Goal: Information Seeking & Learning: Learn about a topic

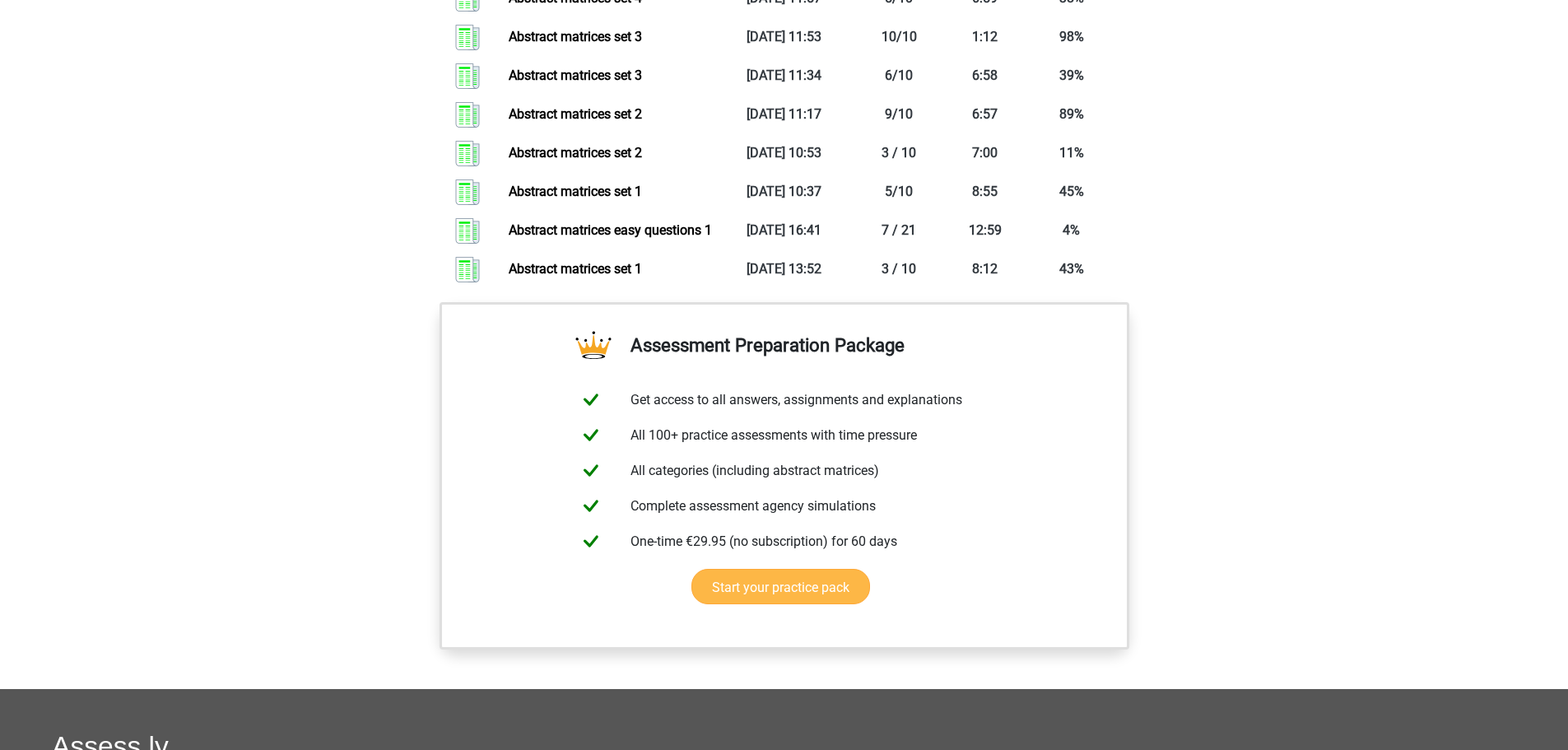
scroll to position [2224, 0]
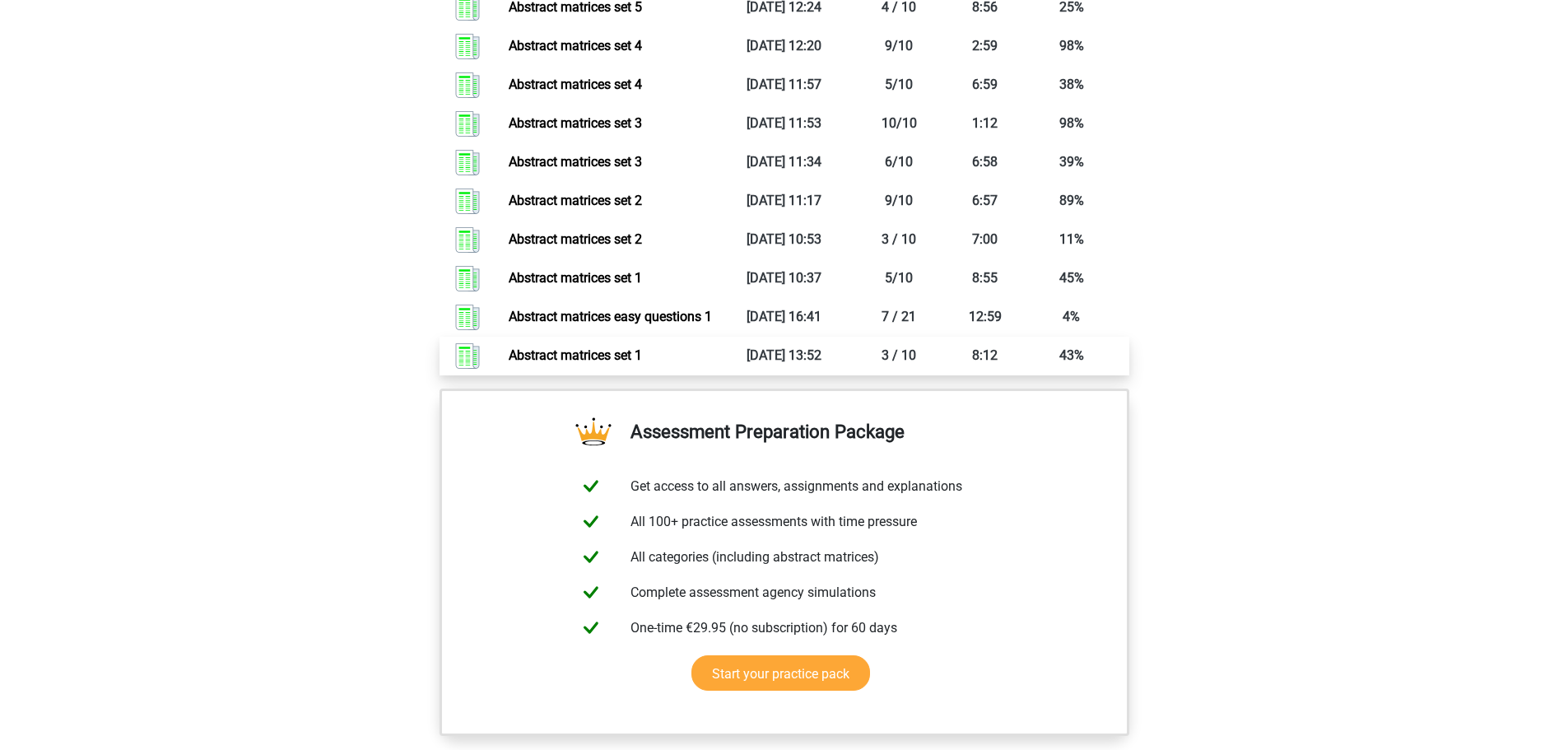
click at [613, 364] on link "Abstract matrices set 1" at bounding box center [575, 355] width 134 height 15
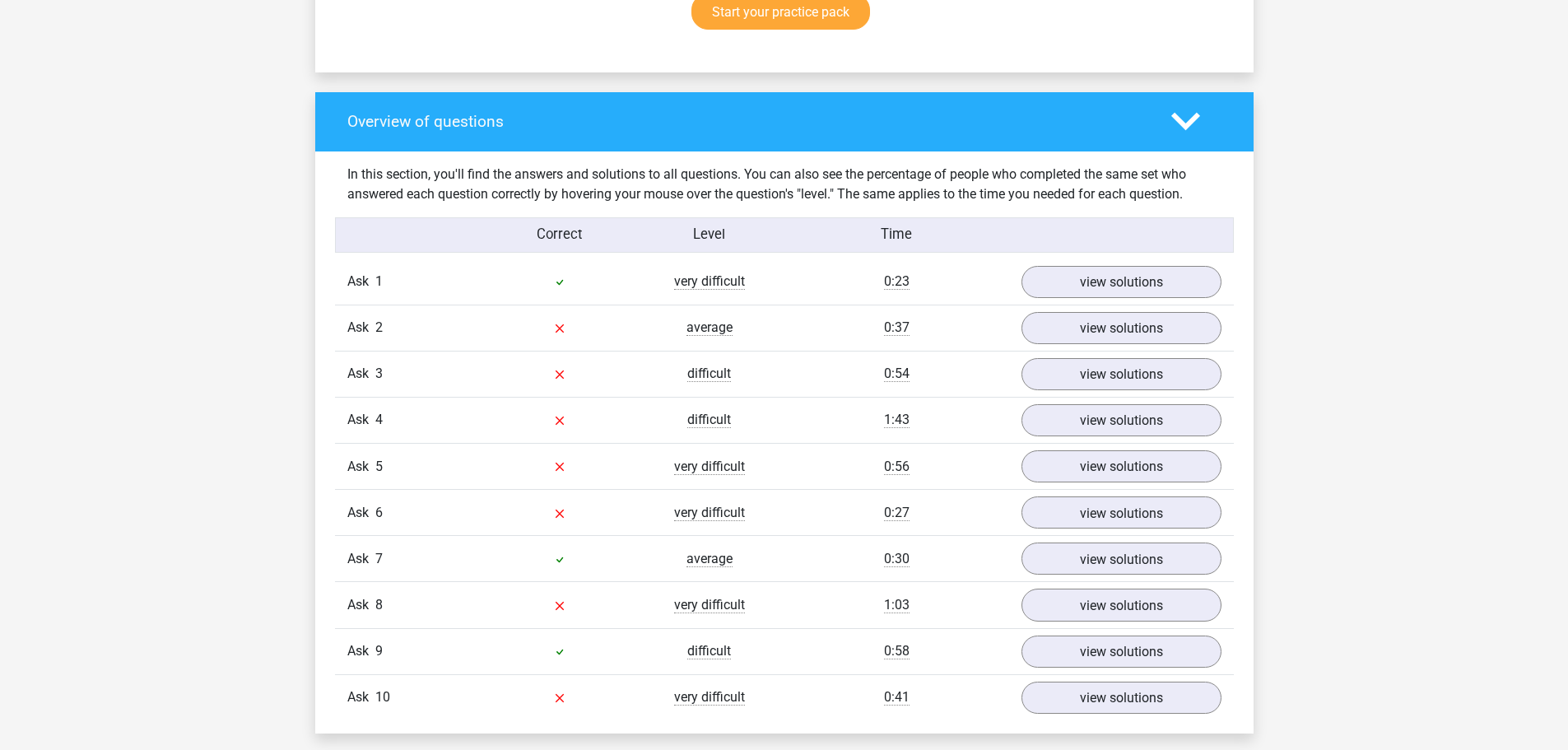
scroll to position [1153, 0]
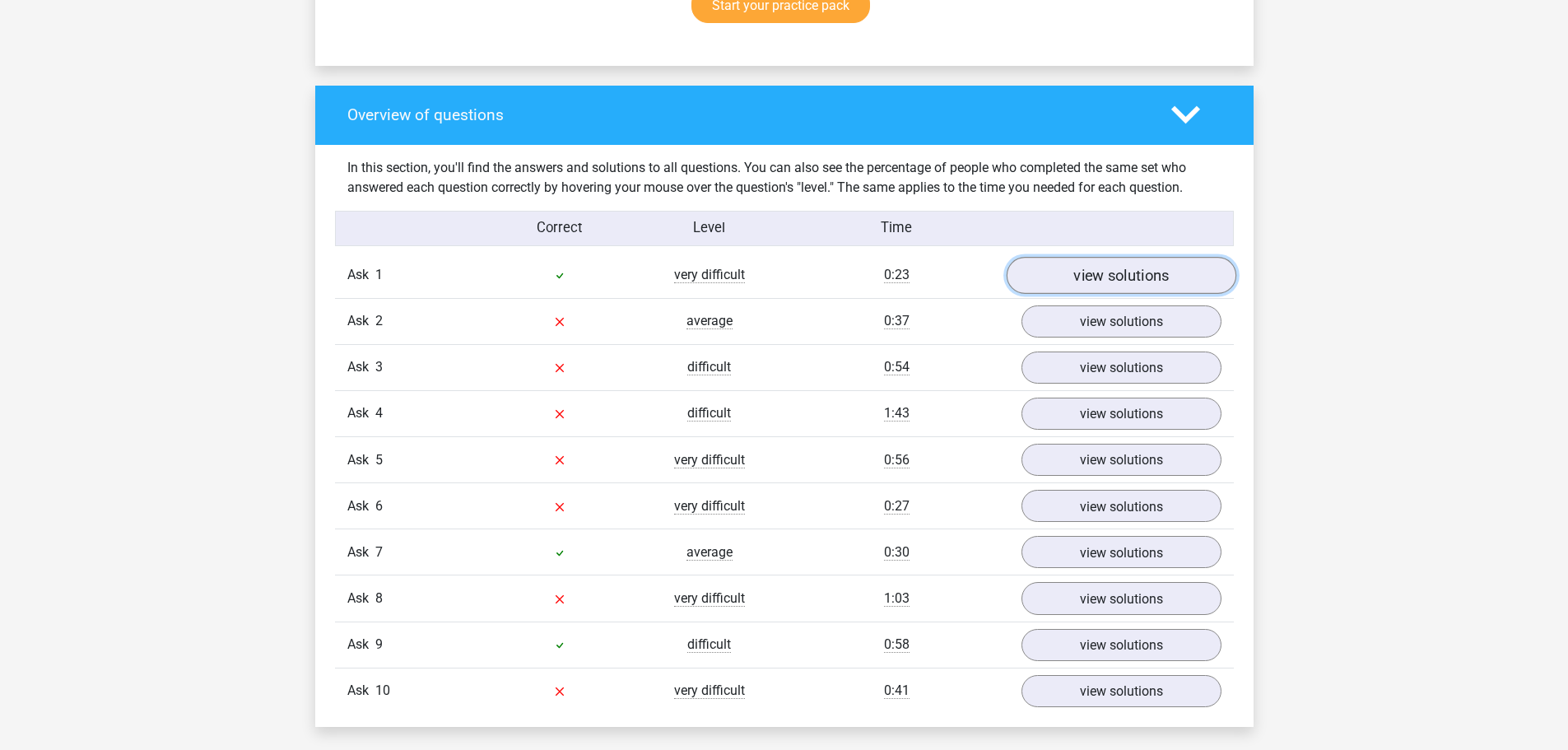
click at [1109, 283] on font "view solutions" at bounding box center [1121, 274] width 95 height 18
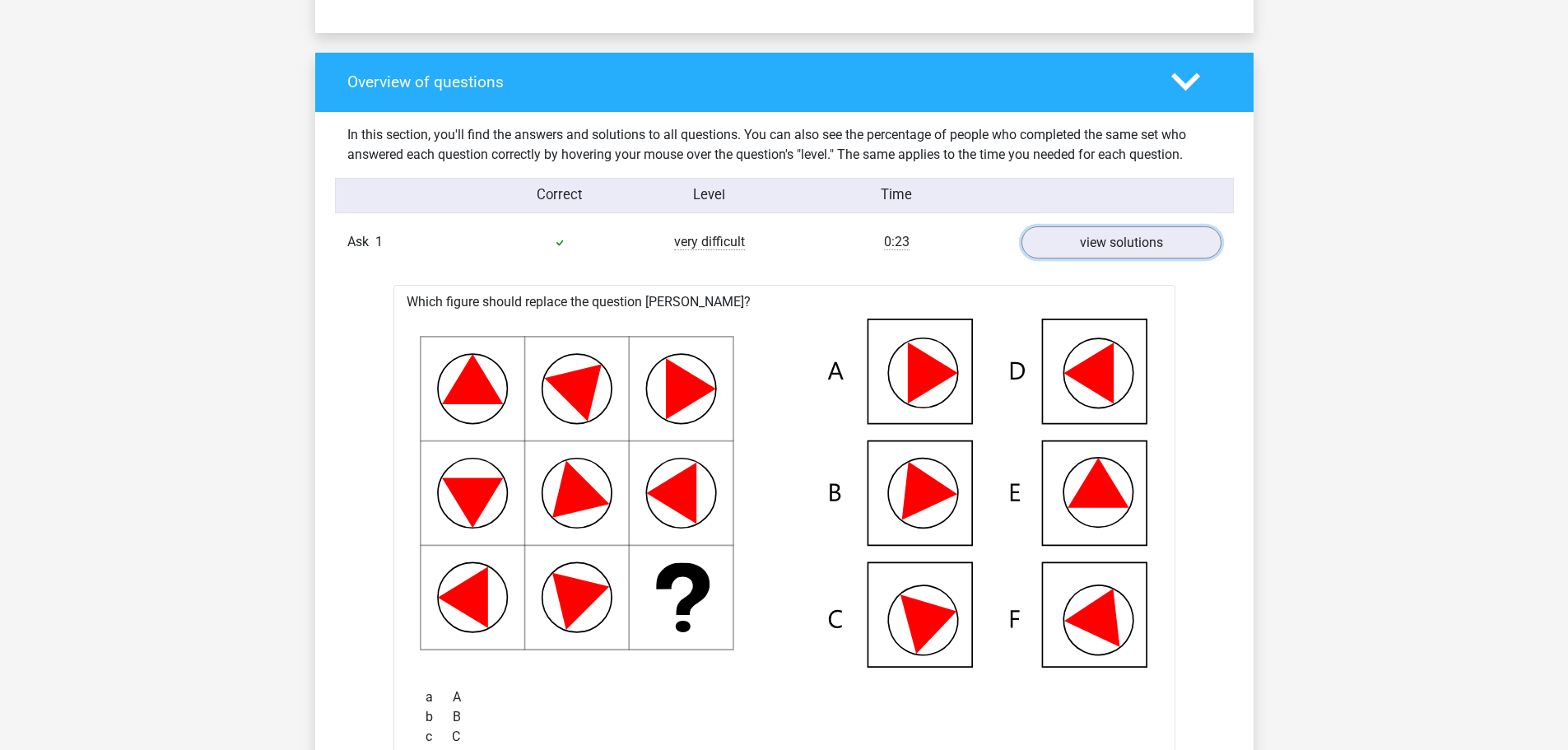
scroll to position [1318, 0]
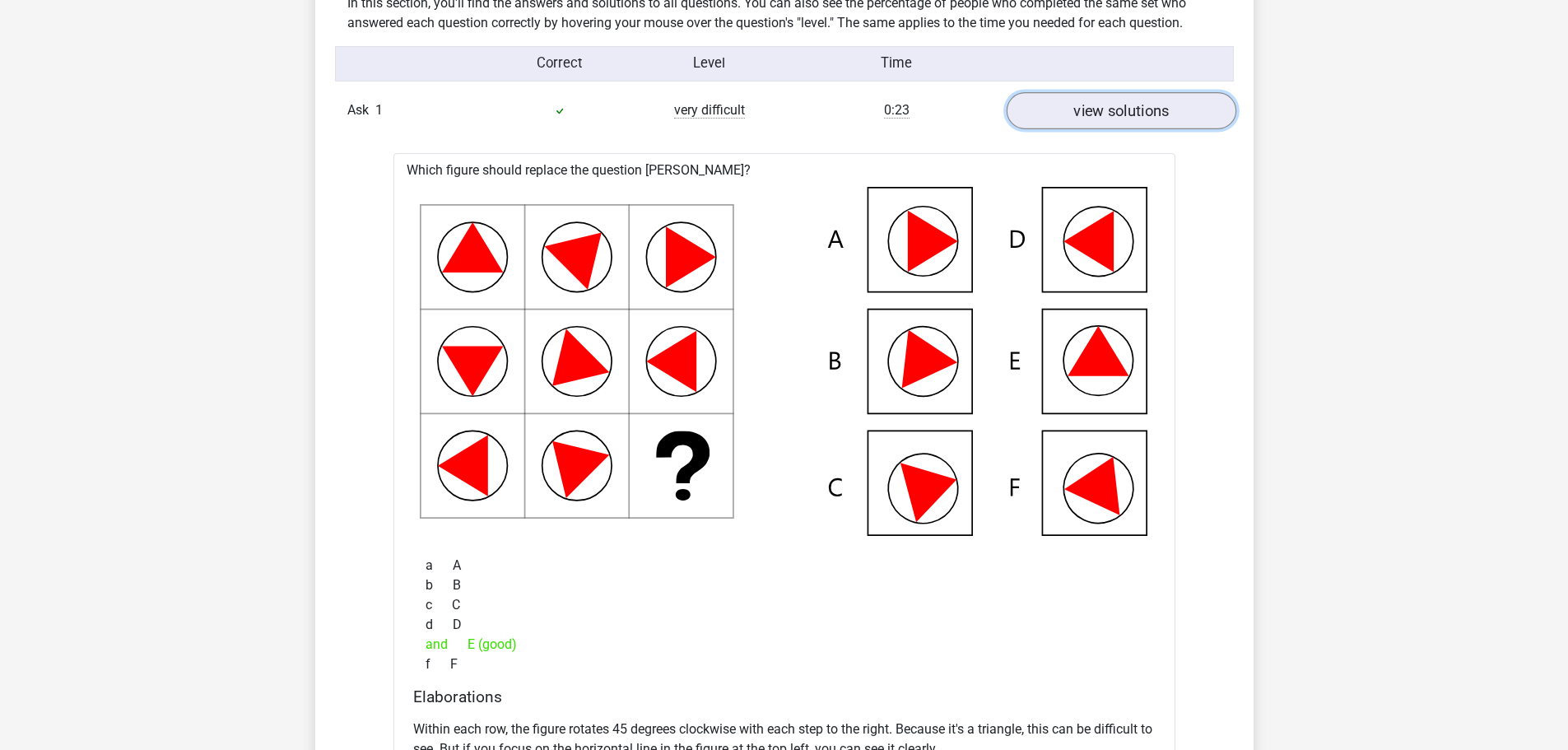
click at [1112, 110] on font "view solutions" at bounding box center [1121, 110] width 95 height 18
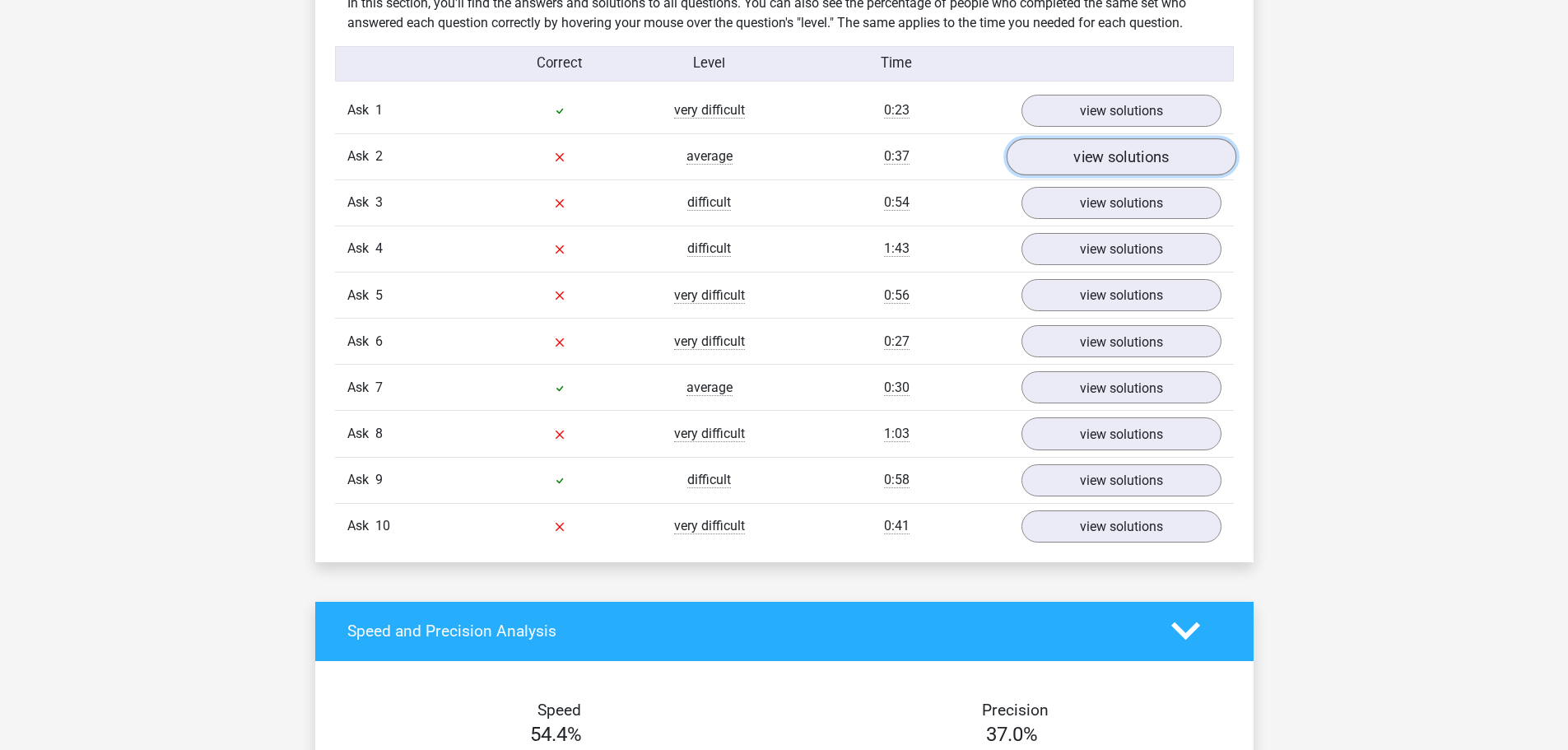
click at [1105, 144] on link "view solutions" at bounding box center [1120, 157] width 230 height 37
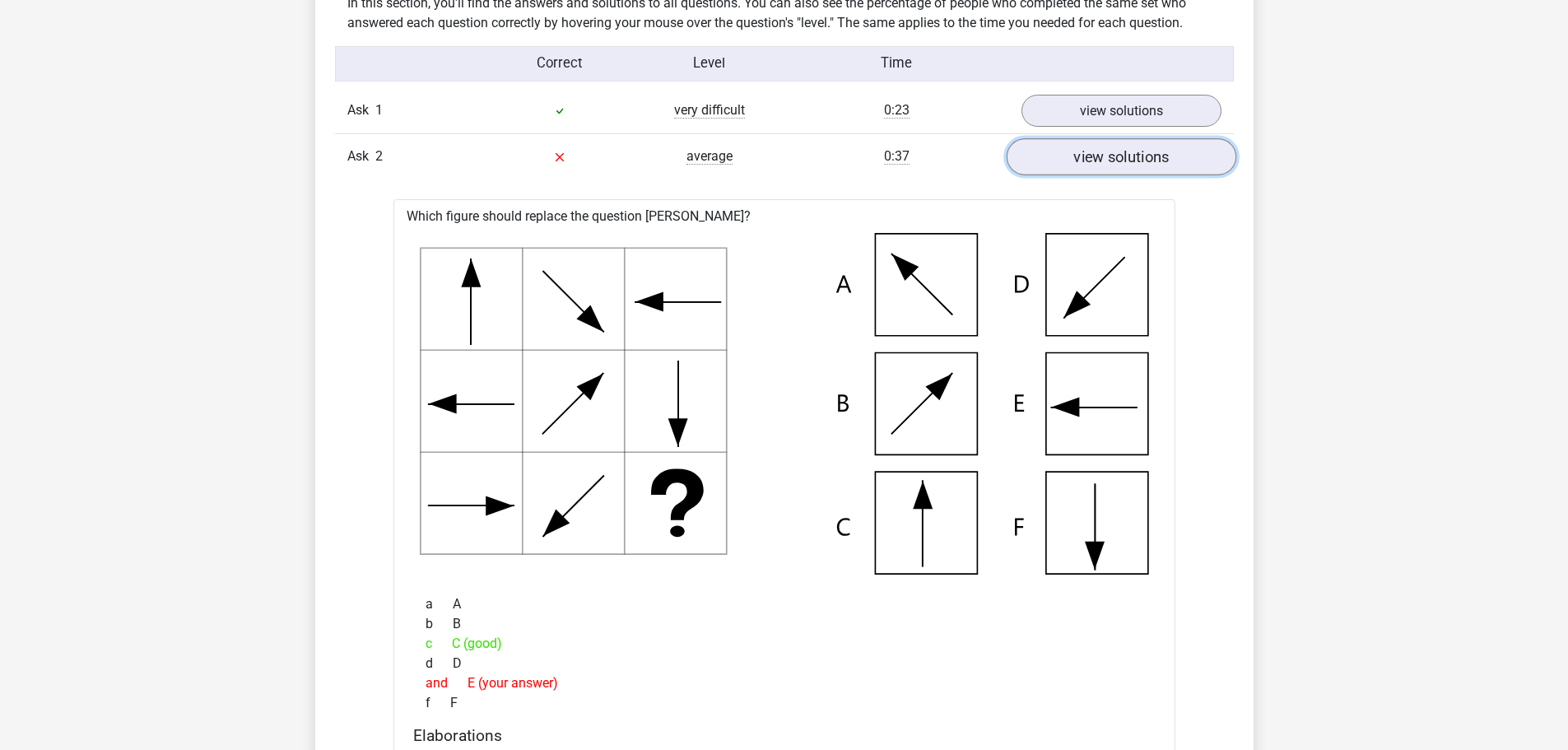
click at [1142, 156] on font "view solutions" at bounding box center [1121, 156] width 95 height 18
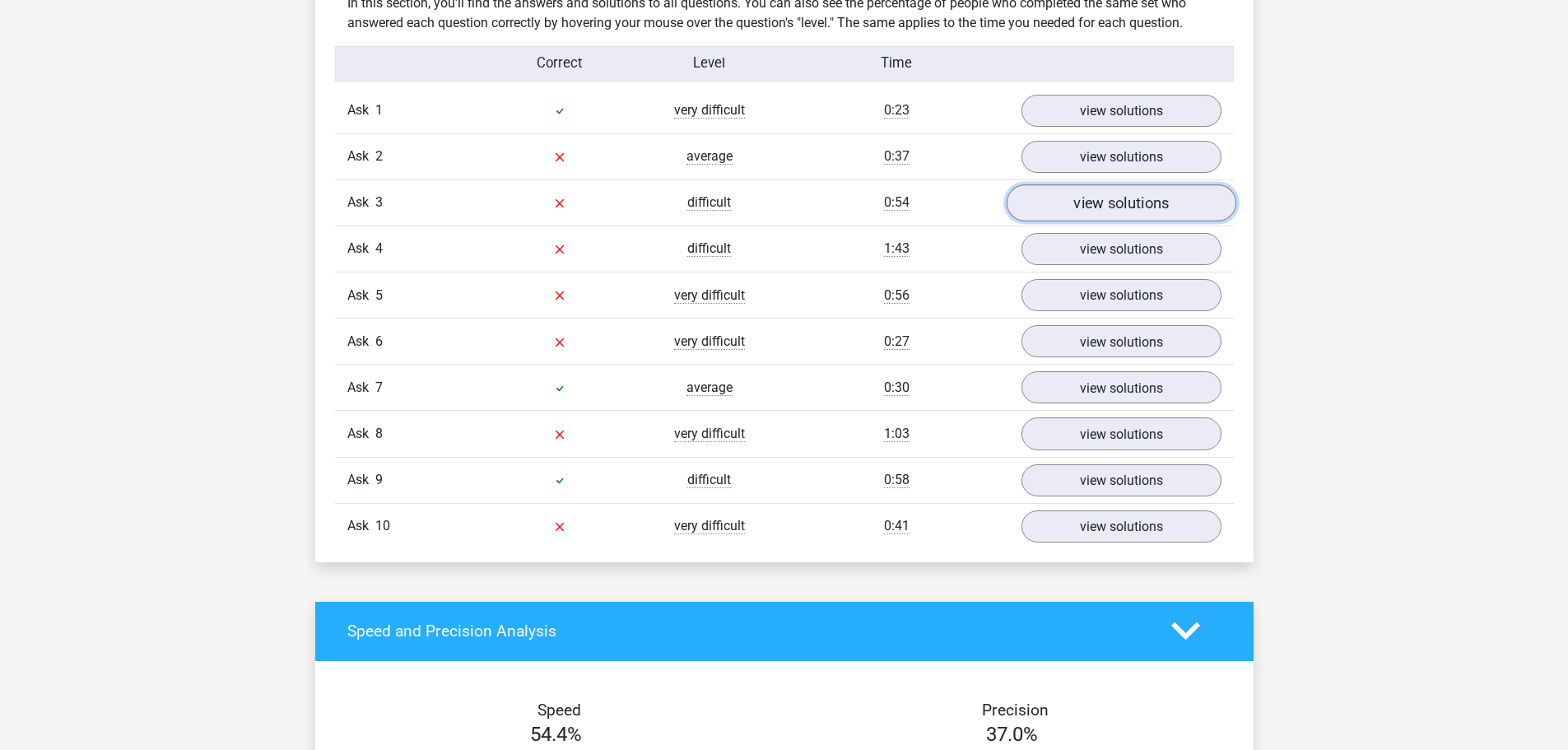
click at [1112, 202] on font "view solutions" at bounding box center [1121, 203] width 95 height 18
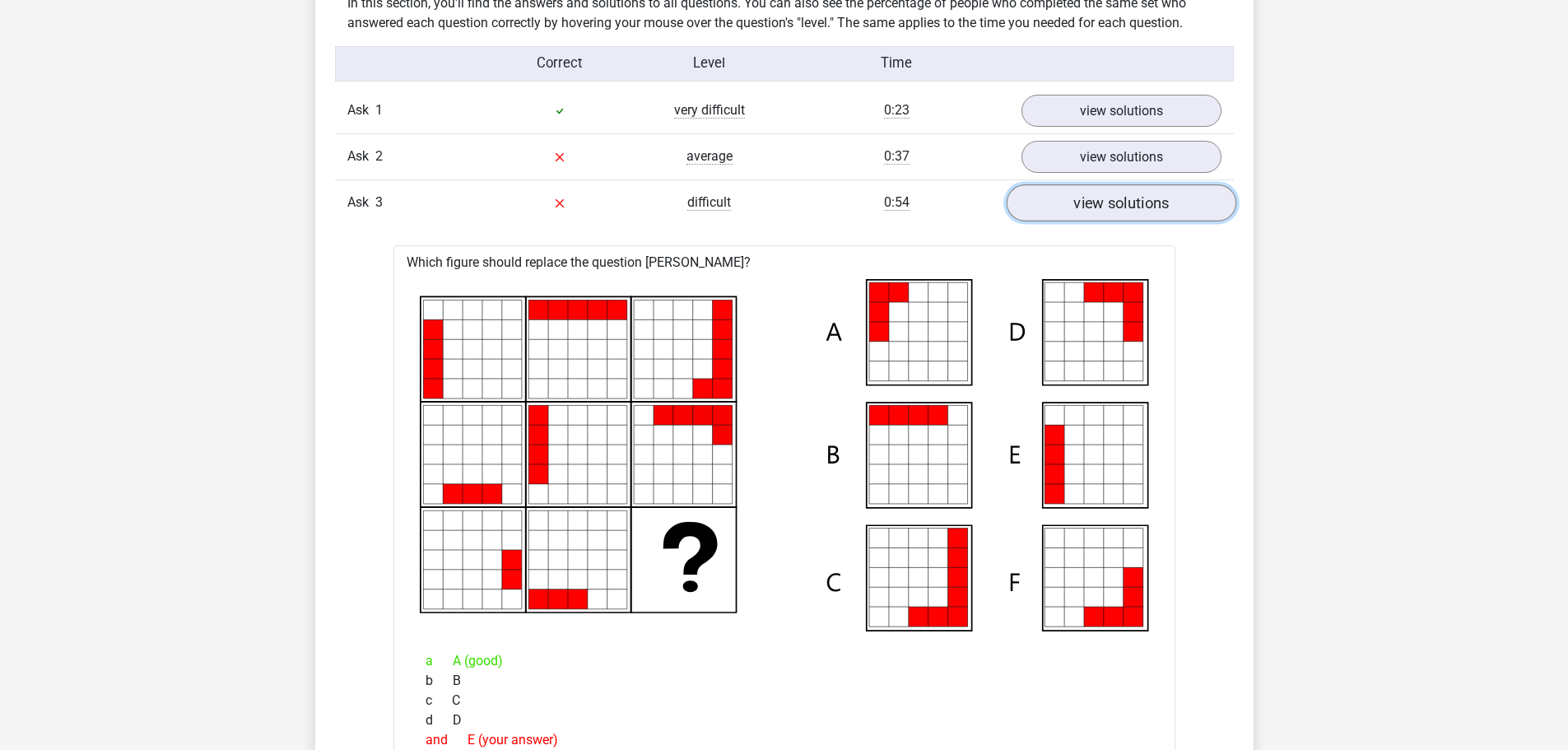
click at [1148, 214] on link "view solutions" at bounding box center [1120, 203] width 230 height 37
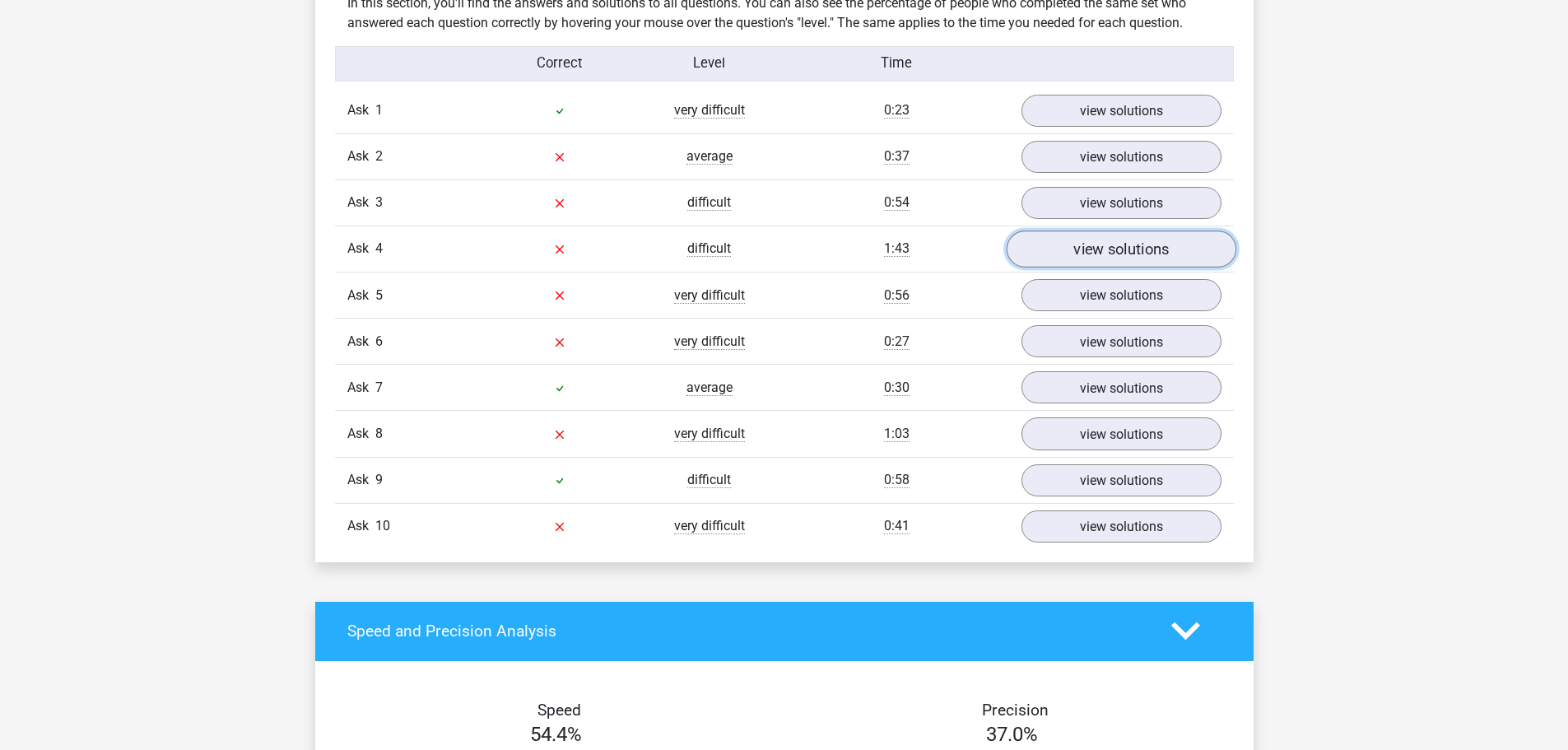
click at [1126, 247] on font "view solutions" at bounding box center [1121, 249] width 95 height 18
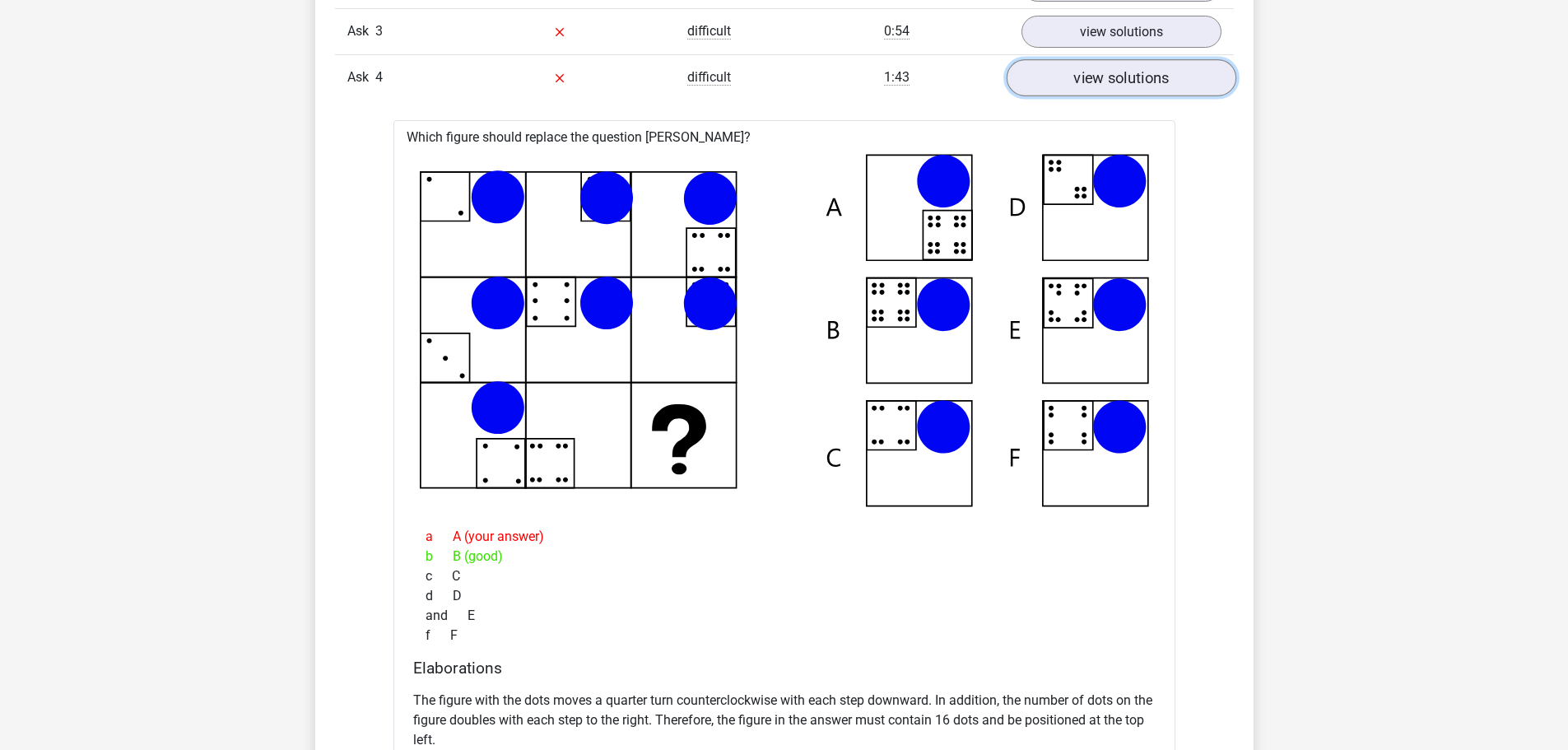
scroll to position [1482, 0]
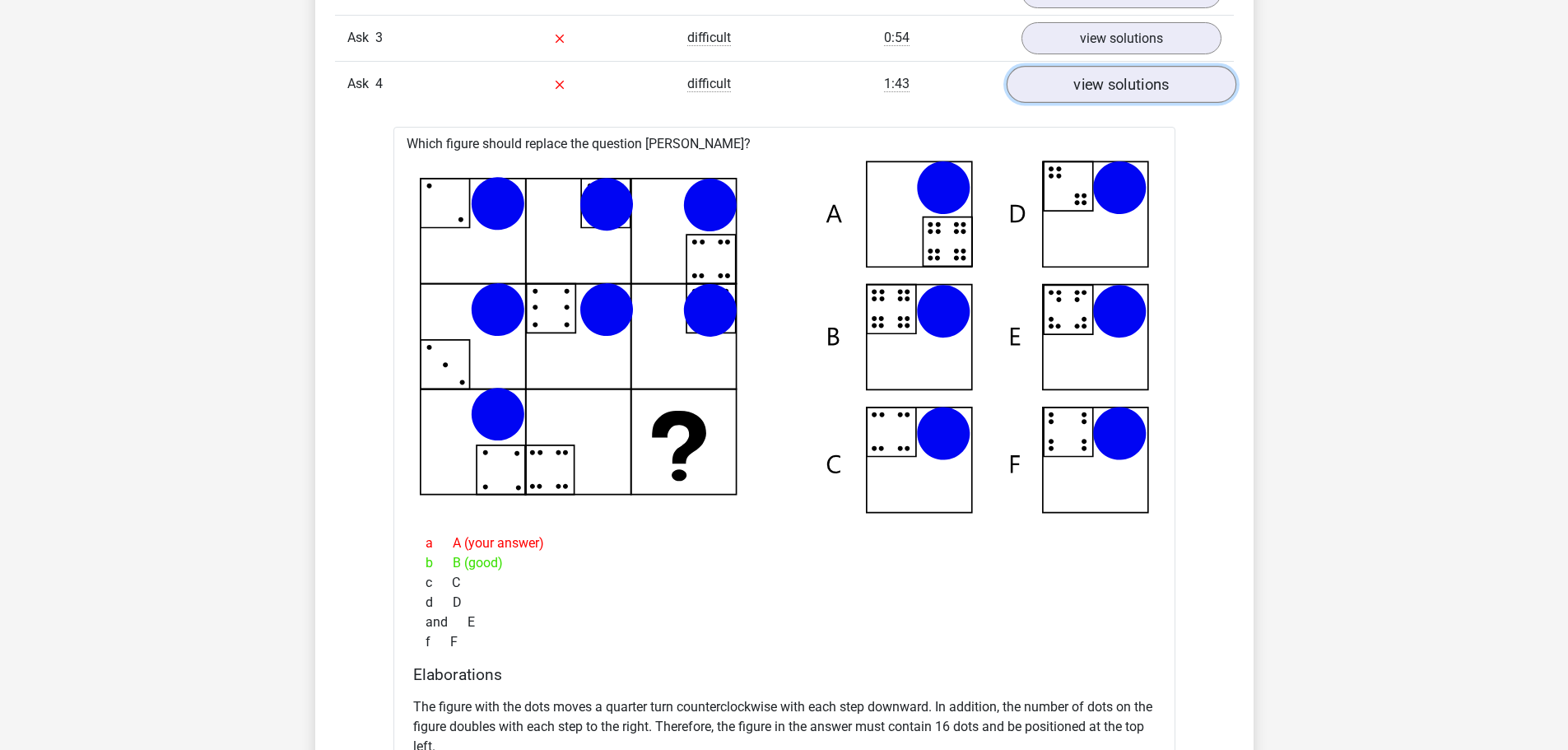
click at [1115, 86] on font "view solutions" at bounding box center [1121, 84] width 95 height 18
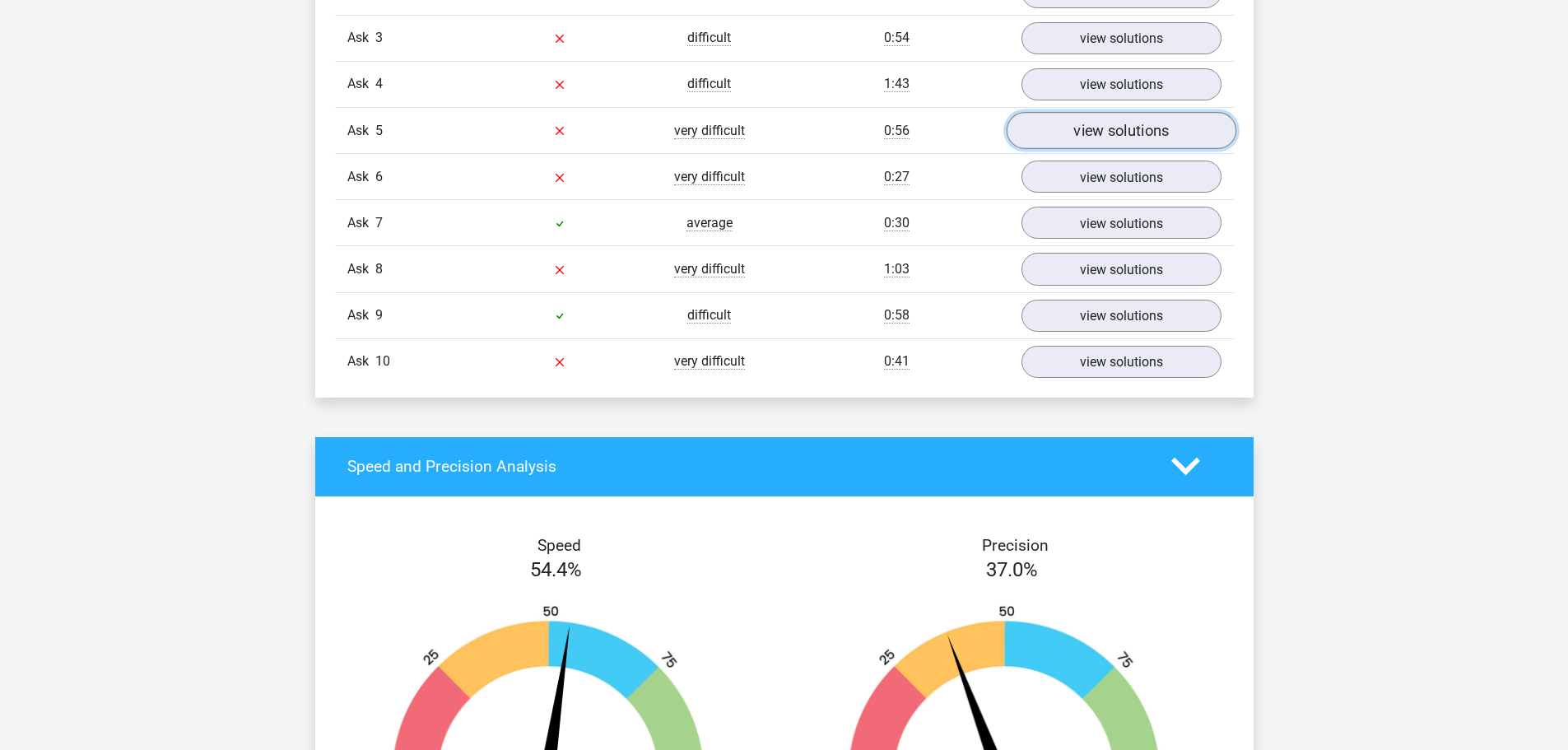
click at [1088, 128] on font "view solutions" at bounding box center [1121, 130] width 95 height 18
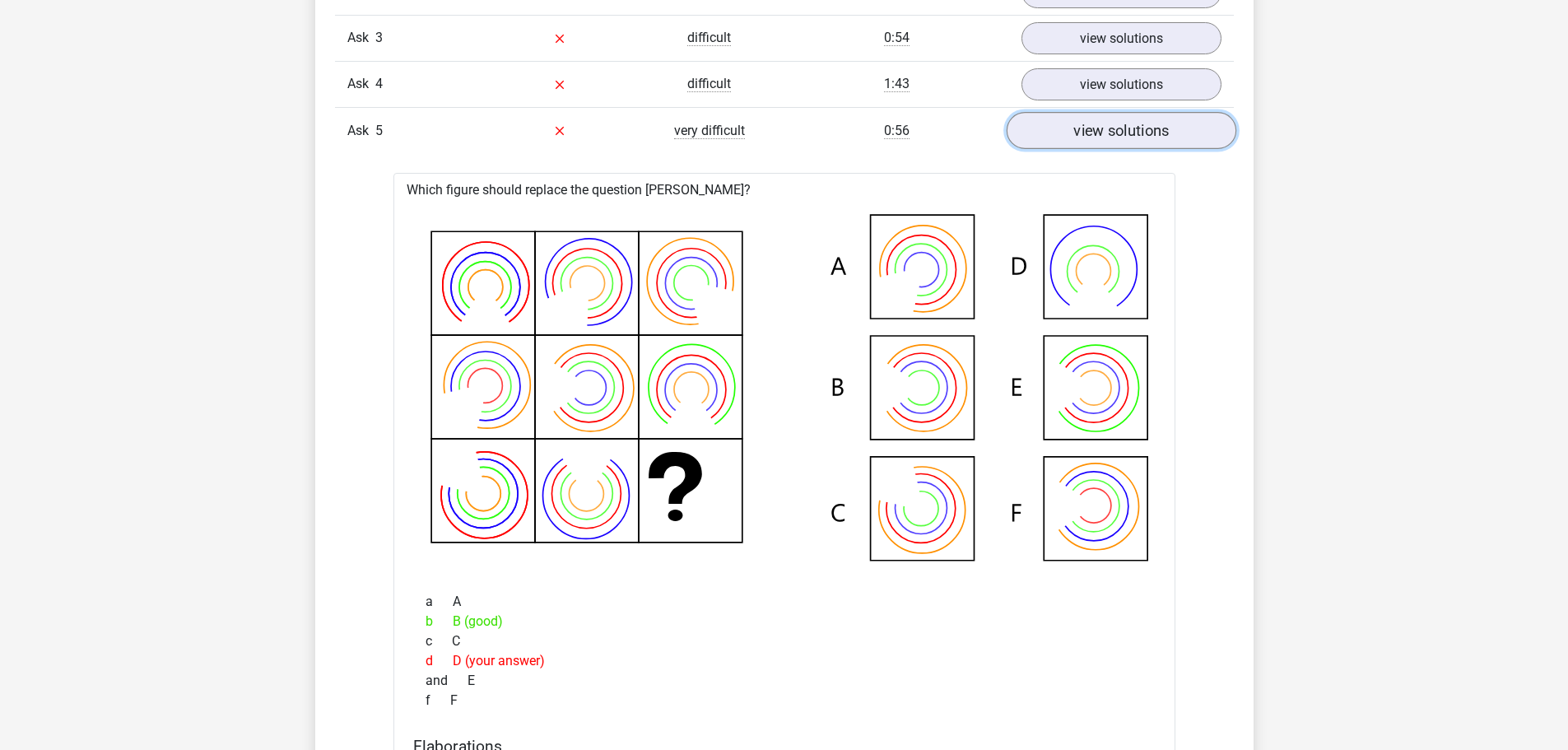
click at [1163, 132] on font "view solutions" at bounding box center [1121, 130] width 95 height 18
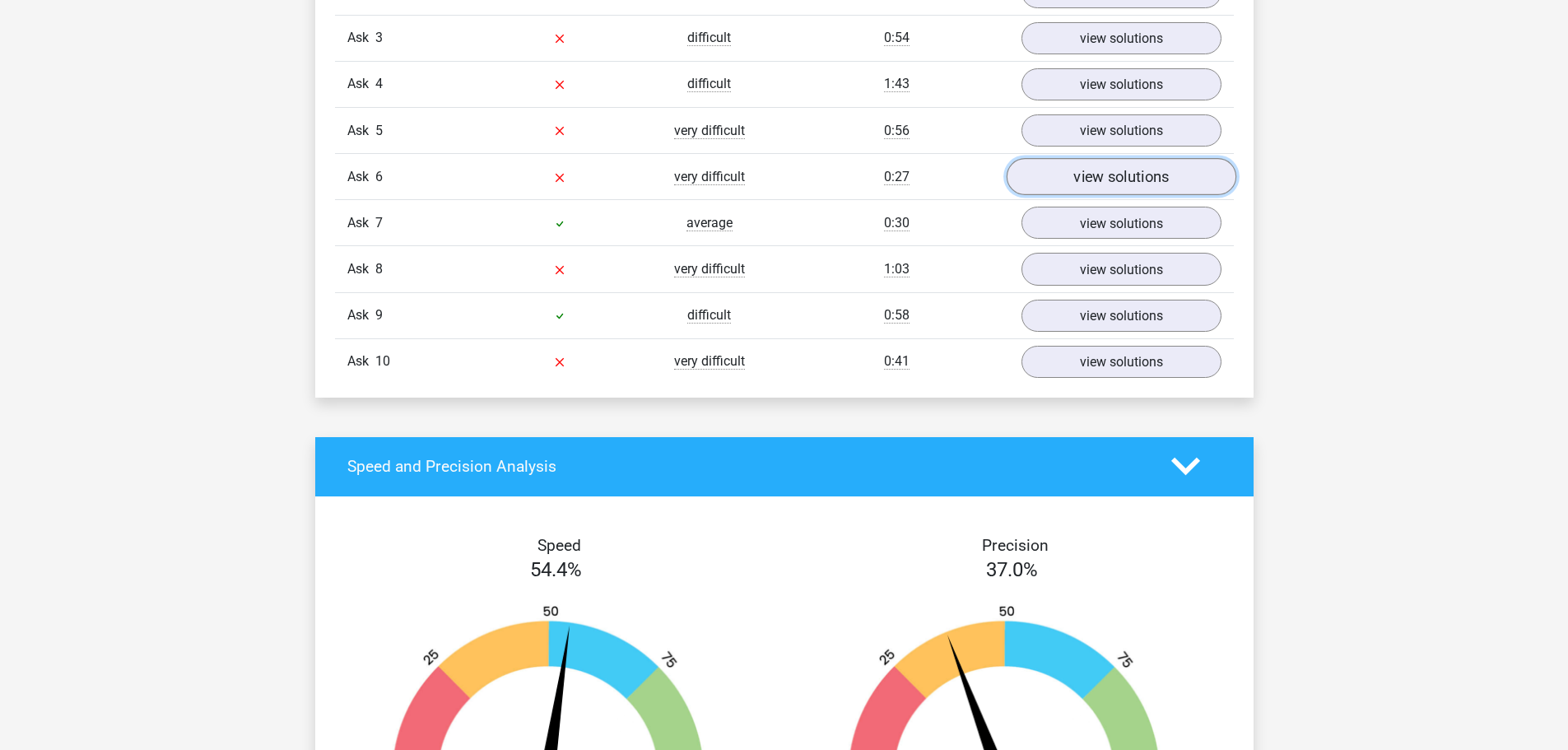
click at [1144, 168] on font "view solutions" at bounding box center [1121, 176] width 95 height 18
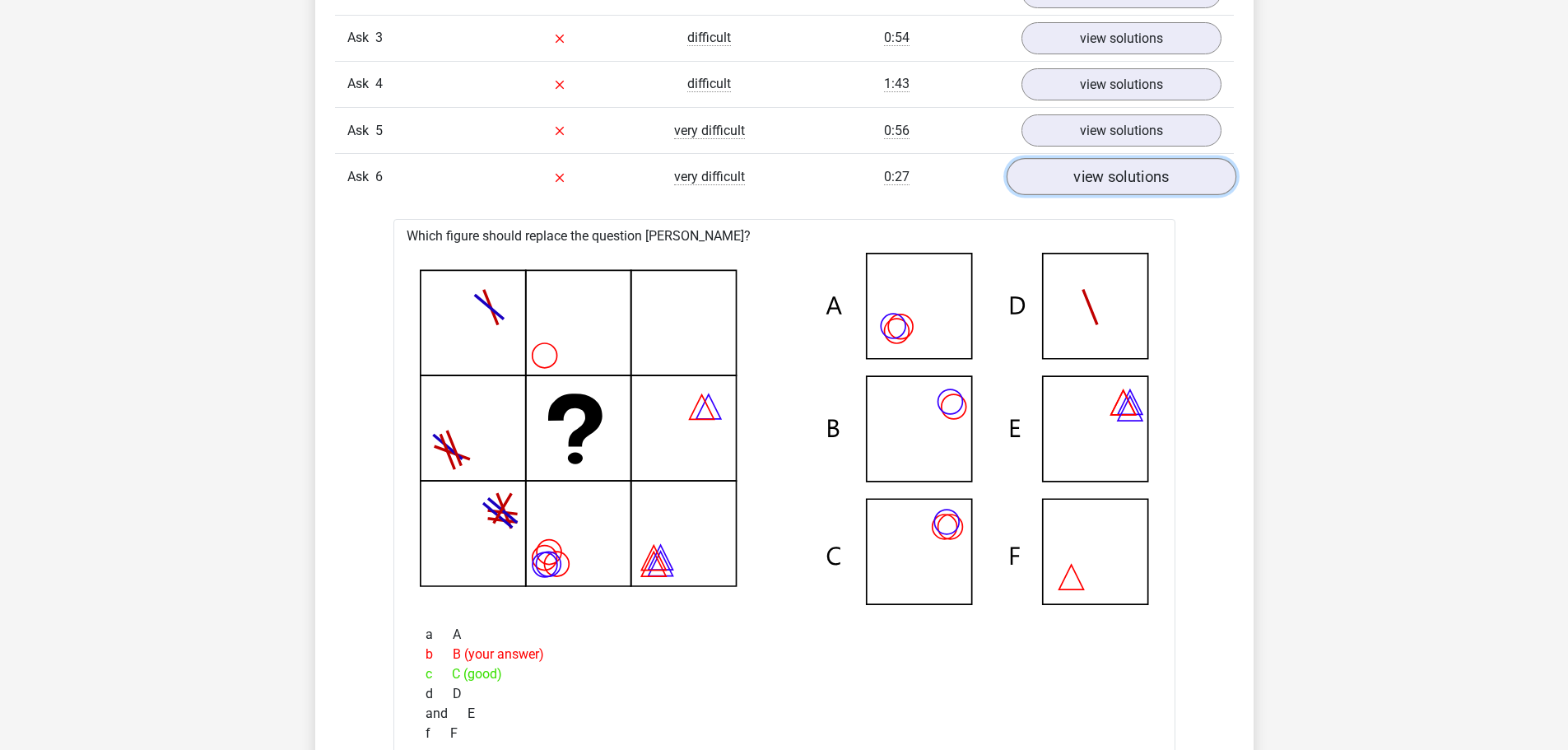
click at [1131, 177] on font "view solutions" at bounding box center [1121, 176] width 95 height 18
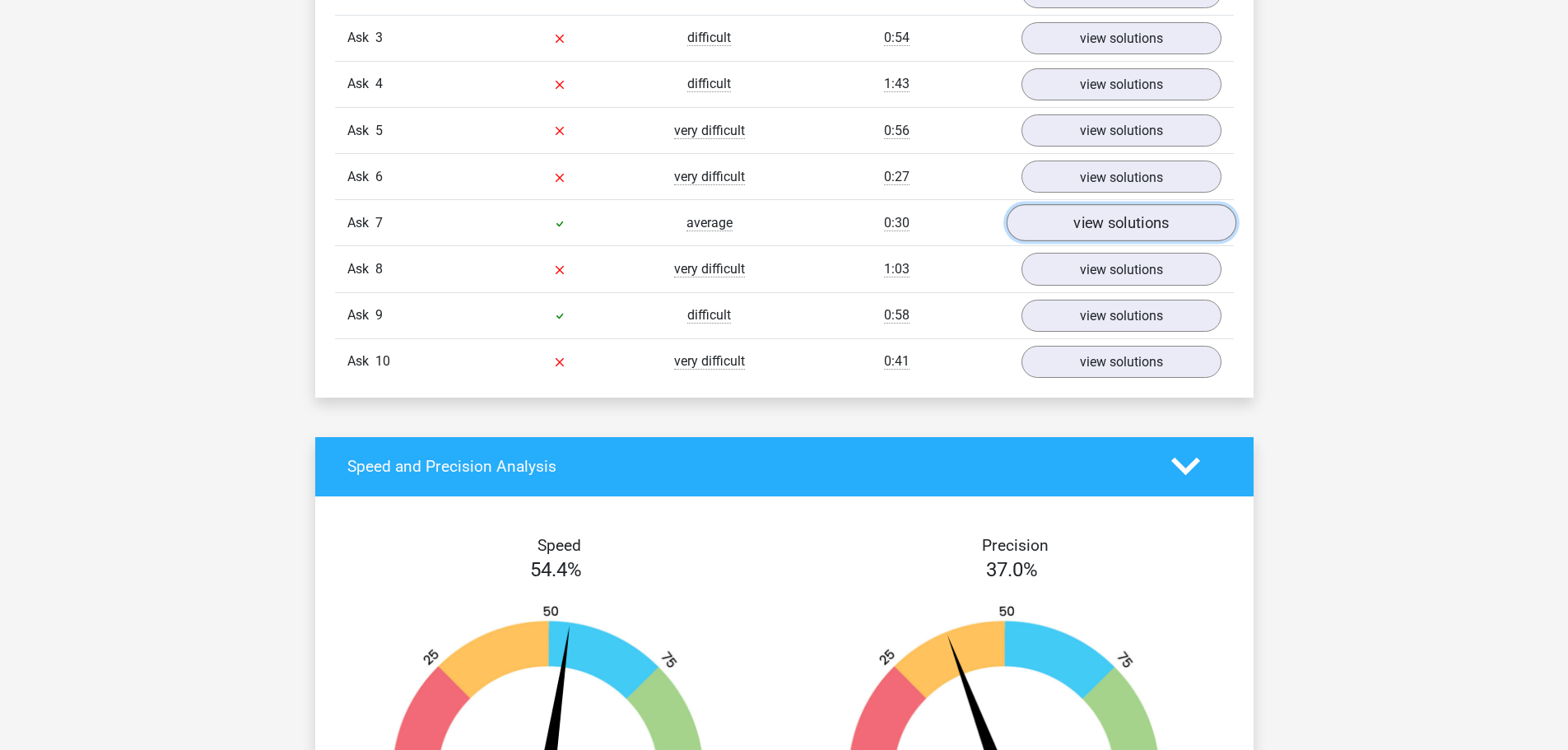
click at [1098, 226] on font "view solutions" at bounding box center [1121, 223] width 95 height 18
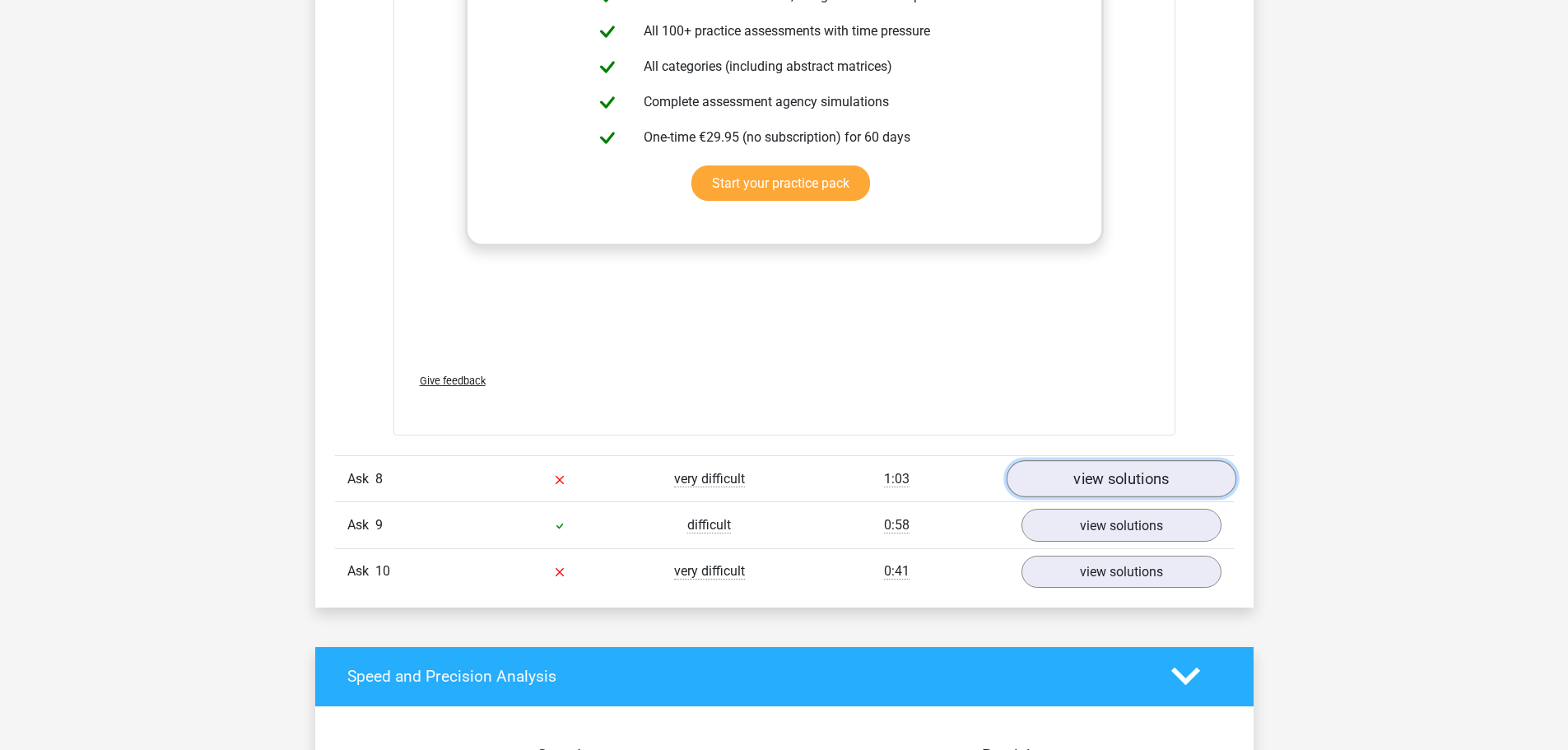
click at [1124, 478] on font "view solutions" at bounding box center [1121, 478] width 95 height 18
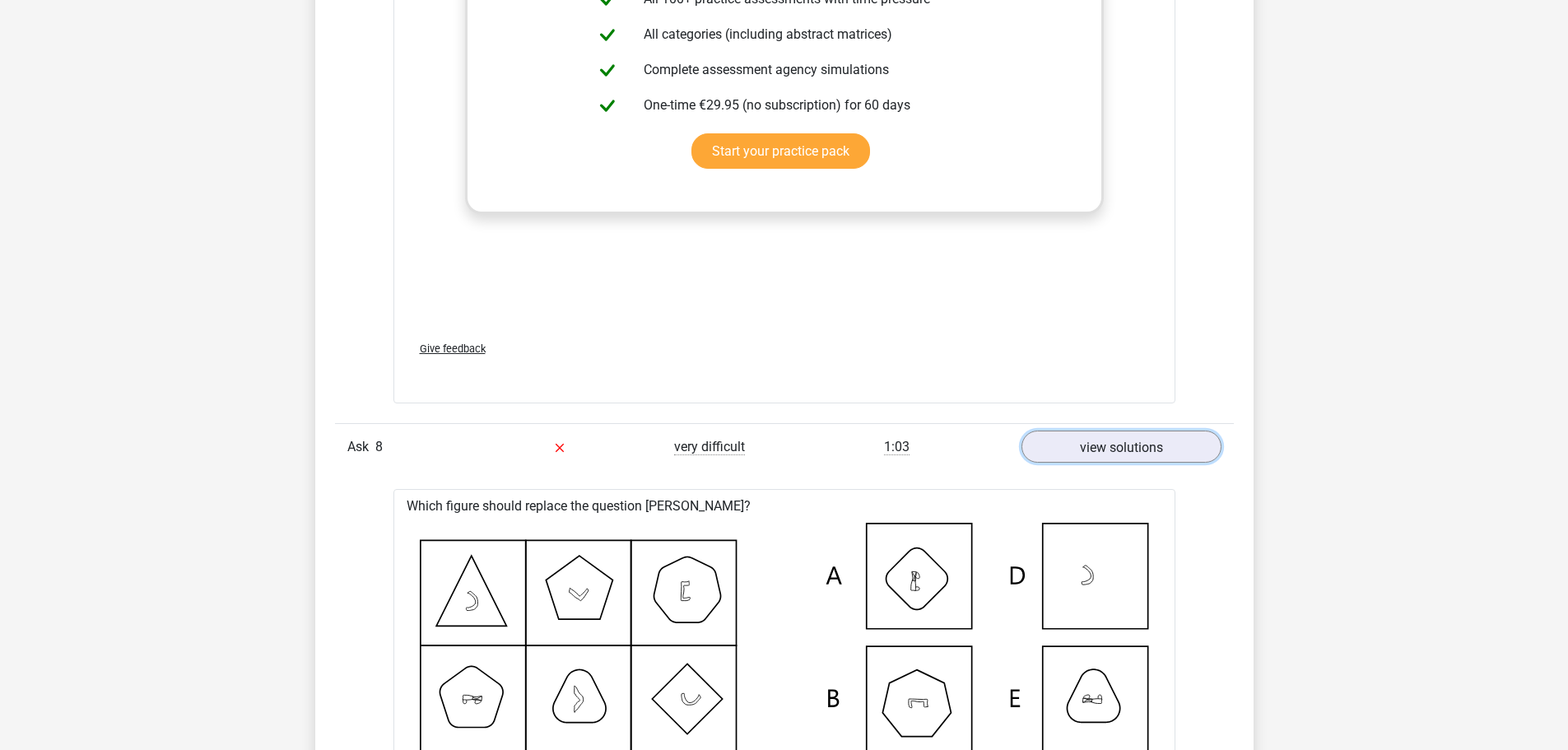
scroll to position [2718, 0]
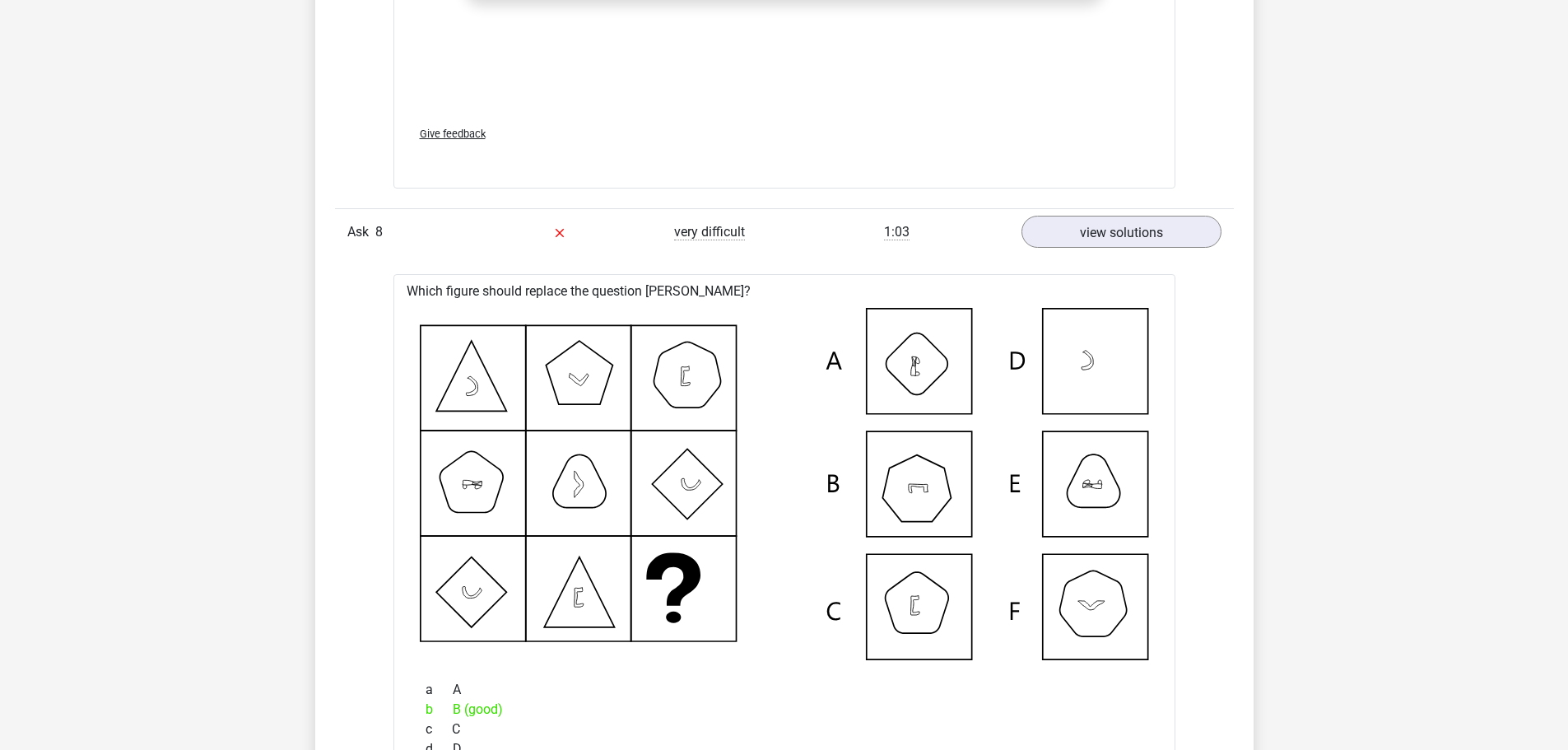
click at [29, 272] on div "Choose premium Reyleisha reyleisham@gmail.com" at bounding box center [784, 61] width 1568 height 5560
click at [1092, 232] on font "view solutions" at bounding box center [1121, 232] width 95 height 18
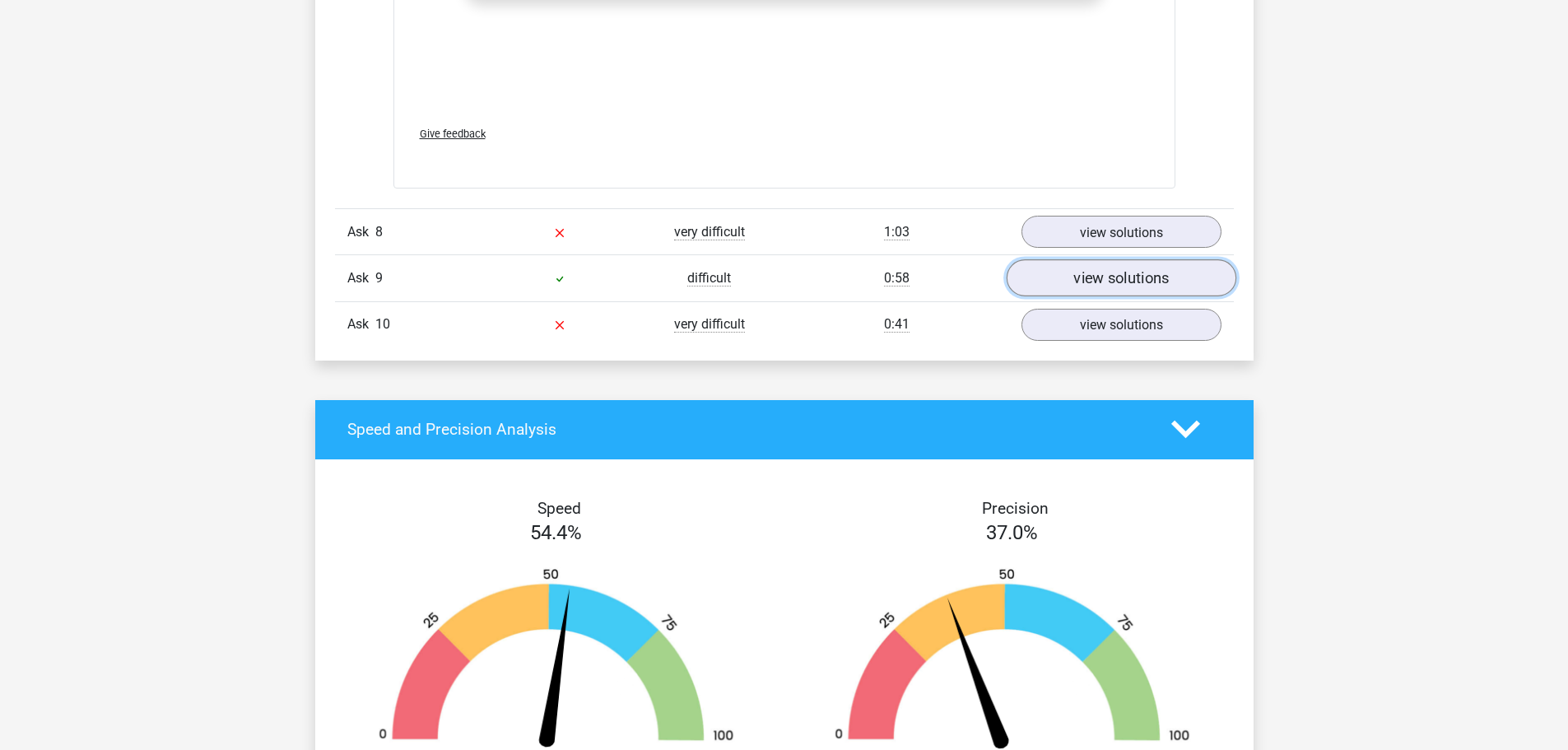
click at [1098, 281] on font "view solutions" at bounding box center [1121, 278] width 95 height 18
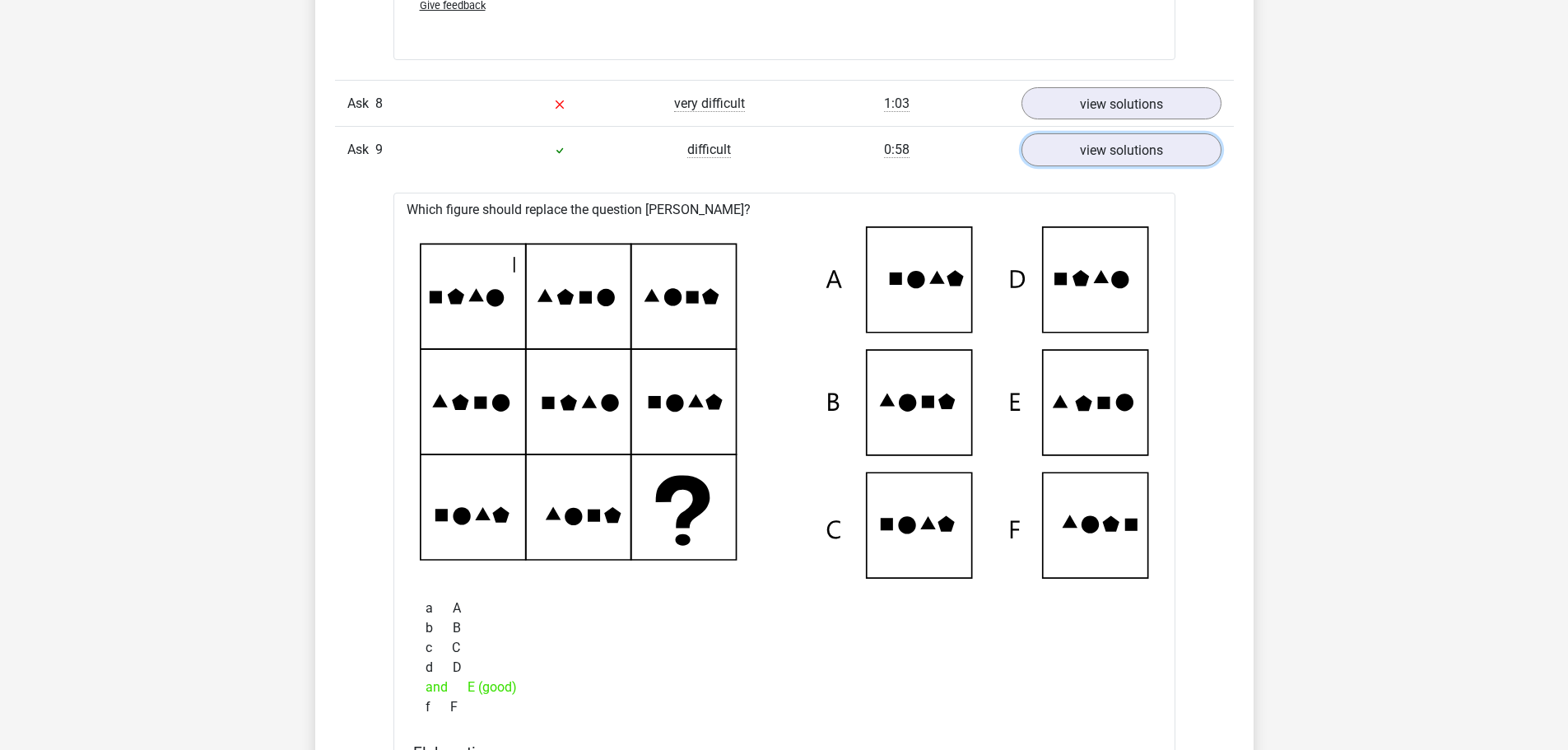
scroll to position [2883, 0]
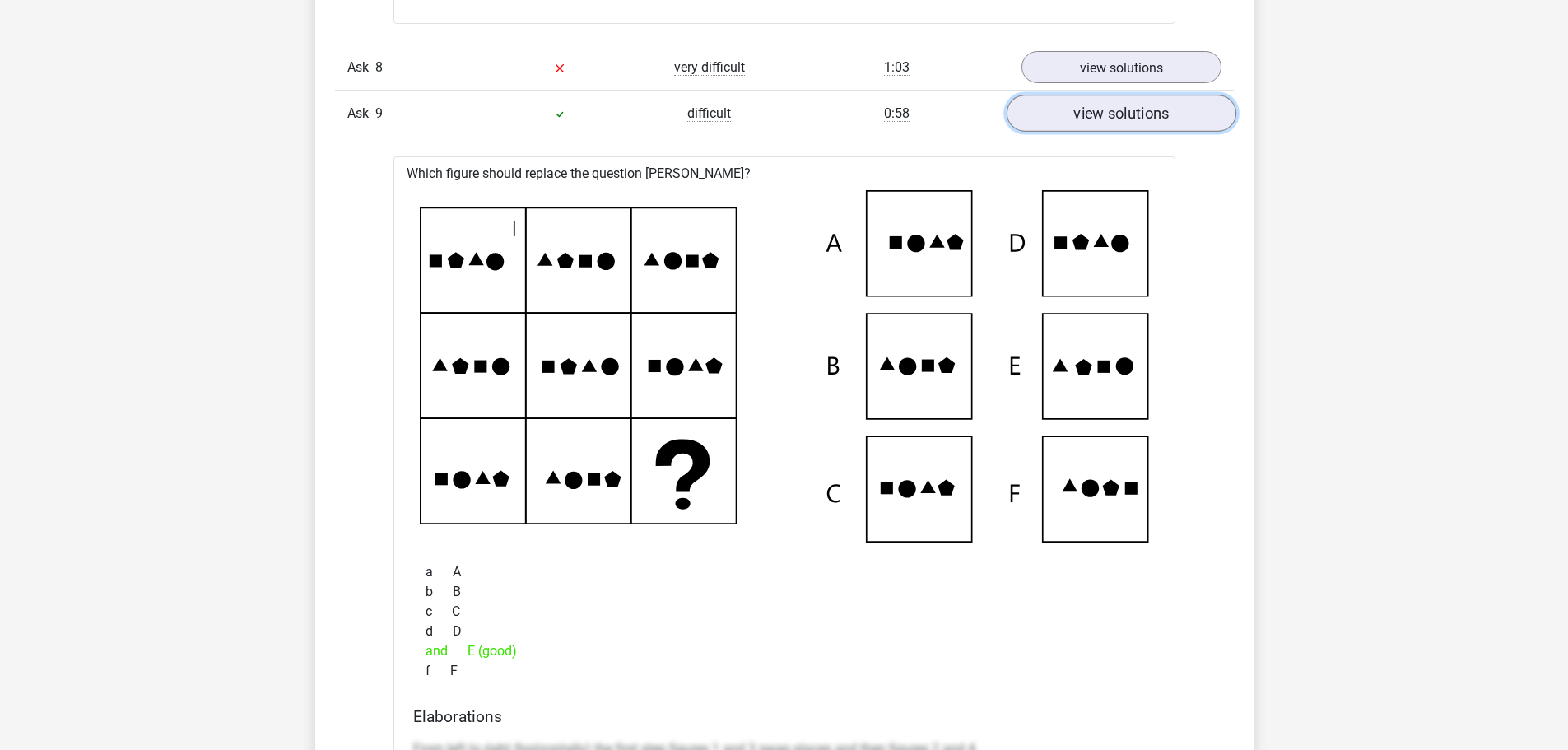
click at [1152, 124] on link "view solutions" at bounding box center [1120, 113] width 230 height 37
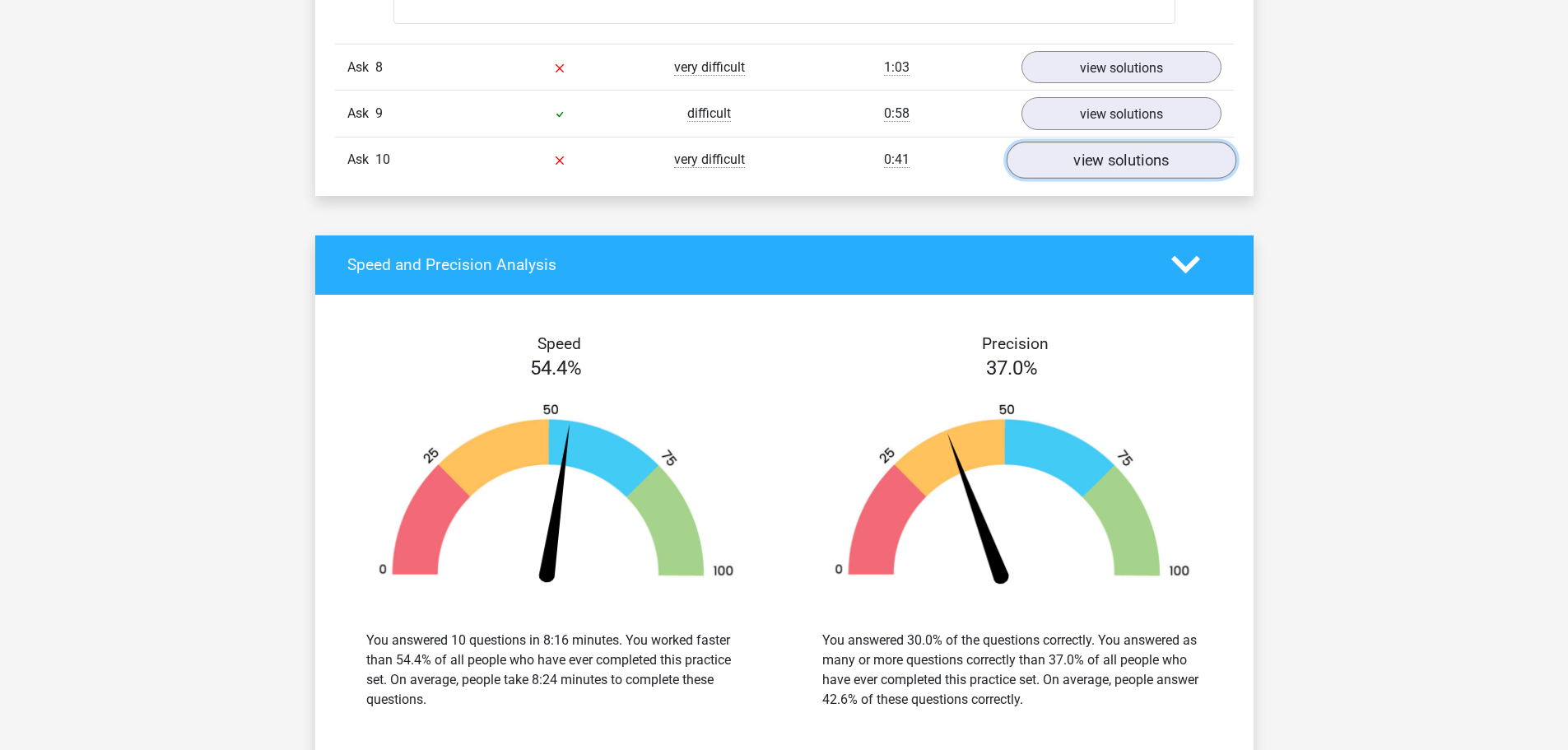
click at [1116, 157] on font "view solutions" at bounding box center [1121, 159] width 95 height 18
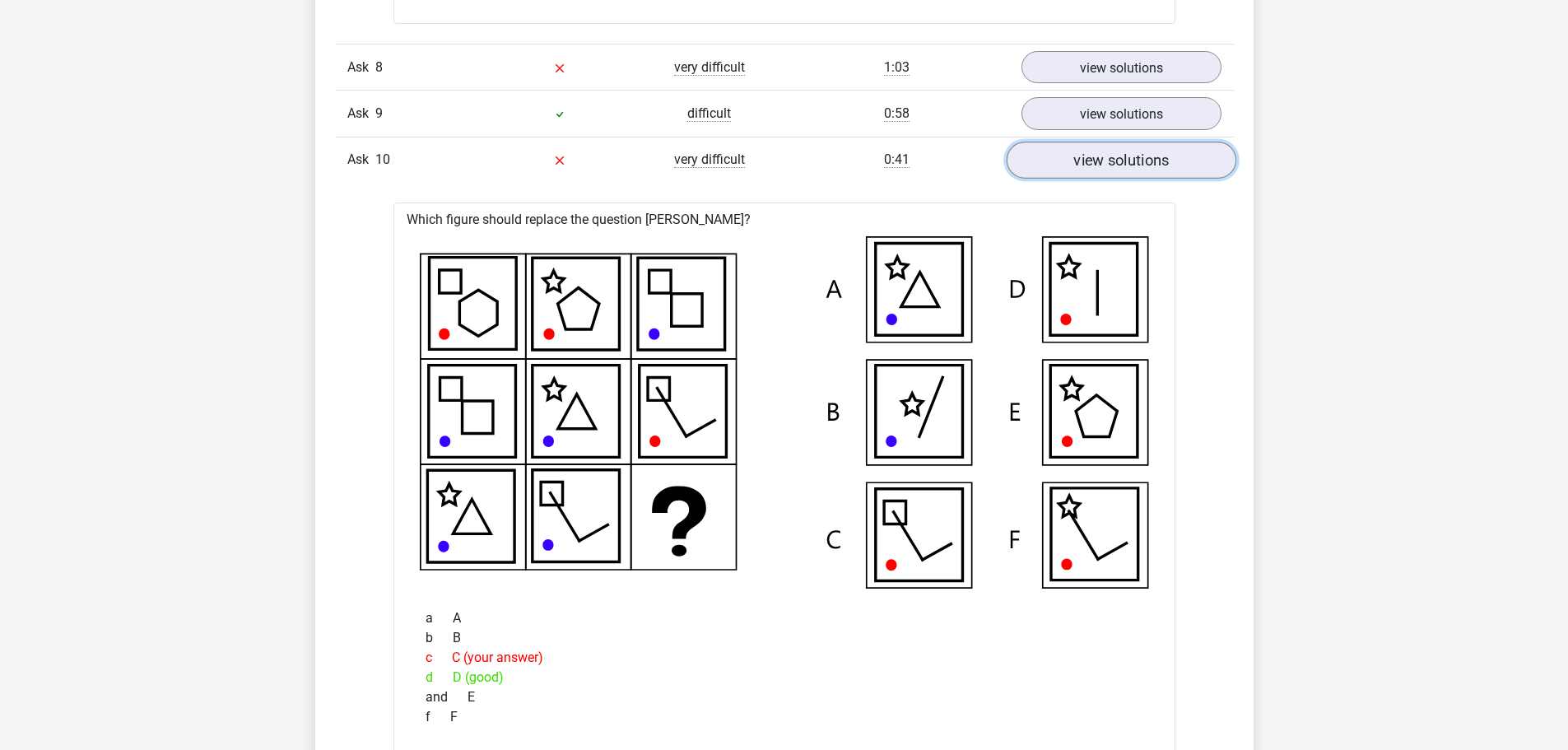
click at [1093, 151] on font "view solutions" at bounding box center [1121, 159] width 95 height 18
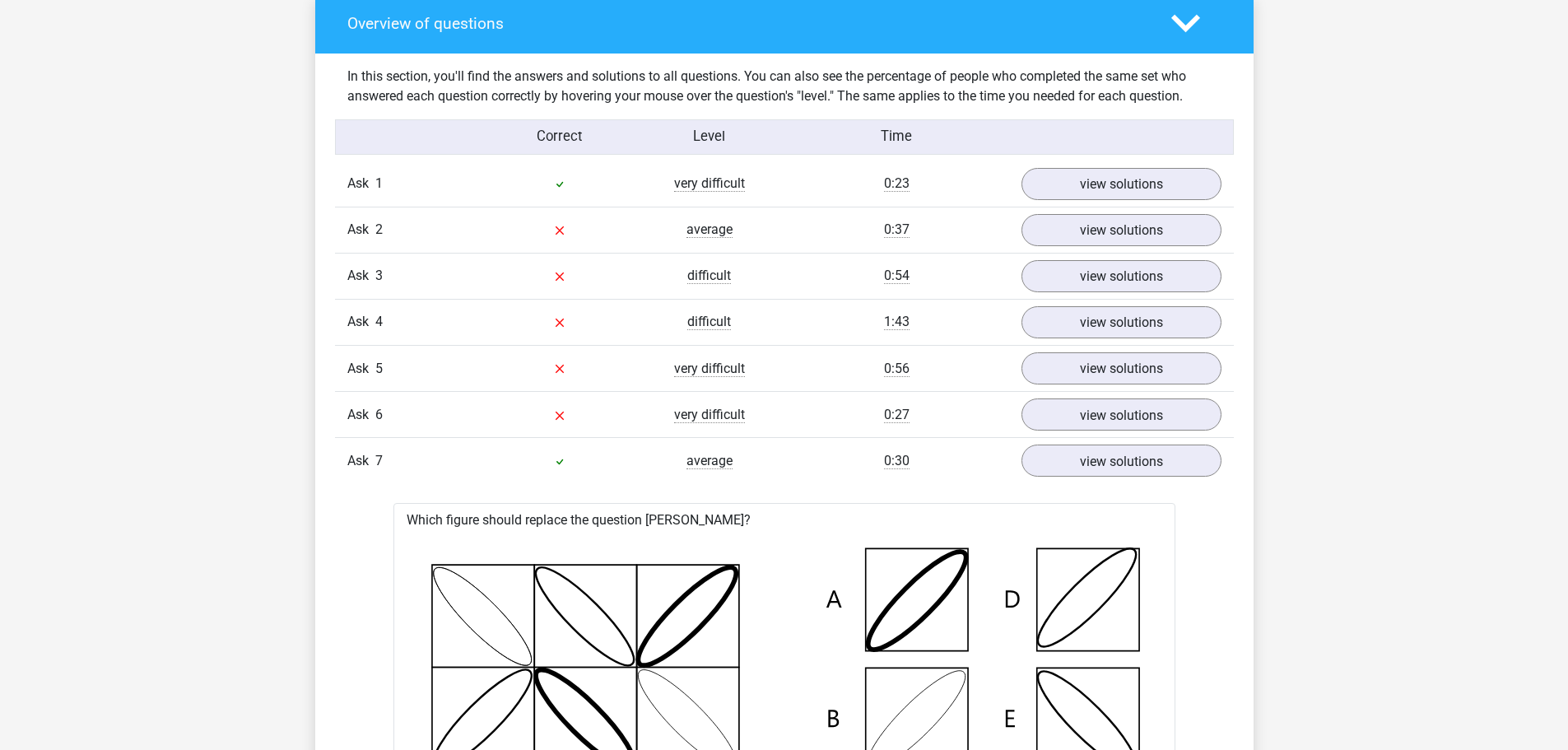
scroll to position [1235, 0]
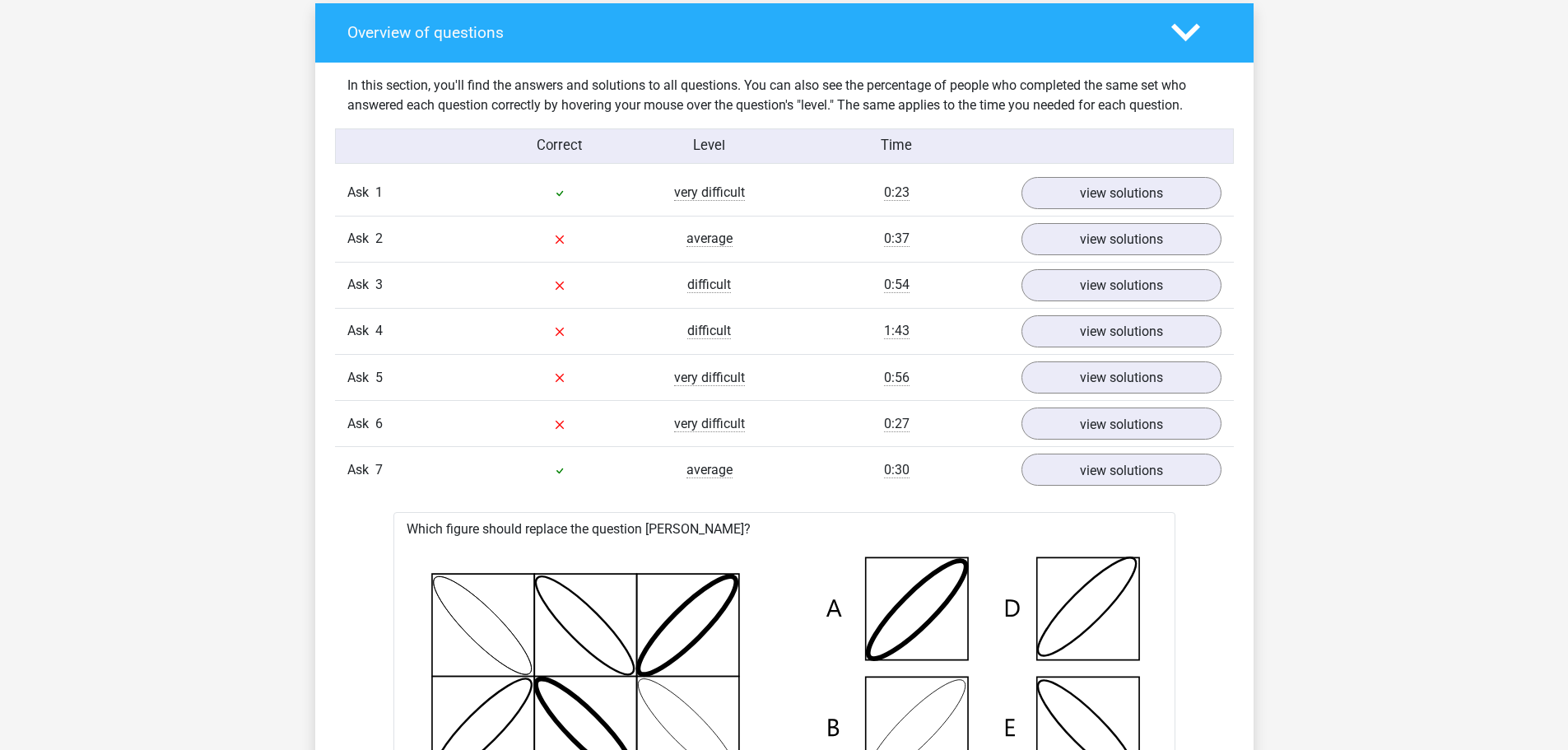
click at [1190, 31] on polygon at bounding box center [1186, 32] width 29 height 18
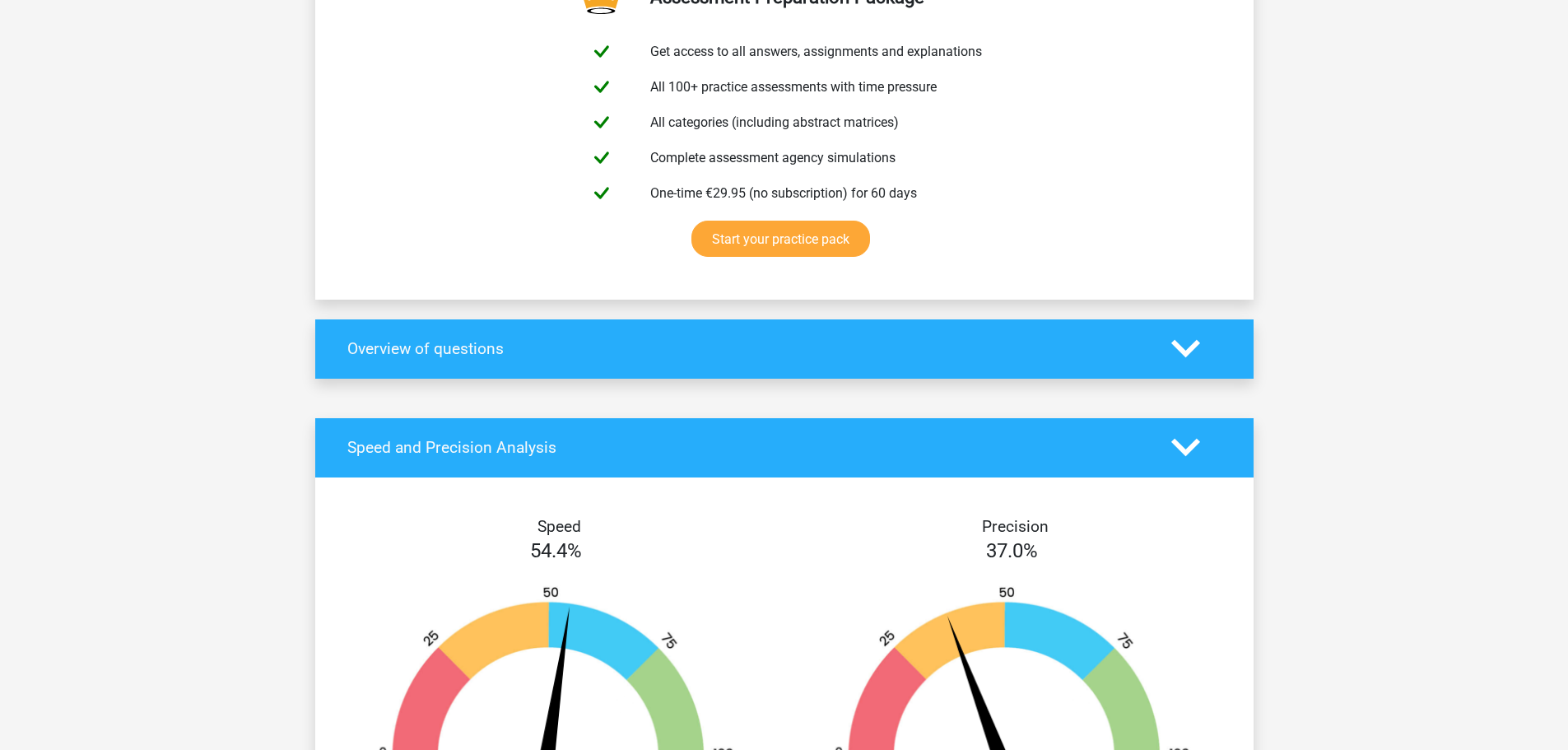
scroll to position [906, 0]
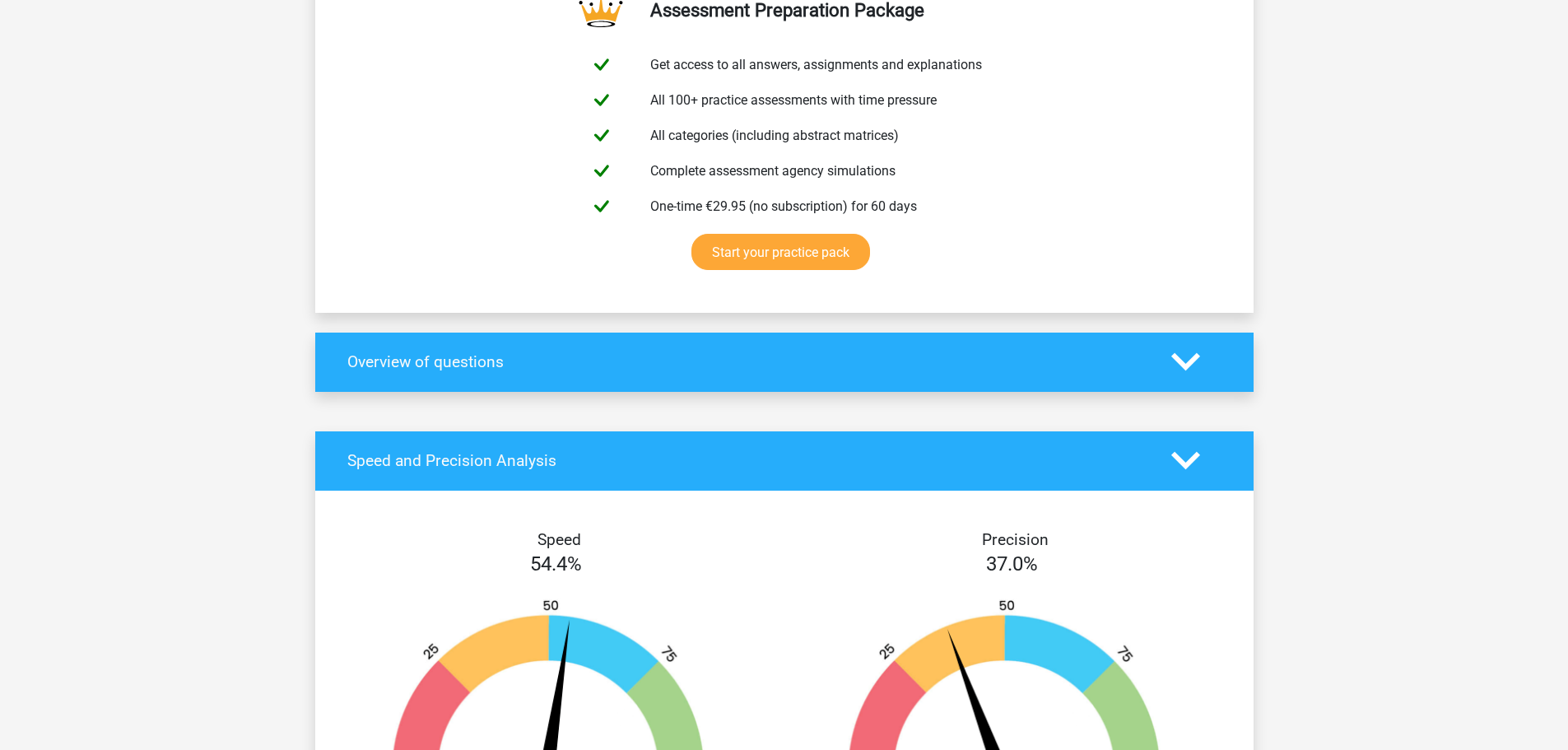
click at [1383, 321] on div "Choose premium Reyleisha reyleisham@gmail.com" at bounding box center [784, 595] width 1568 height 3002
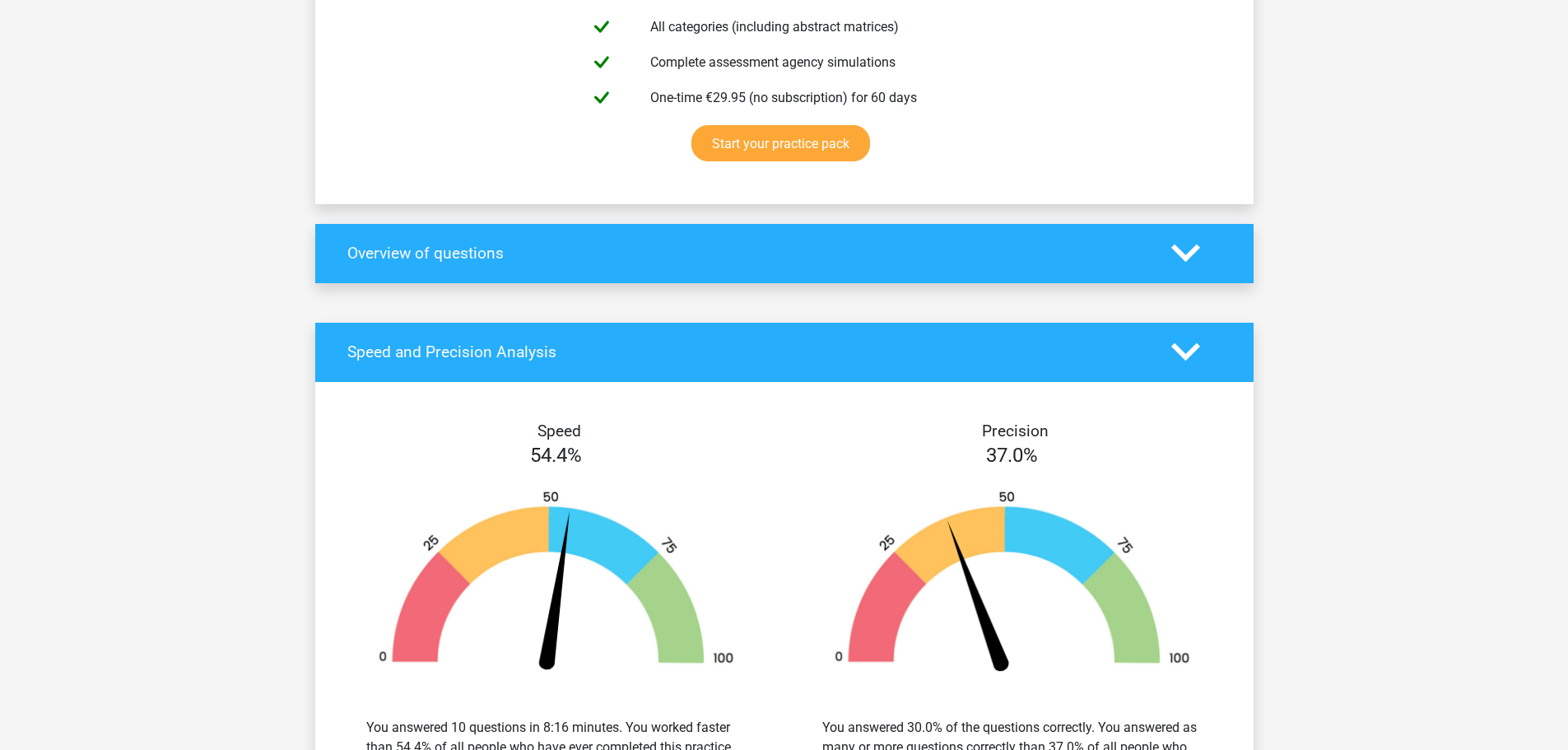
scroll to position [1035, 0]
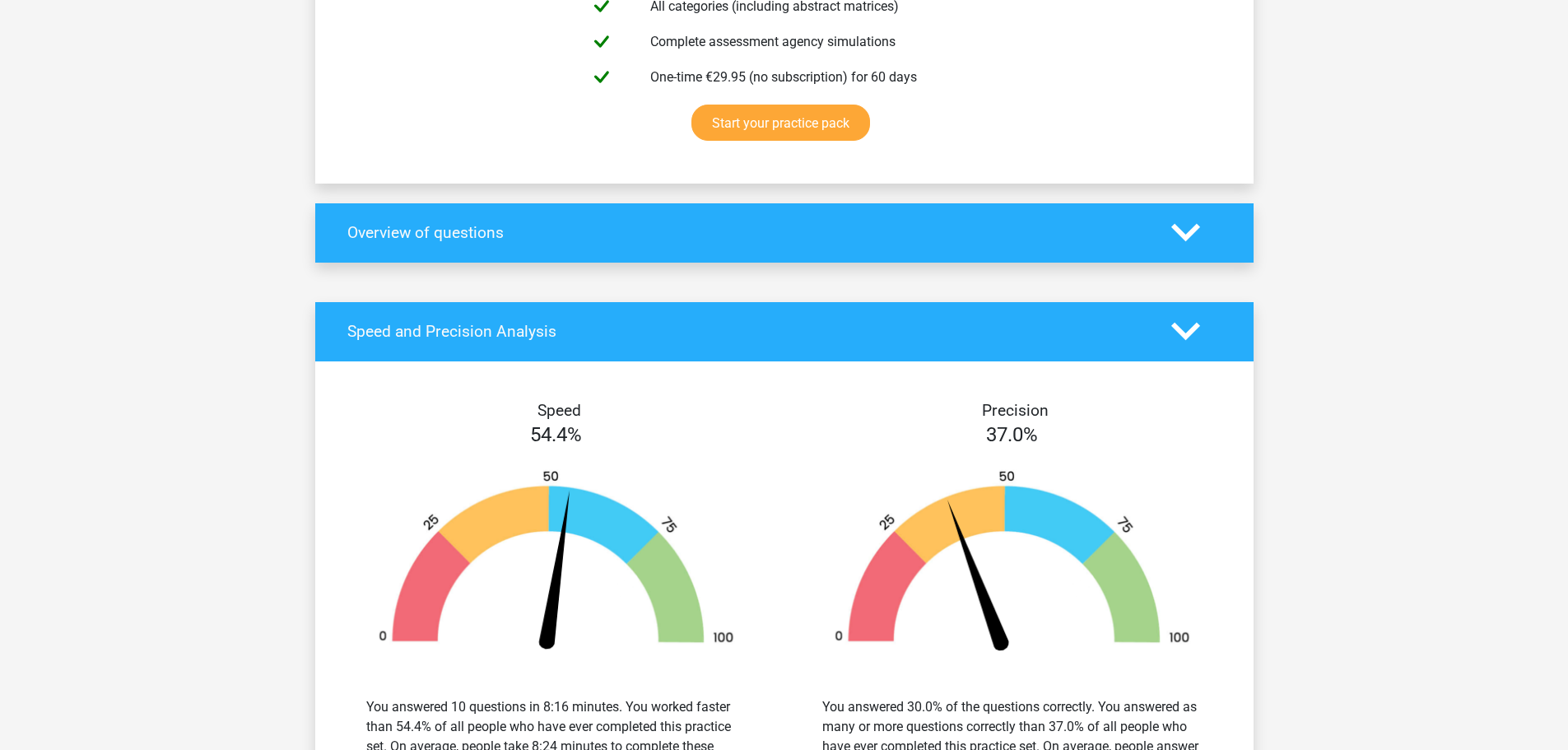
click at [1188, 243] on icon at bounding box center [1186, 232] width 29 height 29
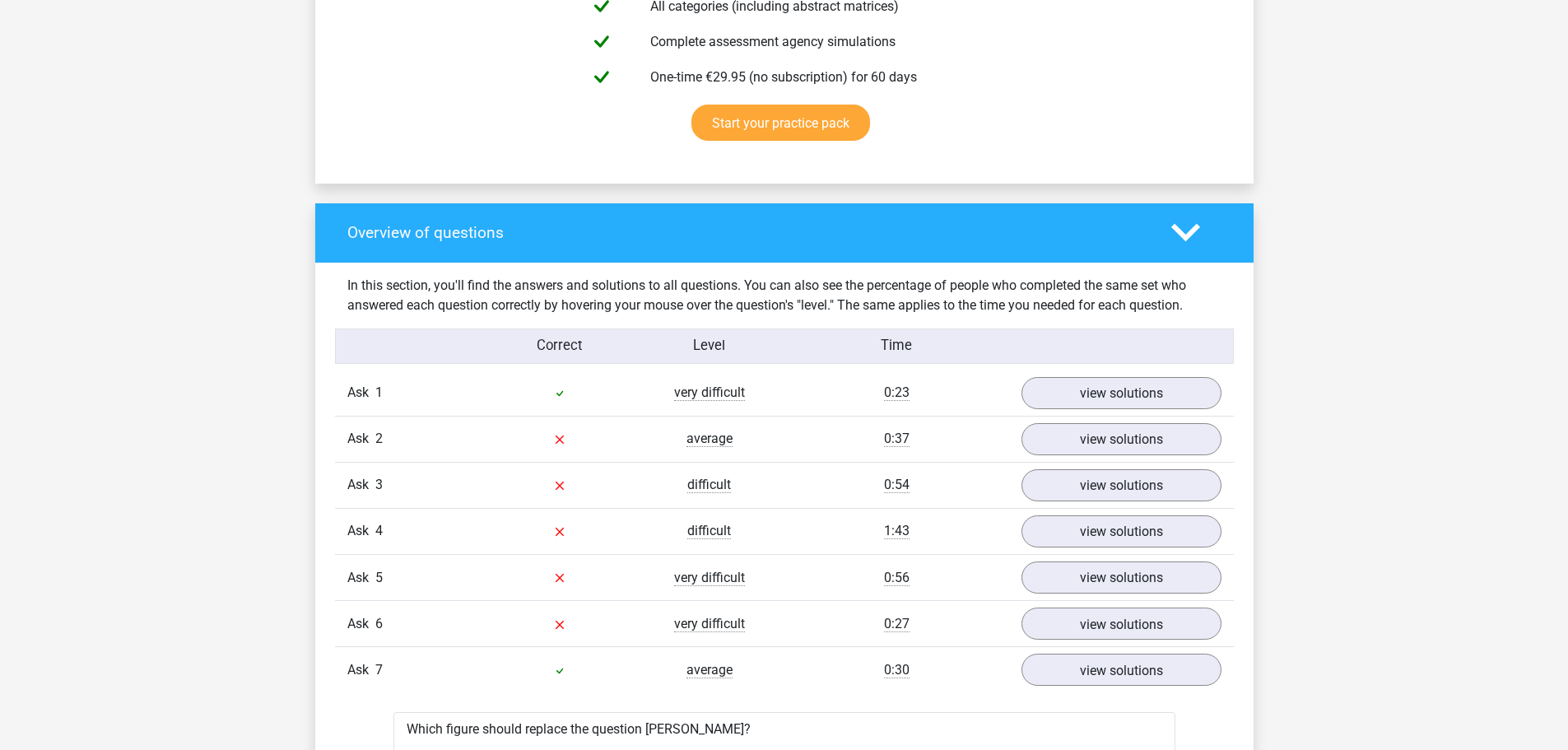
click at [1188, 241] on icon at bounding box center [1186, 232] width 29 height 29
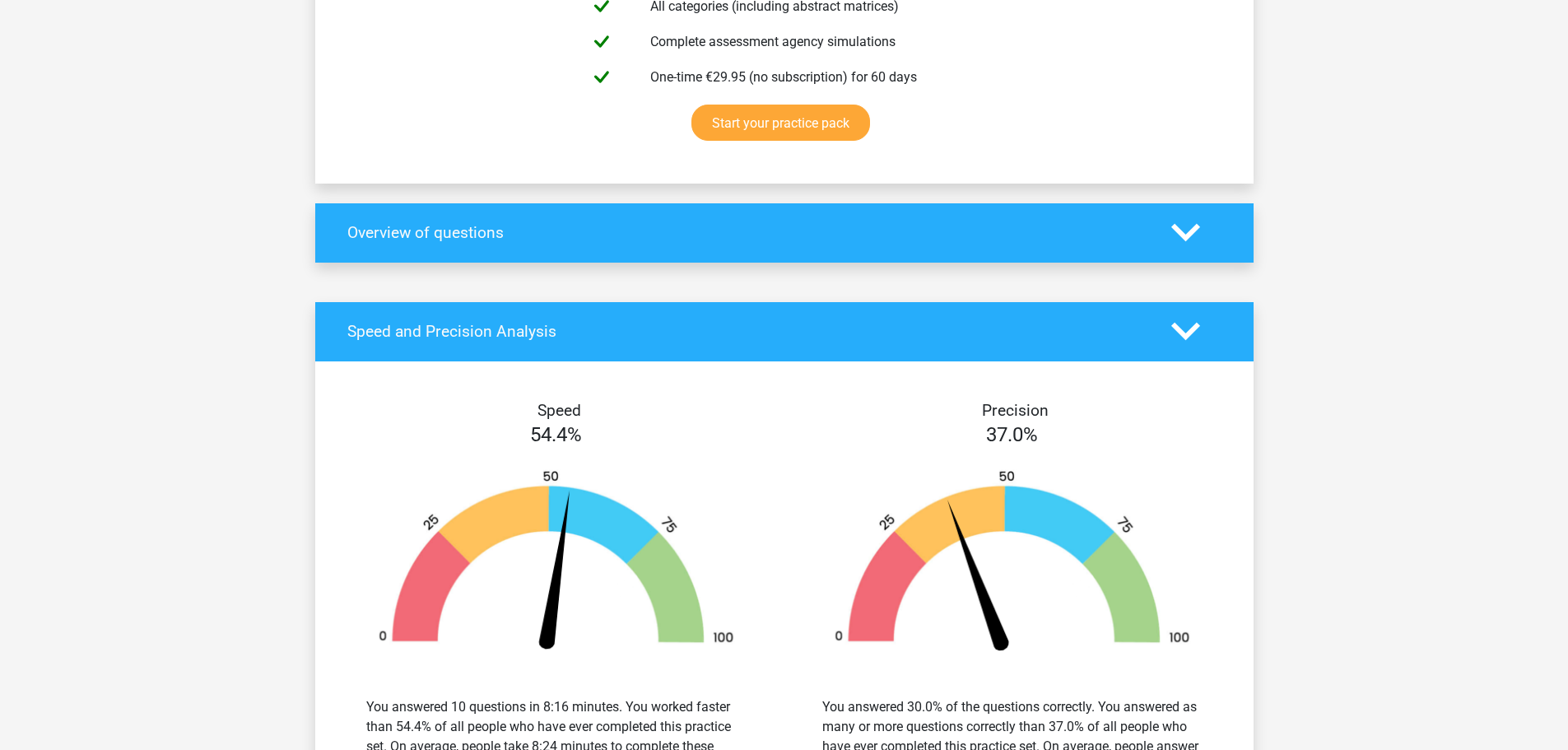
click at [1180, 324] on icon at bounding box center [1186, 331] width 29 height 29
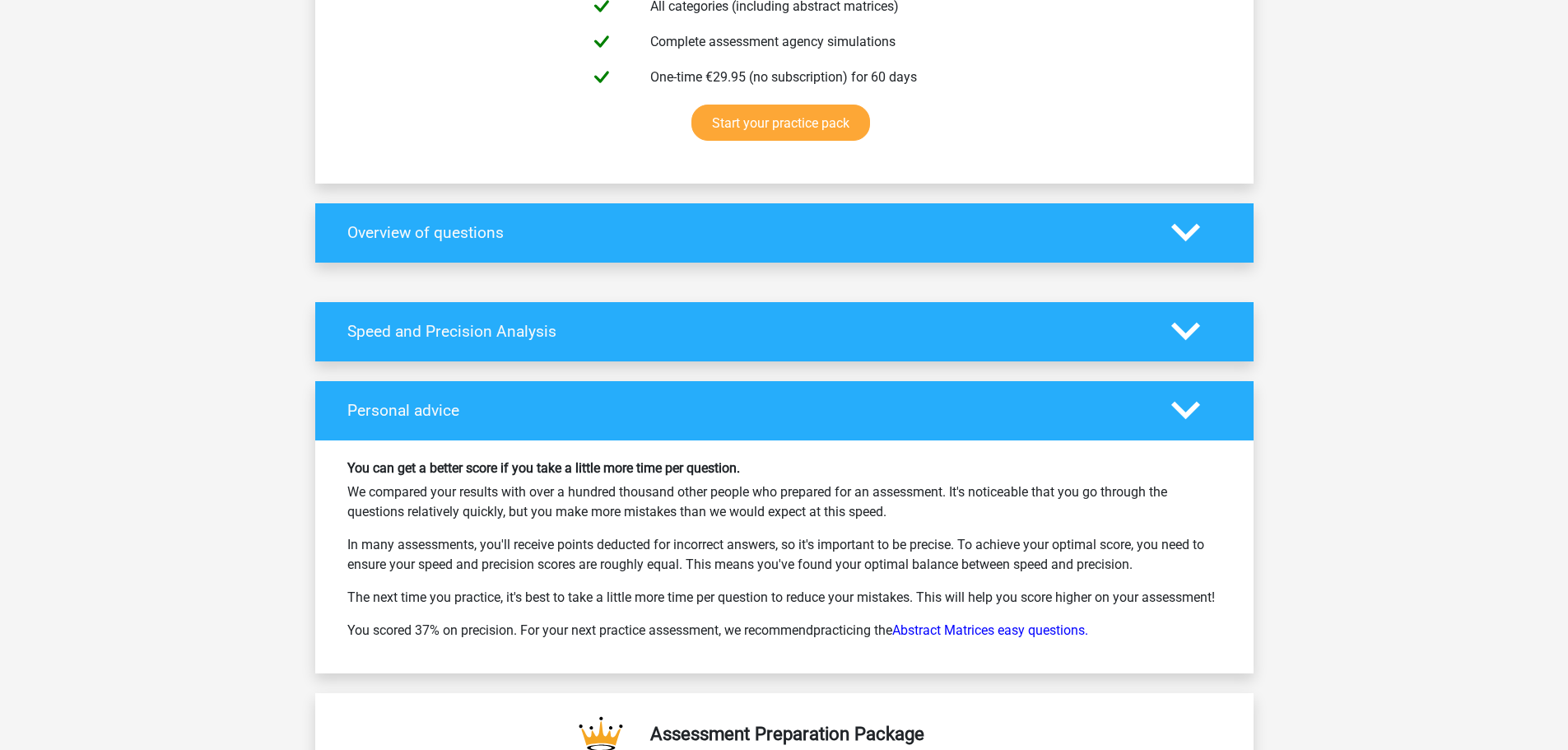
click at [1202, 408] on div at bounding box center [1196, 410] width 75 height 29
click at [1182, 404] on icon at bounding box center [1186, 410] width 29 height 29
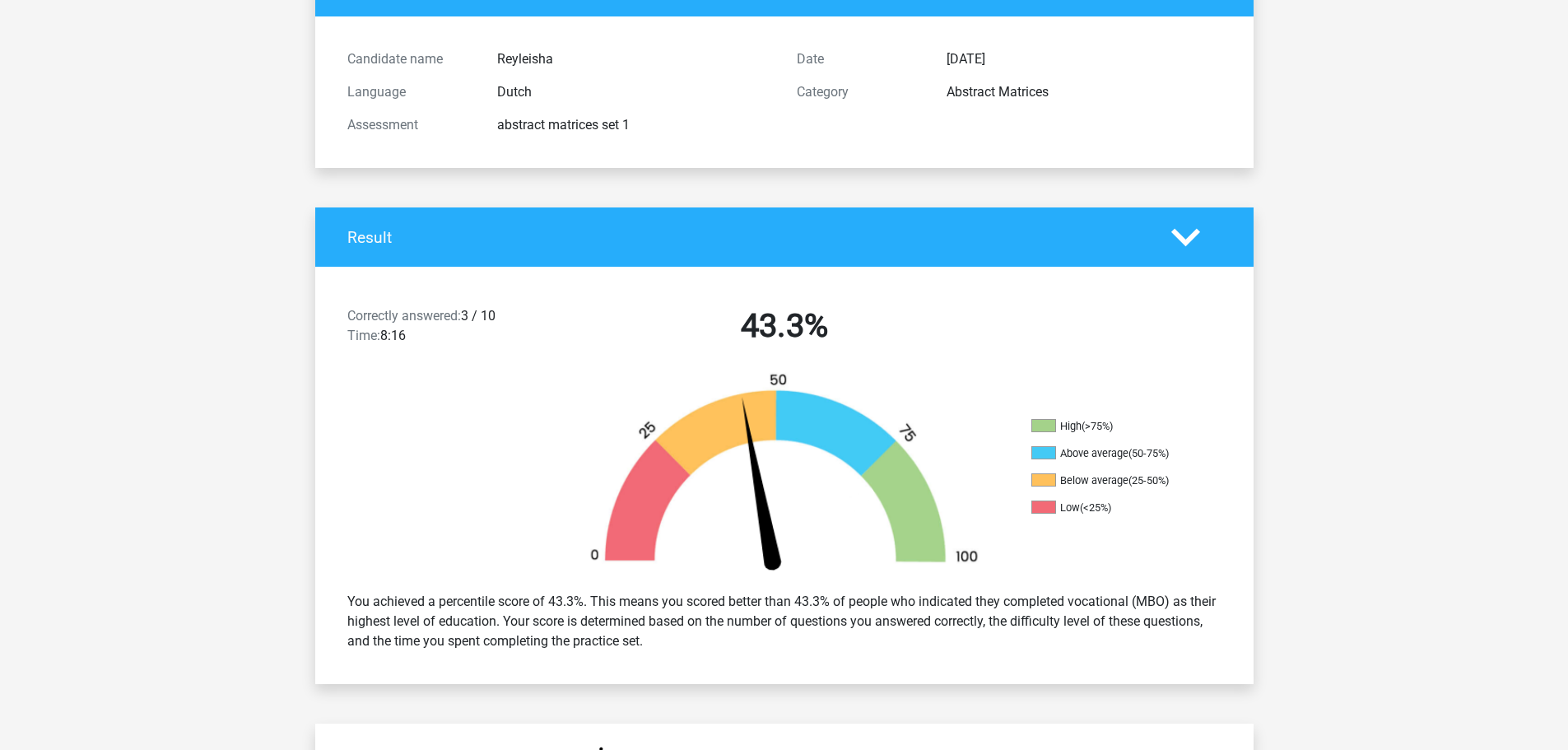
scroll to position [0, 0]
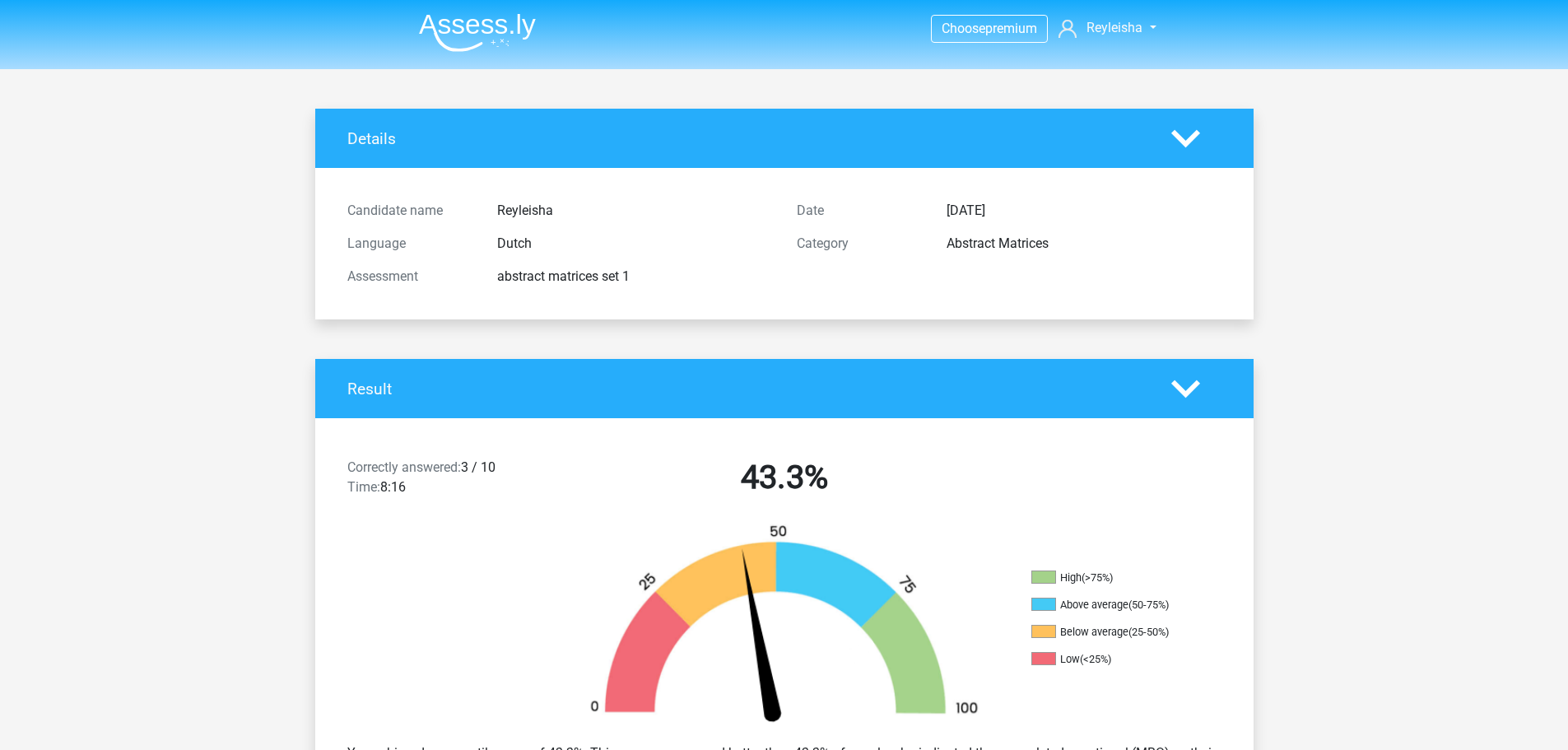
click at [1185, 392] on polygon at bounding box center [1186, 388] width 29 height 18
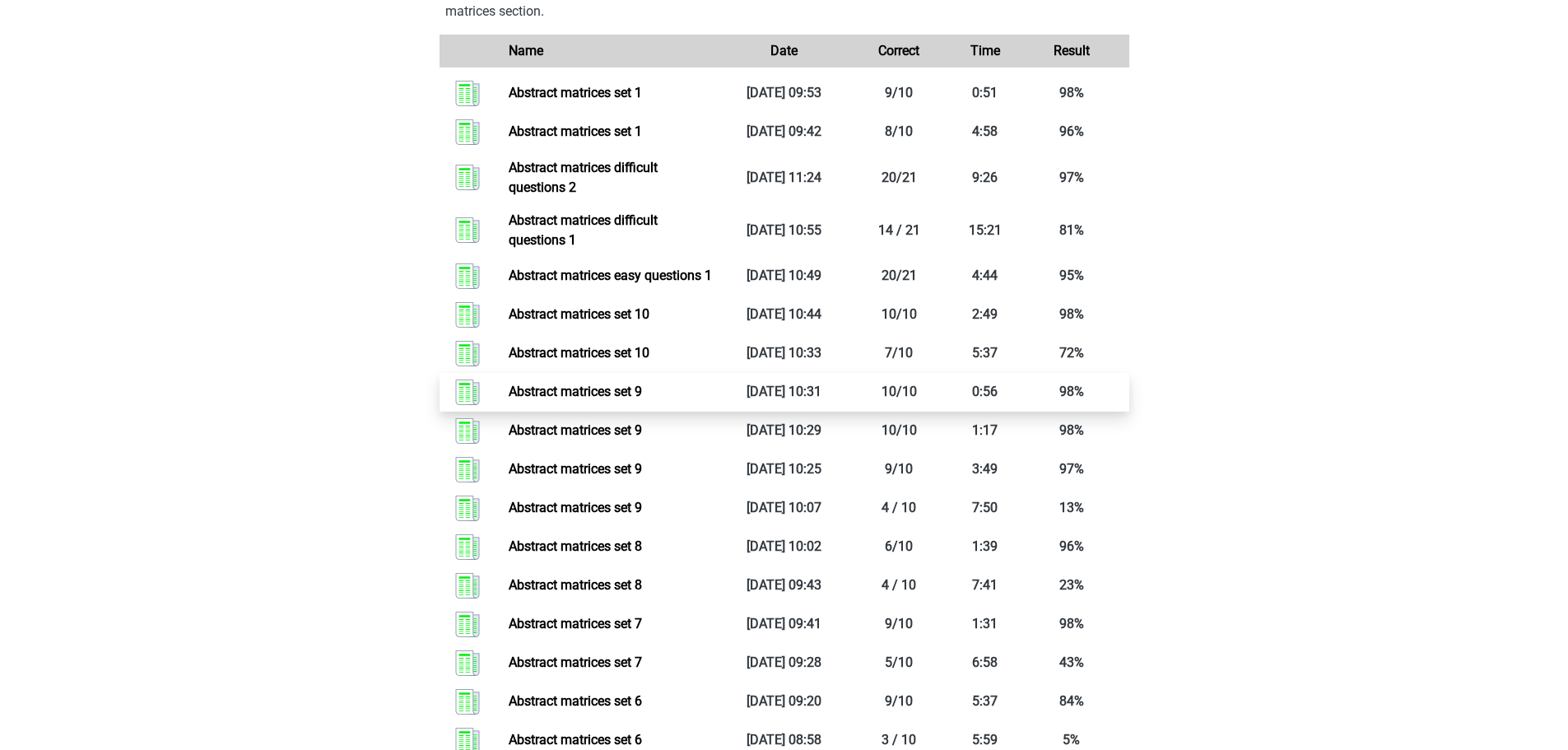
scroll to position [1235, 0]
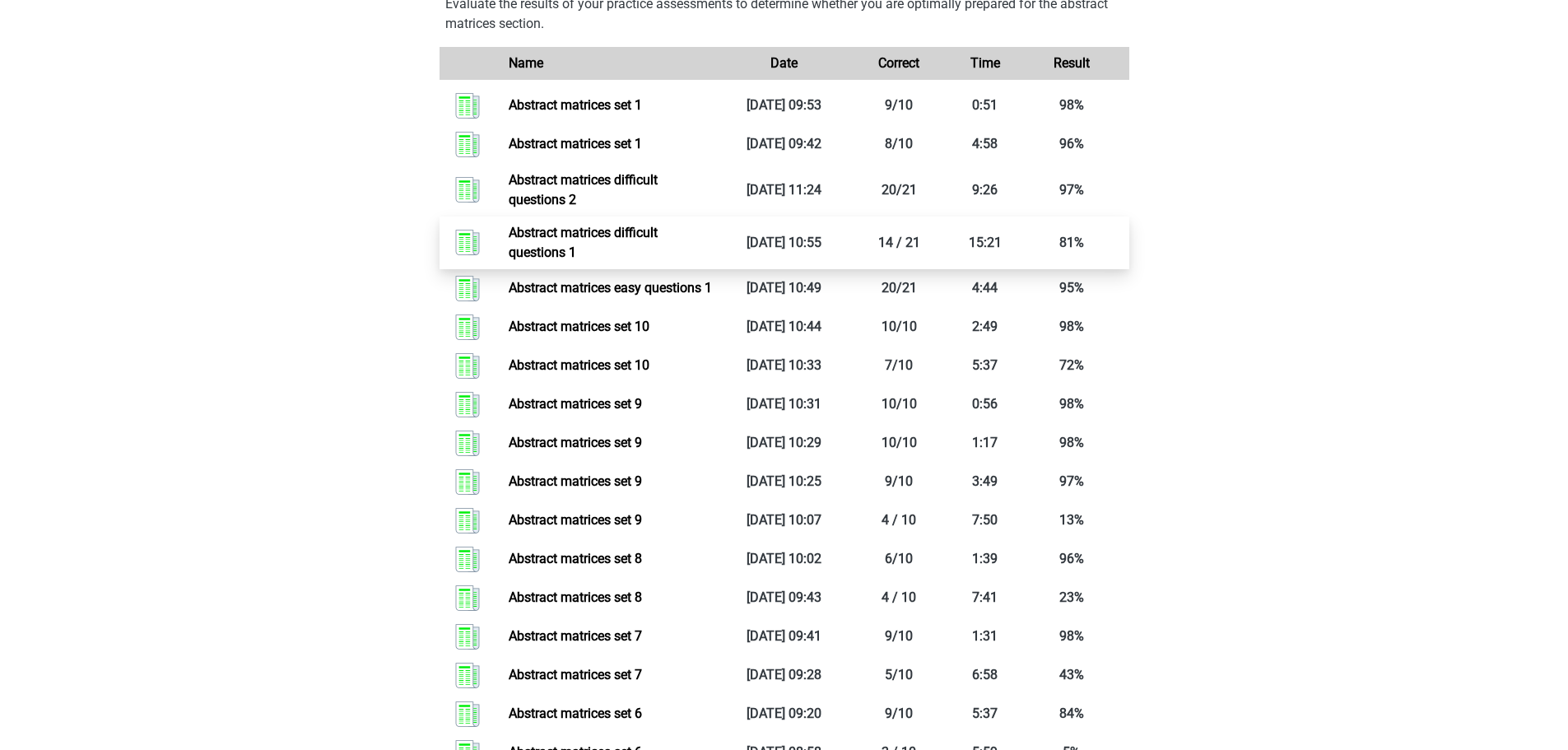
click at [658, 252] on link "Abstract matrices difficult questions 1" at bounding box center [583, 243] width 149 height 36
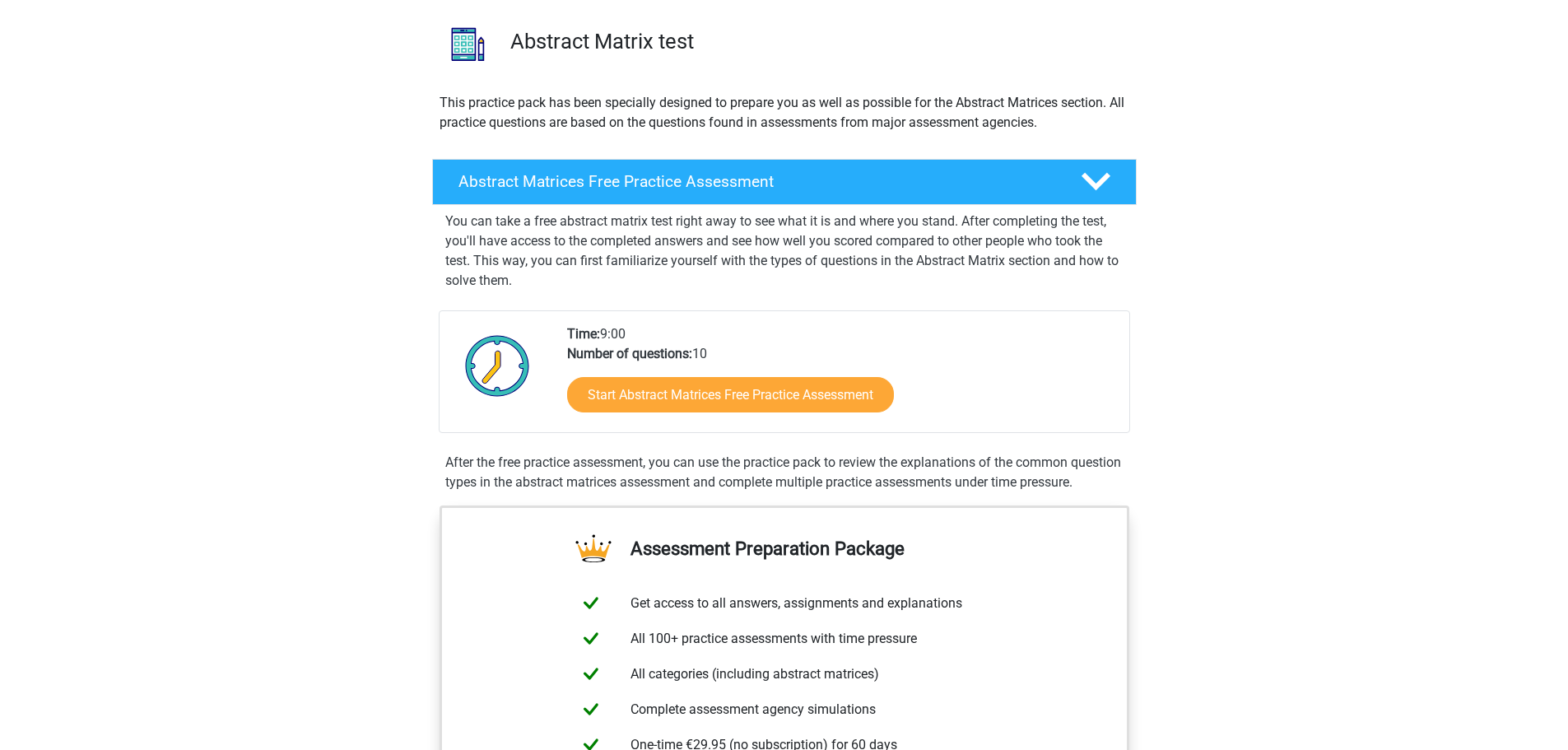
scroll to position [0, 0]
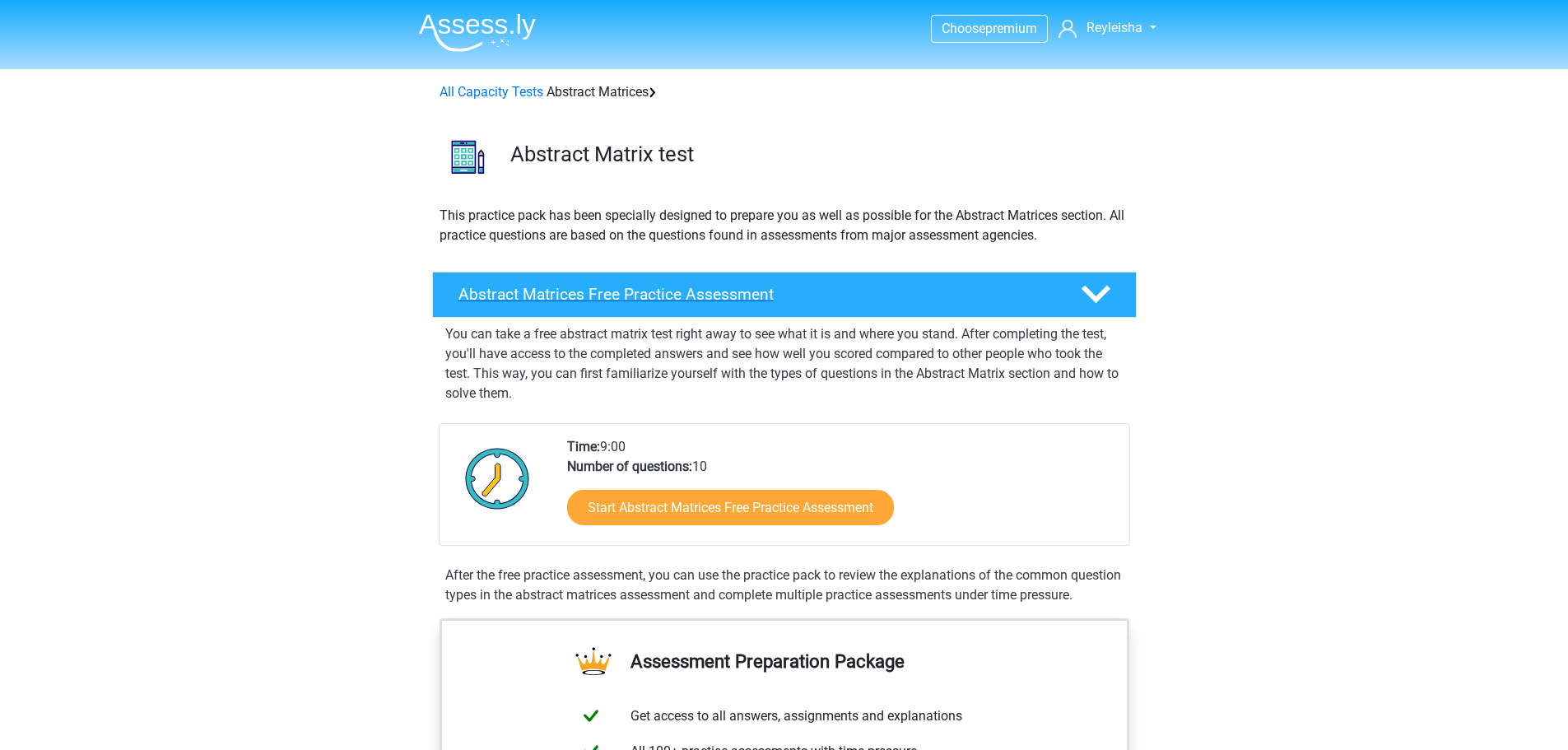
click at [1096, 294] on icon at bounding box center [1096, 295] width 29 height 29
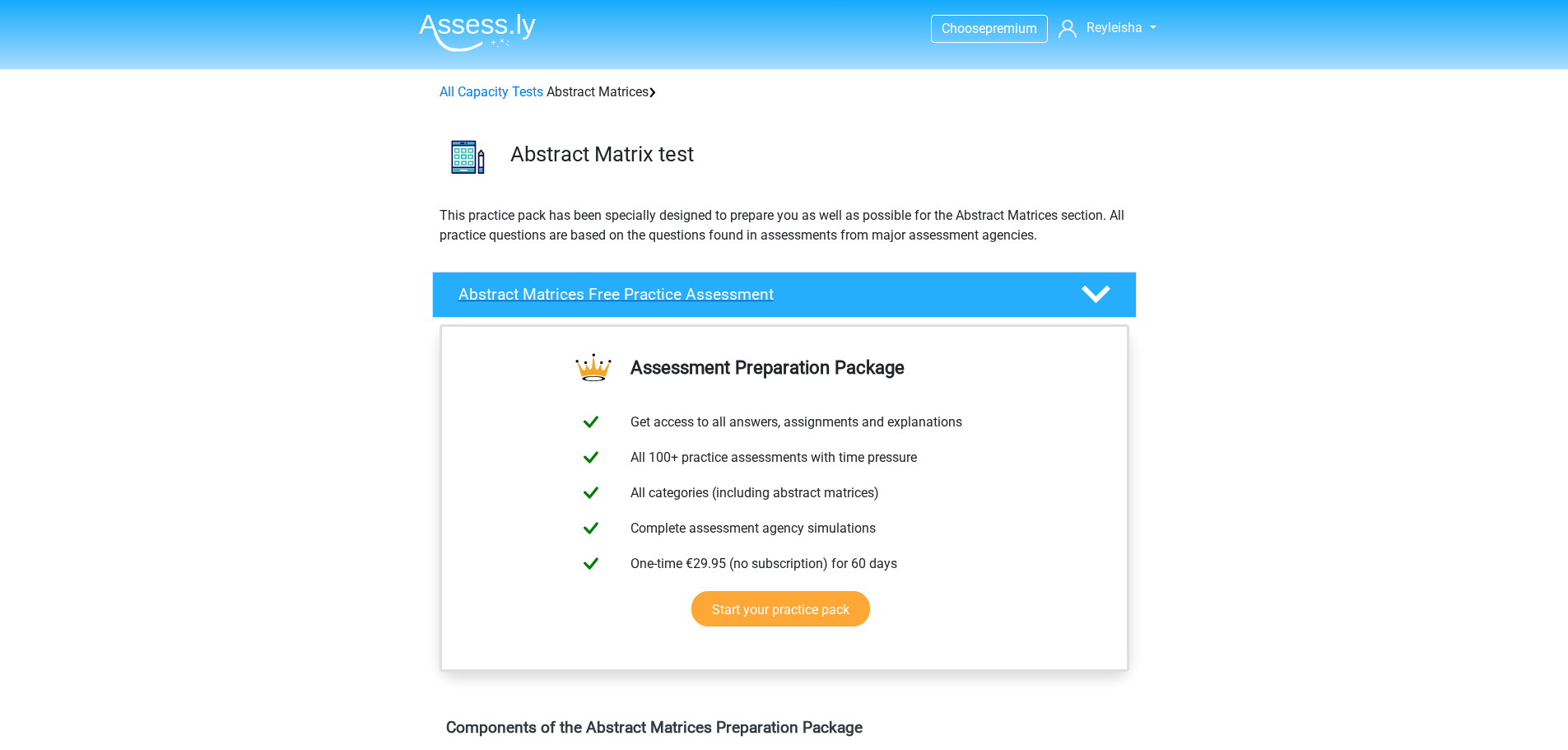
click at [1096, 294] on icon at bounding box center [1096, 295] width 29 height 29
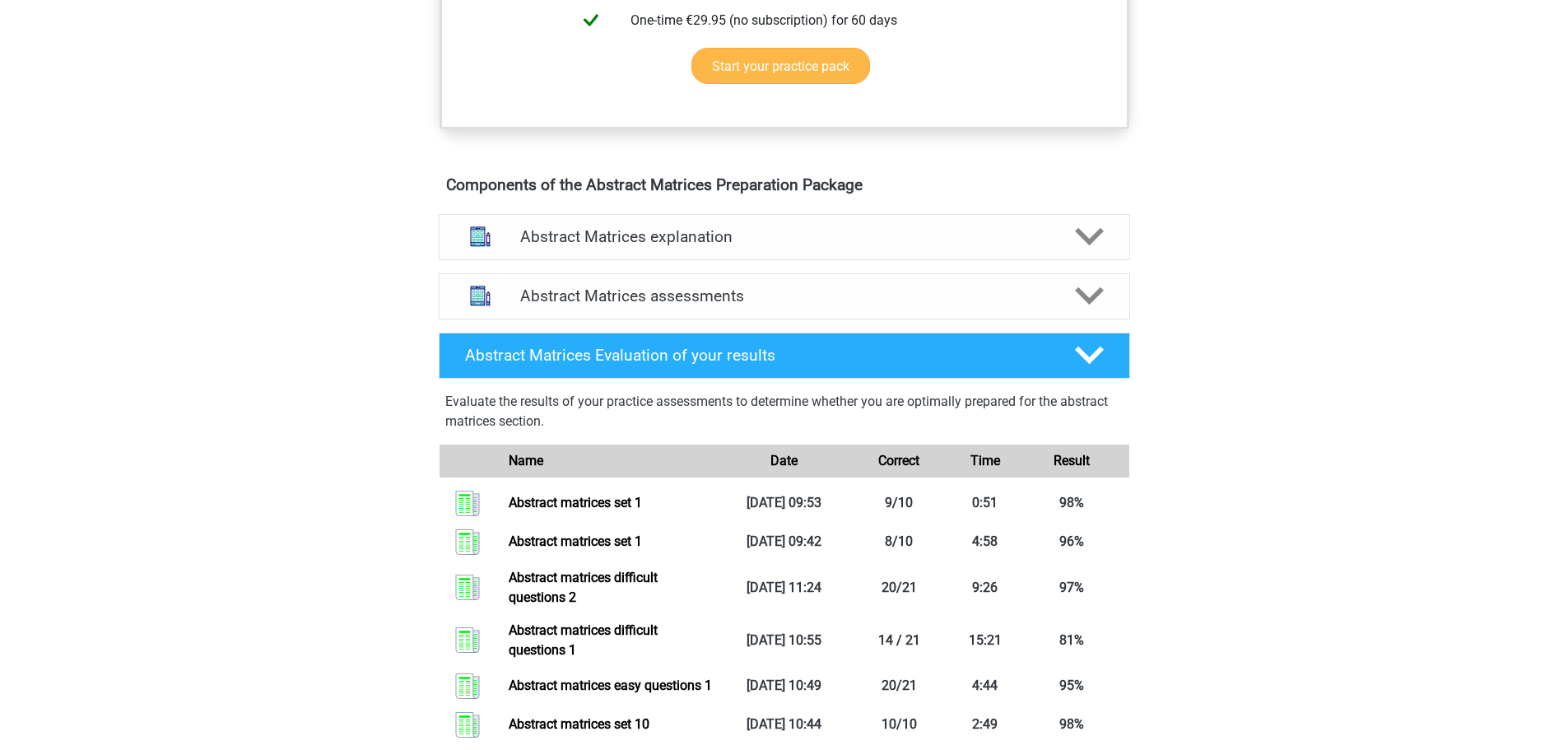
scroll to position [906, 0]
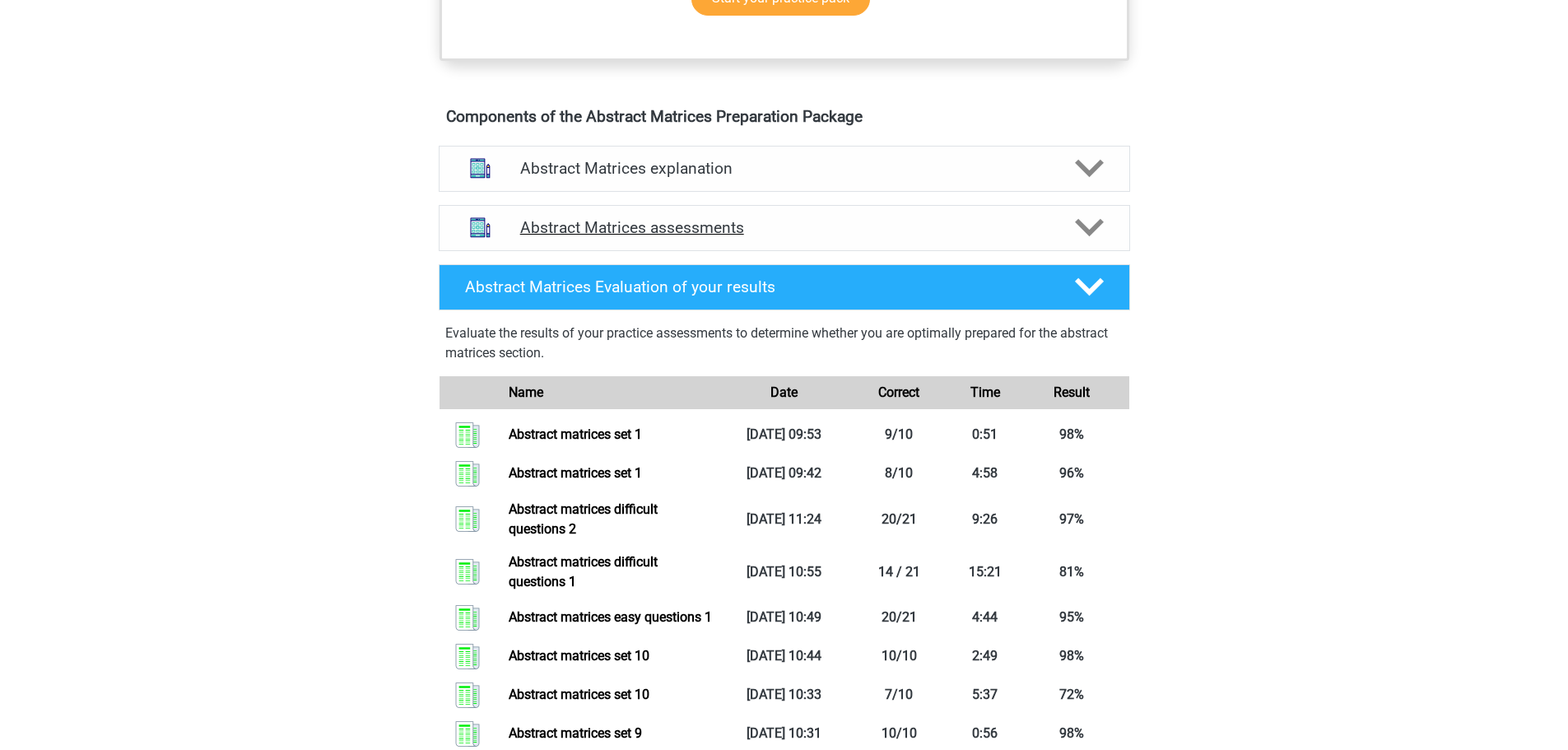
click at [1088, 238] on polygon at bounding box center [1090, 227] width 29 height 18
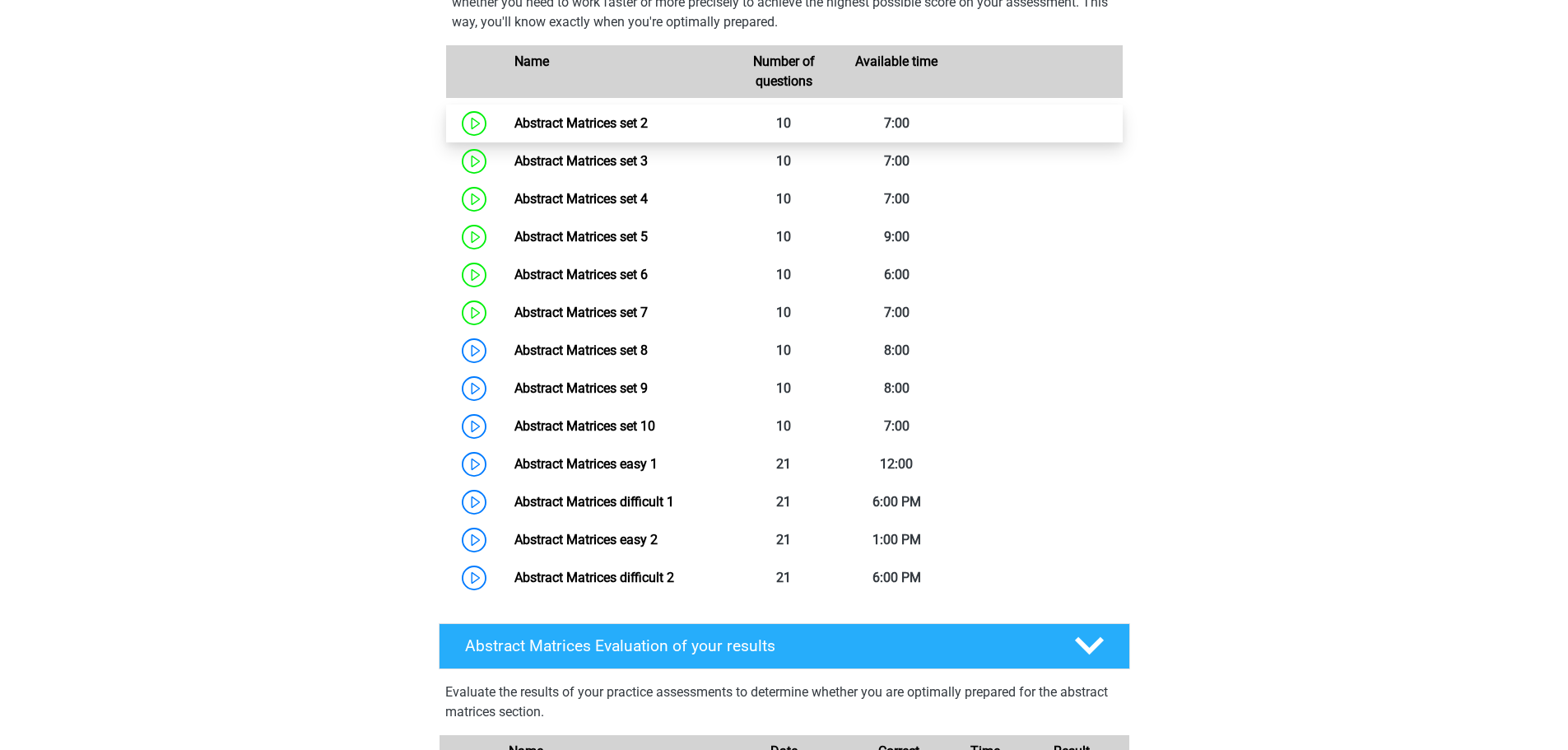
scroll to position [1318, 0]
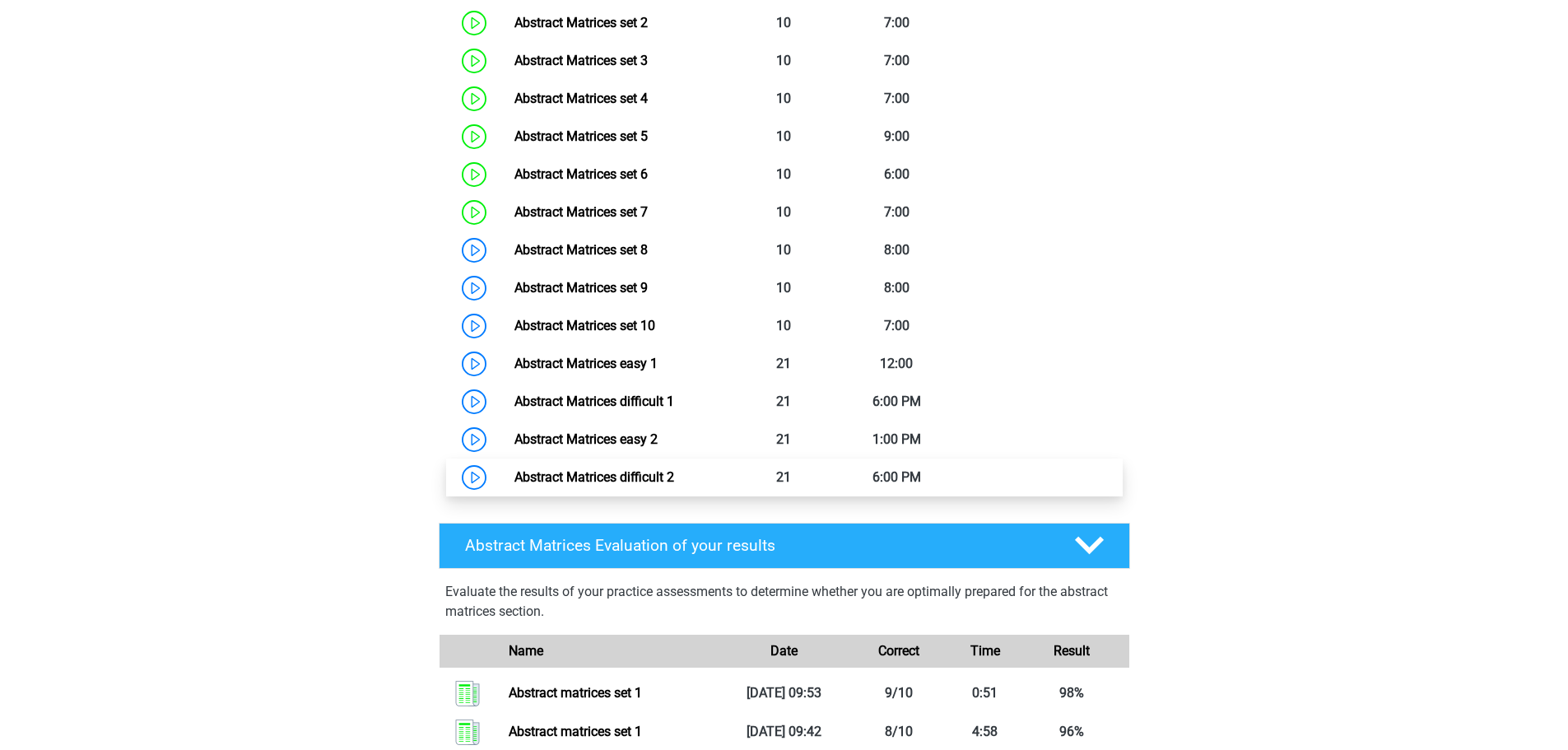
click at [628, 485] on link "Abstract Matrices difficult 2" at bounding box center [595, 477] width 160 height 15
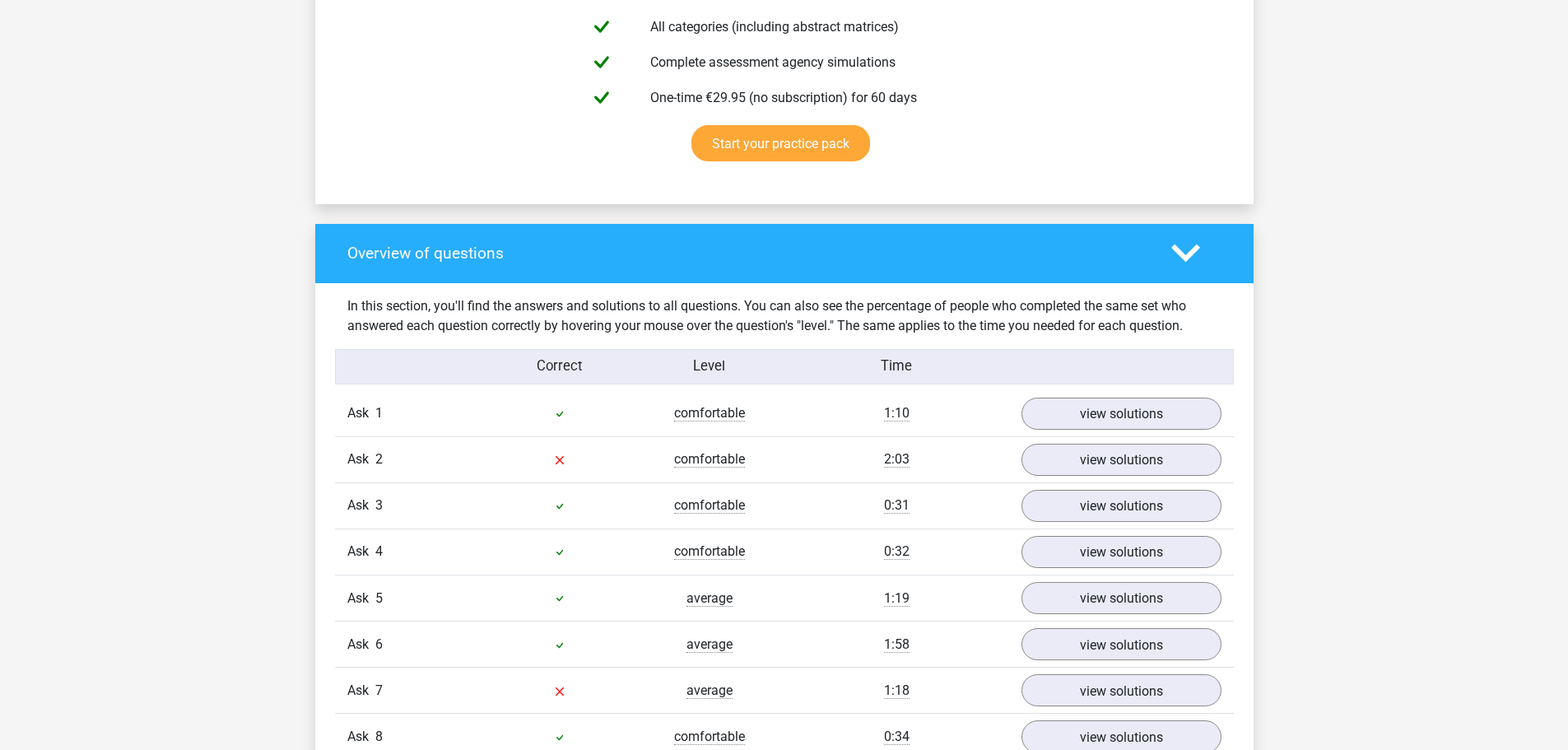
scroll to position [1071, 0]
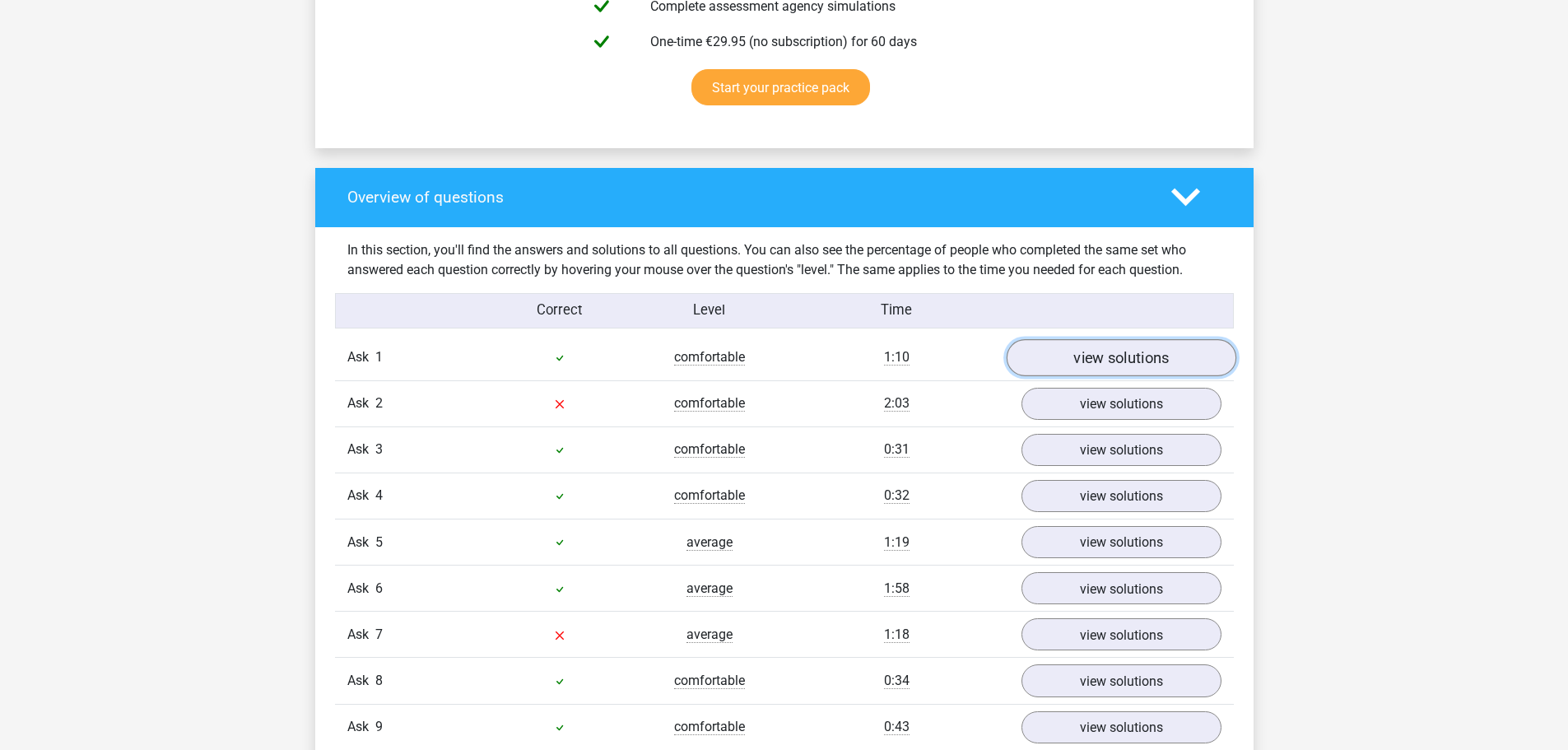
click at [1145, 351] on font "view solutions" at bounding box center [1121, 357] width 95 height 18
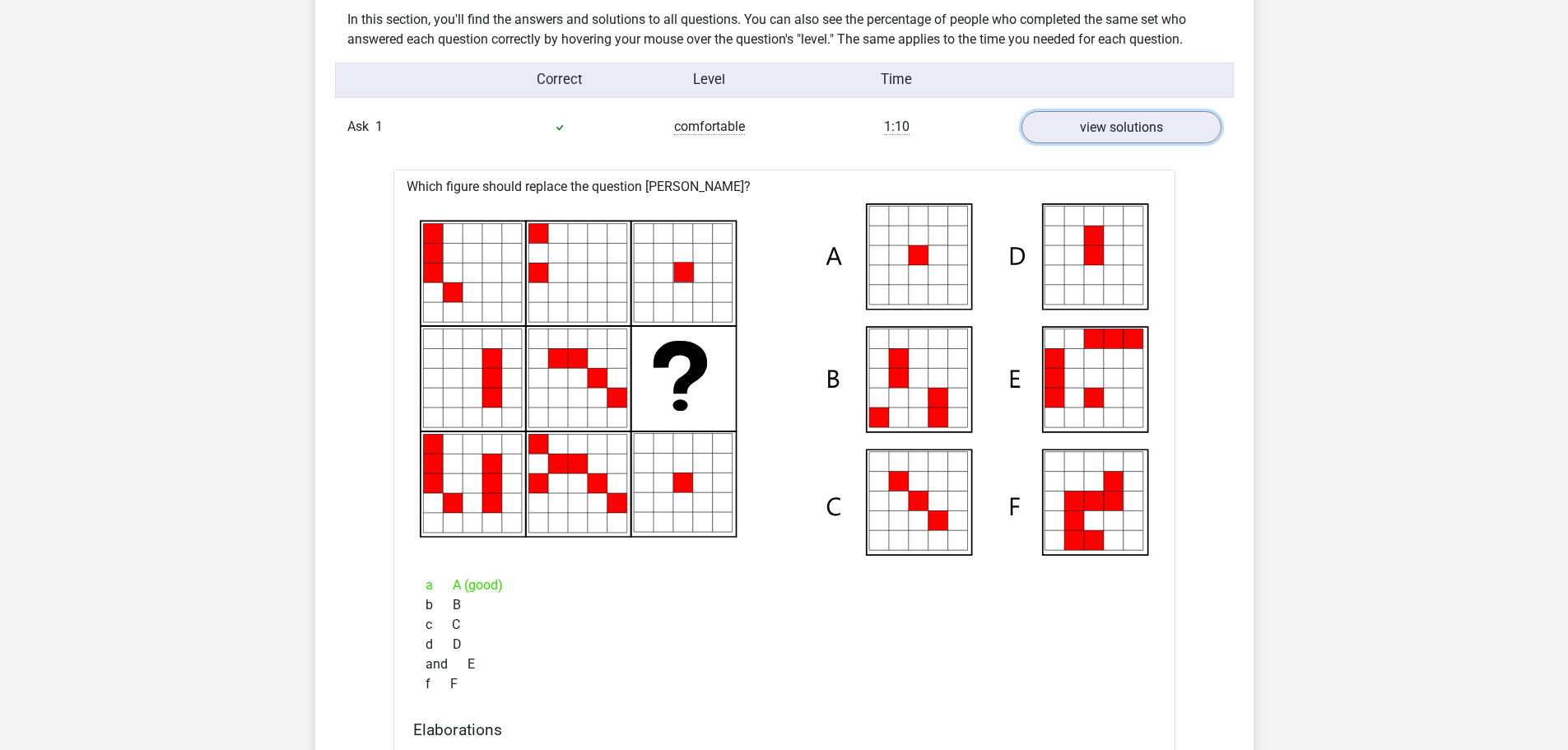
scroll to position [1318, 0]
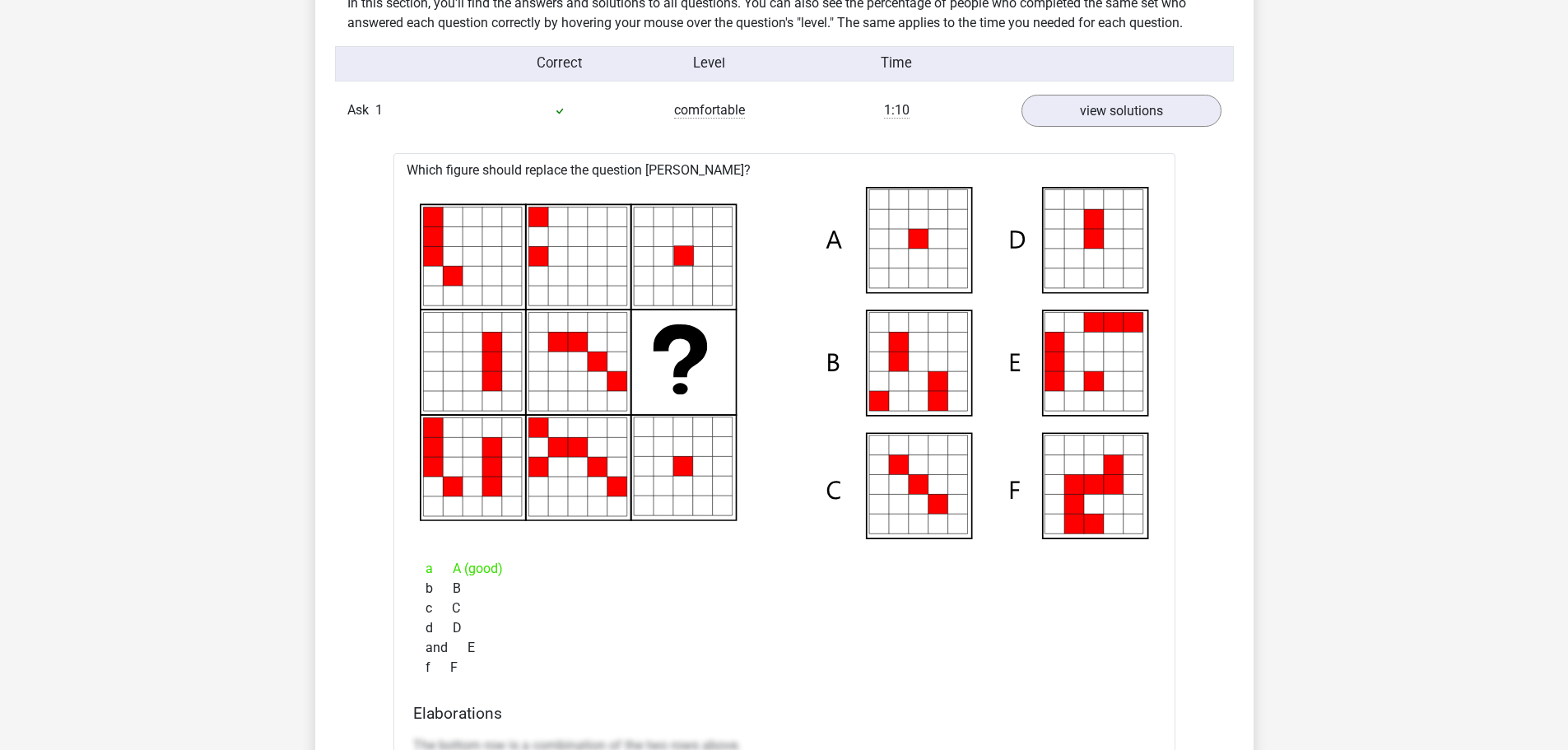
drag, startPoint x: 1424, startPoint y: 329, endPoint x: 1405, endPoint y: 333, distance: 19.4
click at [1075, 102] on font "view solutions" at bounding box center [1121, 110] width 95 height 18
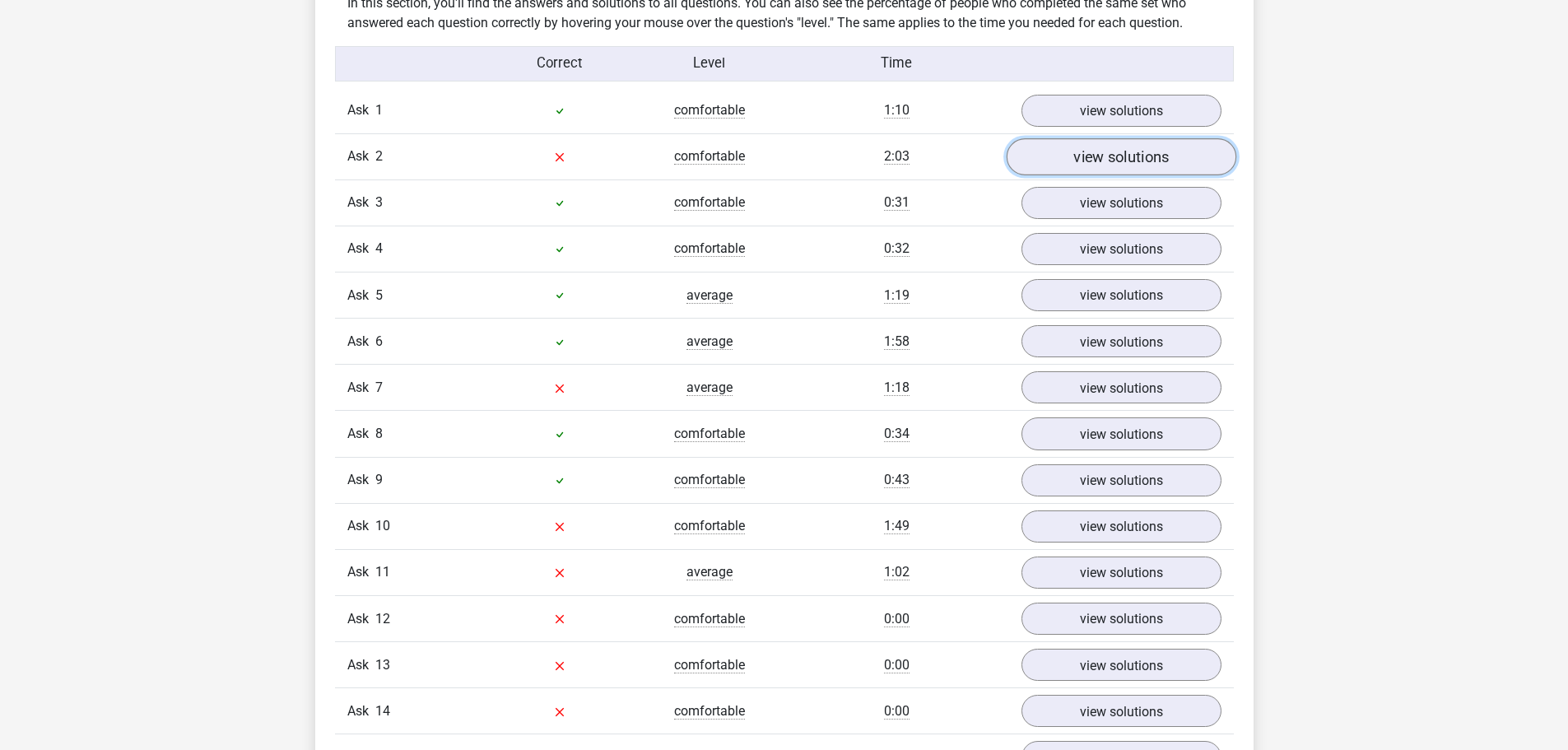
click at [1084, 141] on link "view solutions" at bounding box center [1120, 157] width 230 height 37
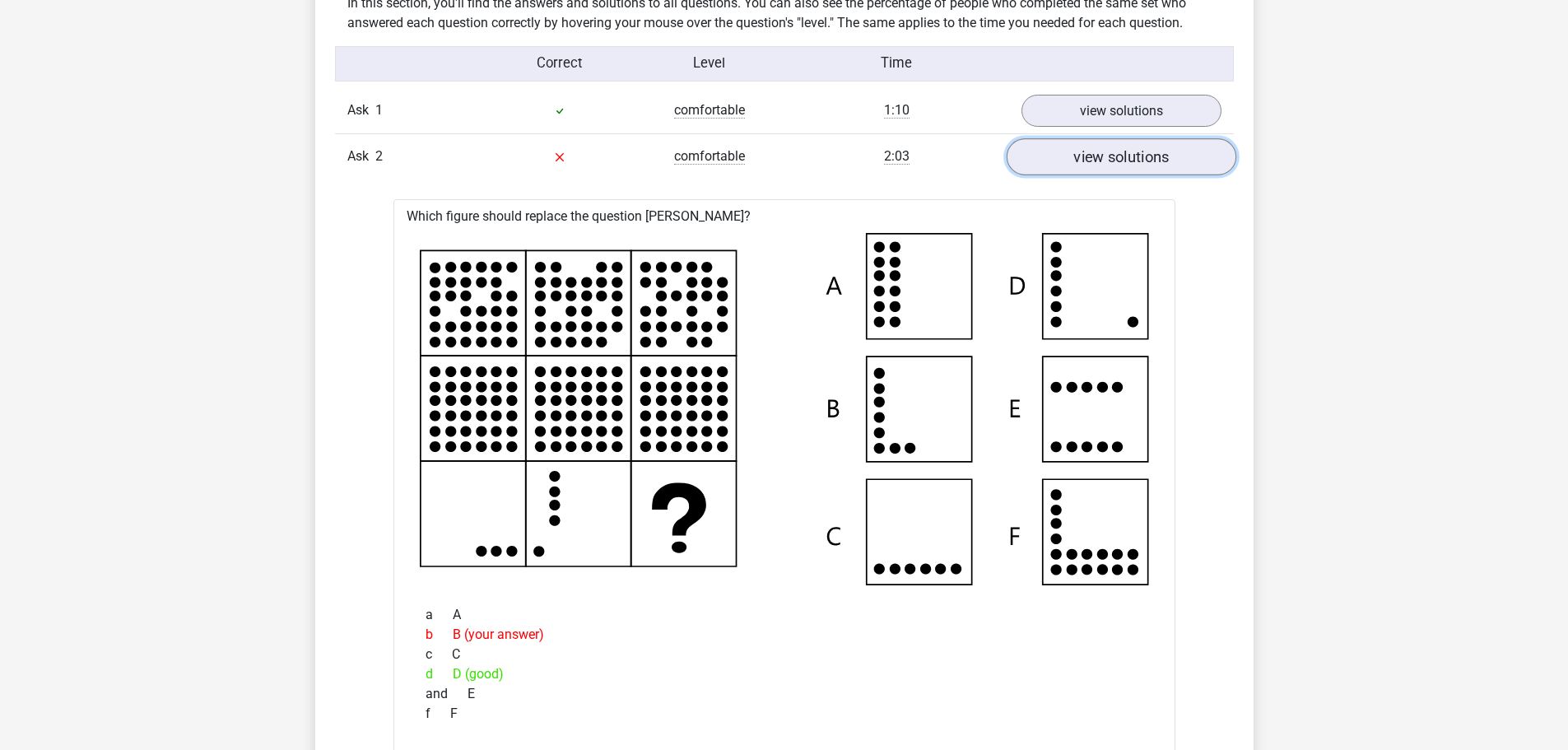
click at [1141, 164] on link "view solutions" at bounding box center [1120, 157] width 230 height 37
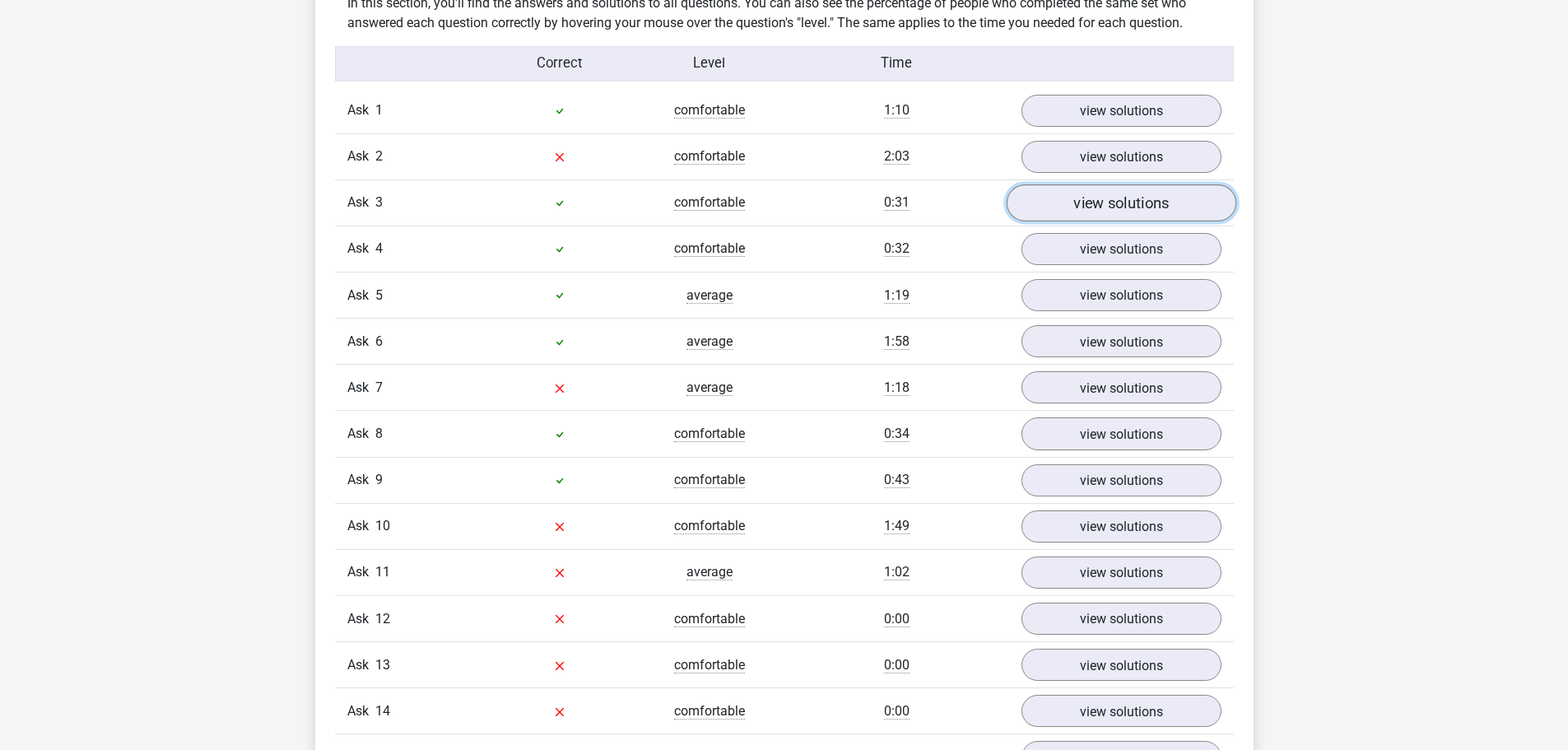
click at [1115, 208] on font "view solutions" at bounding box center [1121, 203] width 95 height 18
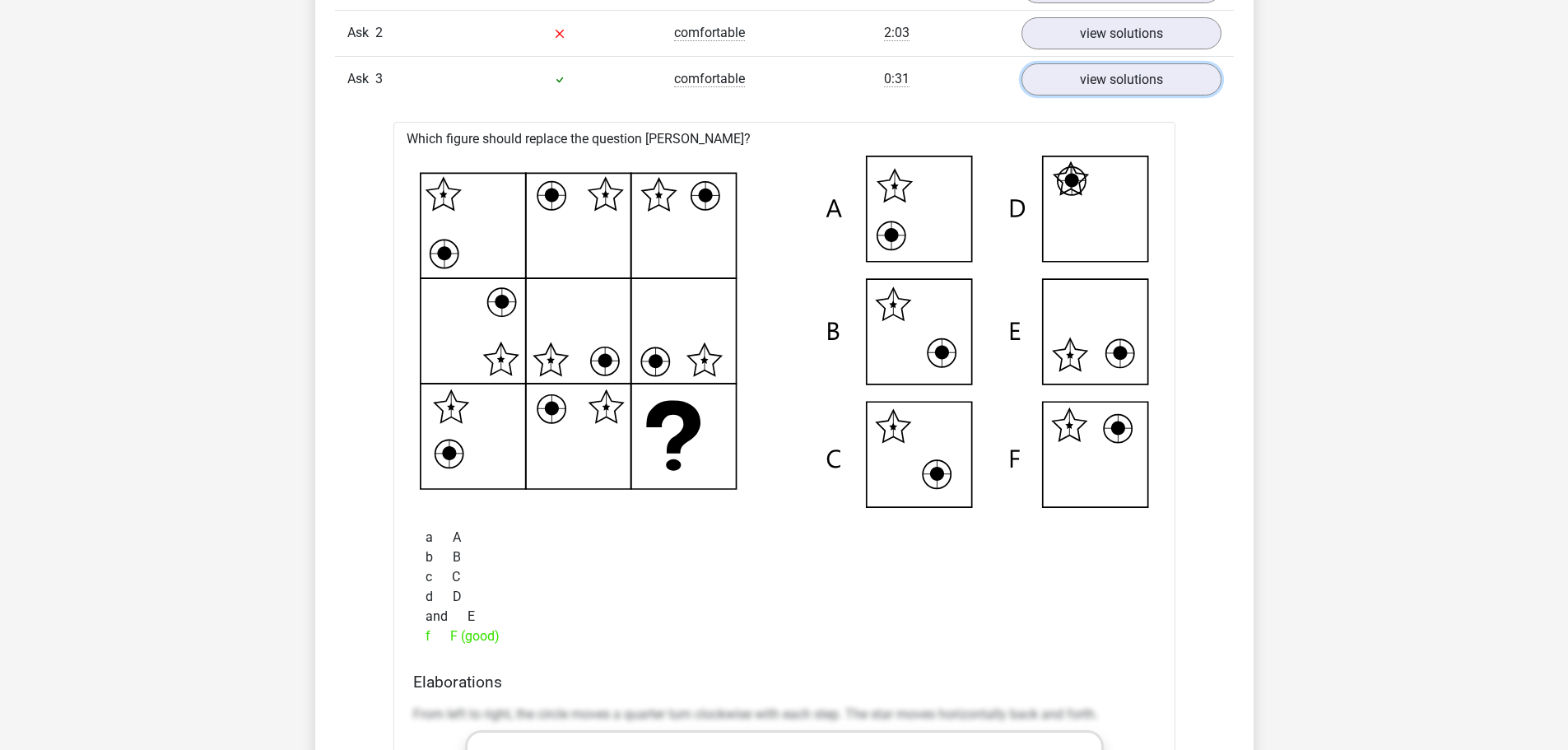
scroll to position [1400, 0]
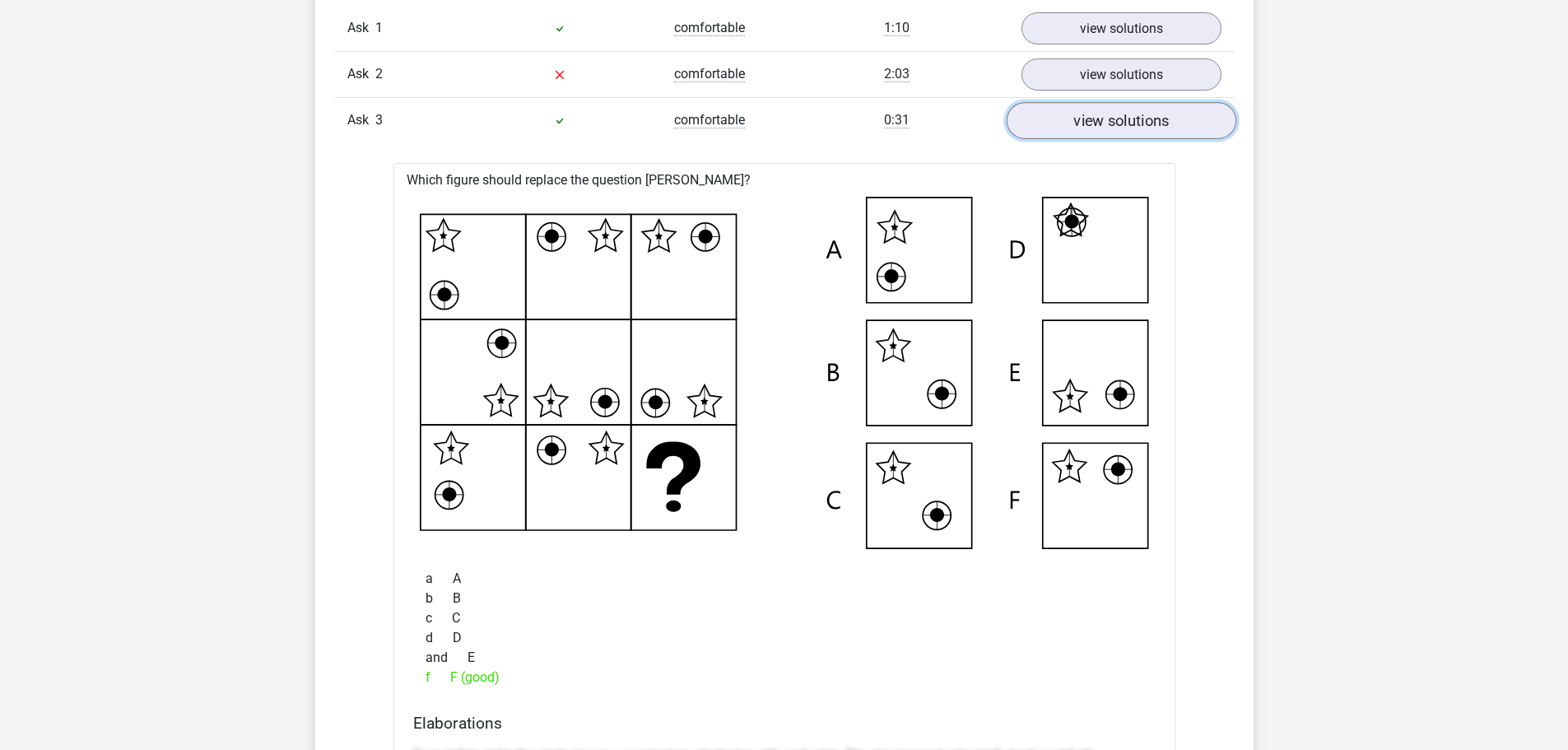
click at [1126, 131] on link "view solutions" at bounding box center [1120, 121] width 230 height 37
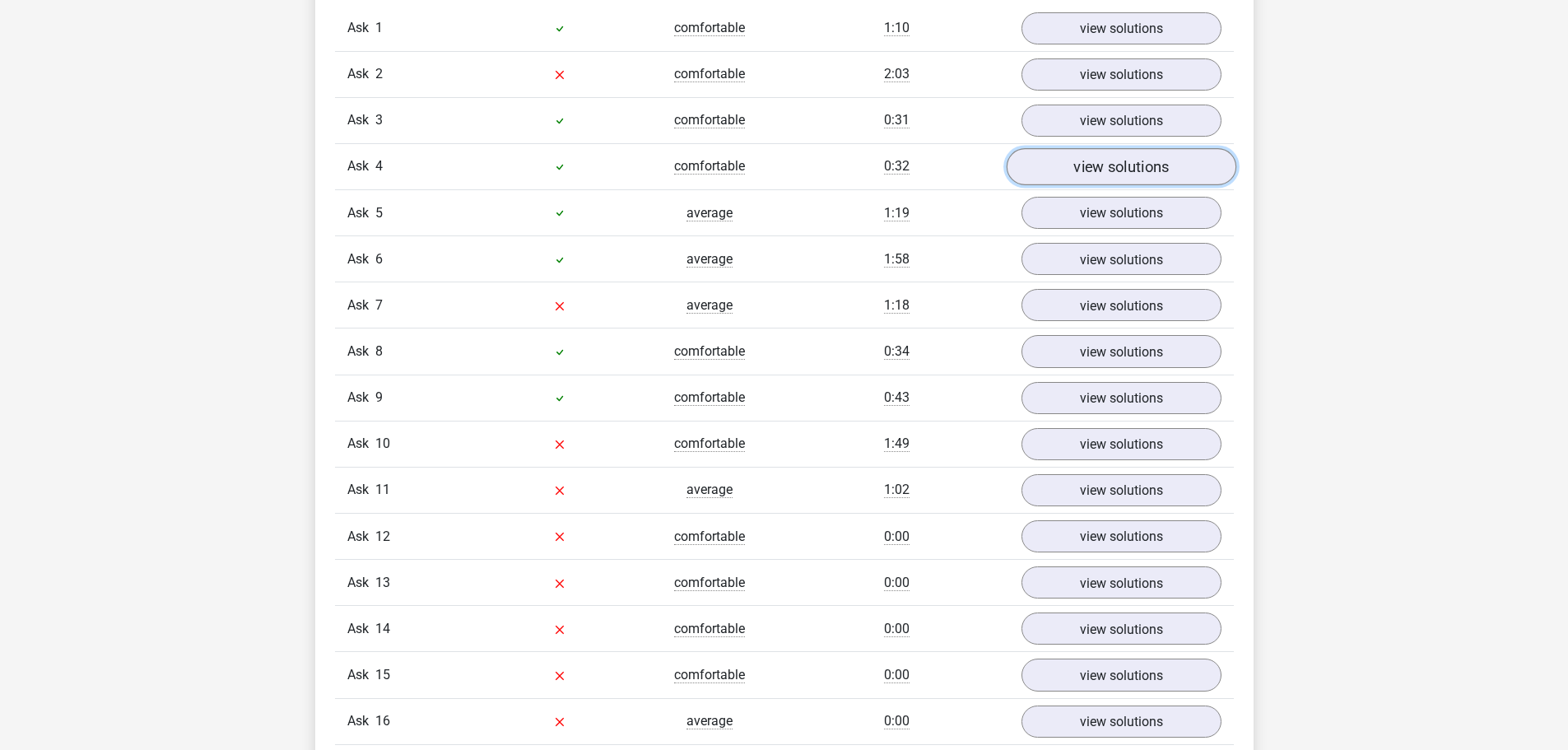
click at [1121, 162] on font "view solutions" at bounding box center [1121, 167] width 95 height 18
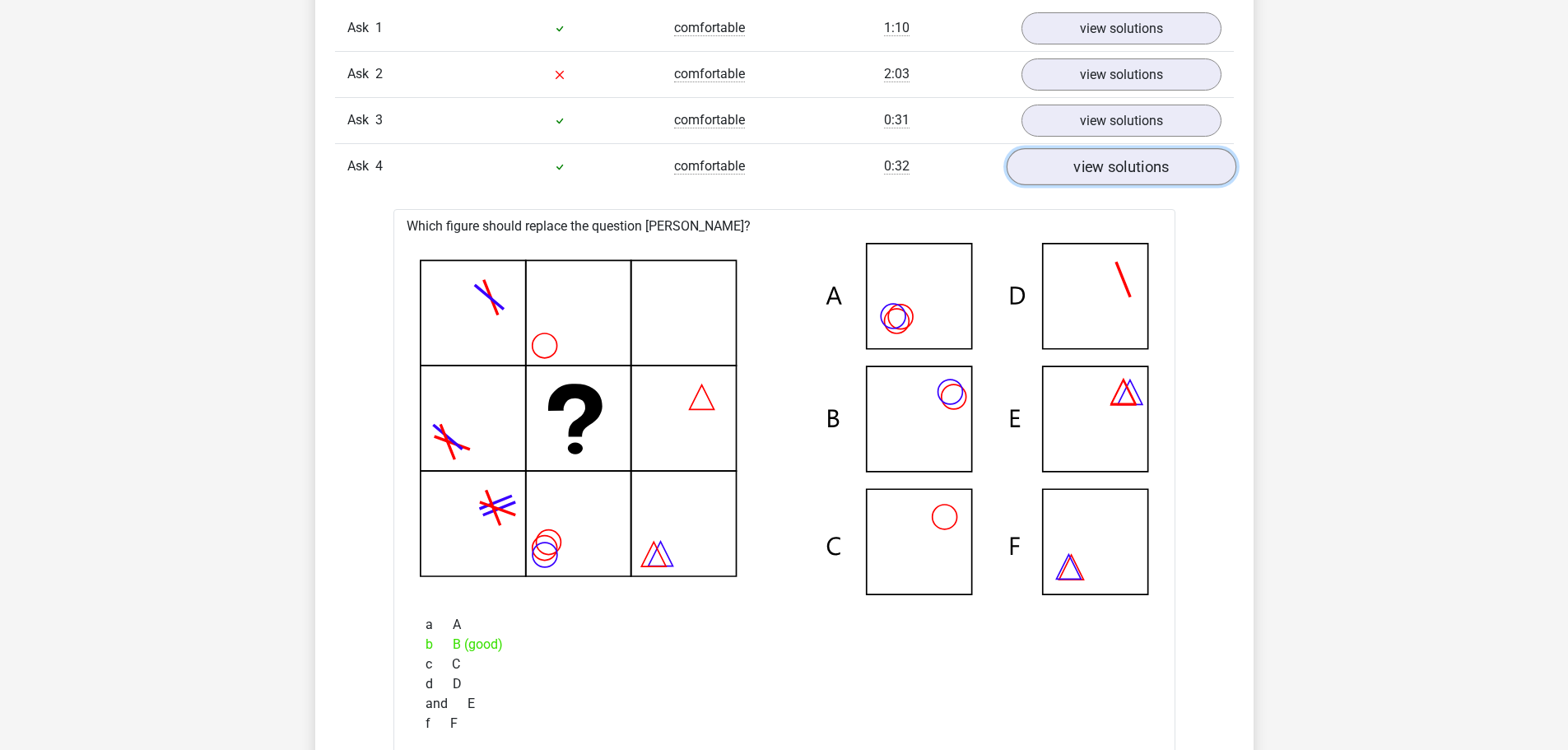
click at [1077, 175] on link "view solutions" at bounding box center [1120, 167] width 230 height 37
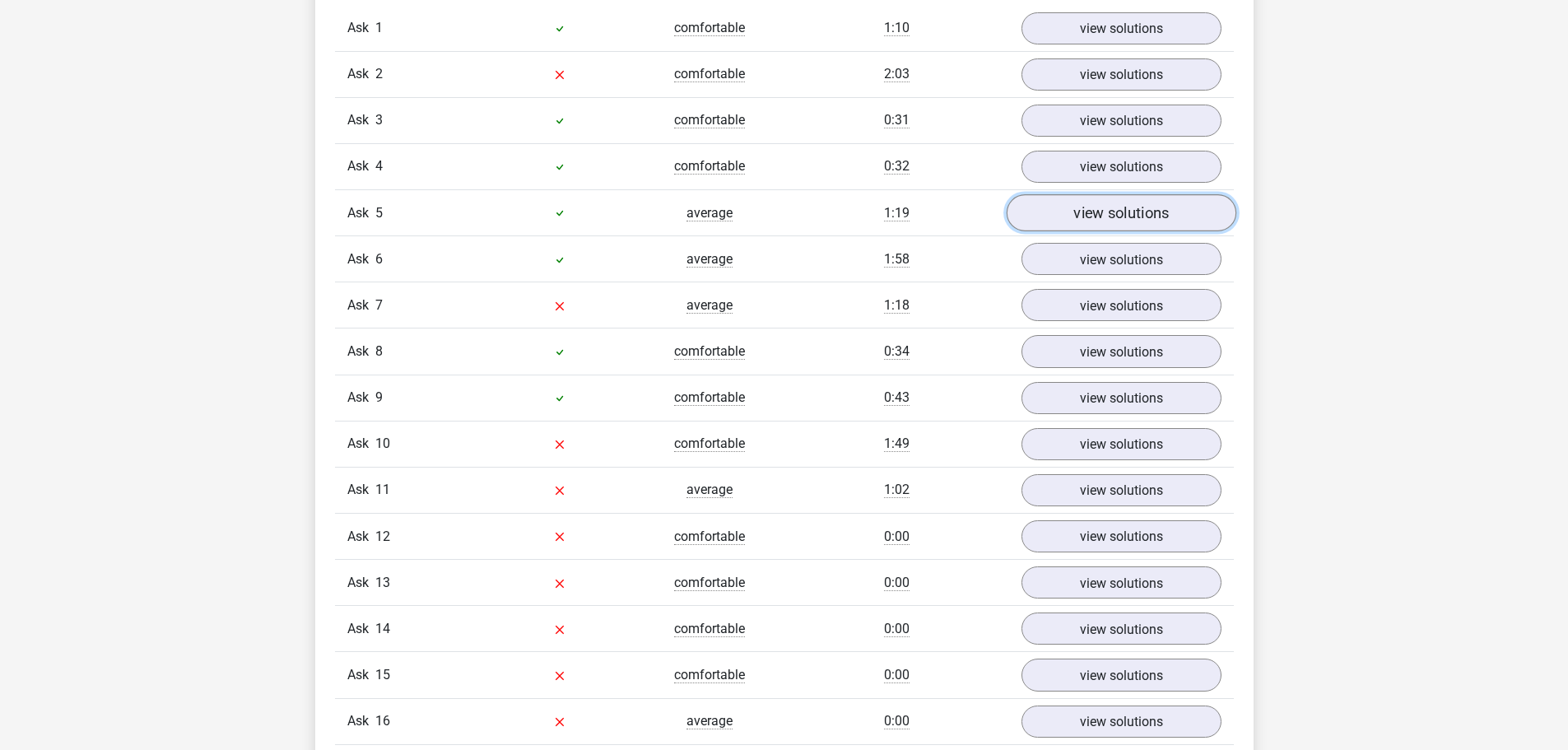
click at [1112, 222] on link "view solutions" at bounding box center [1120, 213] width 230 height 37
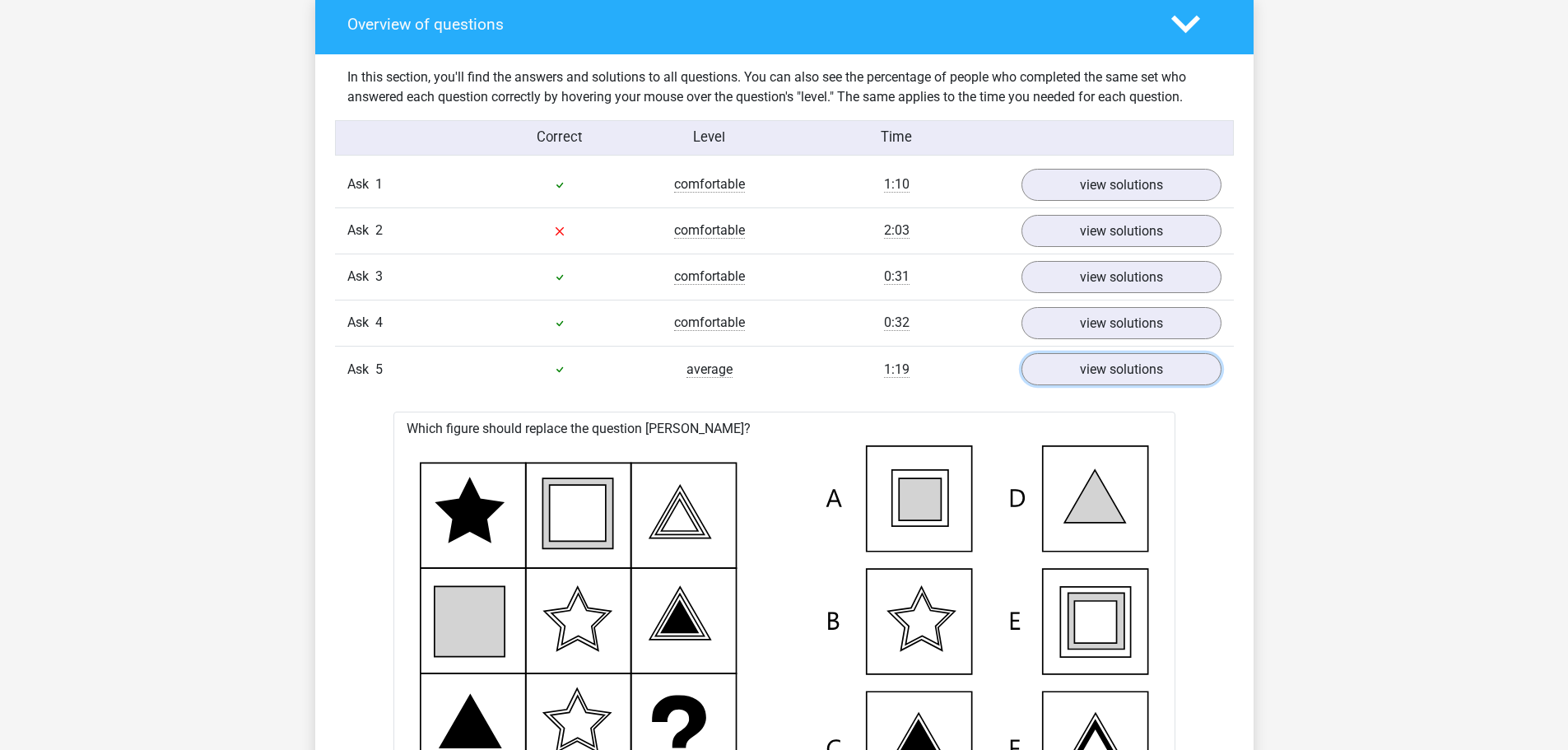
scroll to position [1153, 0]
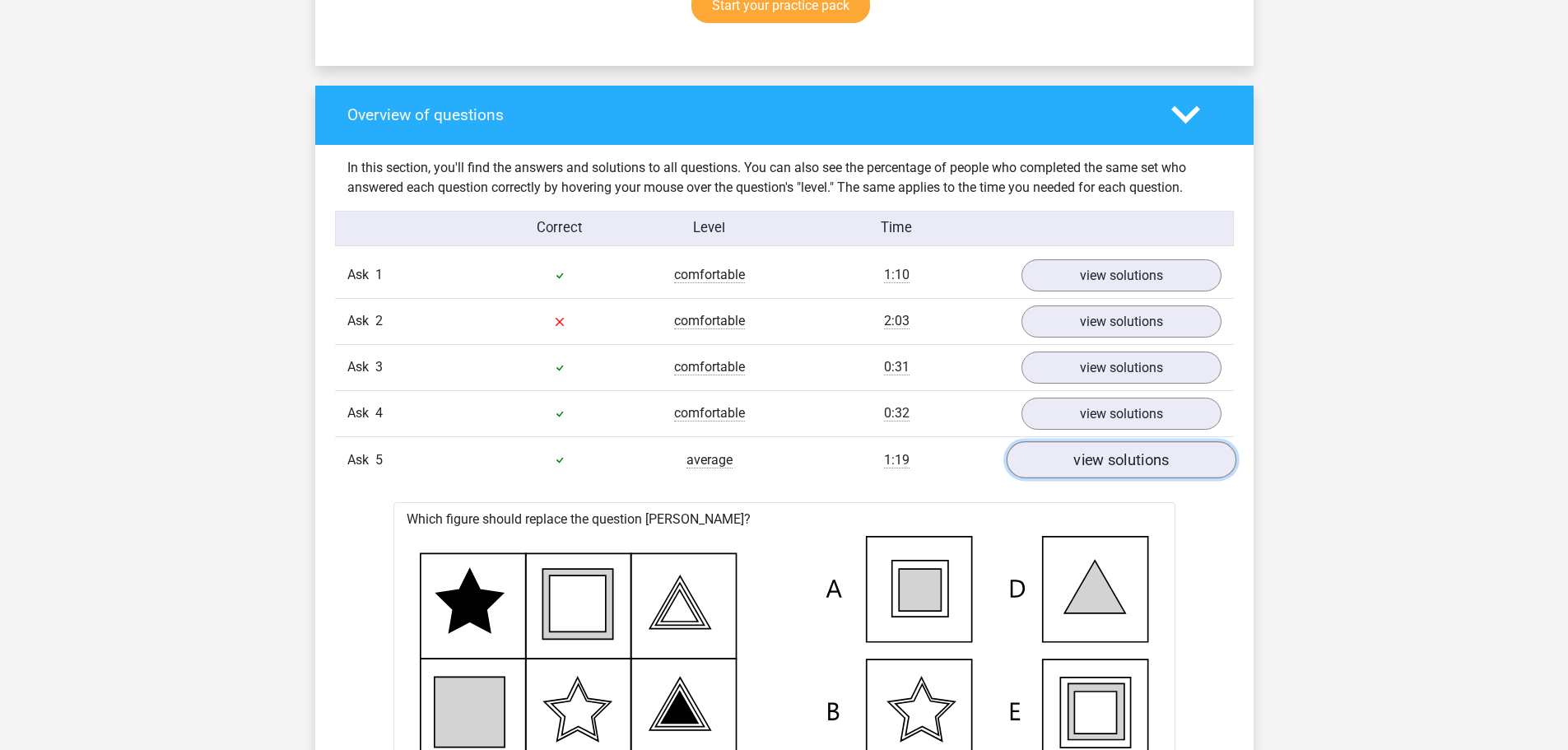
click at [1097, 447] on link "view solutions" at bounding box center [1120, 461] width 230 height 37
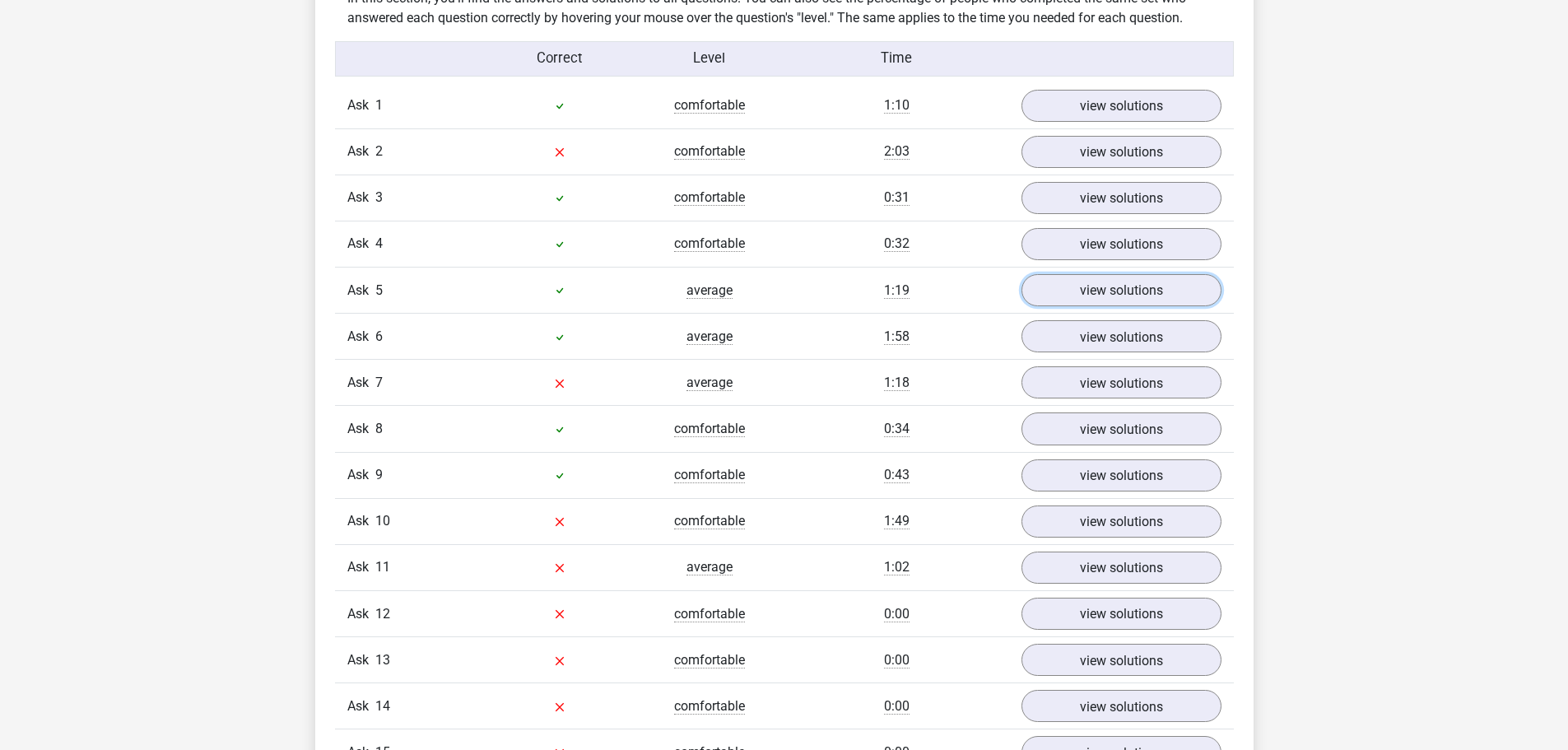
scroll to position [1318, 0]
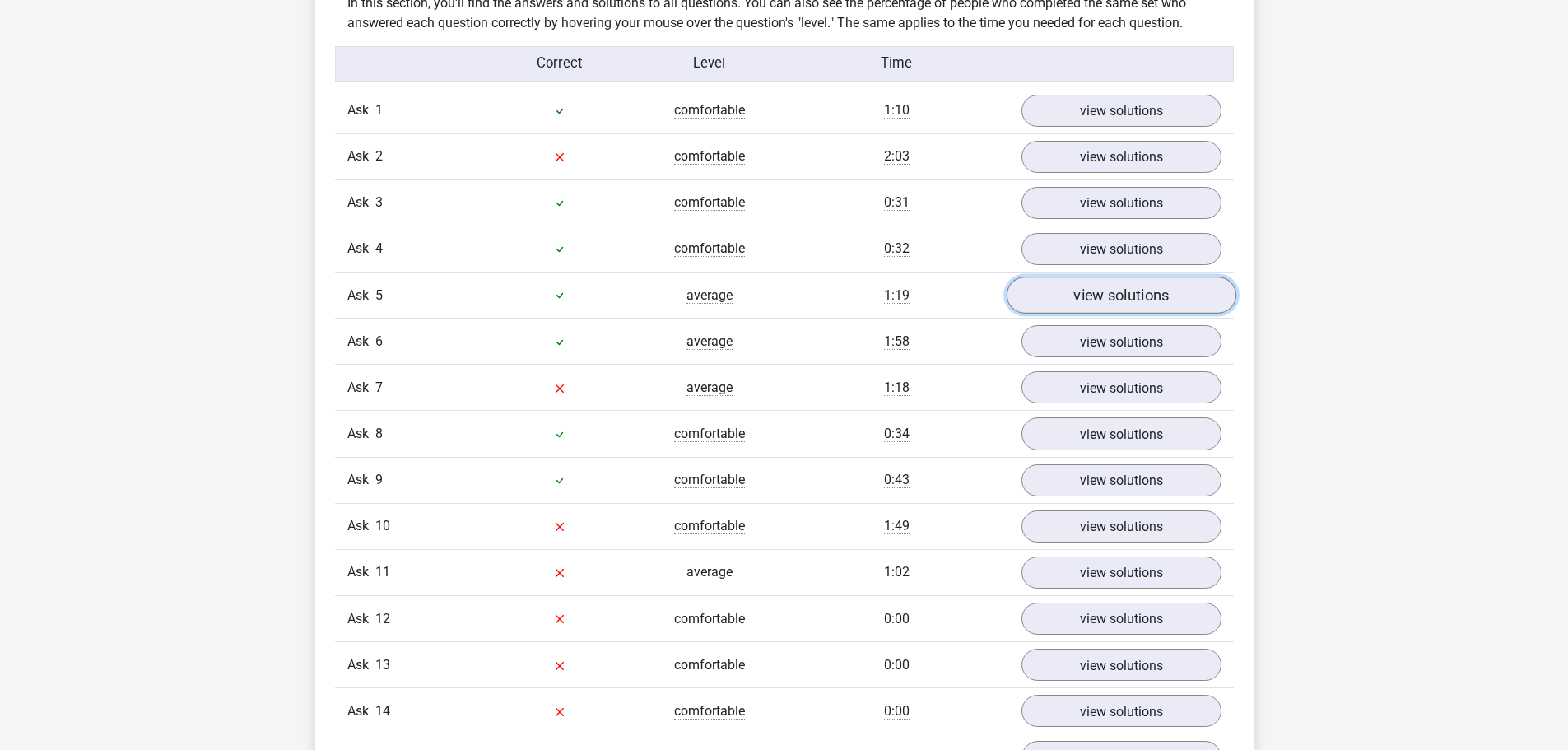
click at [1113, 308] on link "view solutions" at bounding box center [1120, 295] width 230 height 37
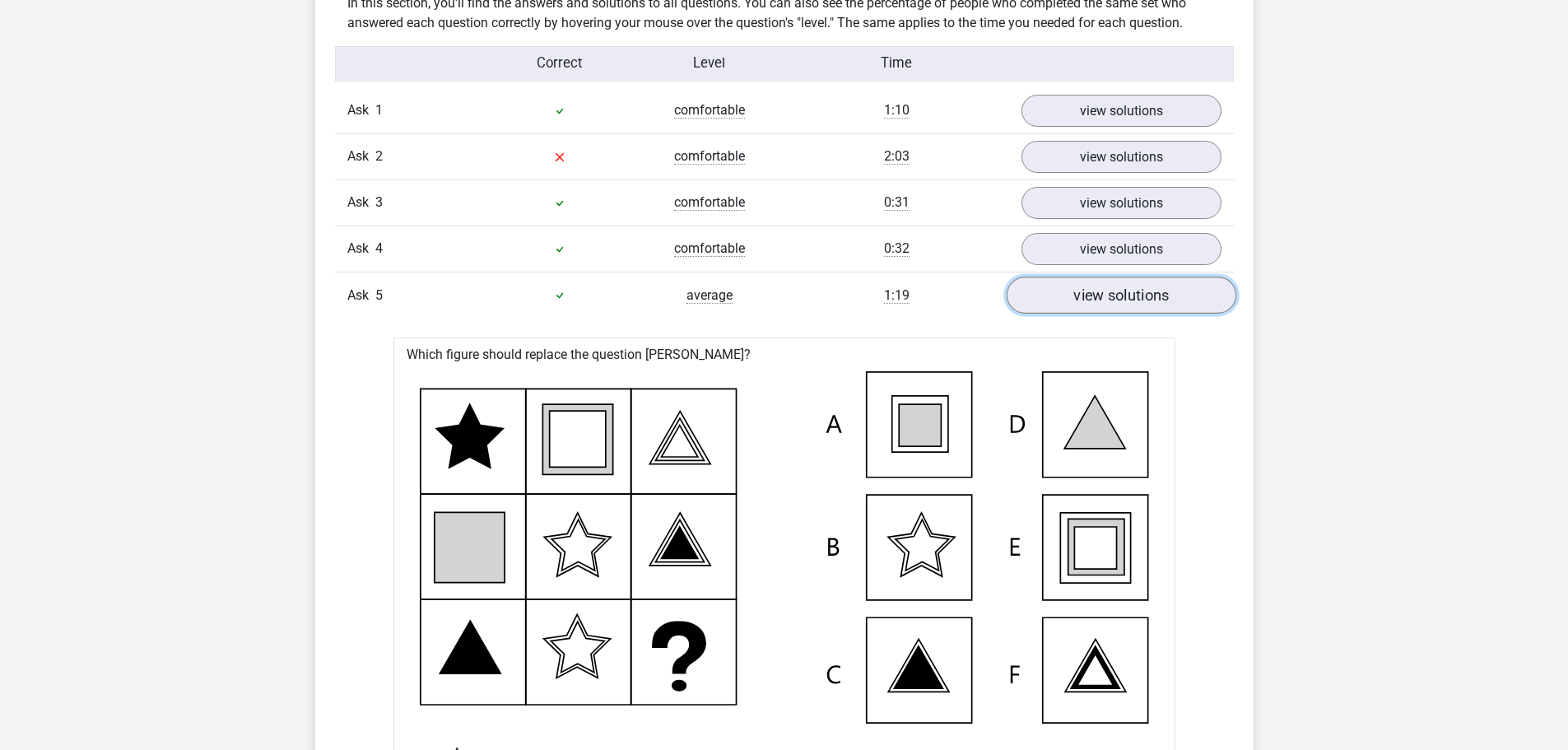
click at [1095, 297] on font "view solutions" at bounding box center [1121, 295] width 95 height 18
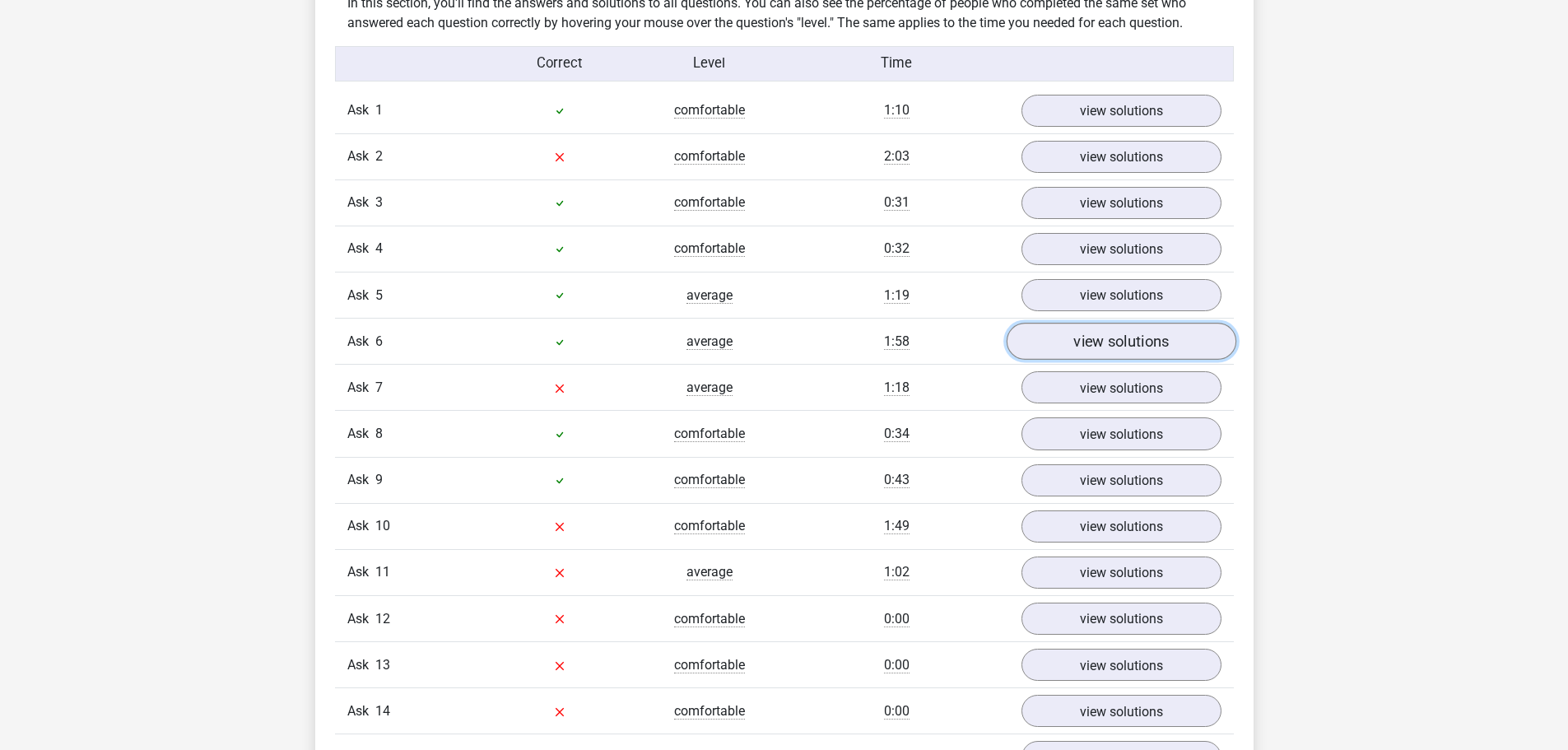
click at [1104, 339] on font "view solutions" at bounding box center [1121, 341] width 95 height 18
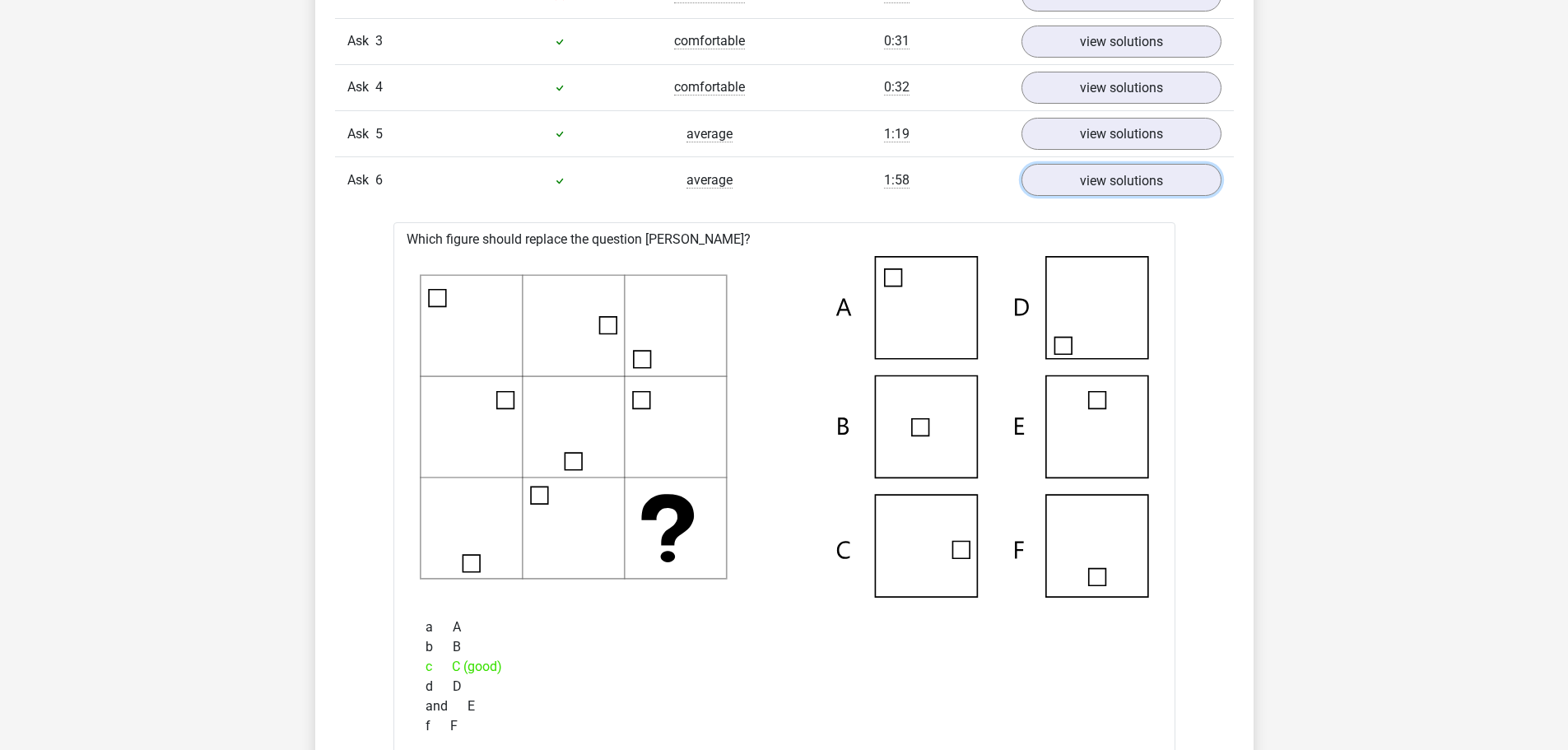
scroll to position [1482, 0]
click at [503, 316] on icon at bounding box center [784, 424] width 729 height 342
click at [1126, 175] on font "view solutions" at bounding box center [1121, 176] width 95 height 18
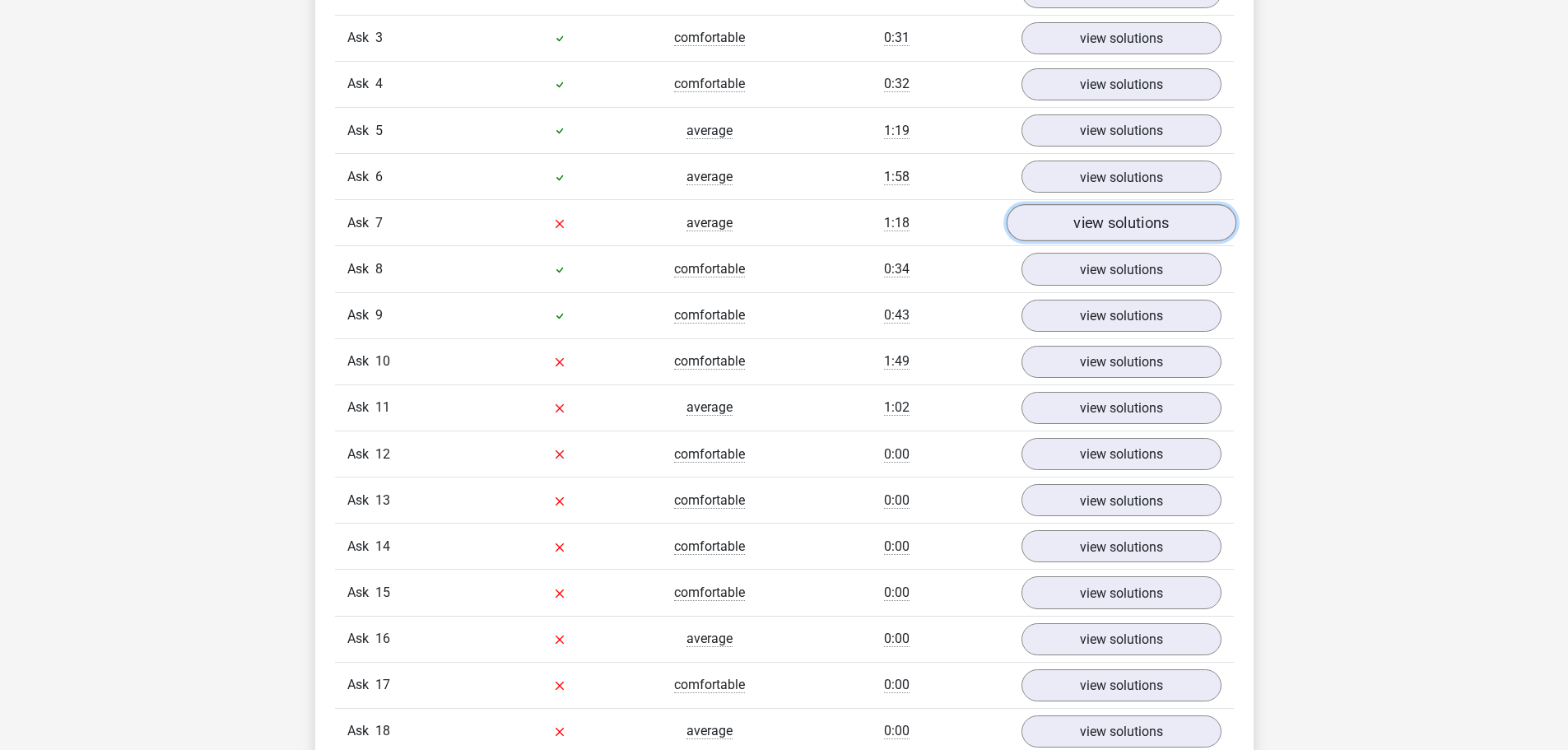
click at [1069, 215] on link "view solutions" at bounding box center [1120, 223] width 230 height 37
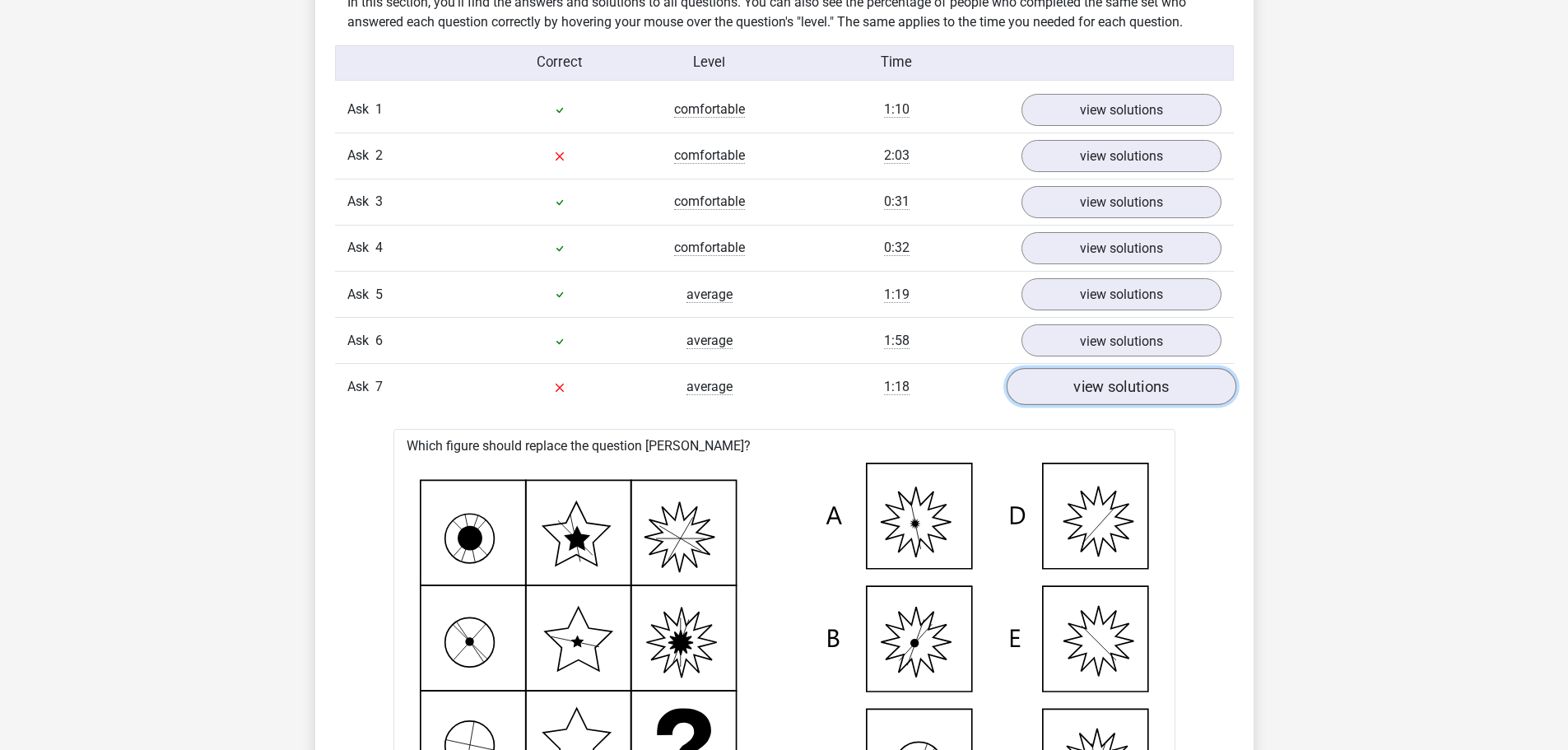
scroll to position [1318, 0]
click at [1076, 386] on font "view solutions" at bounding box center [1121, 387] width 95 height 18
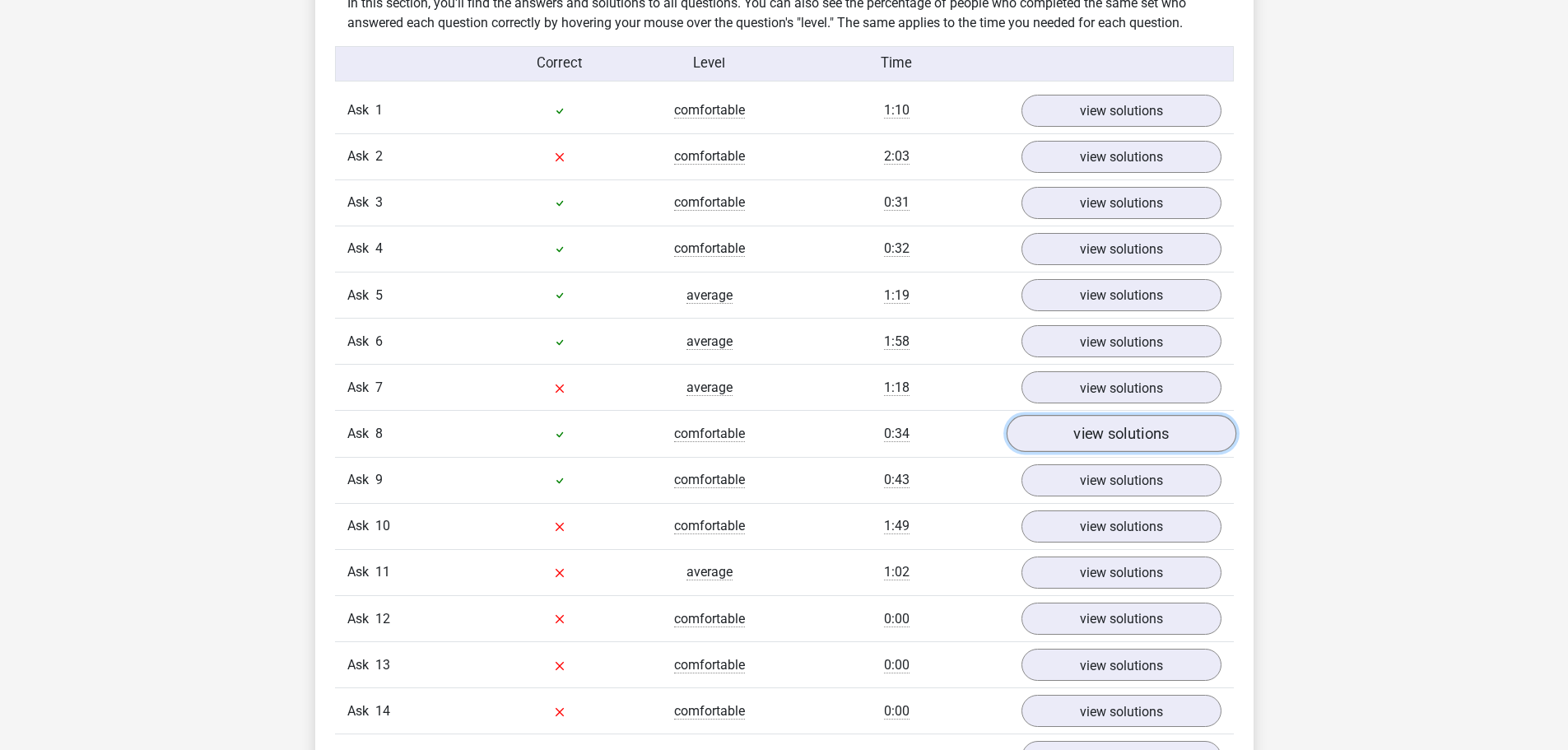
click at [1084, 428] on font "view solutions" at bounding box center [1121, 433] width 95 height 18
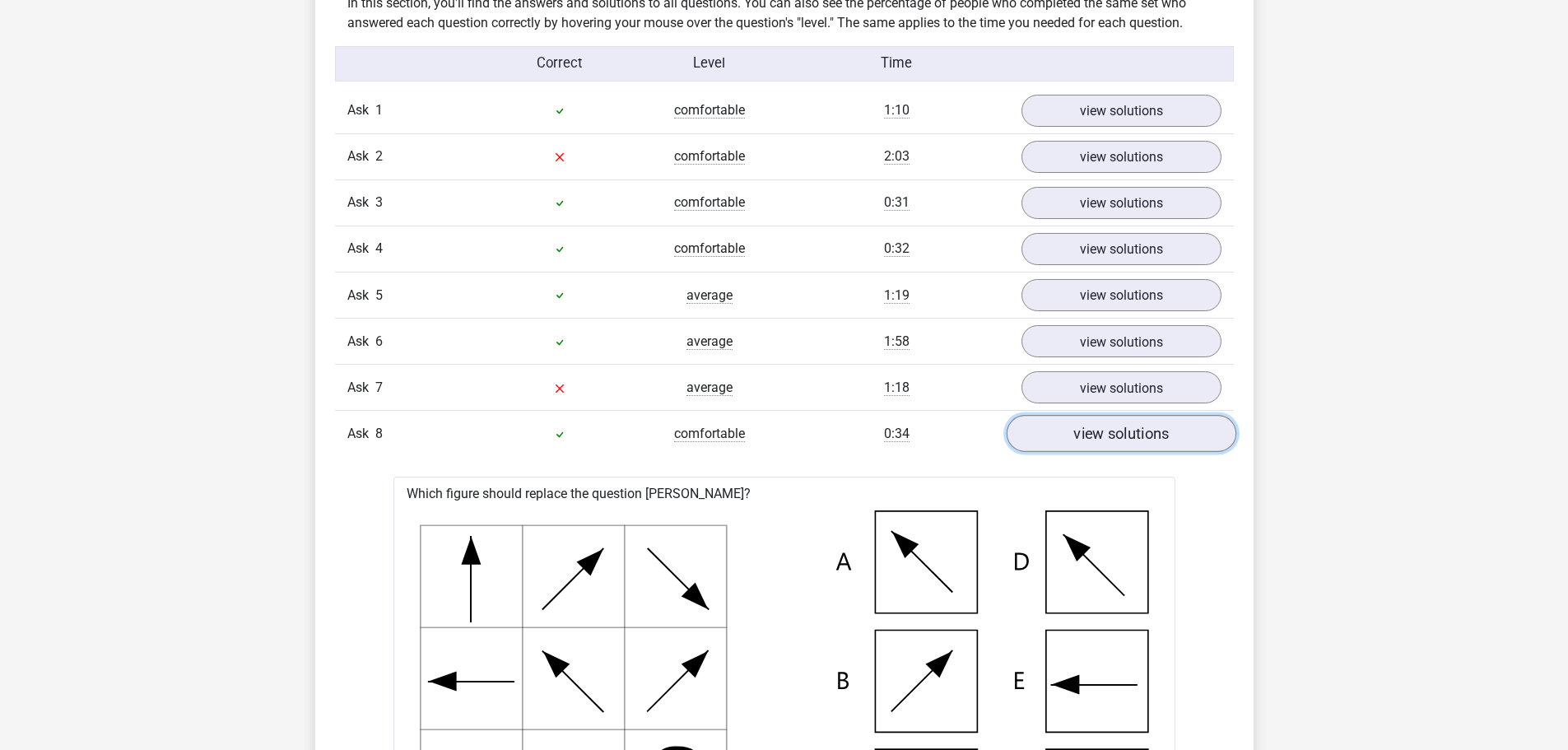
click at [1152, 432] on font "view solutions" at bounding box center [1121, 433] width 95 height 18
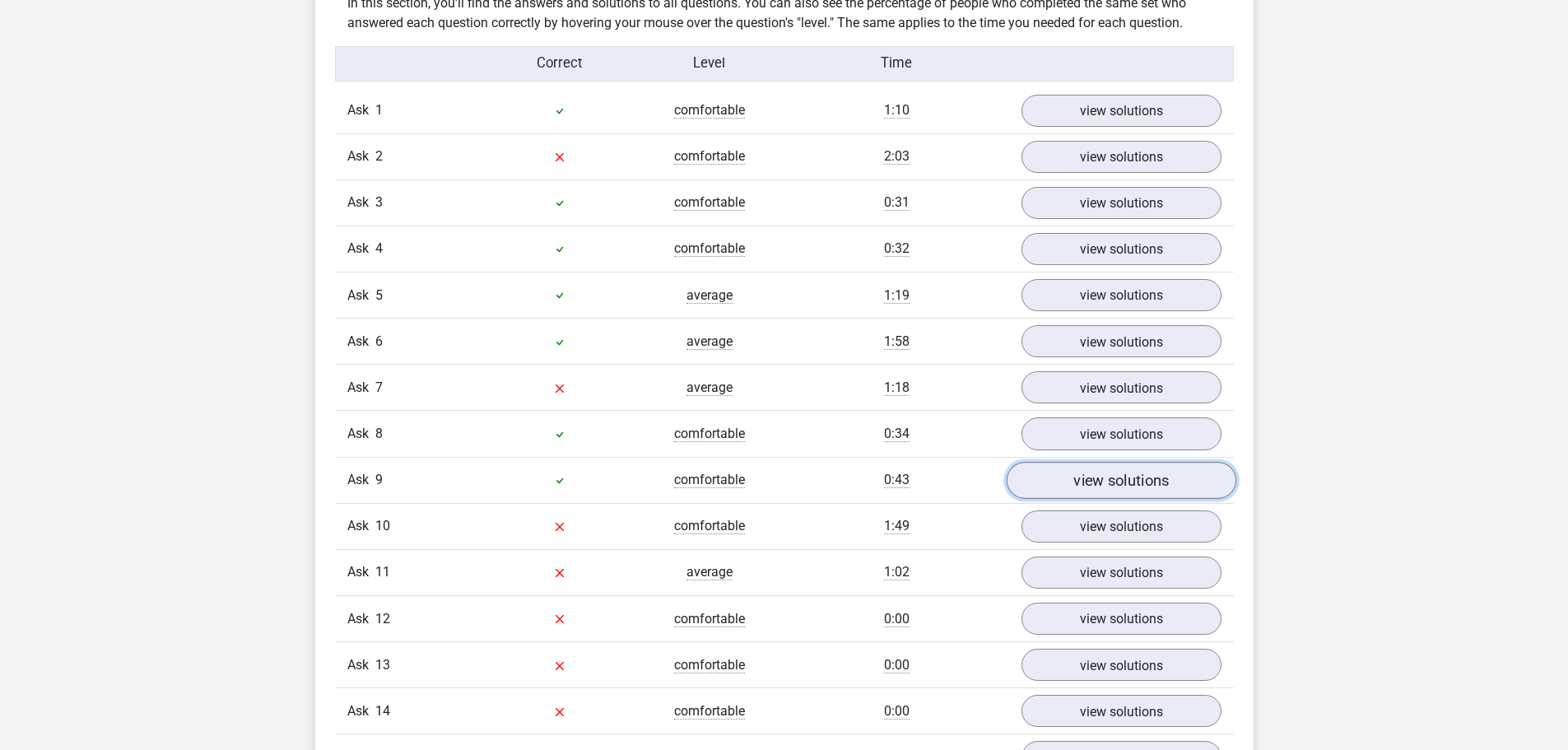
click at [1120, 483] on font "view solutions" at bounding box center [1121, 479] width 95 height 18
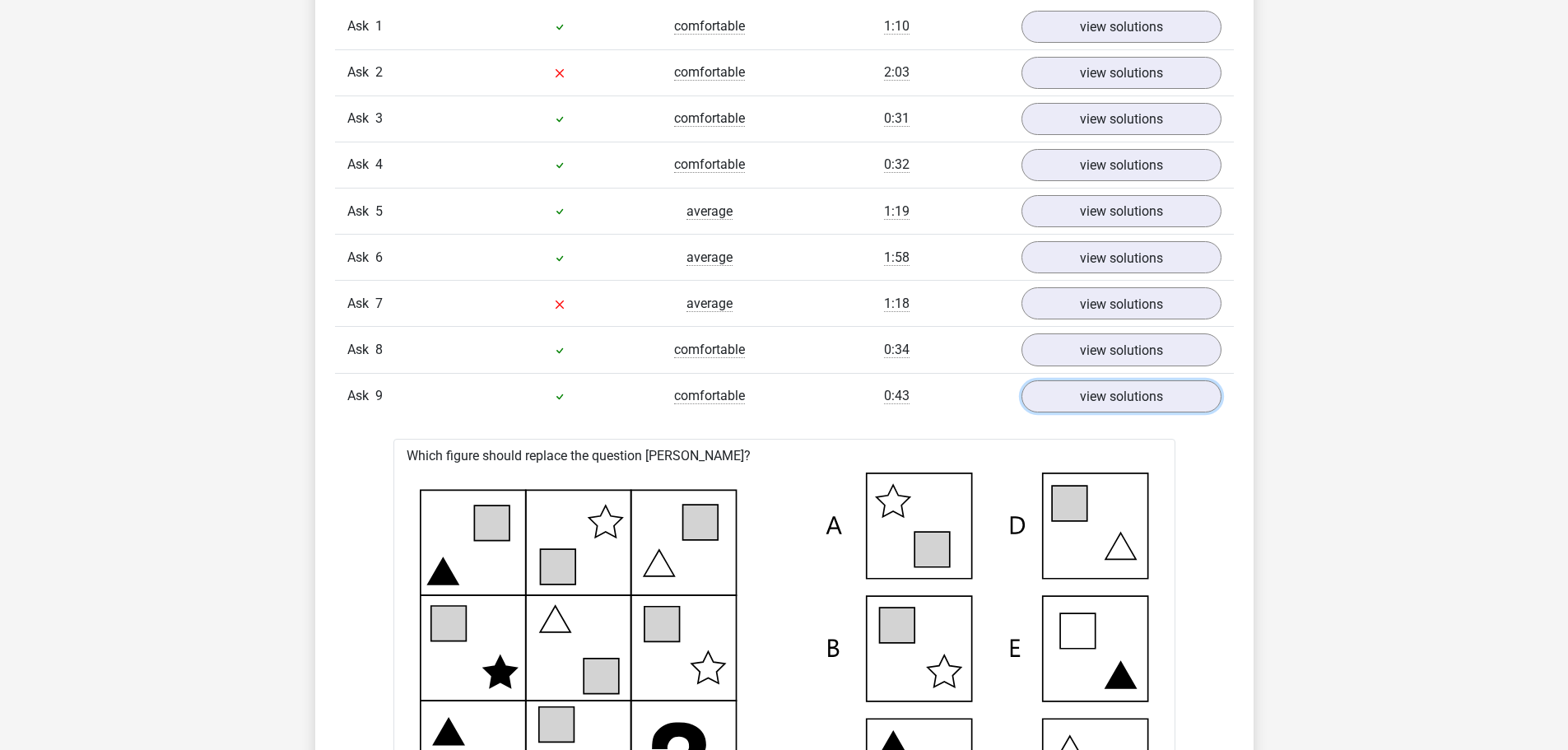
scroll to position [1400, 0]
click at [1136, 392] on font "view solutions" at bounding box center [1121, 398] width 95 height 18
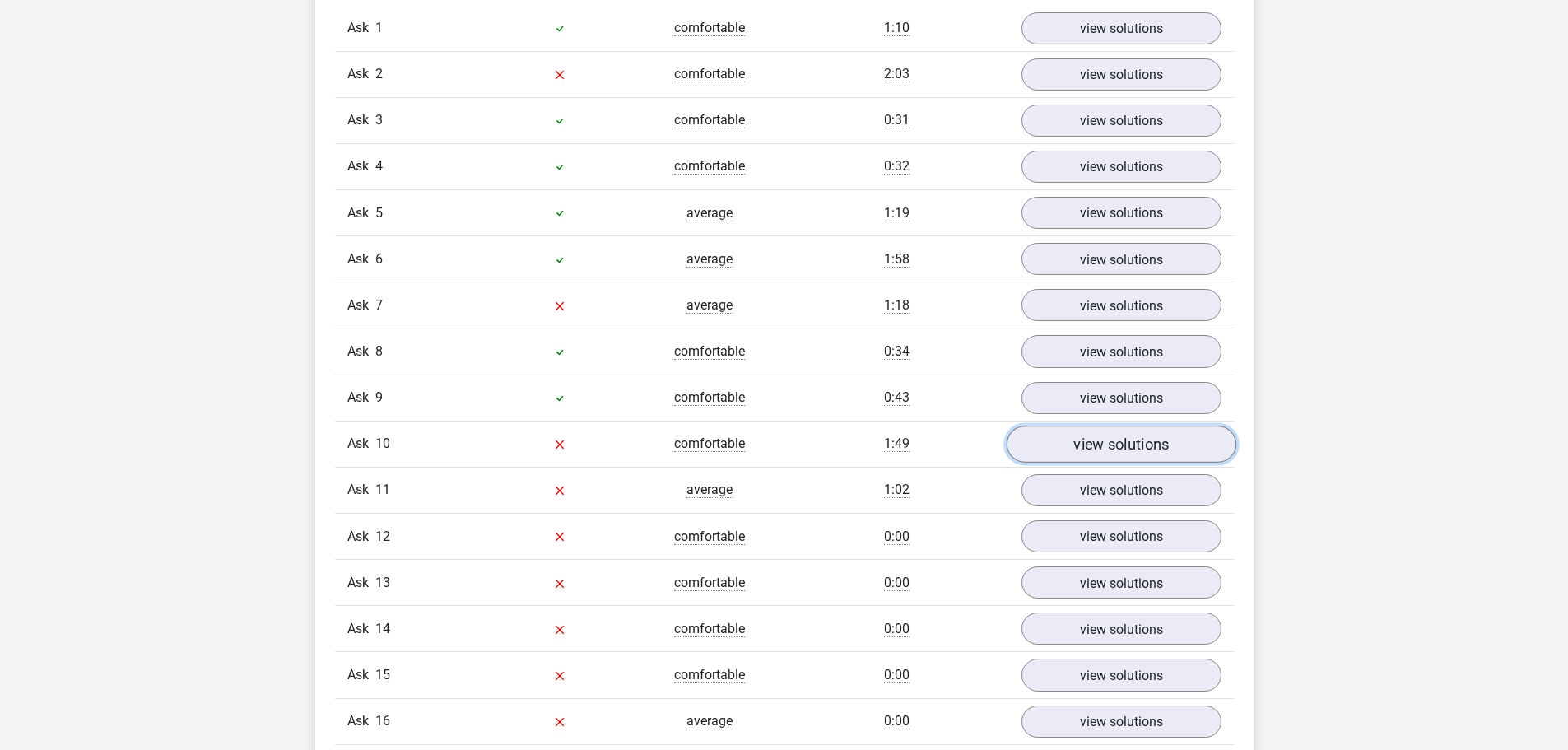
click at [1115, 439] on font "view solutions" at bounding box center [1121, 444] width 95 height 18
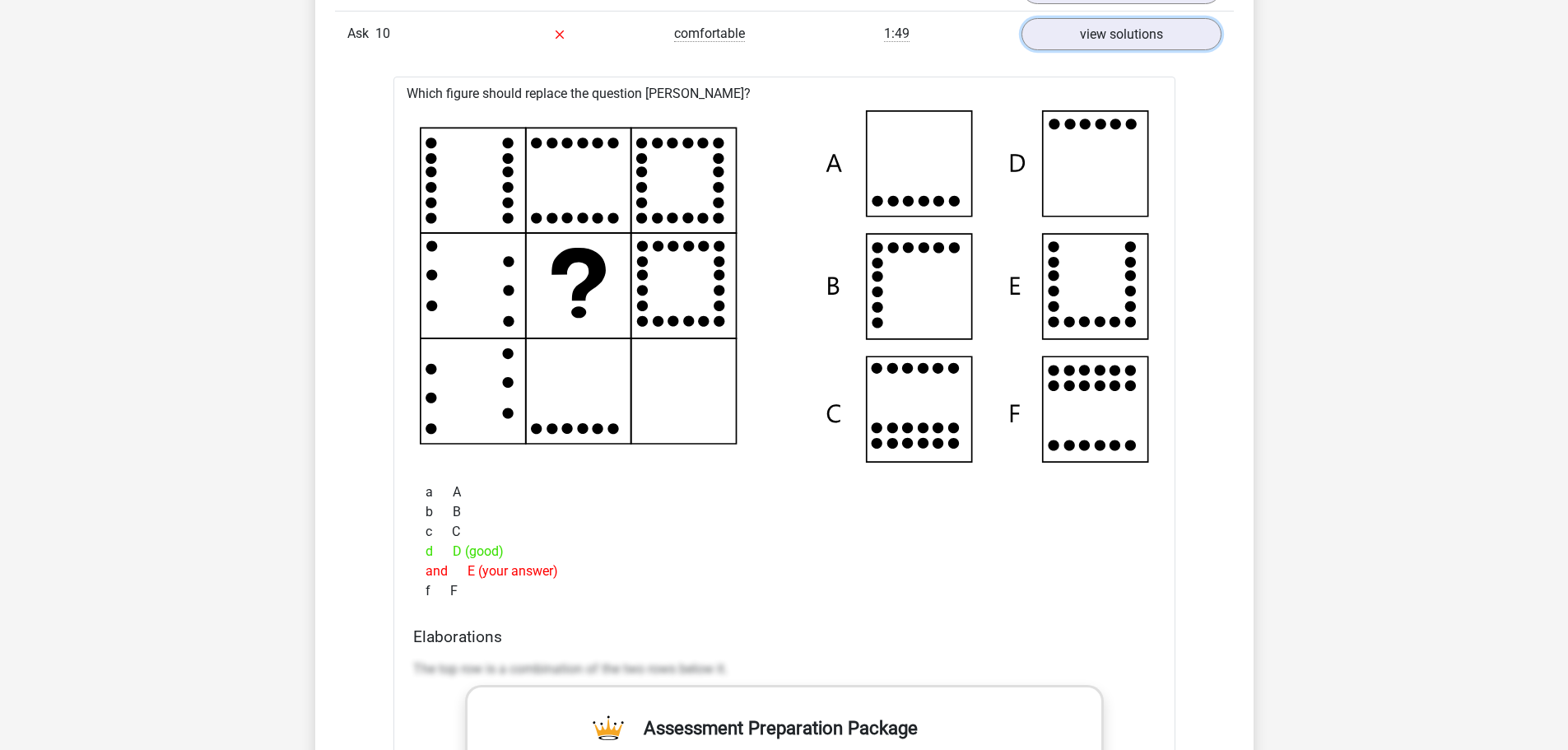
scroll to position [1482, 0]
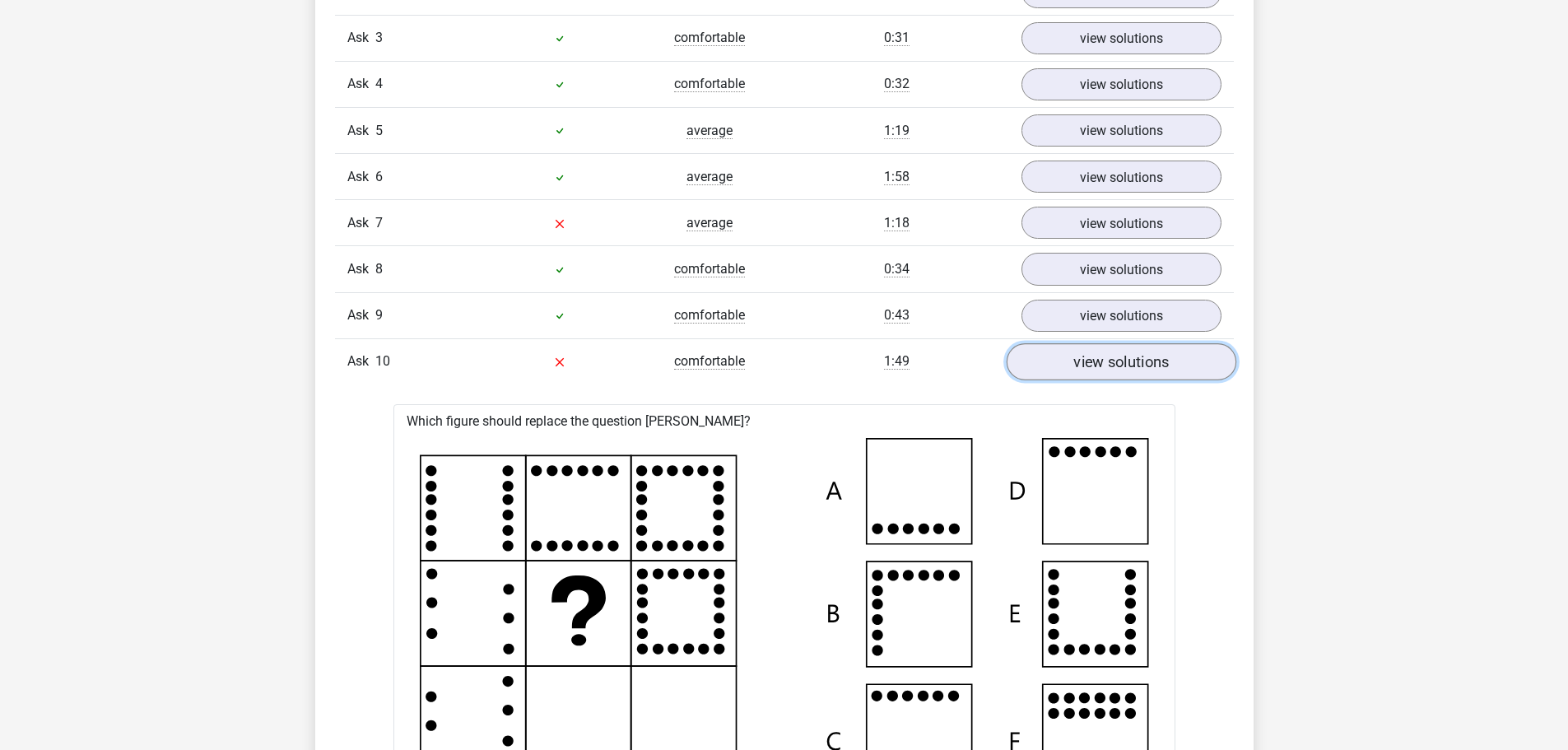
click at [1076, 353] on font "view solutions" at bounding box center [1121, 361] width 95 height 18
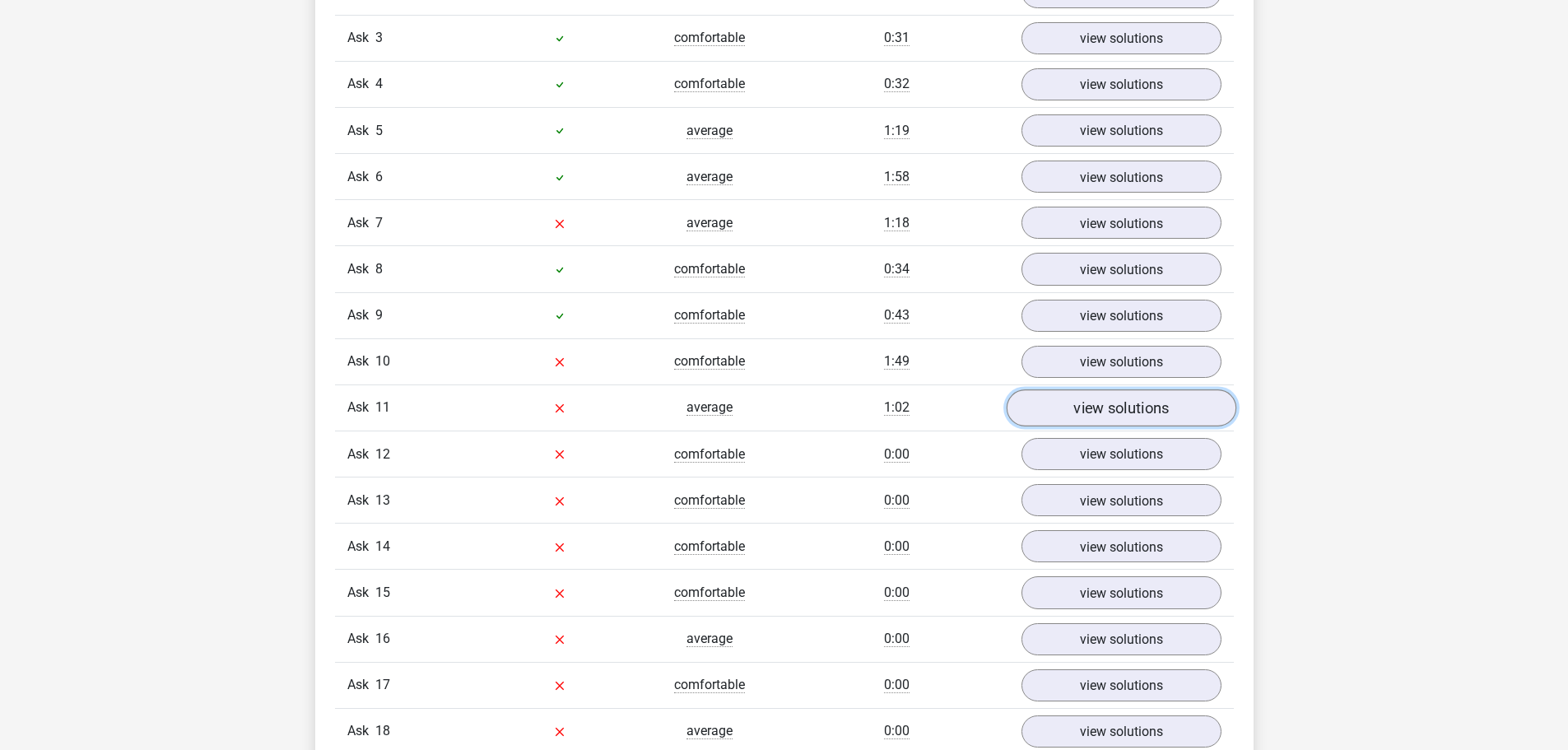
click at [1124, 403] on font "view solutions" at bounding box center [1121, 408] width 95 height 18
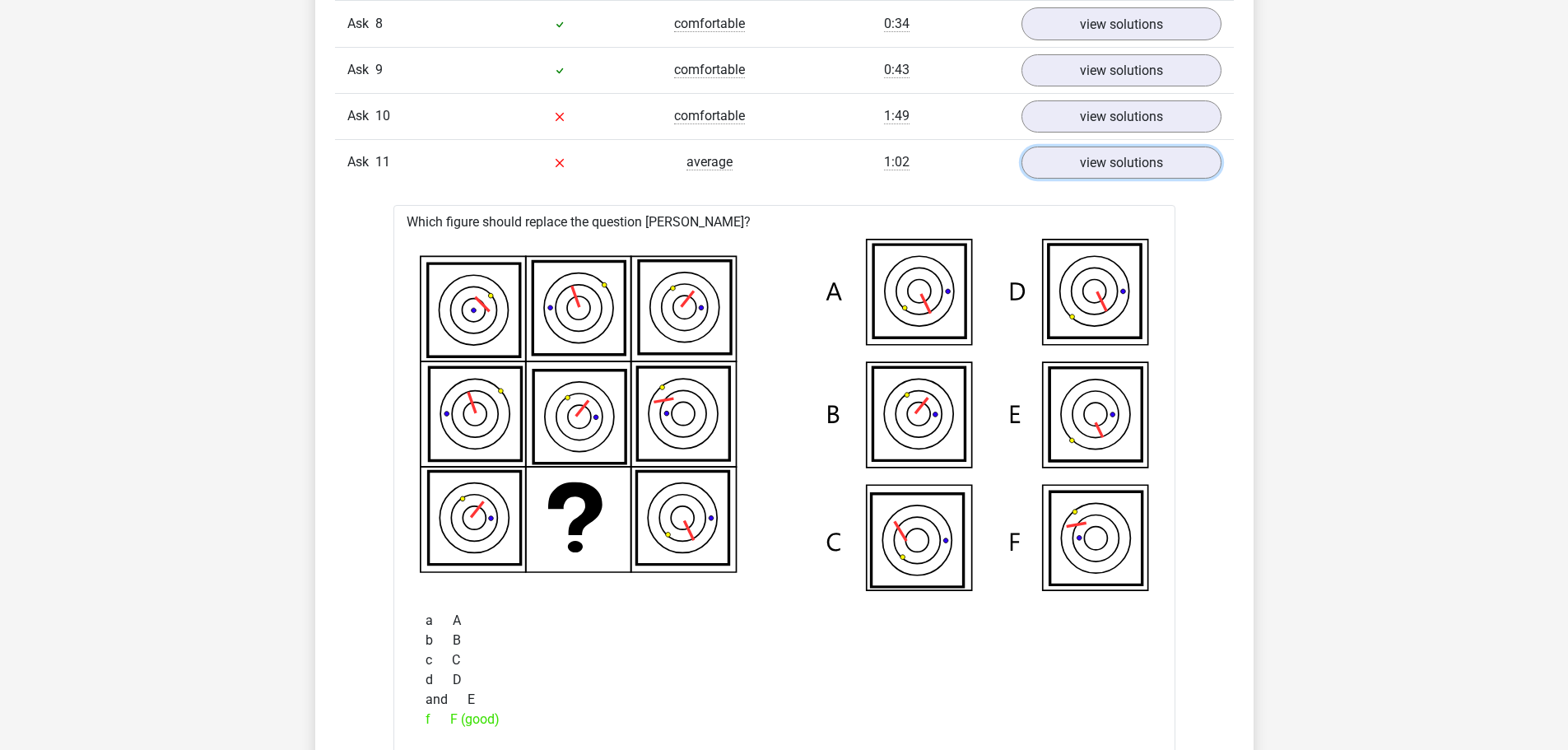
scroll to position [1730, 0]
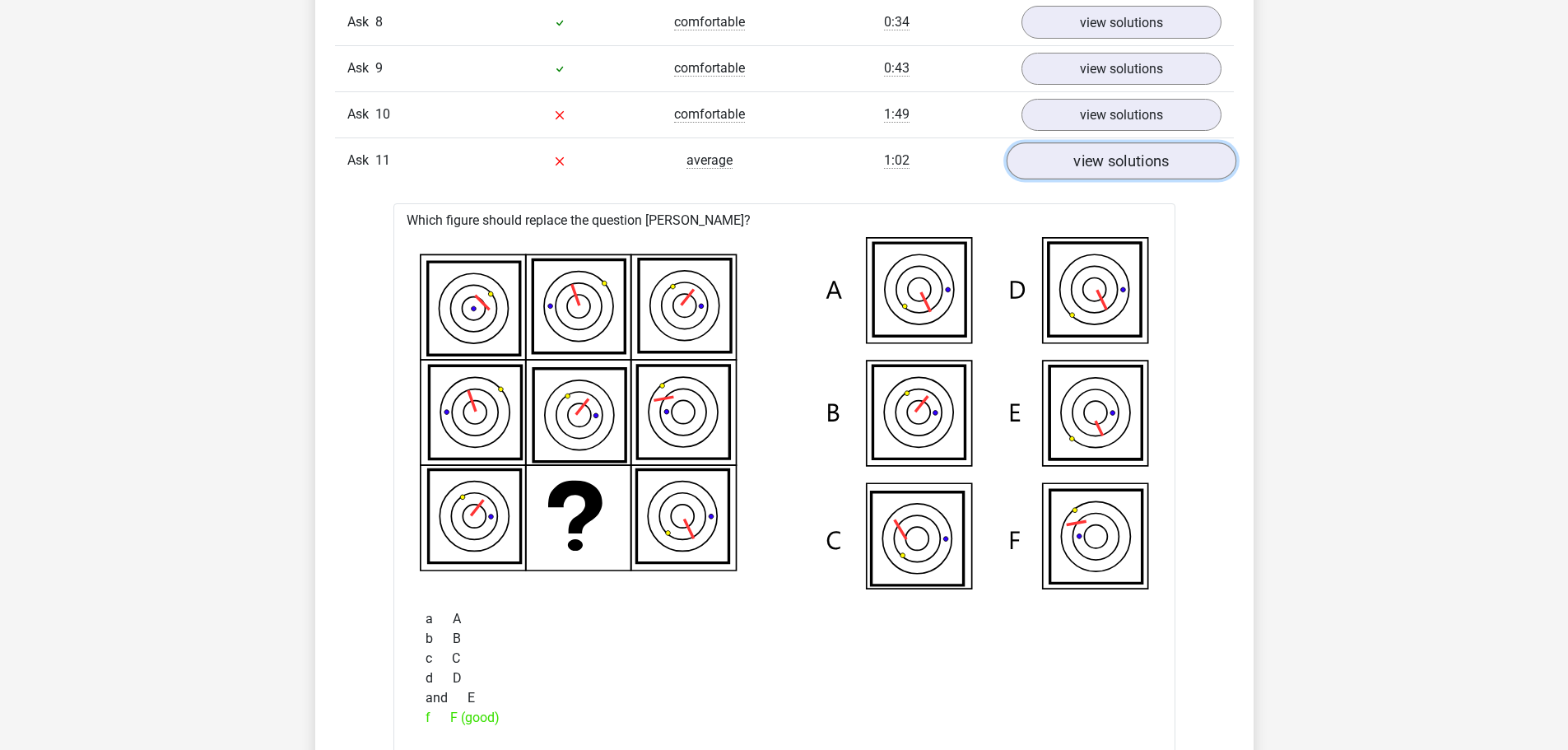
click at [1155, 163] on font "view solutions" at bounding box center [1121, 161] width 95 height 18
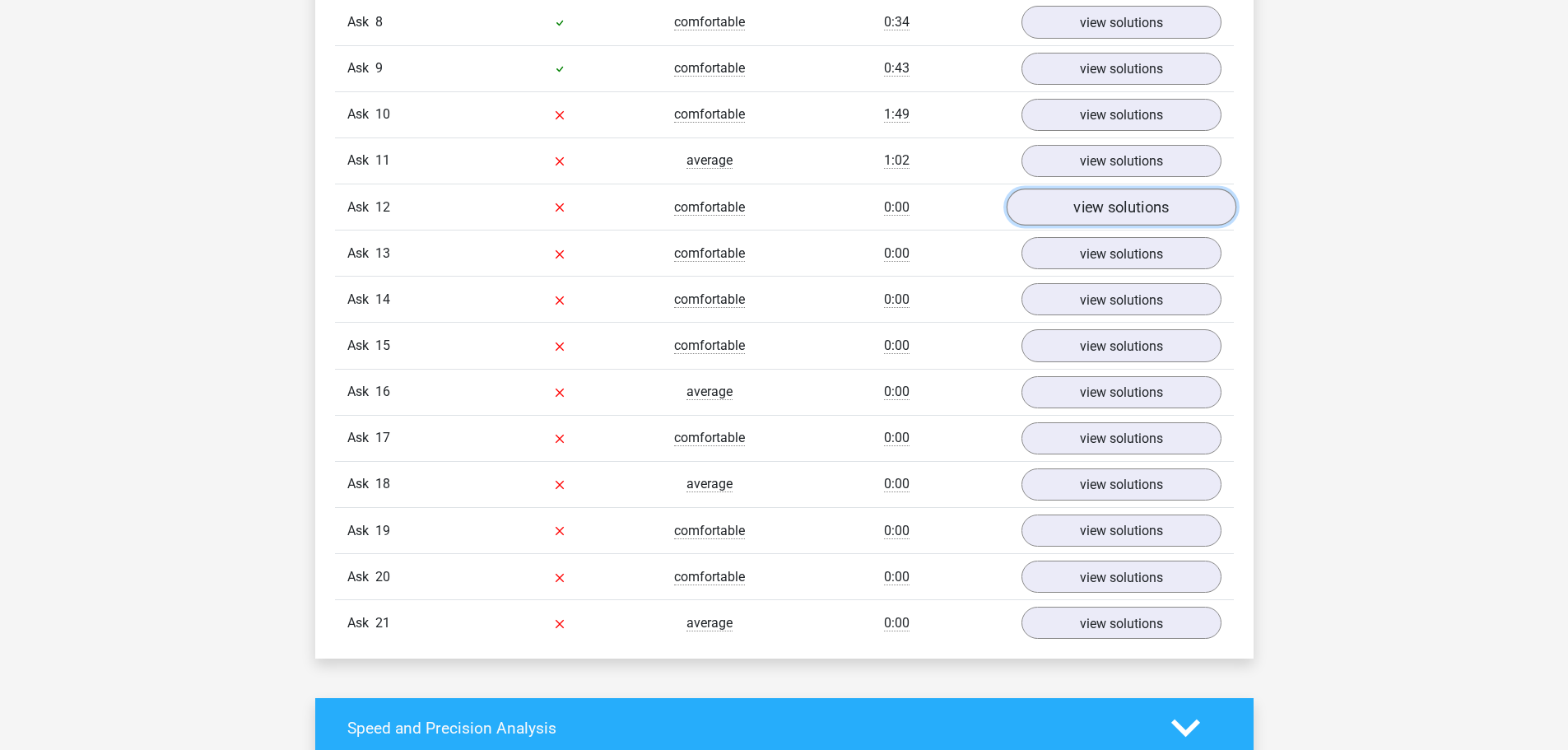
click at [1154, 203] on font "view solutions" at bounding box center [1121, 207] width 95 height 18
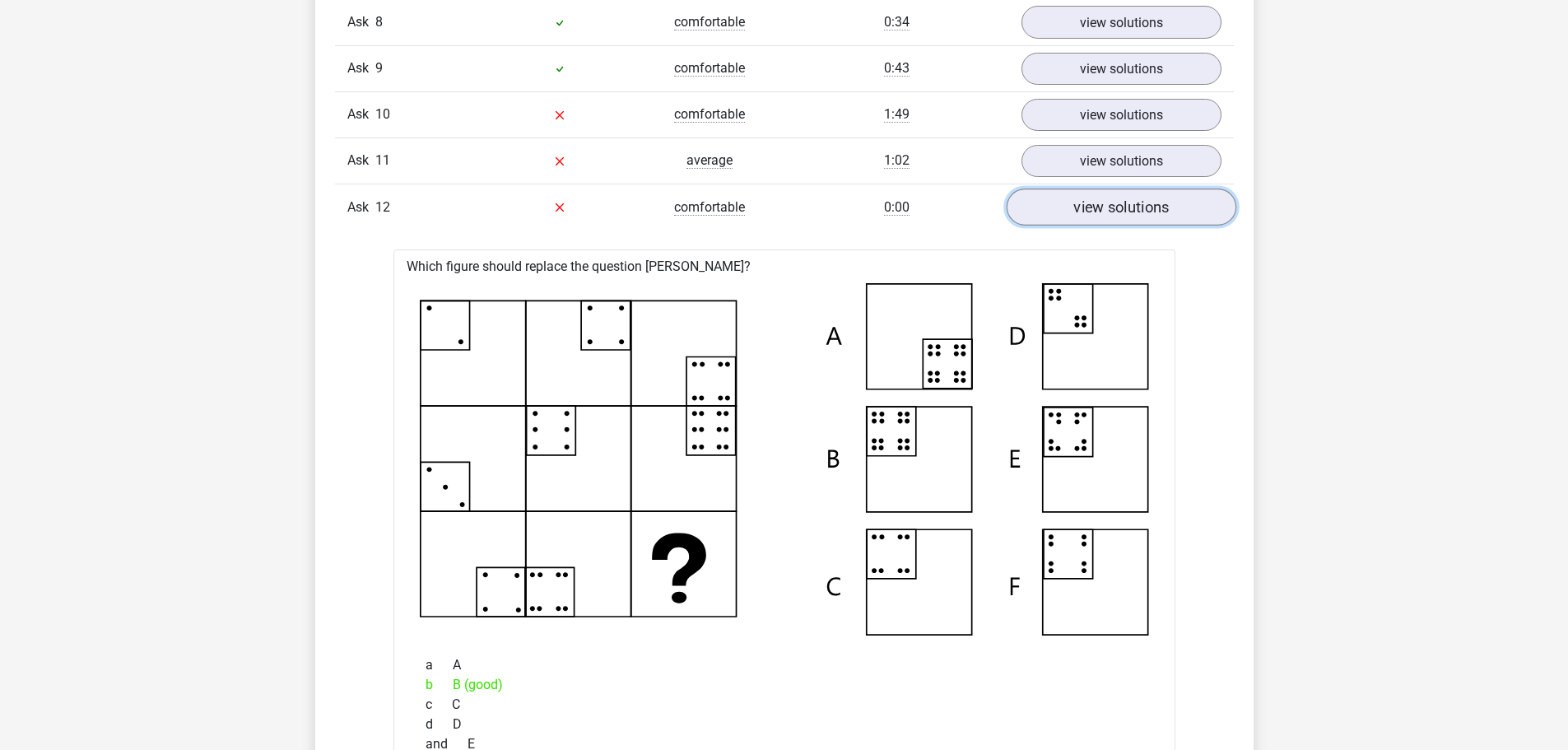
click at [1117, 220] on link "view solutions" at bounding box center [1120, 208] width 230 height 37
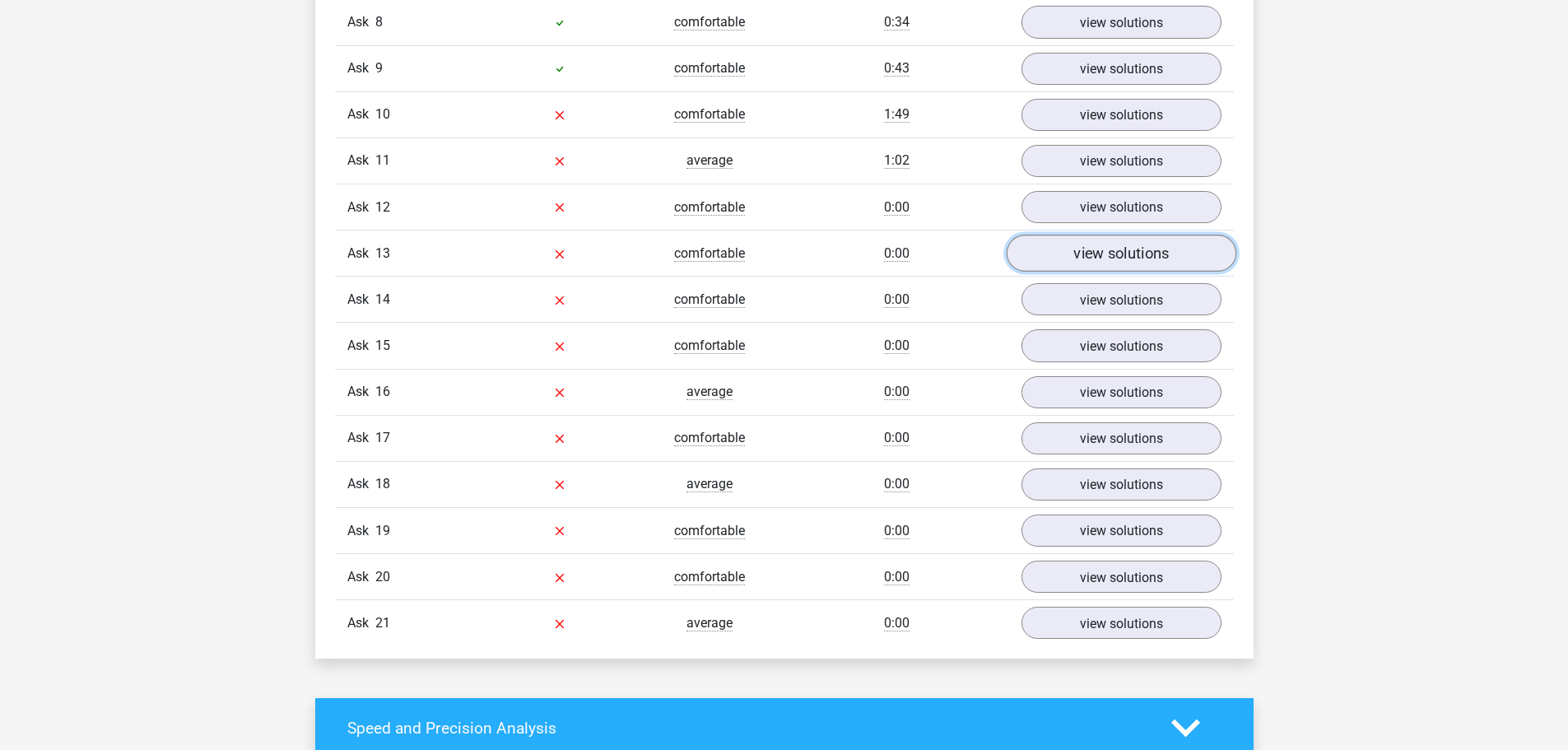
click at [1142, 251] on font "view solutions" at bounding box center [1121, 253] width 95 height 18
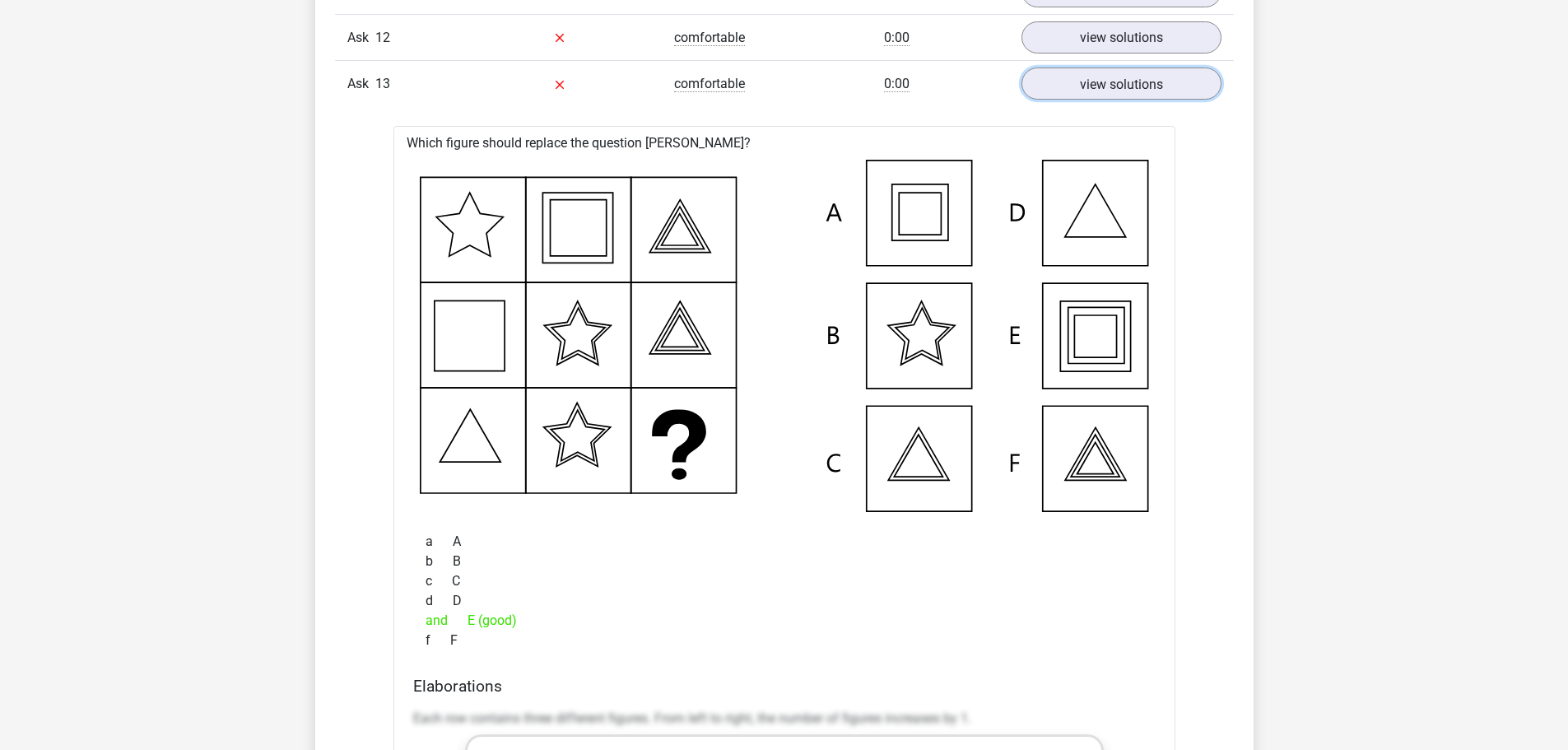
scroll to position [1812, 0]
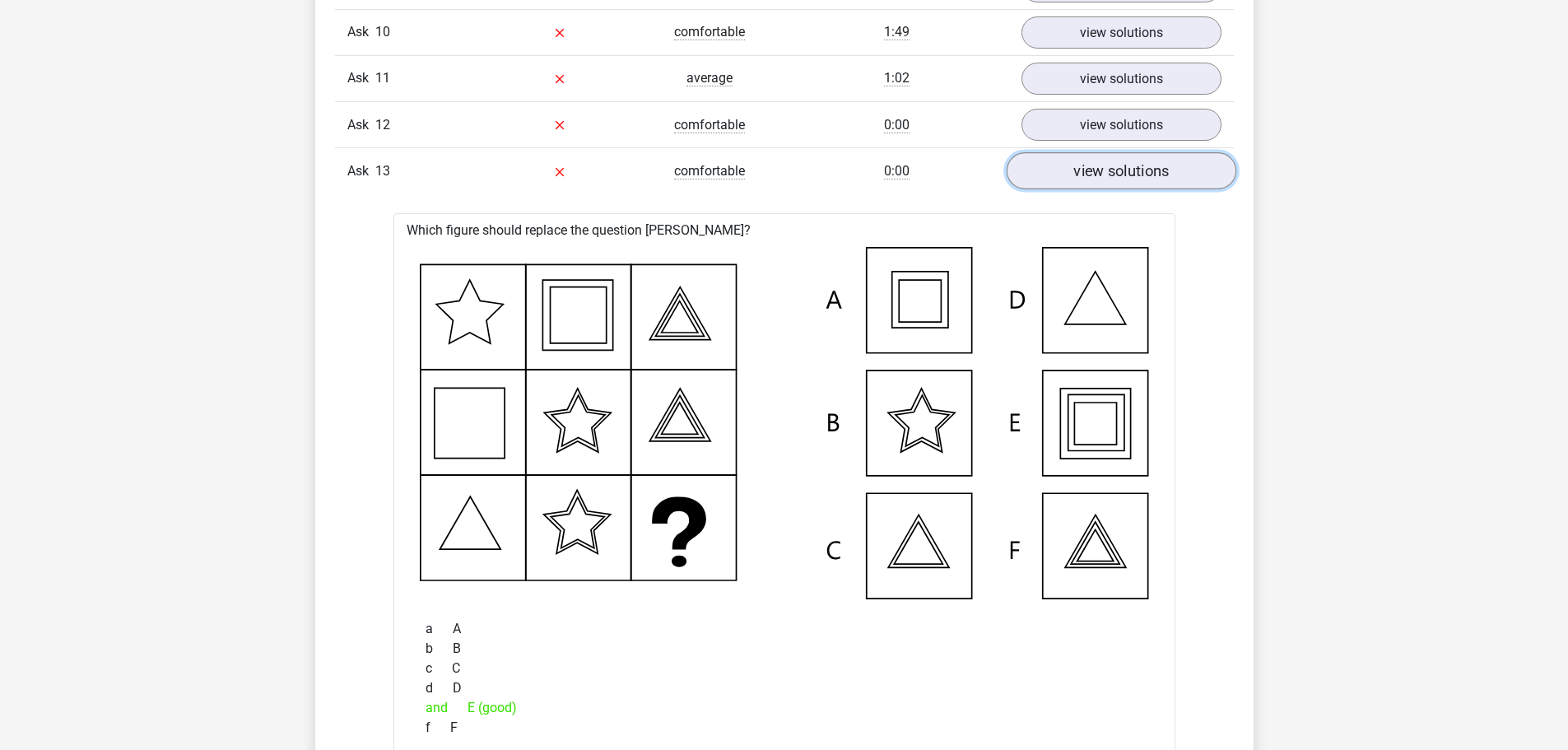
click at [1057, 180] on link "view solutions" at bounding box center [1120, 171] width 230 height 37
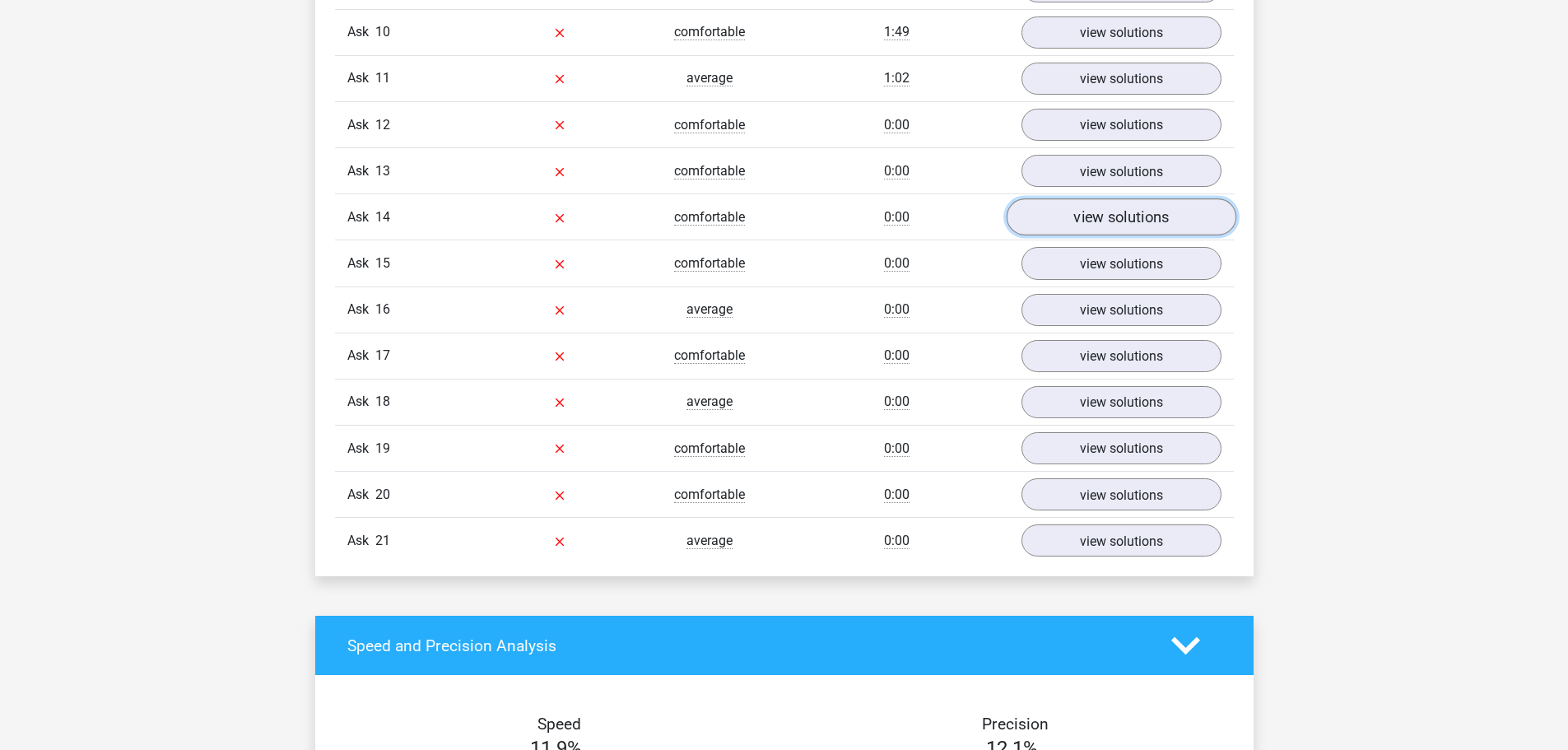
drag, startPoint x: 1096, startPoint y: 226, endPoint x: 1104, endPoint y: 220, distance: 10.0
click at [1097, 226] on link "view solutions" at bounding box center [1120, 217] width 230 height 37
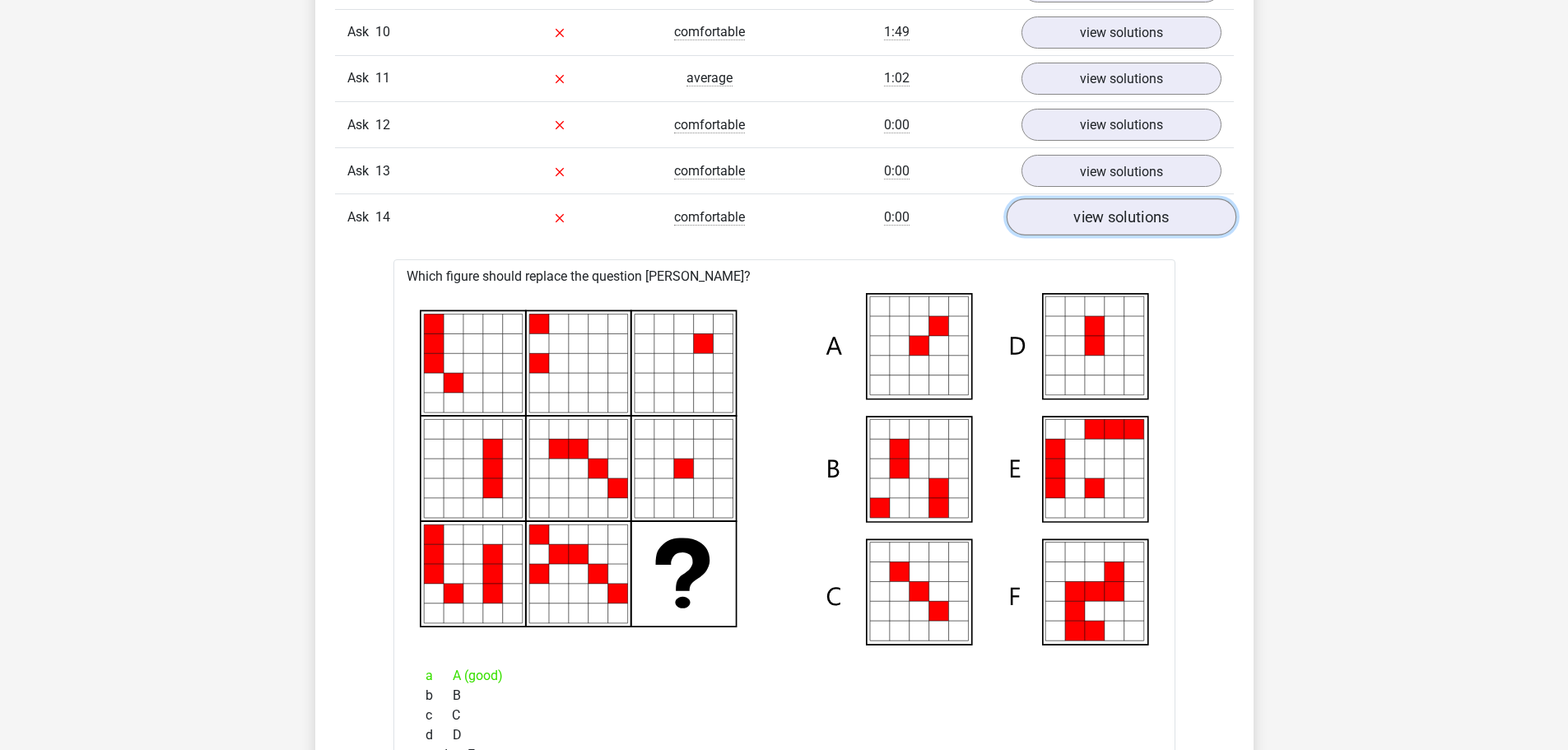
click at [1152, 215] on font "view solutions" at bounding box center [1121, 217] width 95 height 18
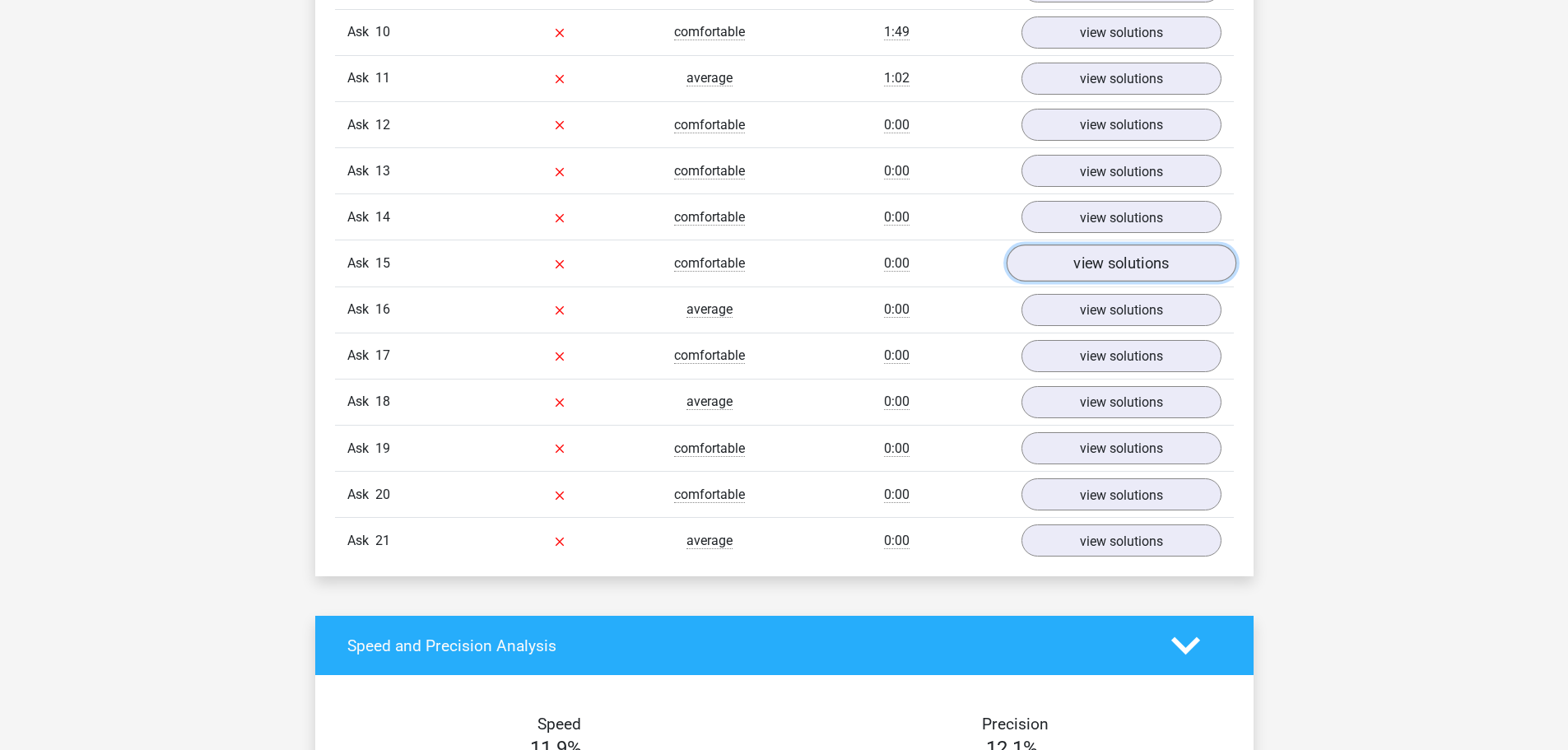
click at [1150, 275] on link "view solutions" at bounding box center [1120, 264] width 230 height 37
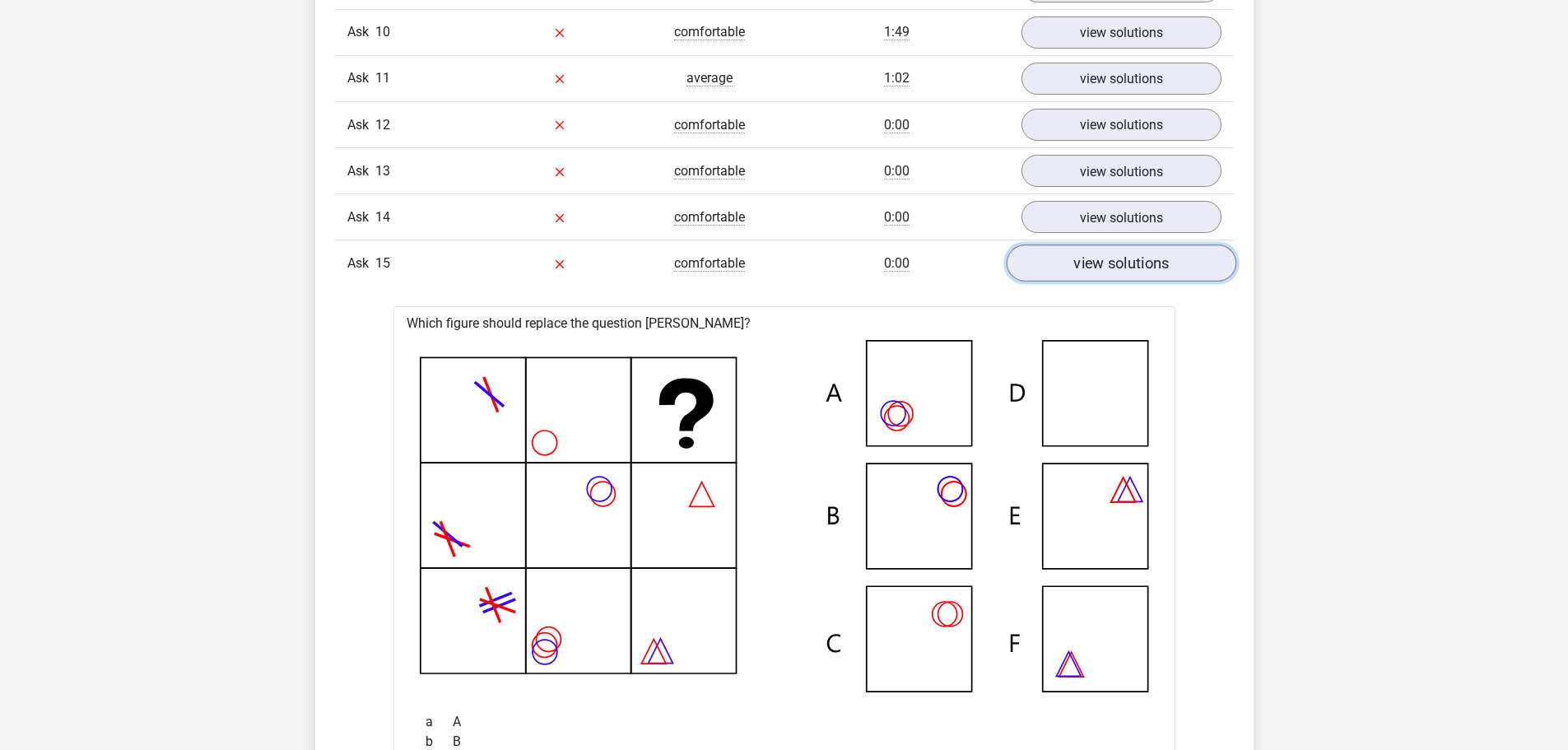
click at [1161, 267] on font "view solutions" at bounding box center [1121, 263] width 95 height 18
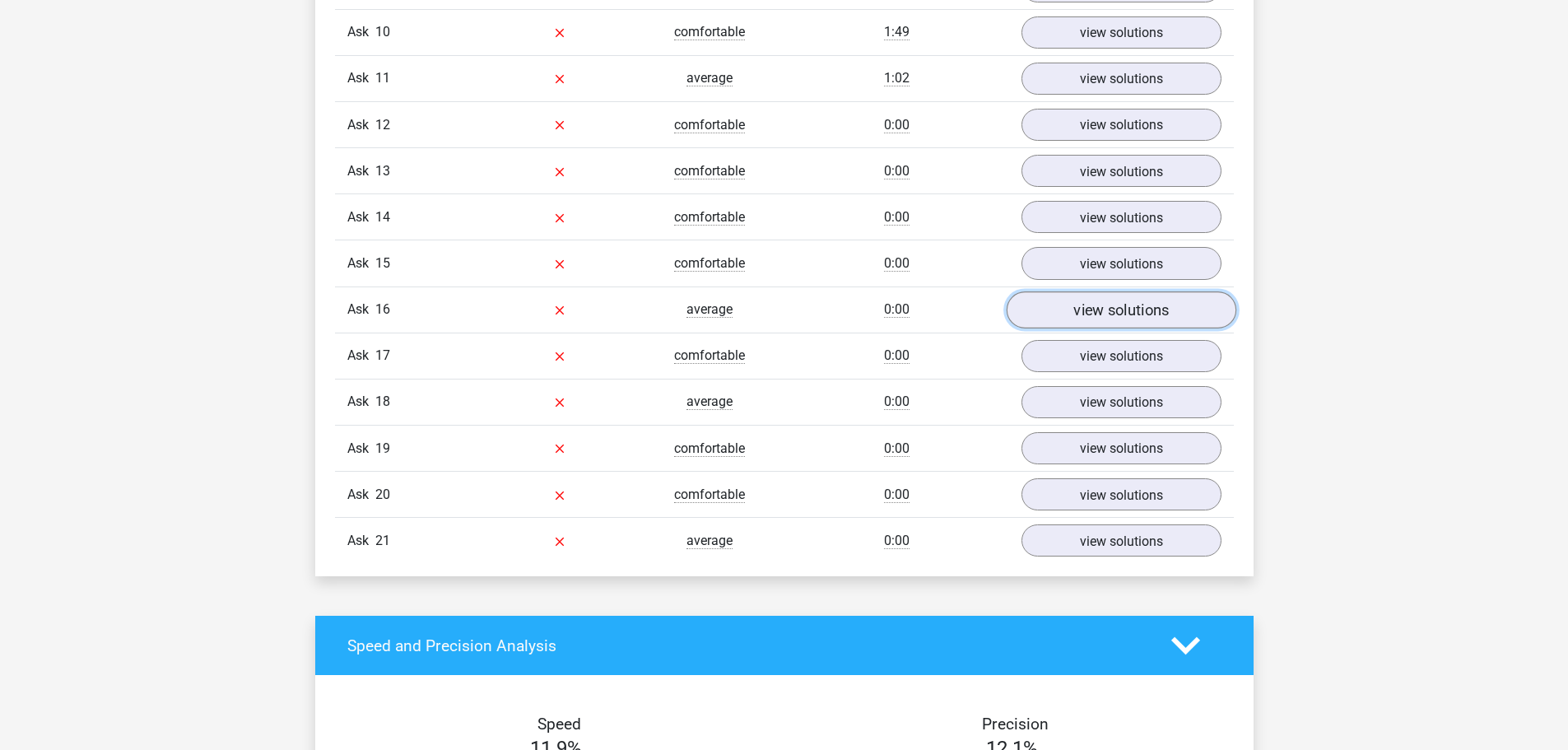
click at [1090, 296] on link "view solutions" at bounding box center [1120, 310] width 230 height 37
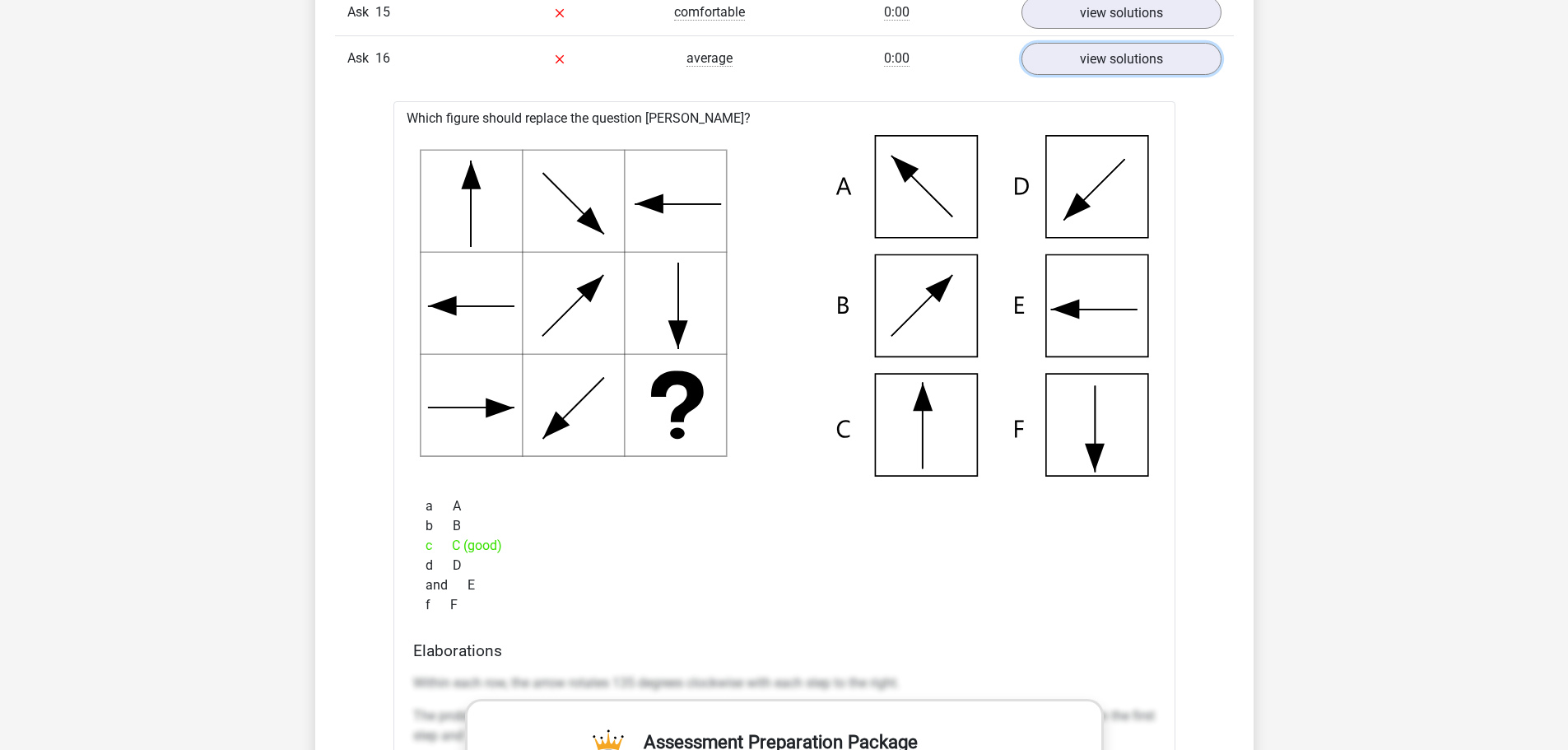
scroll to position [1977, 0]
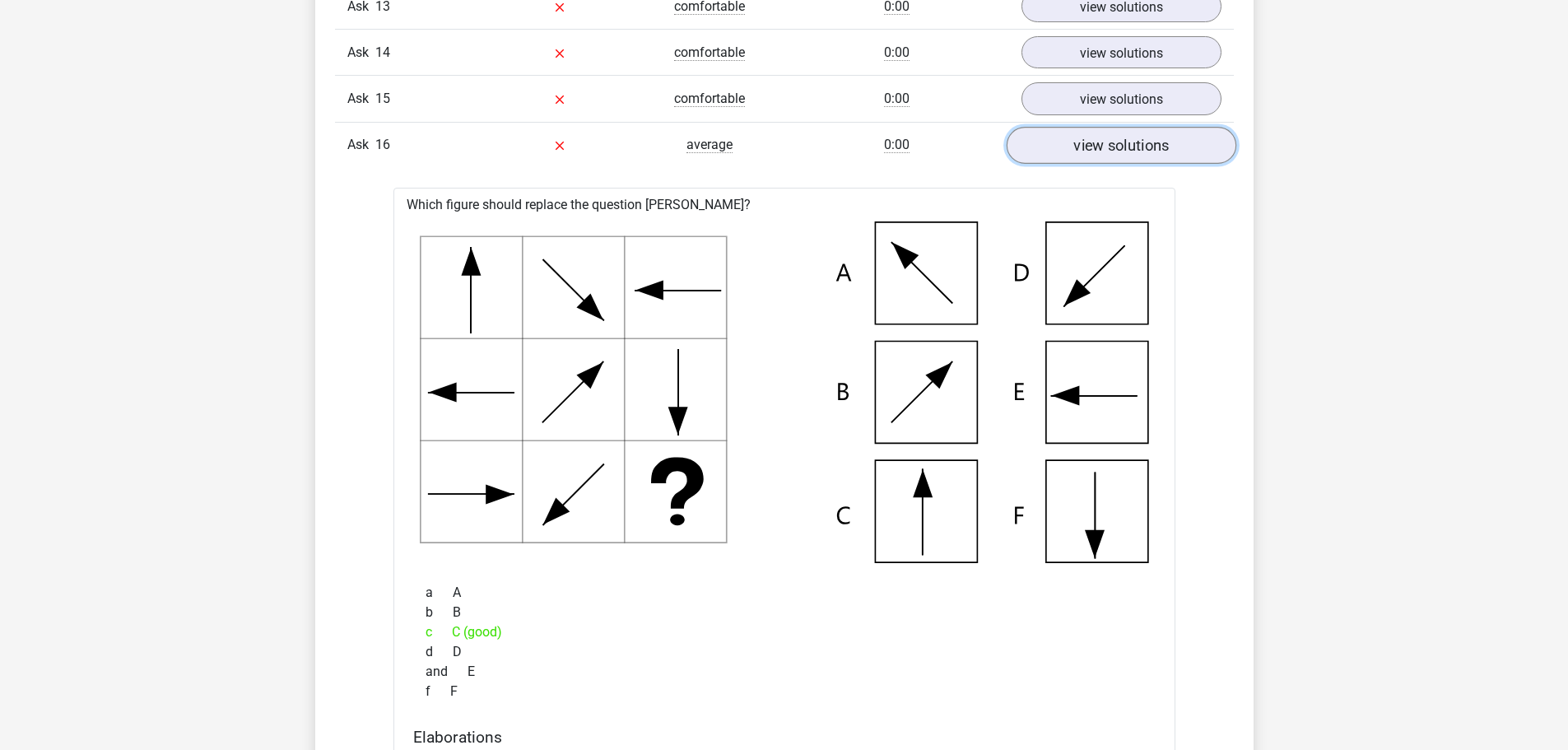
click at [1177, 146] on link "view solutions" at bounding box center [1120, 146] width 230 height 37
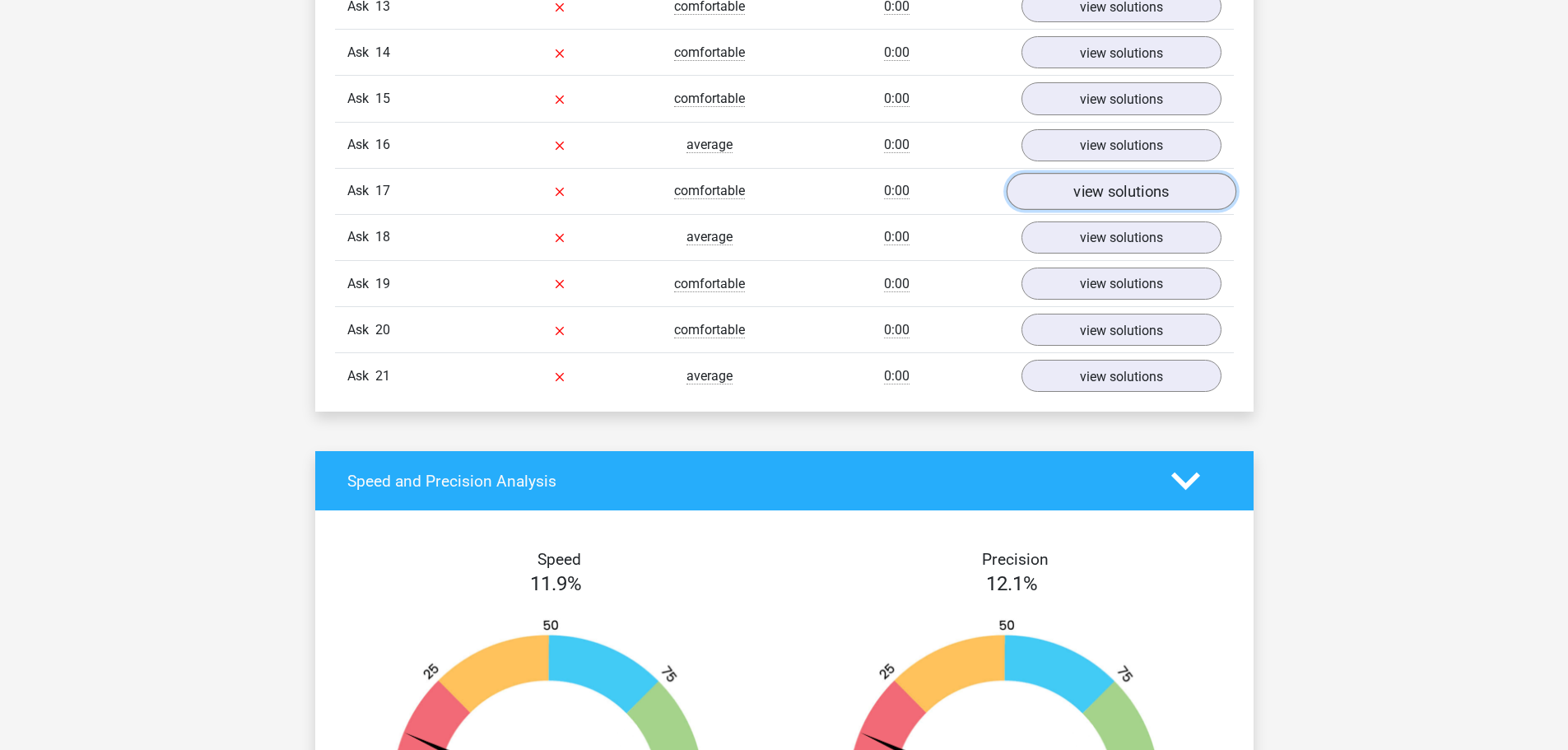
click at [1177, 186] on link "view solutions" at bounding box center [1120, 192] width 230 height 37
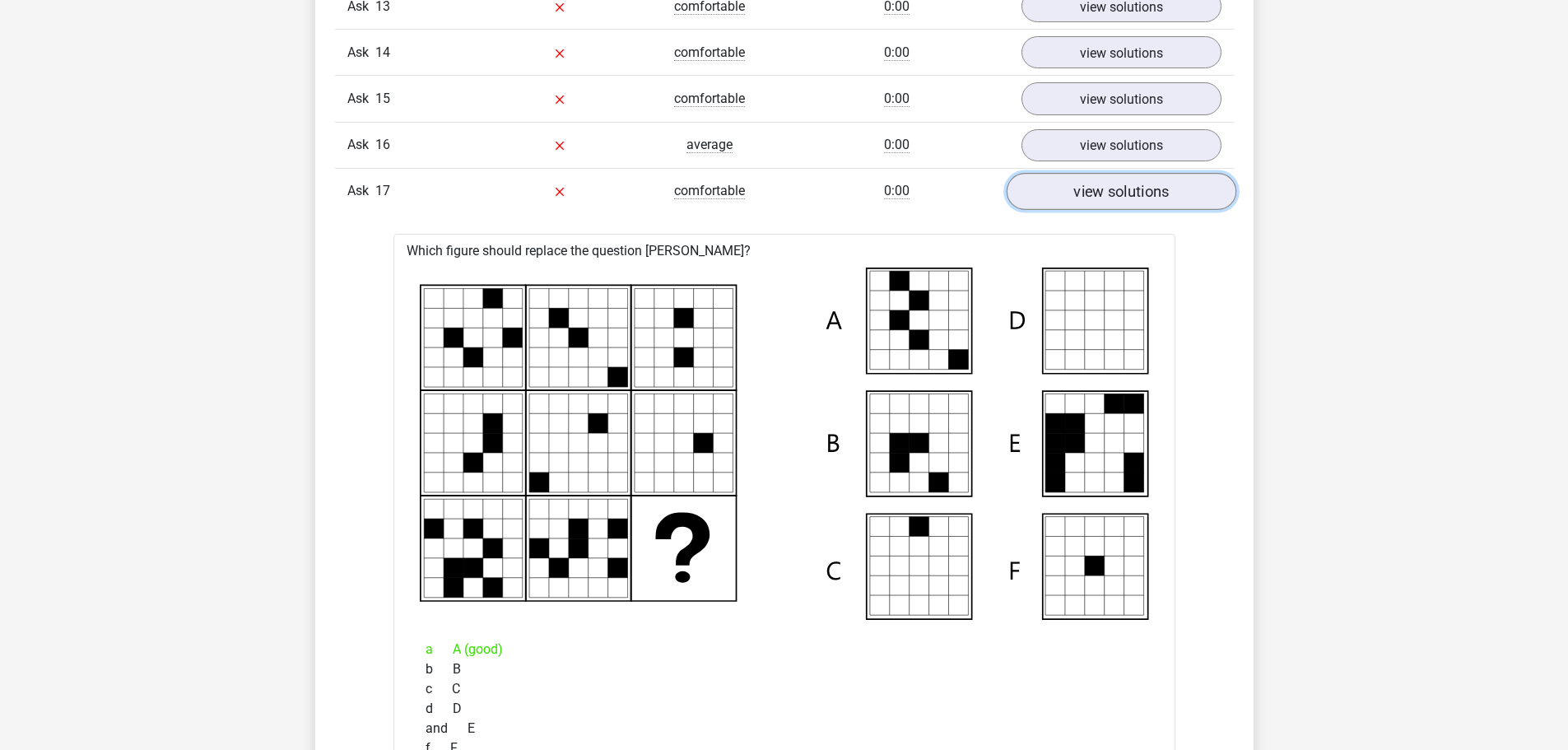
click at [1043, 203] on link "view solutions" at bounding box center [1120, 192] width 230 height 37
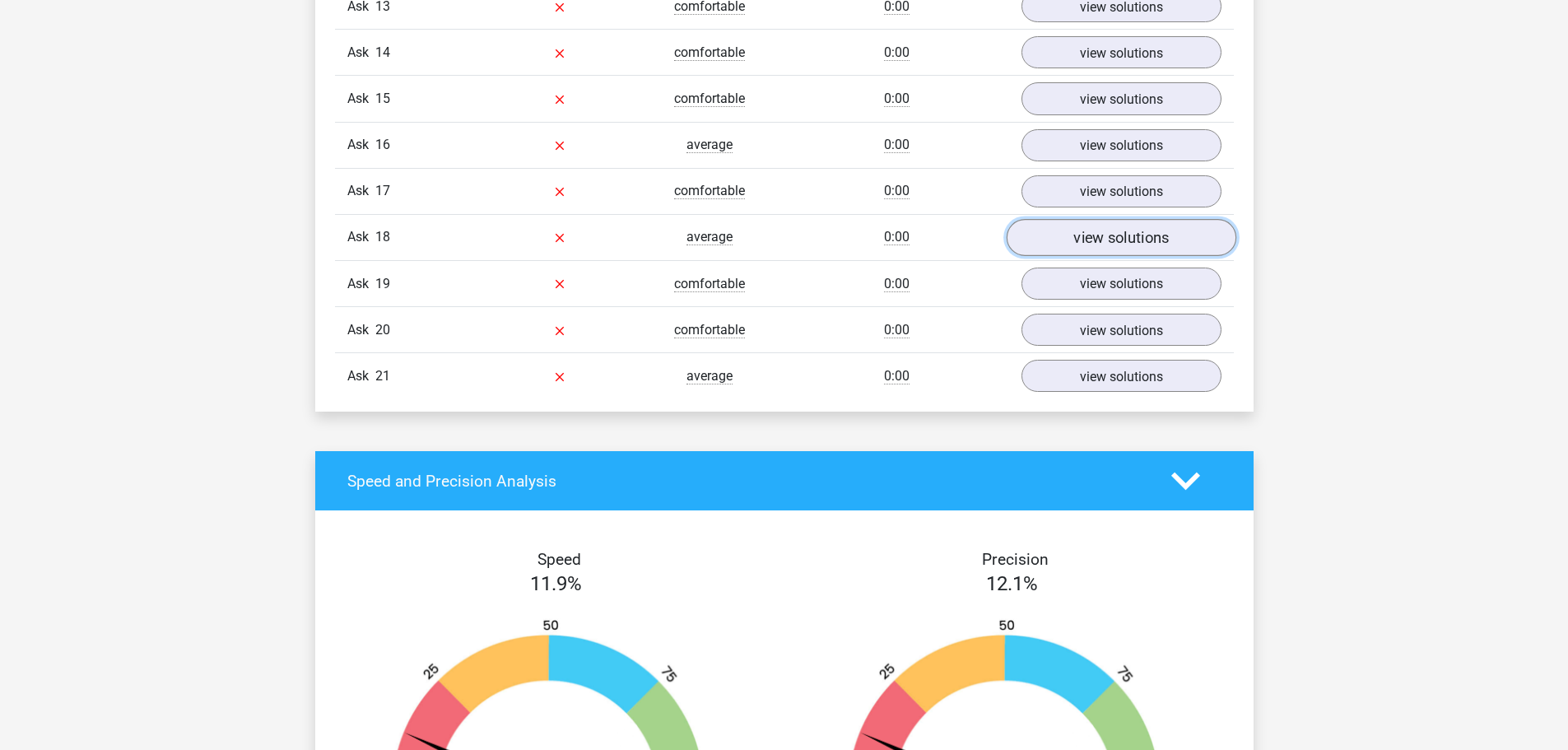
click at [1092, 246] on font "view solutions" at bounding box center [1121, 238] width 95 height 18
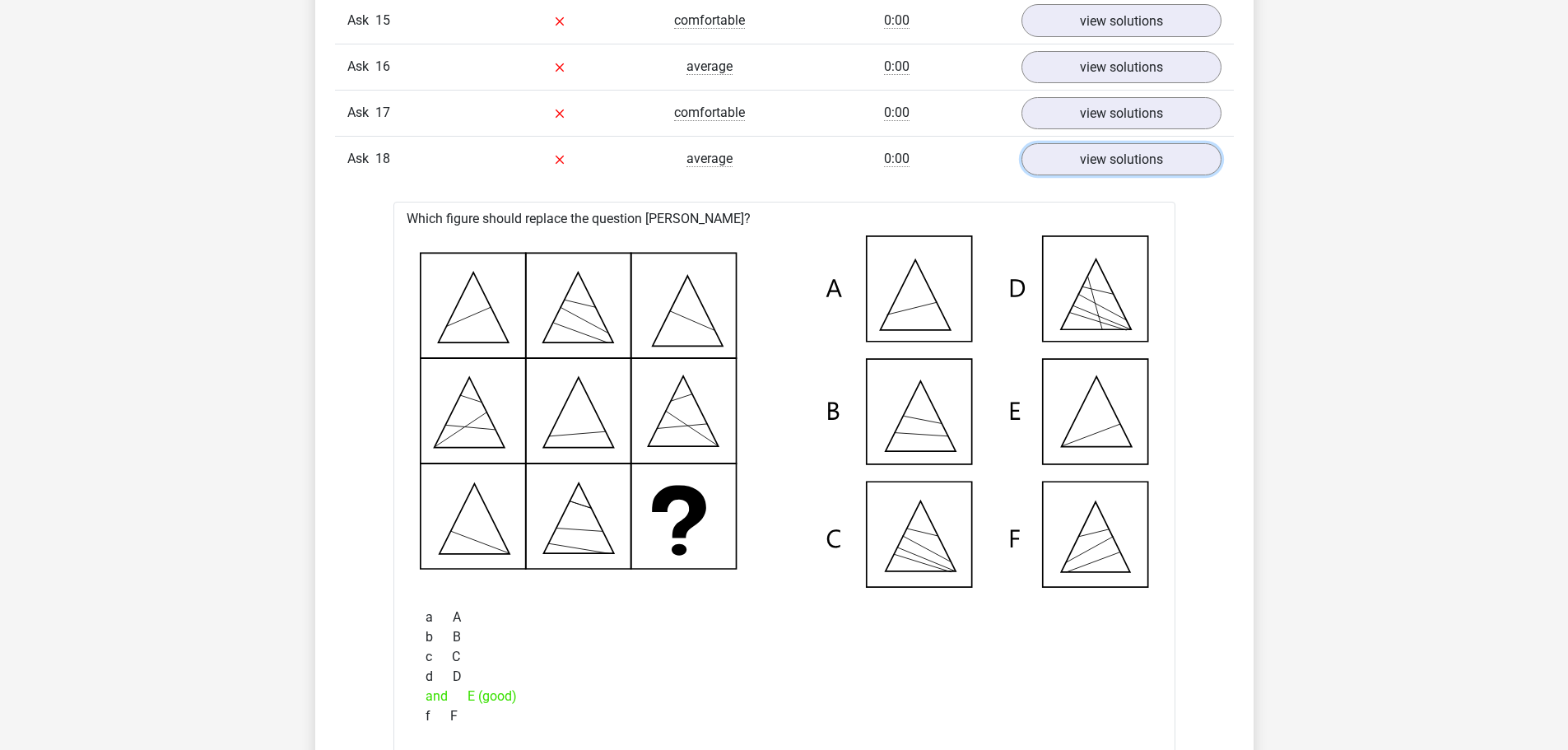
scroll to position [2059, 0]
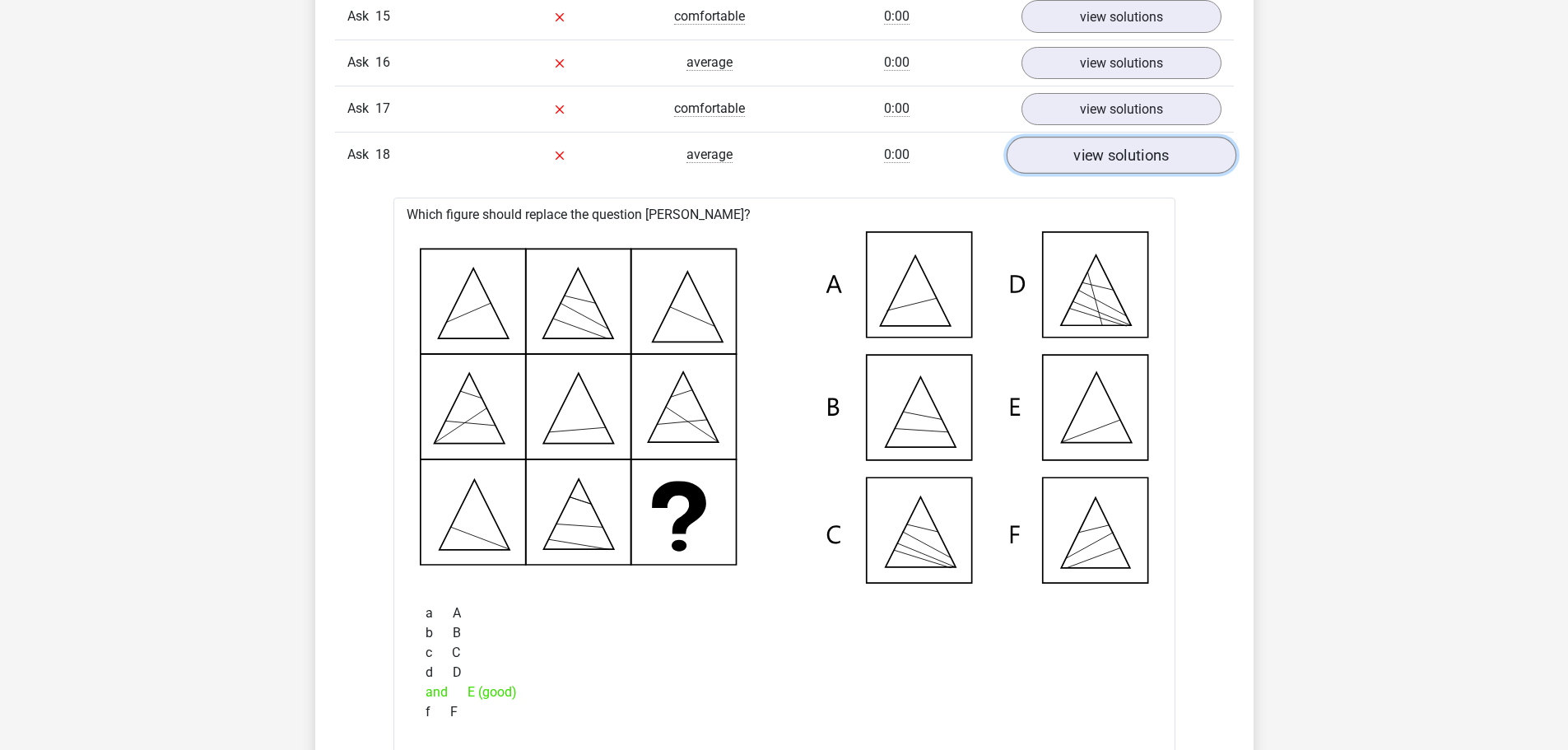
click at [1171, 155] on link "view solutions" at bounding box center [1120, 156] width 230 height 37
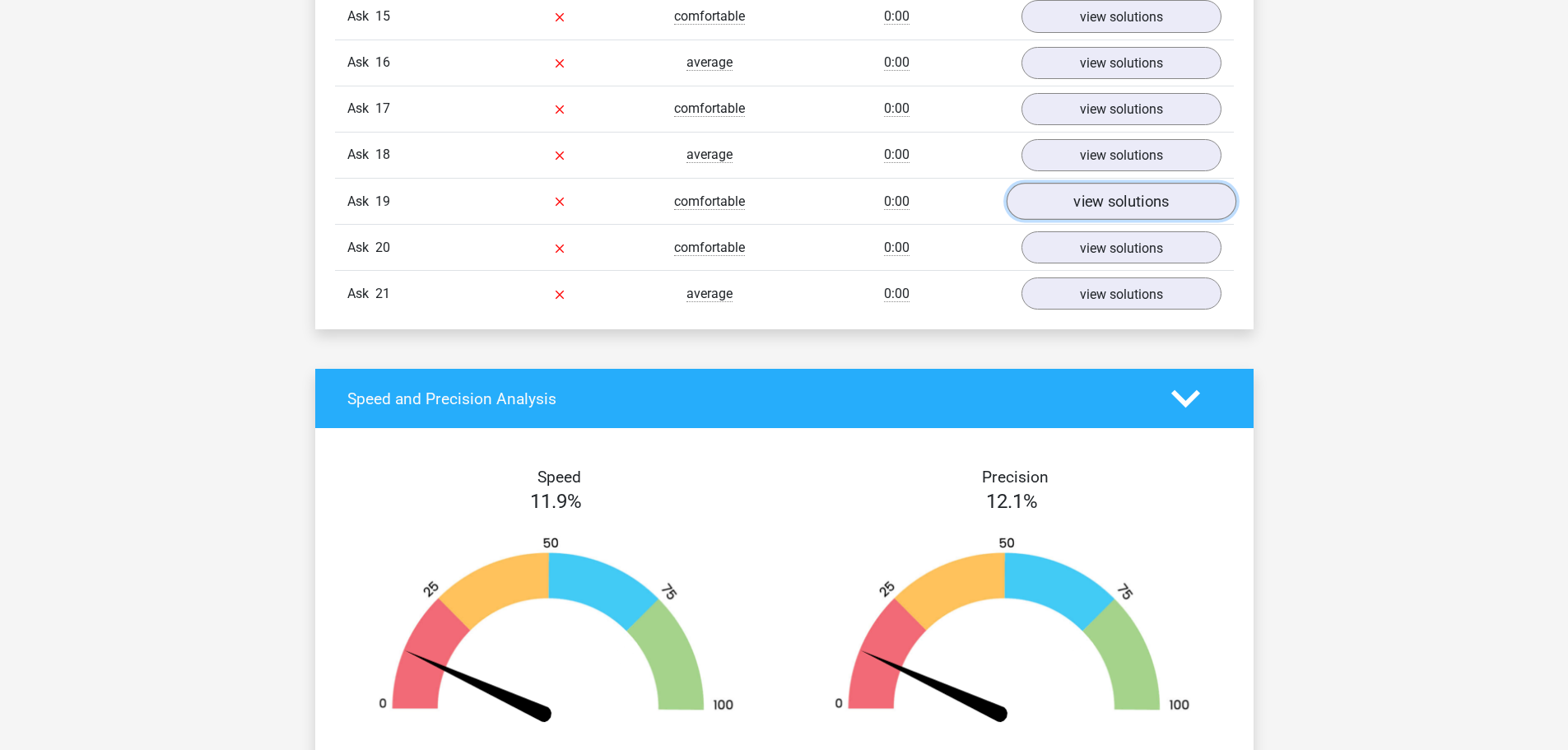
click at [1152, 210] on font "view solutions" at bounding box center [1121, 201] width 95 height 18
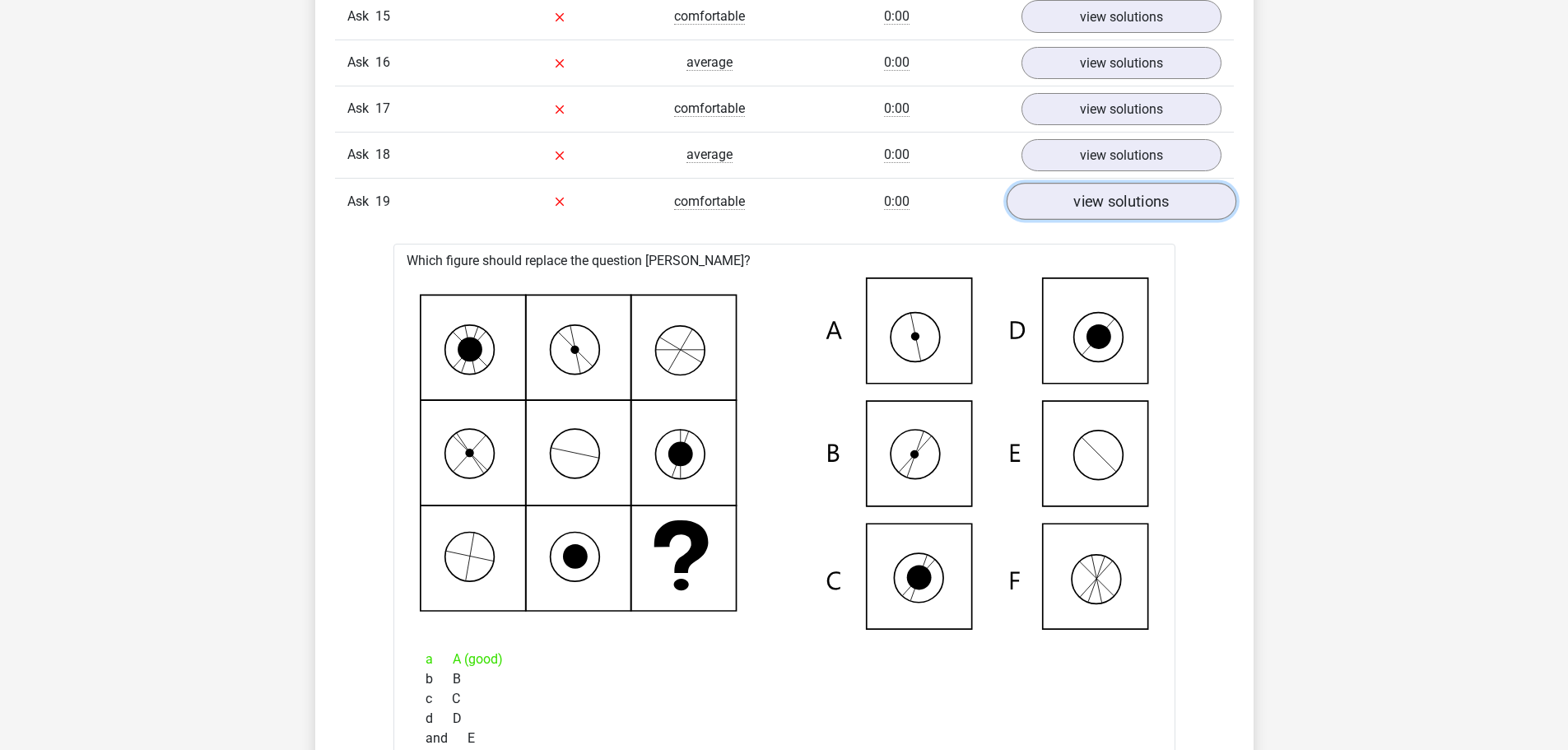
click at [1155, 203] on font "view solutions" at bounding box center [1121, 201] width 95 height 18
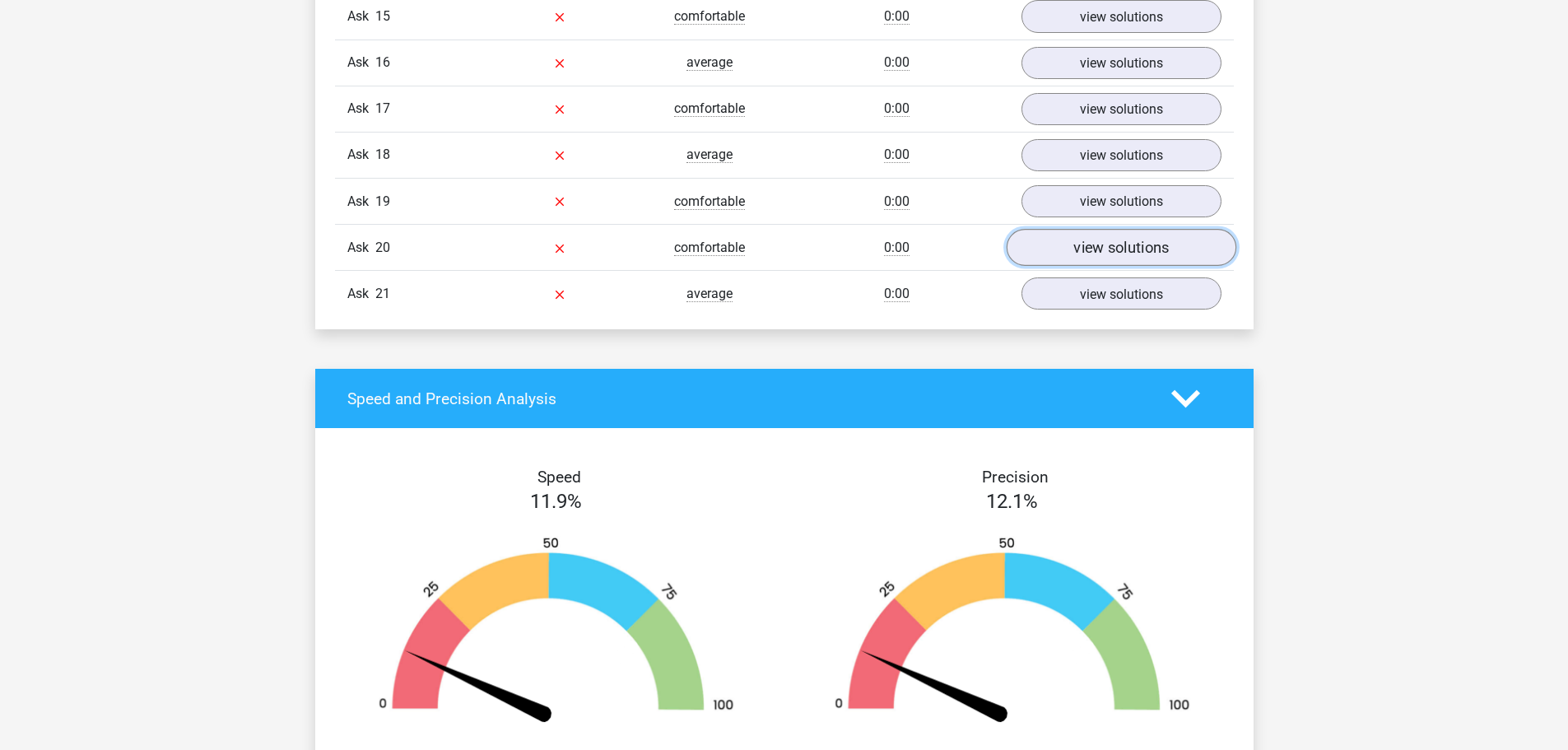
click at [1086, 260] on link "view solutions" at bounding box center [1120, 248] width 230 height 37
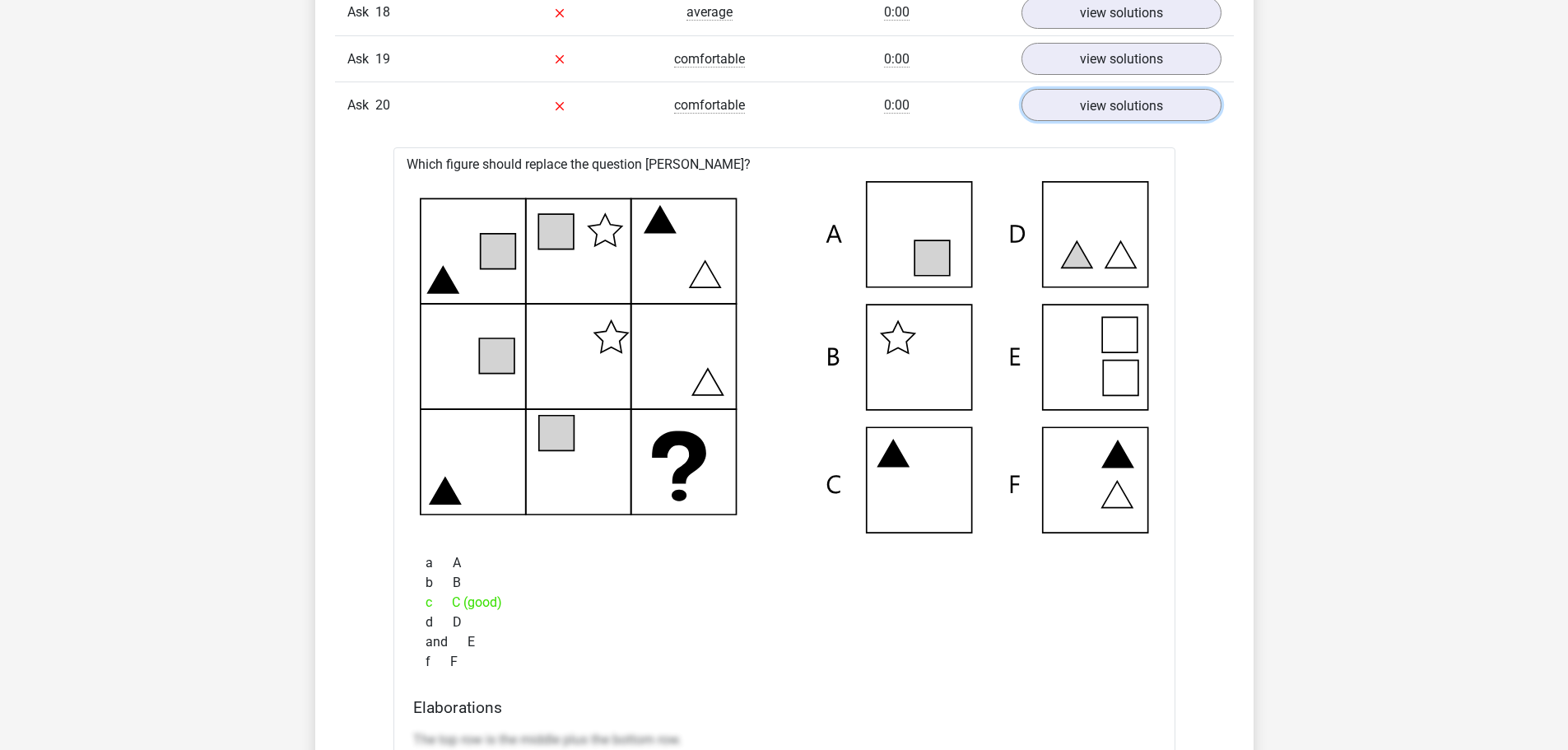
scroll to position [2224, 0]
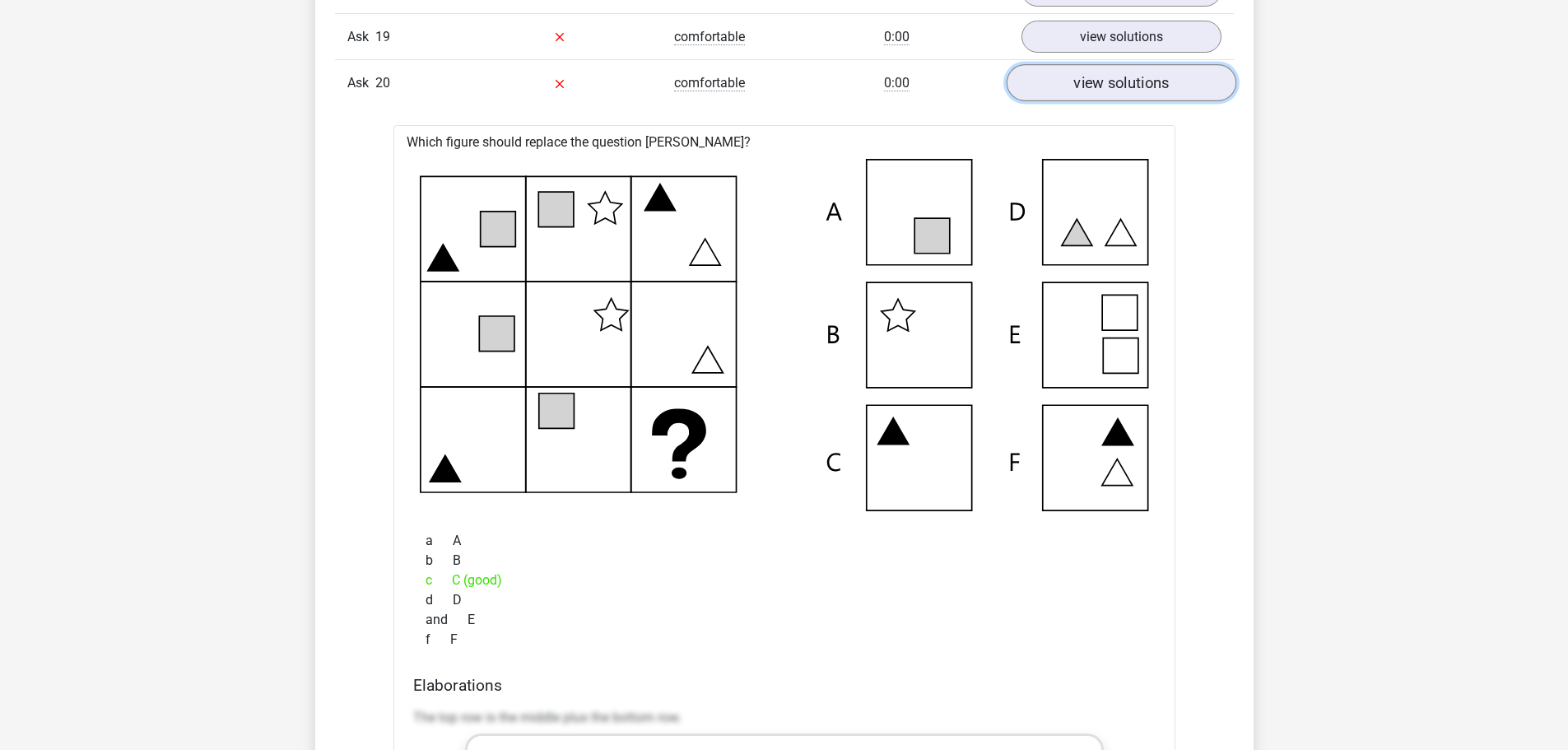
click at [1091, 85] on font "view solutions" at bounding box center [1121, 83] width 95 height 18
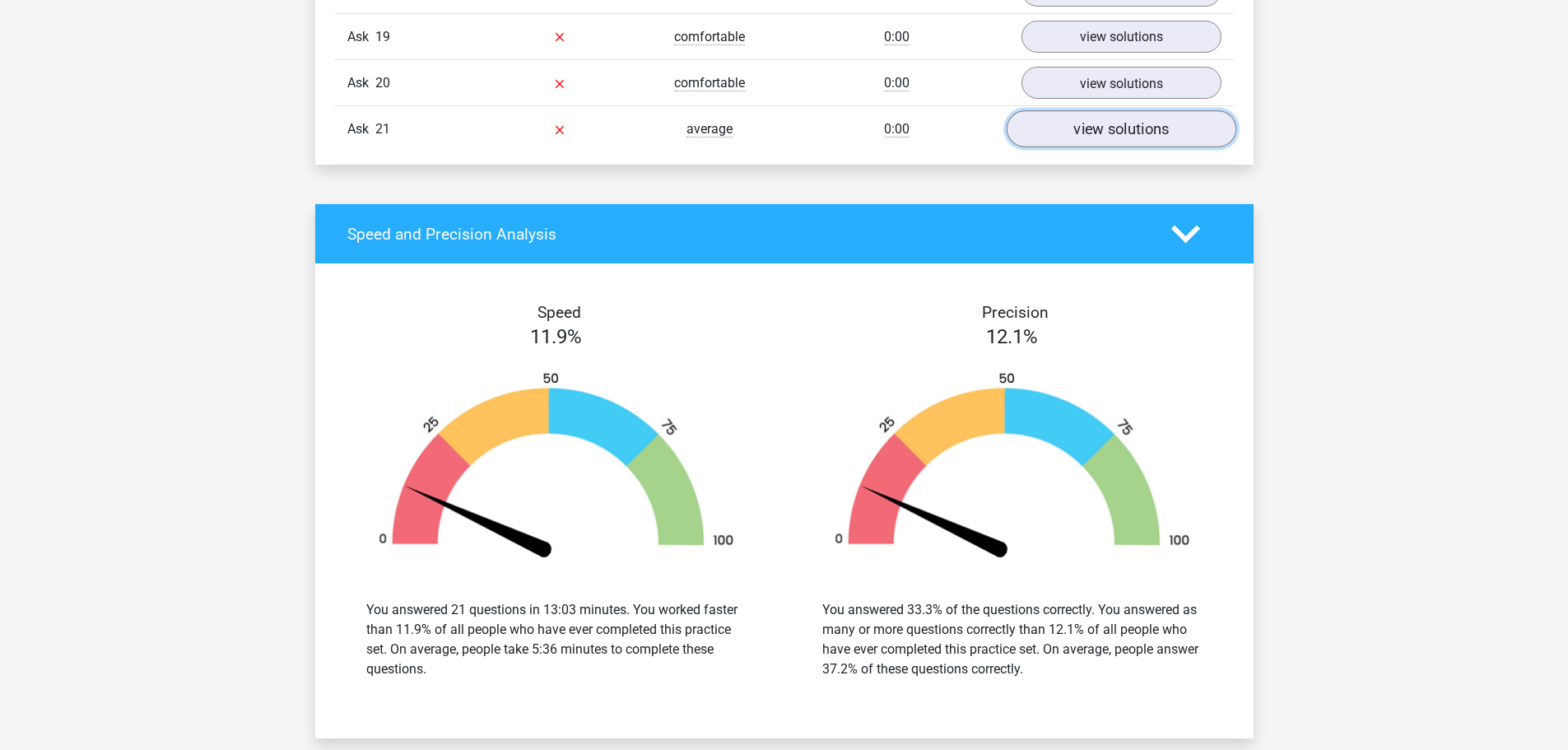
click at [1094, 137] on font "view solutions" at bounding box center [1121, 129] width 95 height 18
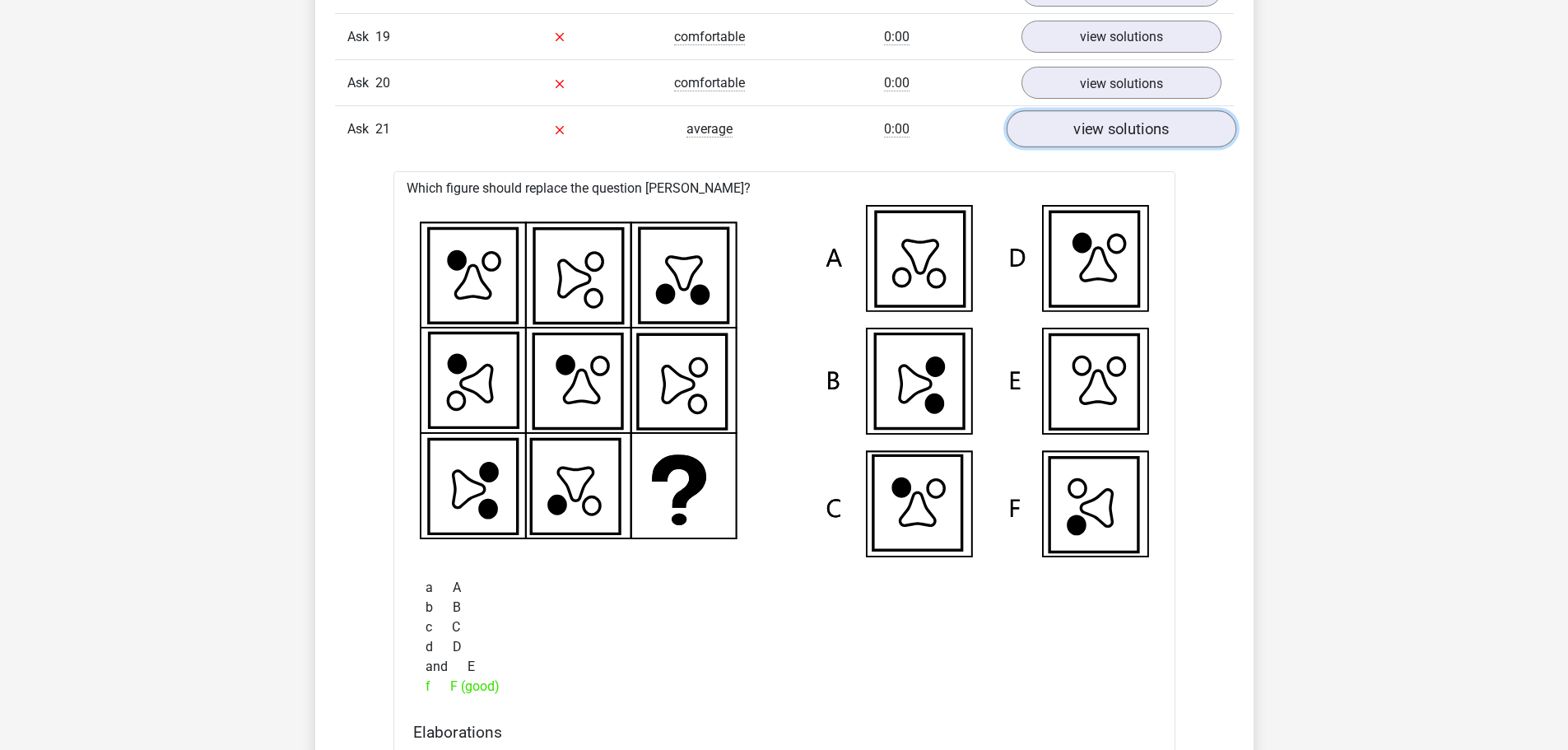
click at [1133, 135] on font "view solutions" at bounding box center [1121, 129] width 95 height 18
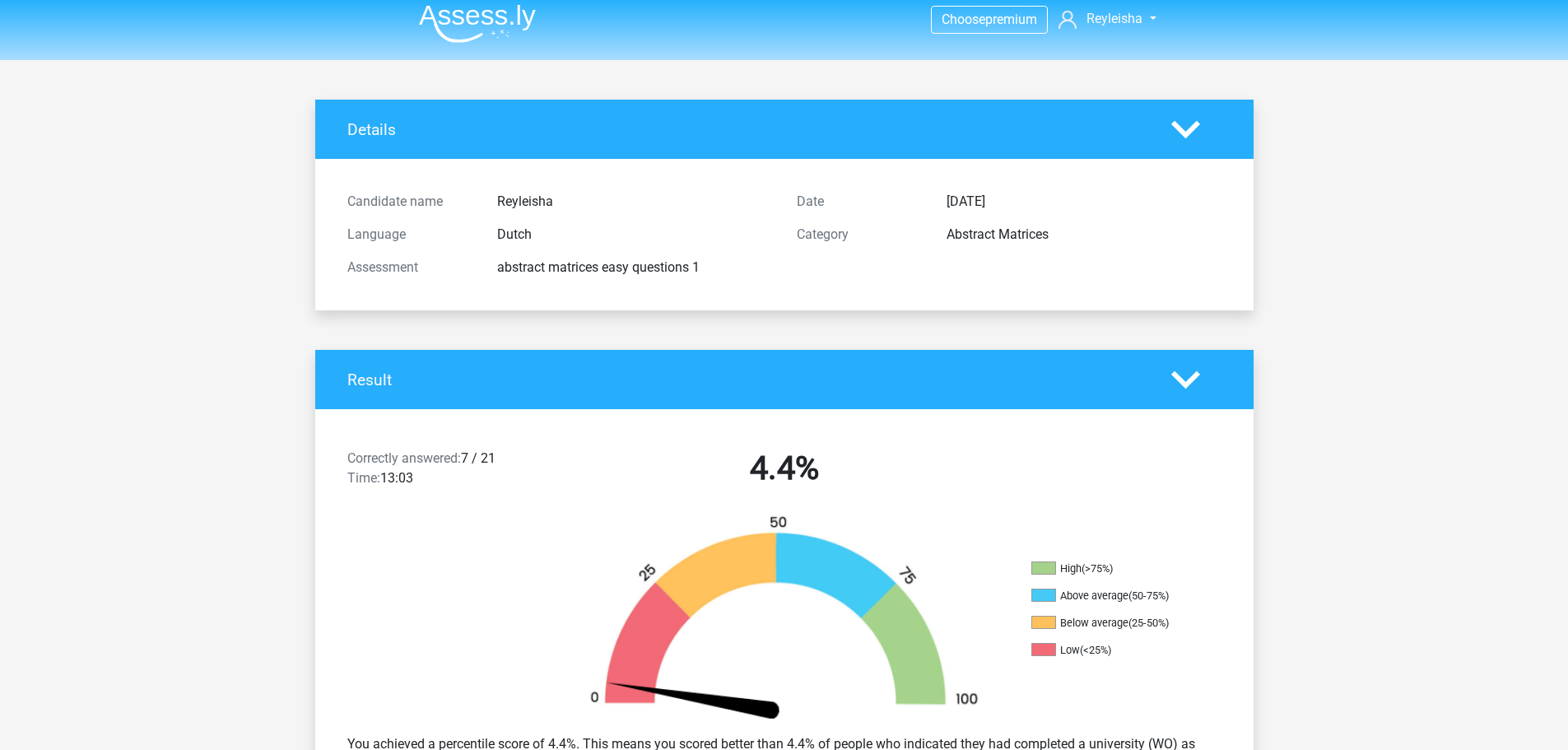
scroll to position [0, 0]
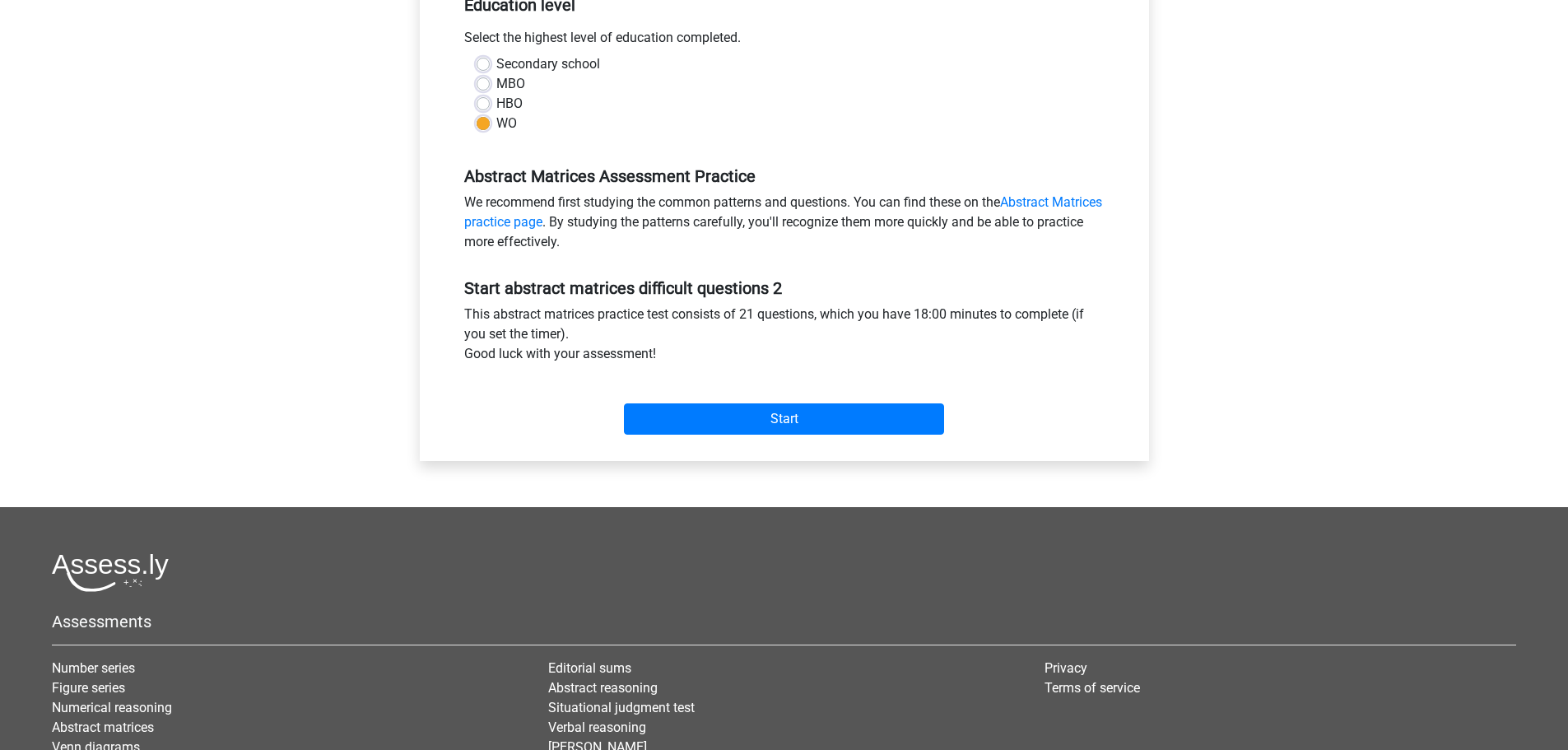
scroll to position [412, 0]
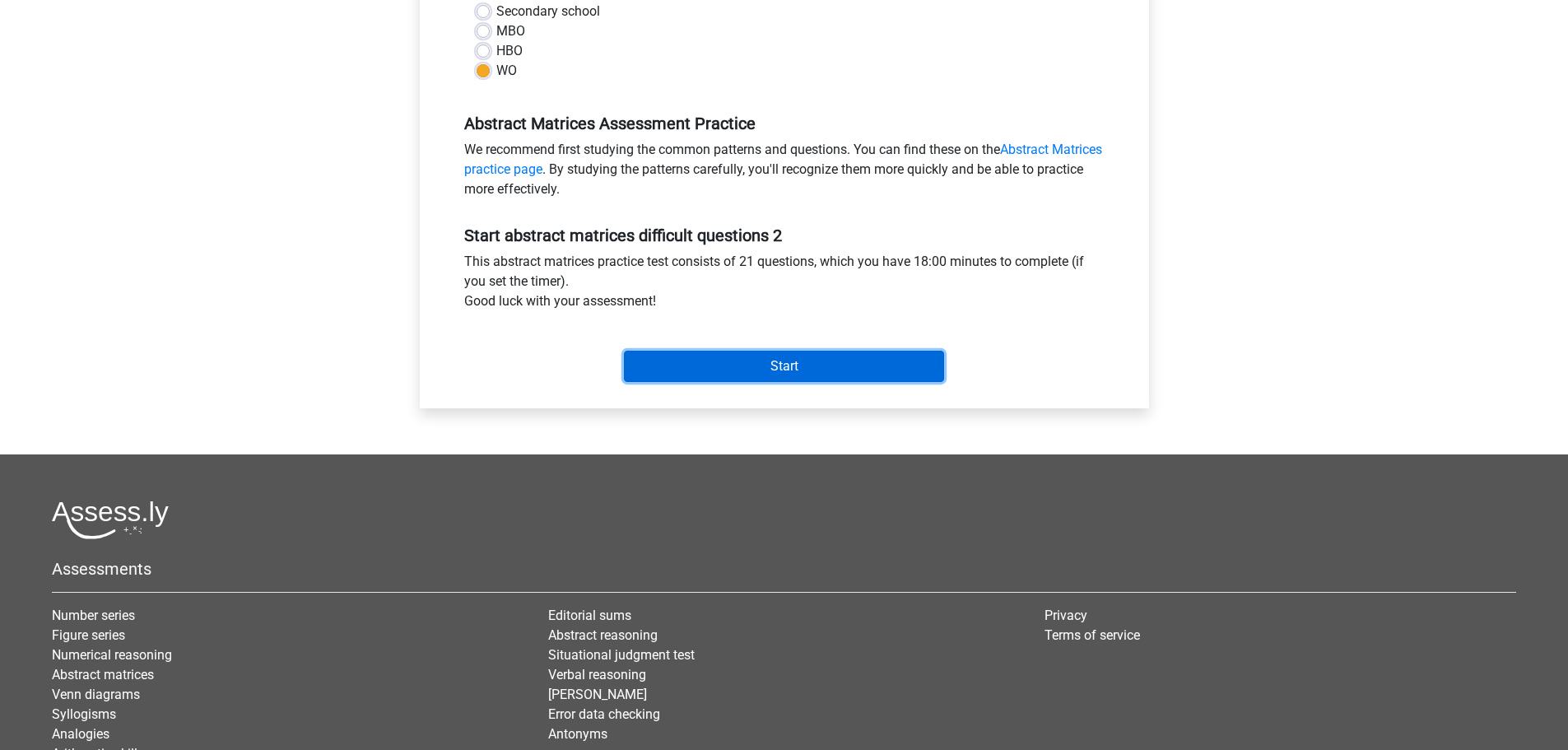
click at [722, 369] on input "Start" at bounding box center [784, 366] width 320 height 31
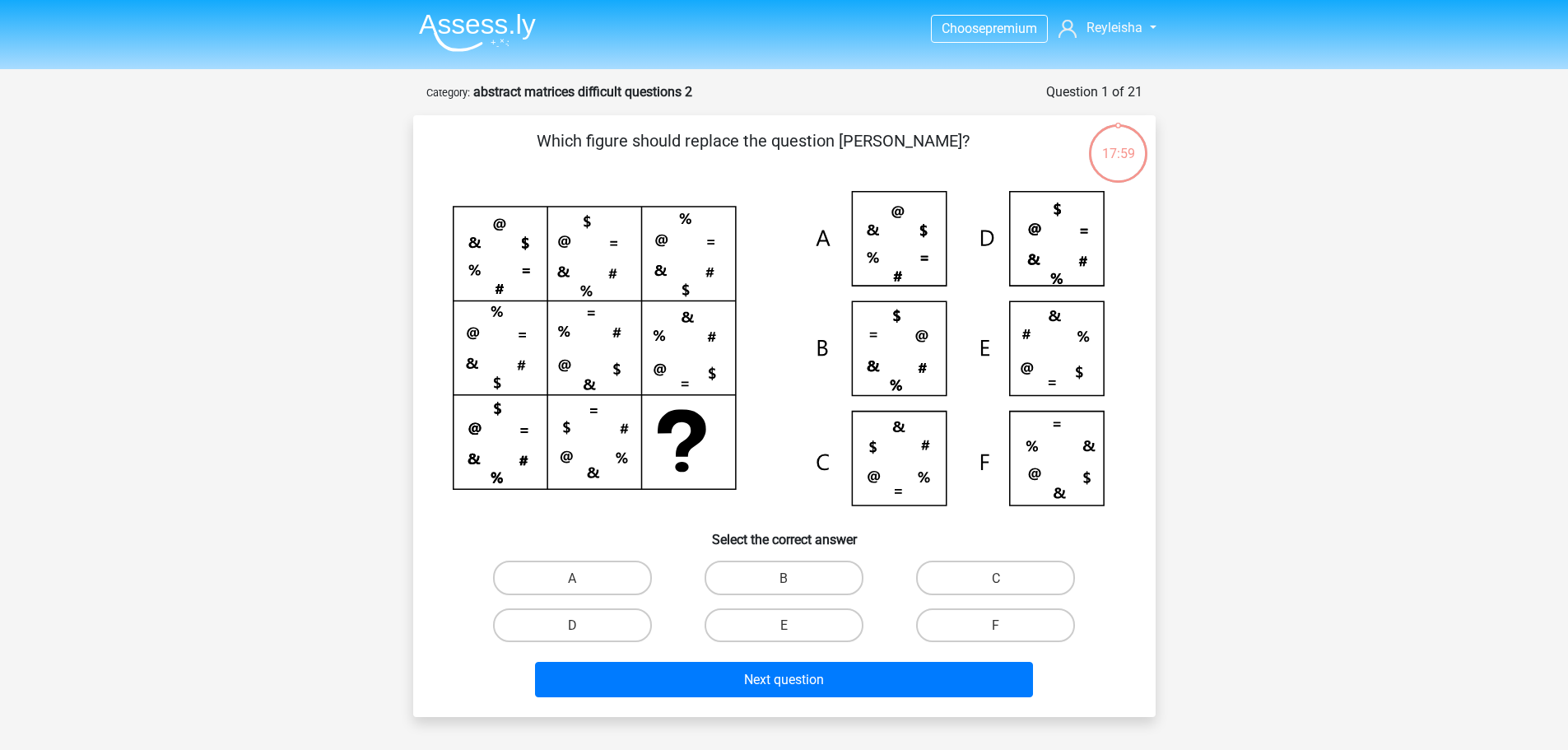
scroll to position [1680, 0]
click at [940, 575] on label "C" at bounding box center [995, 578] width 159 height 34
click at [996, 577] on input "C" at bounding box center [1001, 582] width 11 height 11
radio input "true"
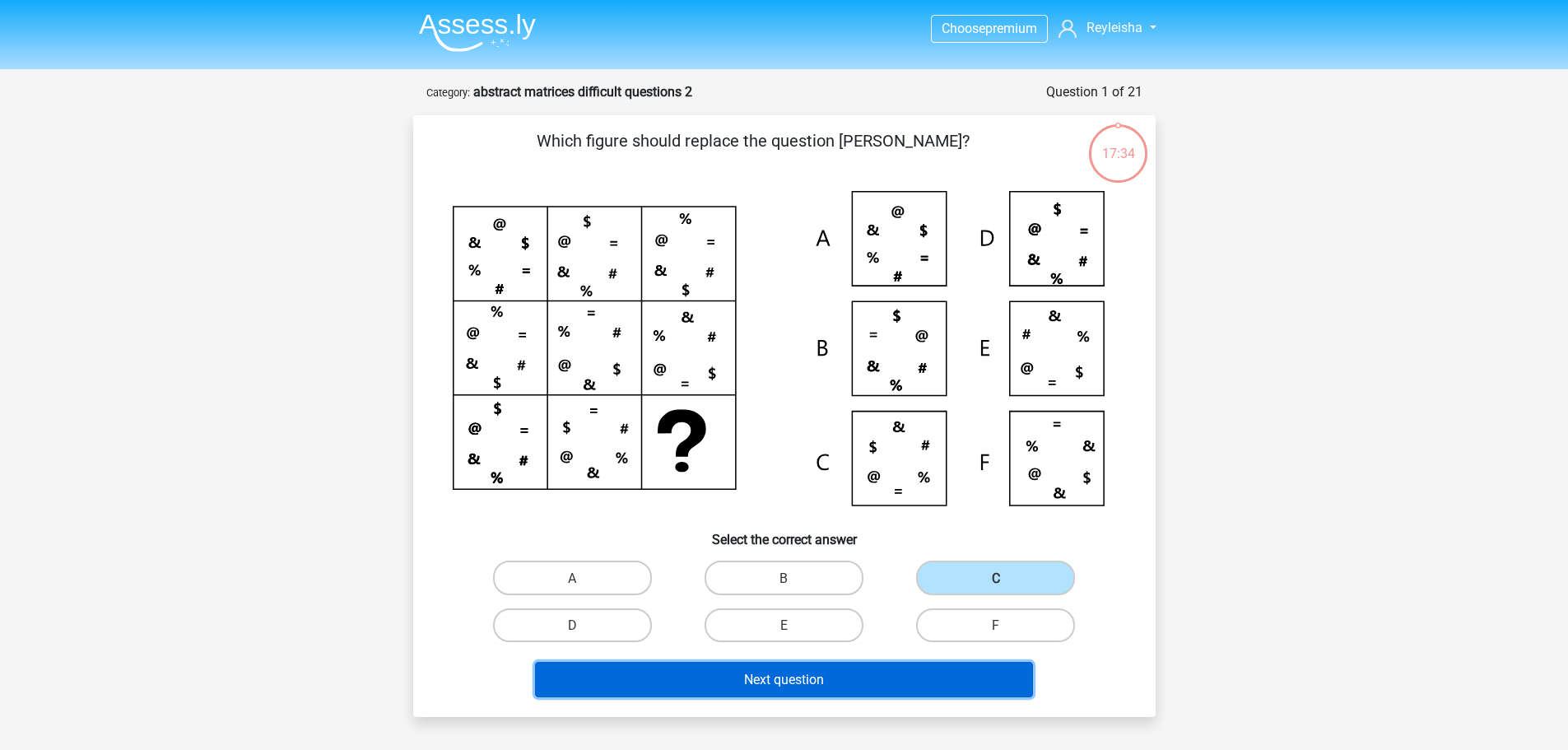
click at [887, 671] on button "Next question" at bounding box center [784, 680] width 498 height 36
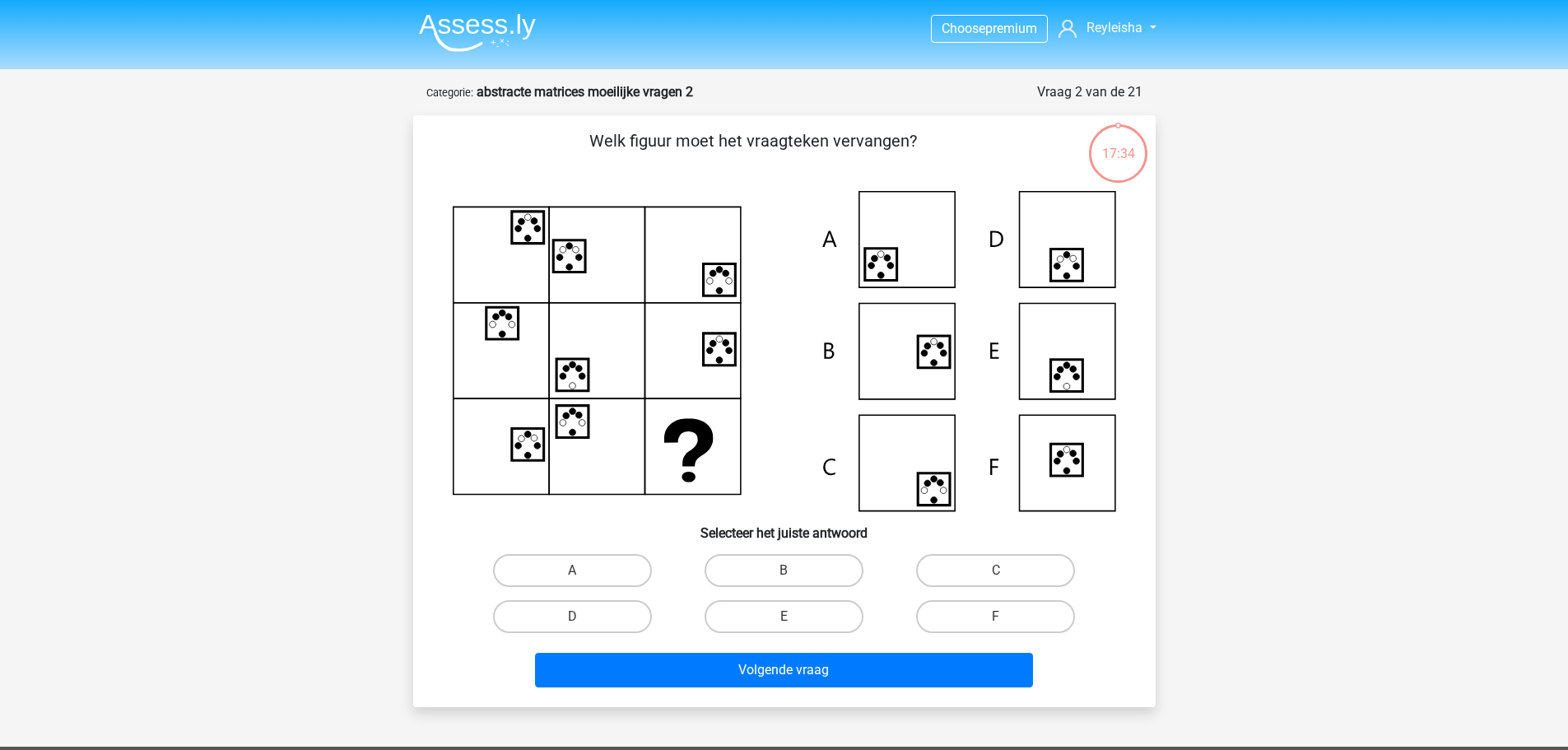
scroll to position [83, 0]
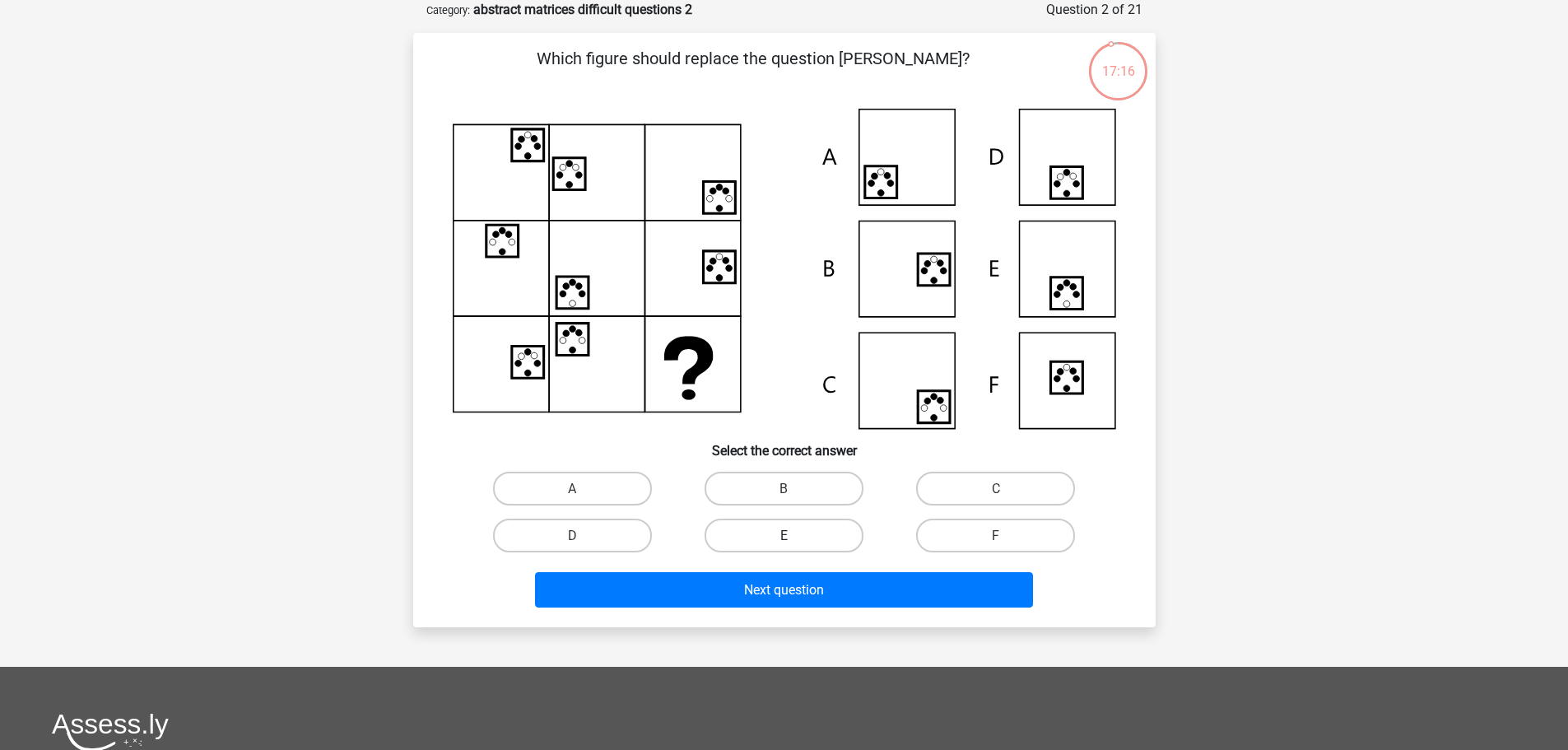
click at [767, 530] on label "E" at bounding box center [784, 536] width 159 height 34
click at [784, 535] on input "E" at bounding box center [789, 541] width 11 height 11
radio input "true"
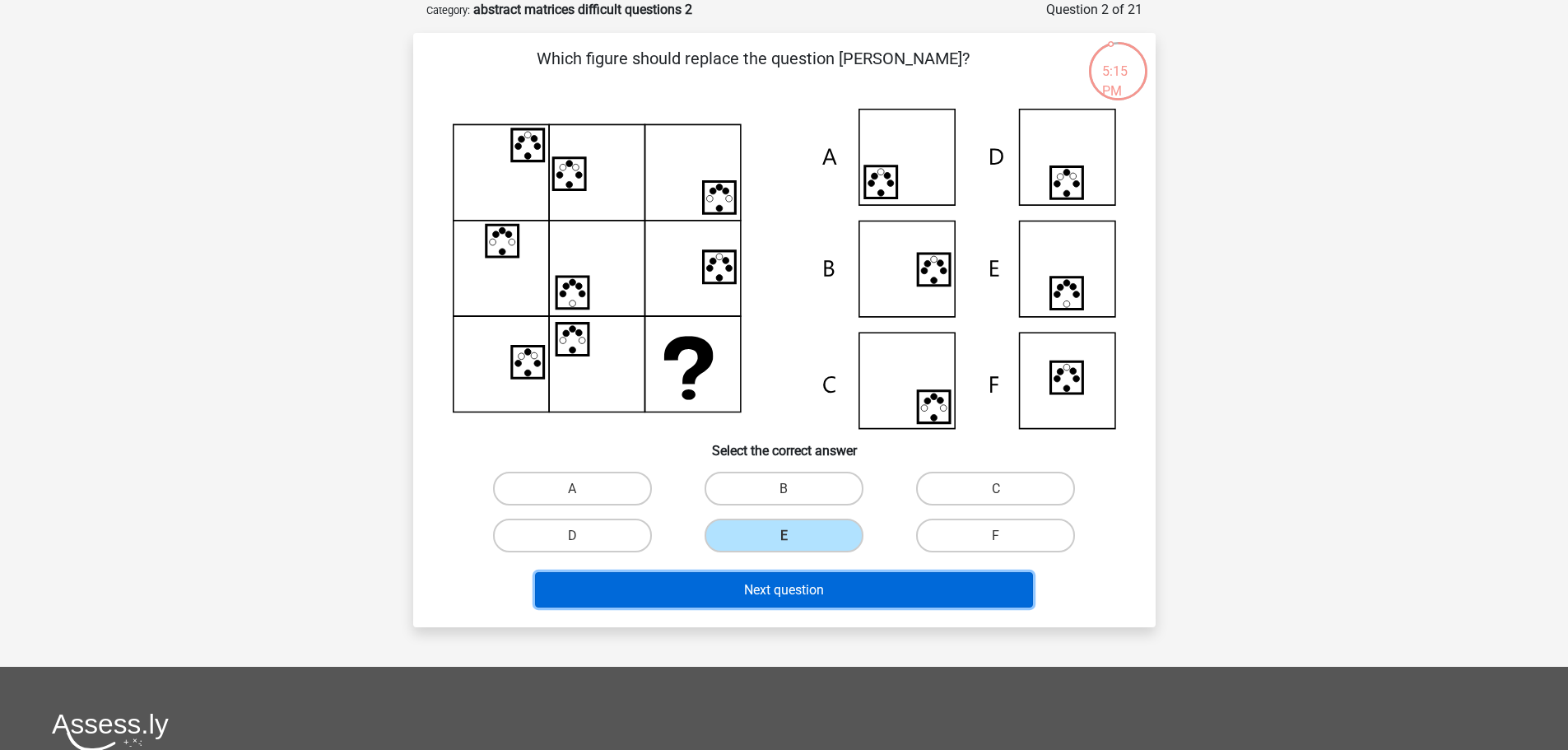
click at [760, 591] on font "Next question" at bounding box center [784, 590] width 80 height 15
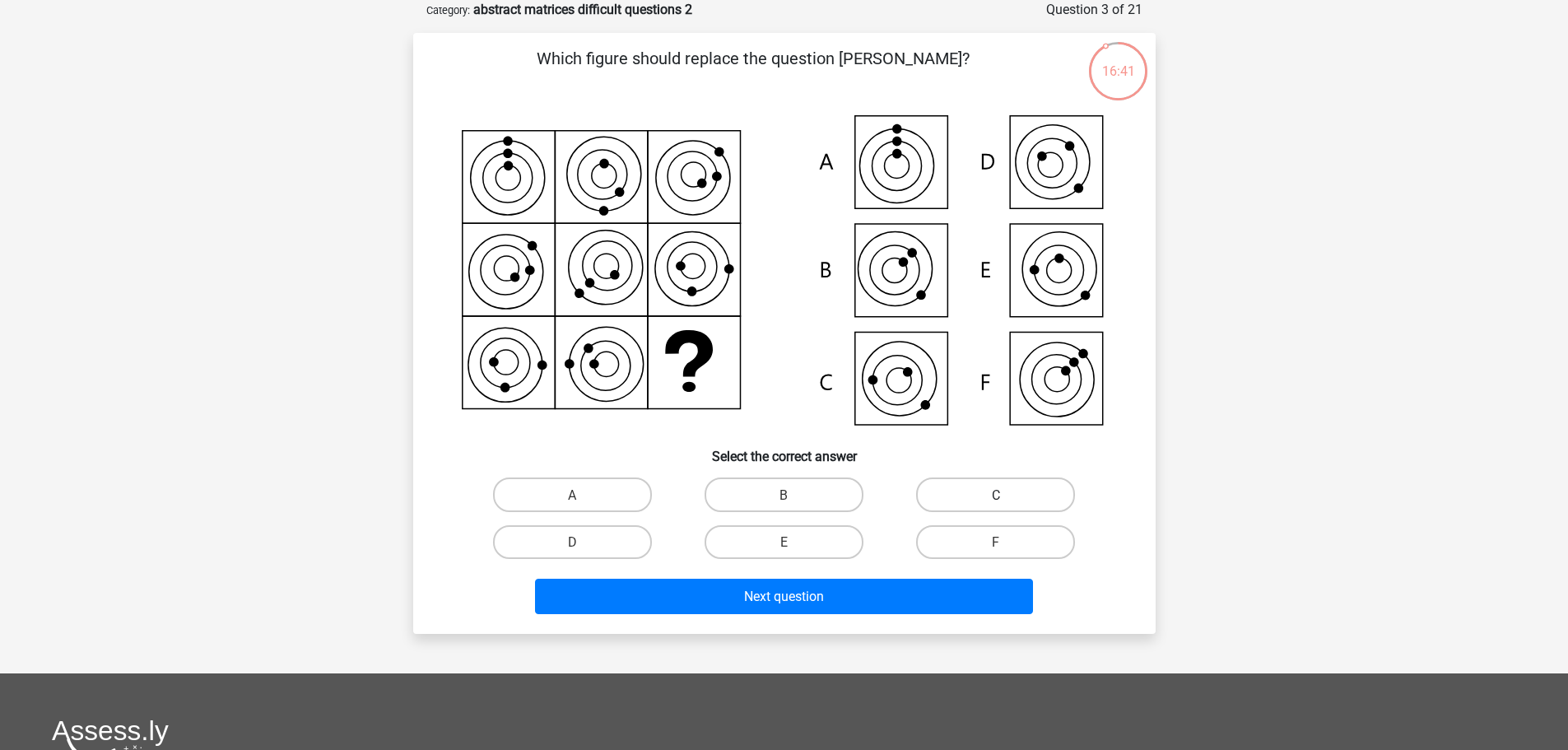
click at [975, 493] on label "C" at bounding box center [995, 495] width 159 height 34
click at [996, 494] on input "C" at bounding box center [1001, 499] width 11 height 11
radio input "true"
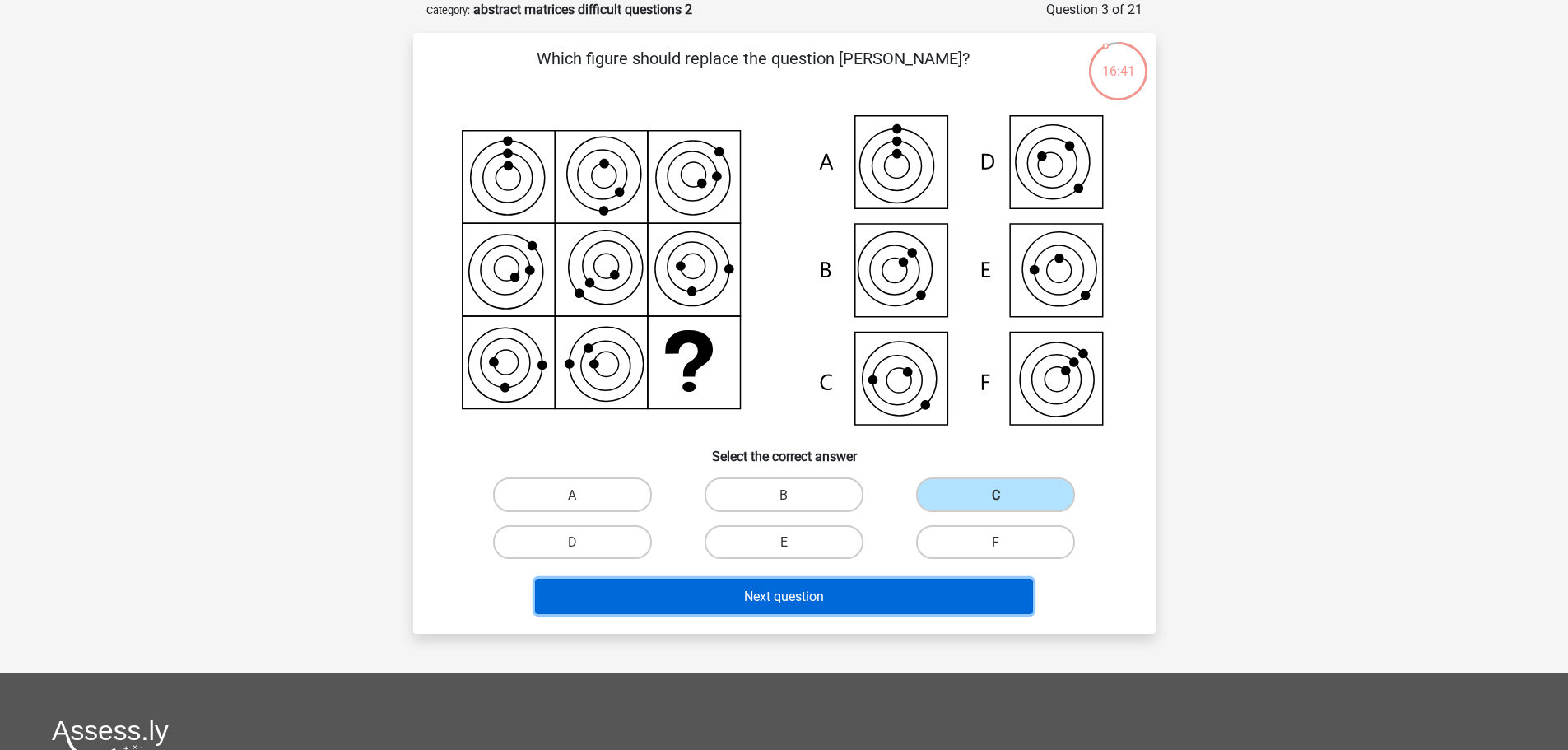
click at [903, 591] on button "Next question" at bounding box center [784, 597] width 498 height 36
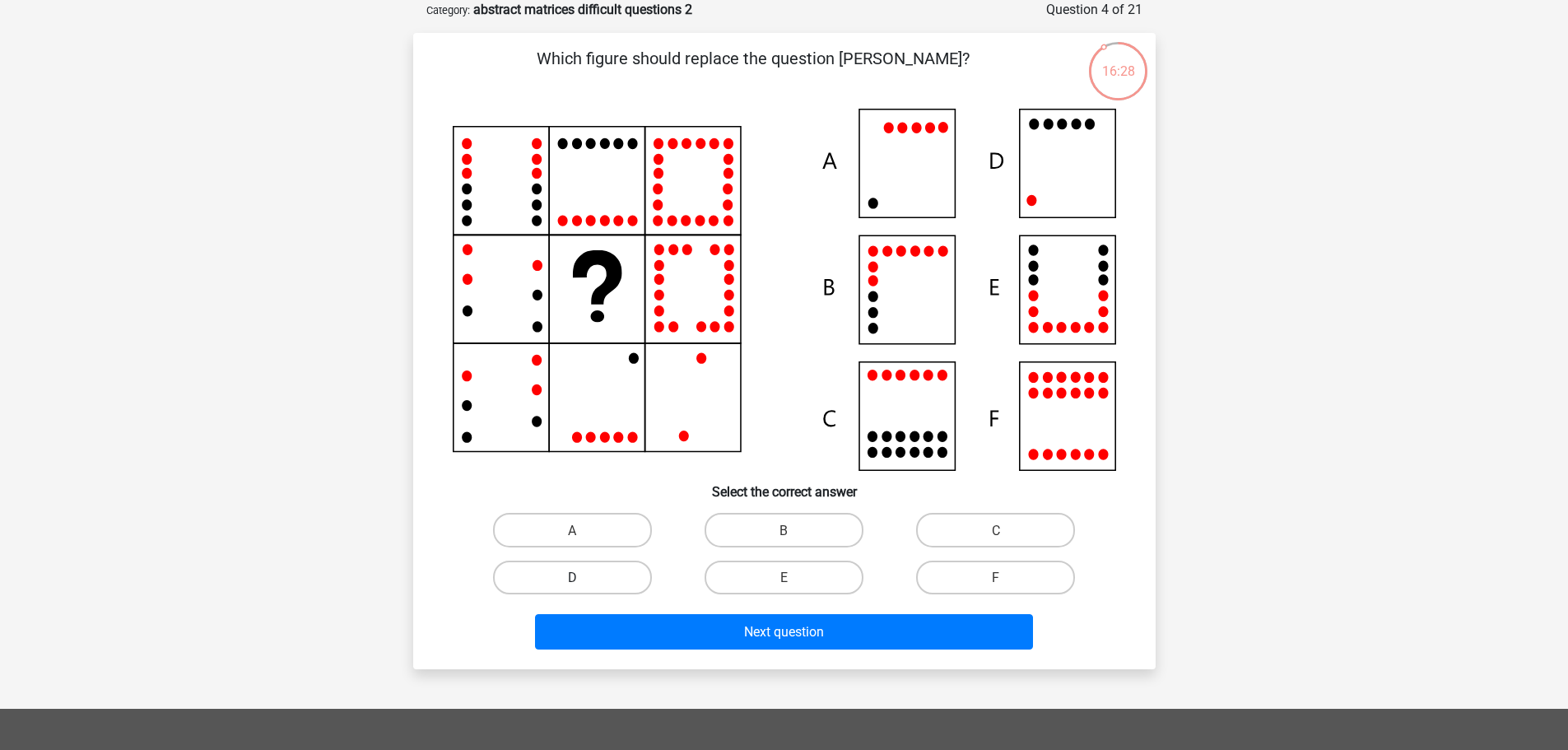
click at [603, 581] on label "D" at bounding box center [573, 578] width 159 height 34
click at [583, 581] on input "D" at bounding box center [577, 582] width 11 height 11
radio input "true"
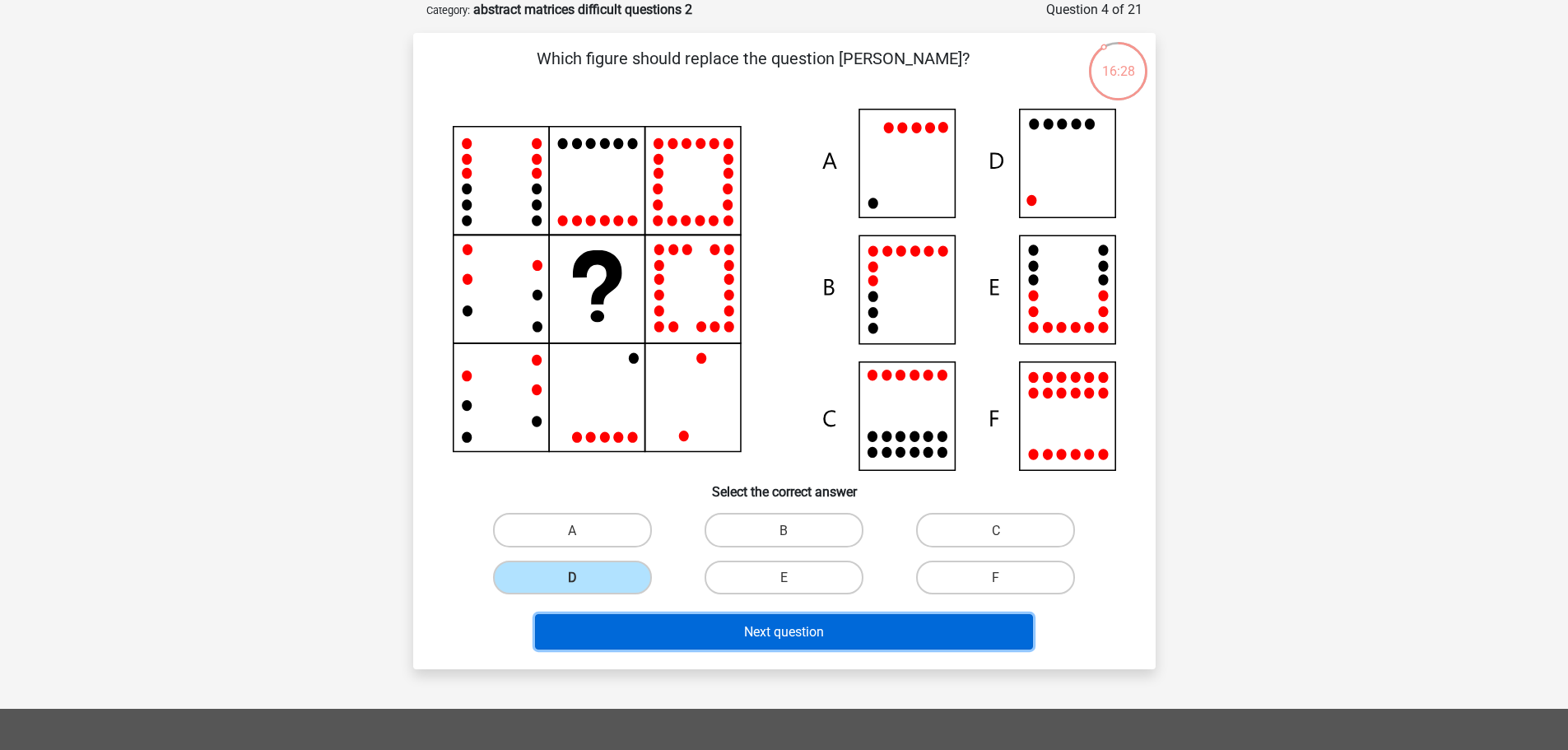
click at [673, 619] on button "Next question" at bounding box center [784, 633] width 498 height 36
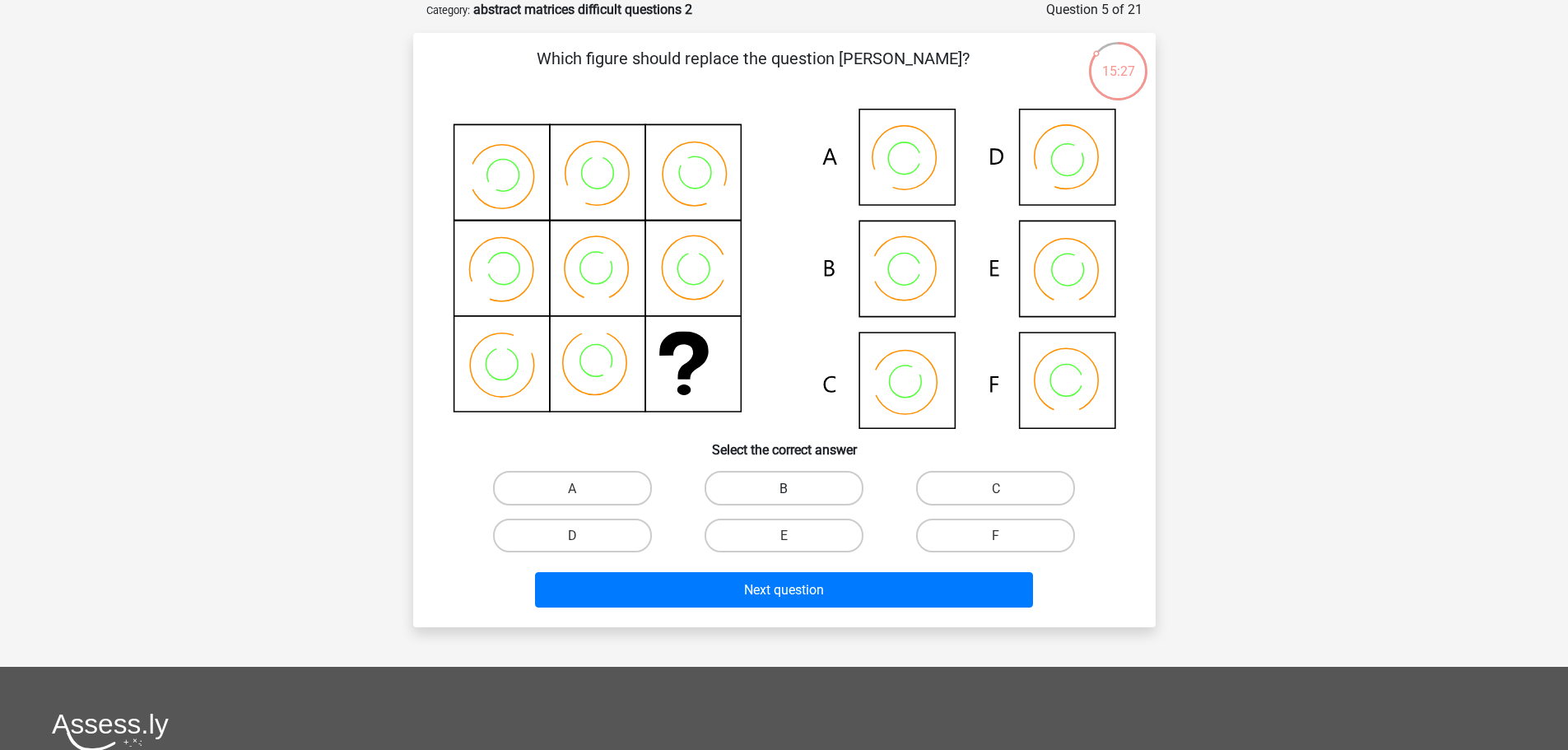
click at [802, 474] on label "B" at bounding box center [784, 488] width 159 height 34
click at [795, 488] on input "B" at bounding box center [789, 493] width 11 height 11
radio input "true"
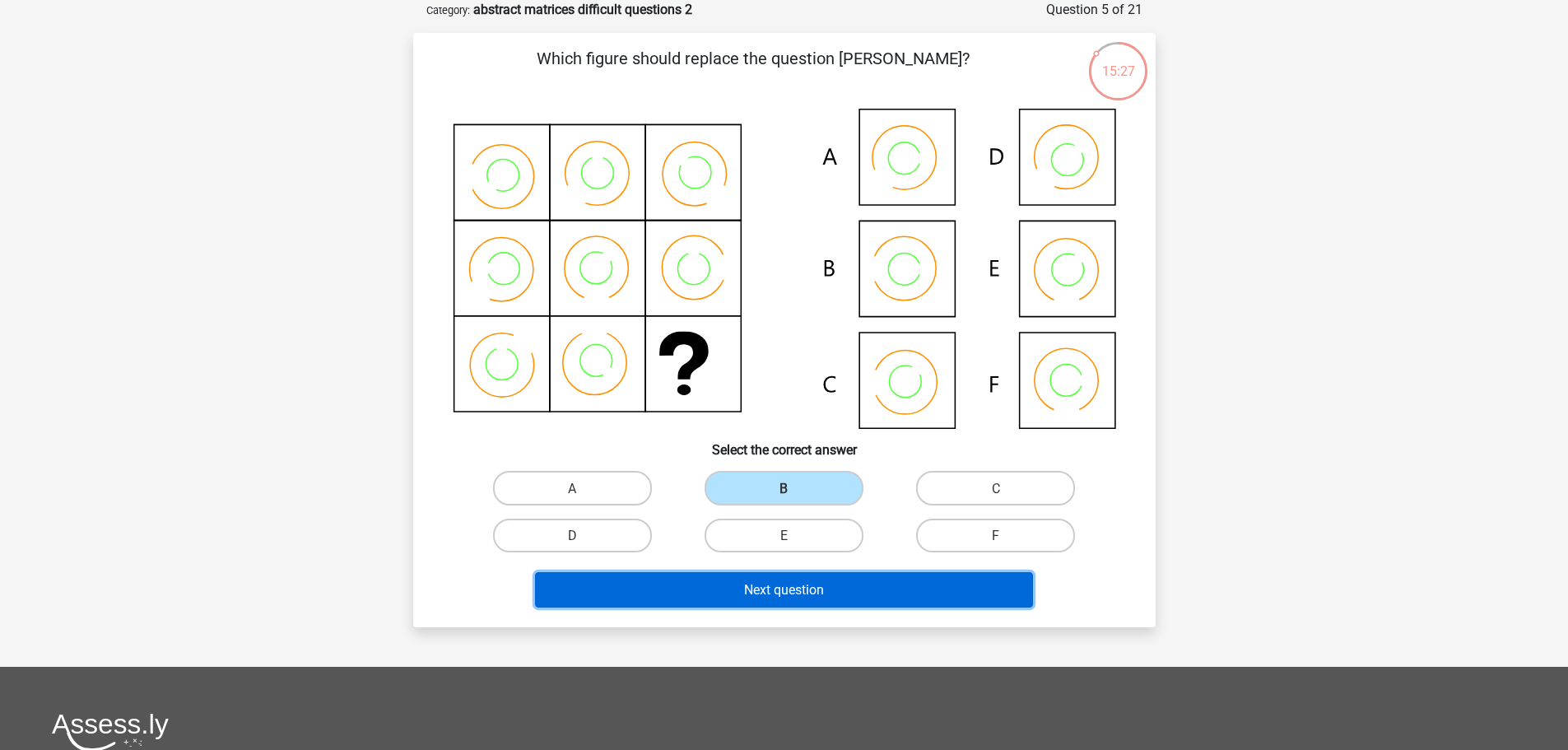
click at [818, 592] on font "Next question" at bounding box center [784, 590] width 80 height 15
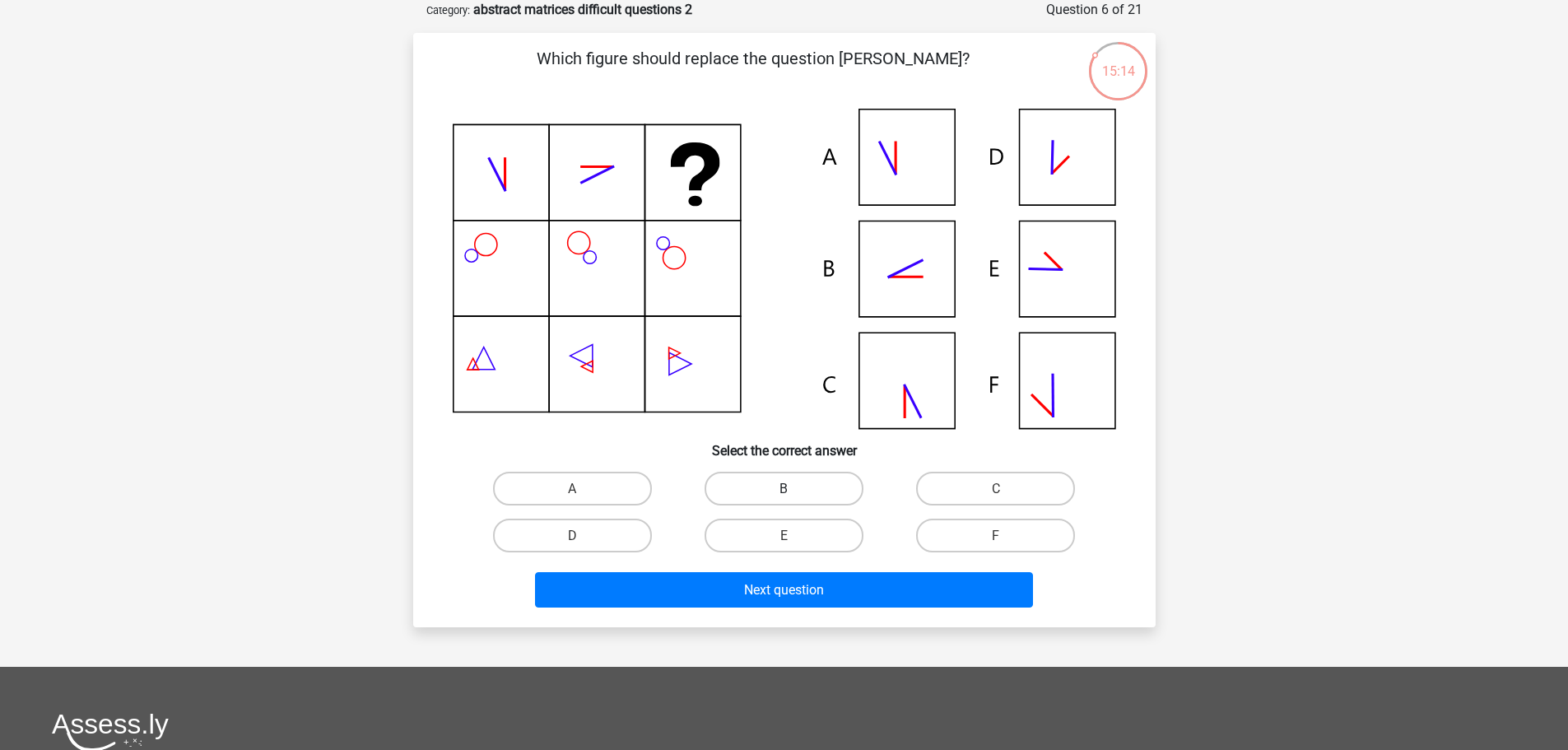
click at [819, 497] on label "B" at bounding box center [784, 489] width 159 height 34
click at [795, 497] on input "B" at bounding box center [789, 494] width 11 height 11
radio input "true"
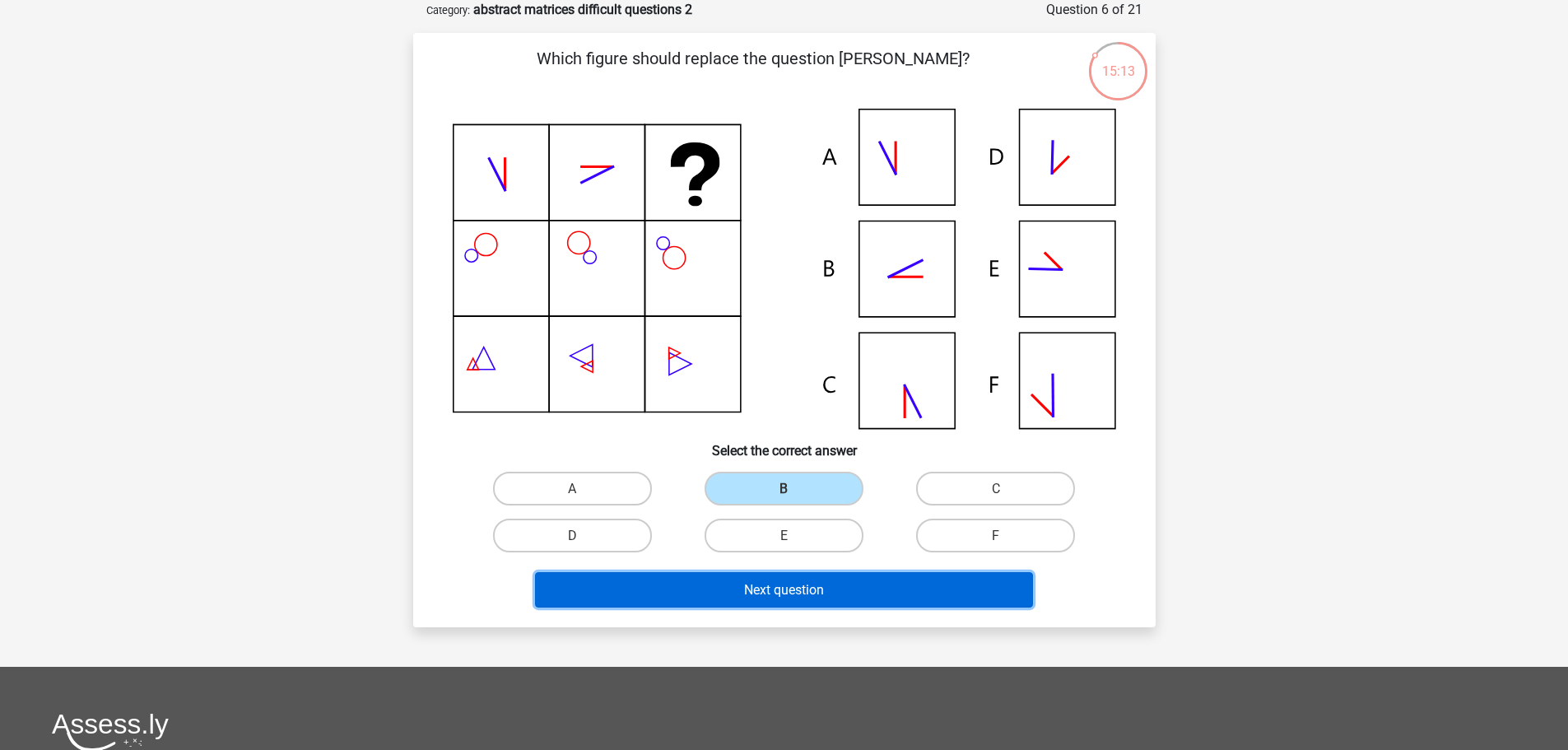
click at [835, 581] on button "Next question" at bounding box center [784, 590] width 498 height 36
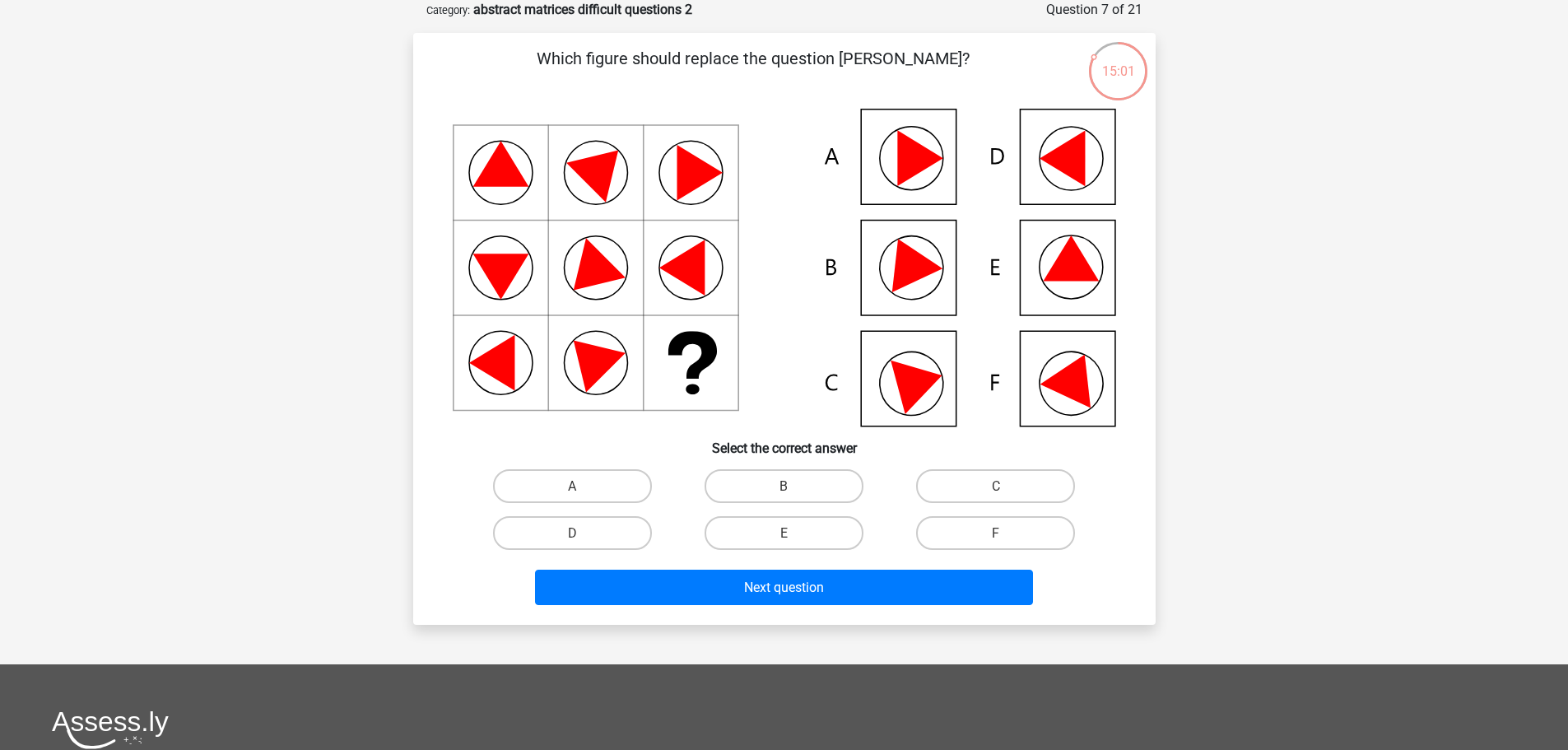
click at [795, 541] on input "E" at bounding box center [789, 538] width 11 height 11
radio input "true"
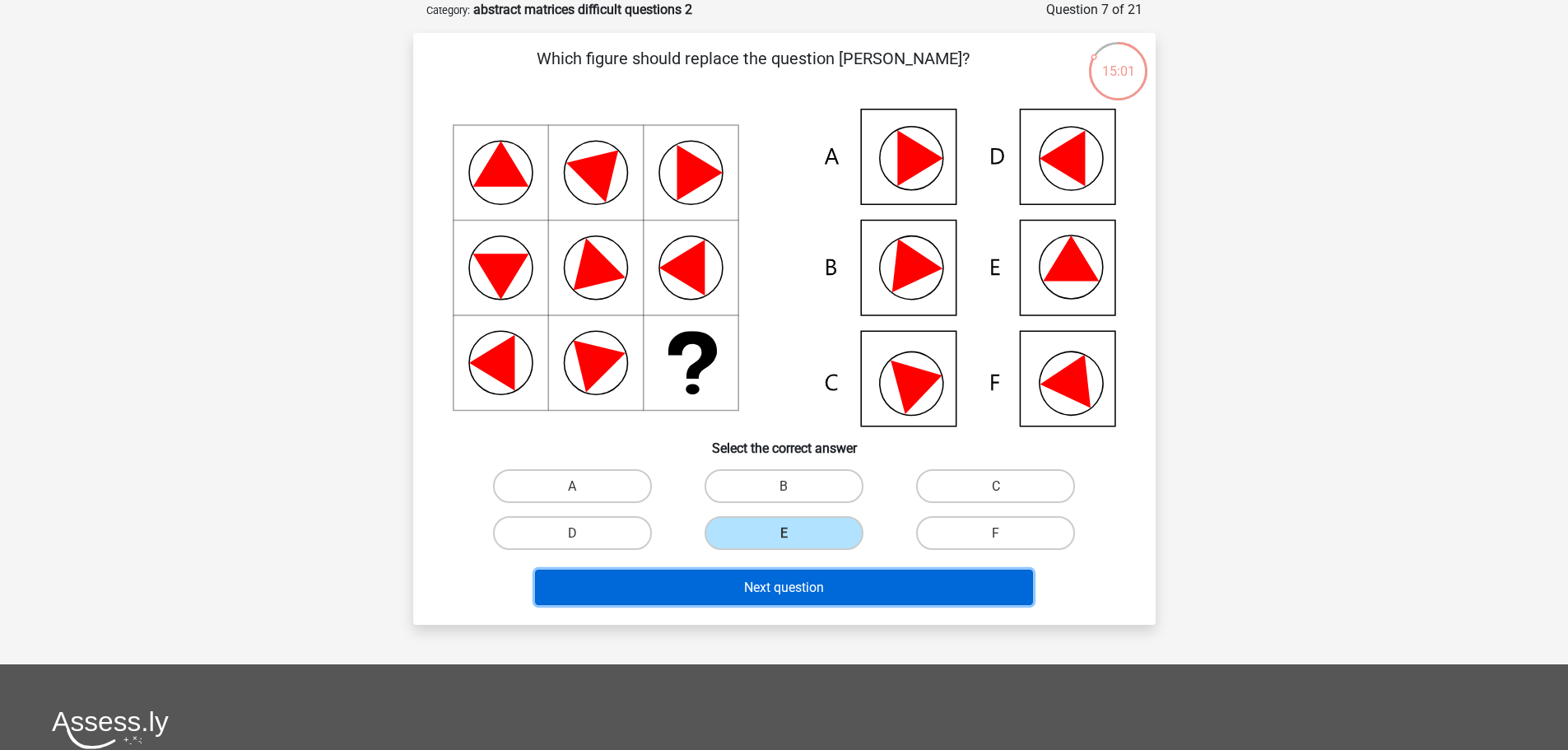
click at [806, 582] on font "Next question" at bounding box center [784, 587] width 80 height 15
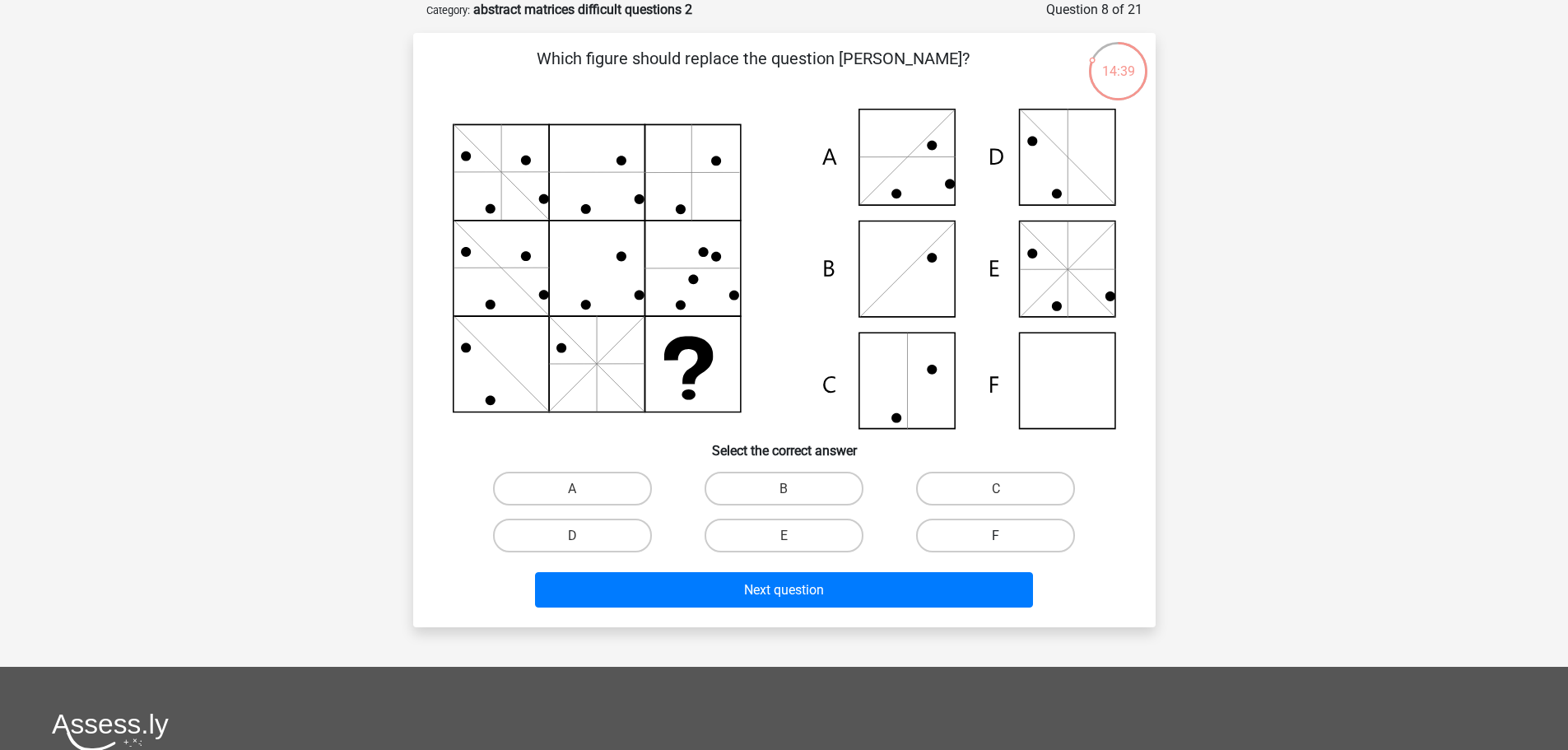
click at [1002, 547] on label "F" at bounding box center [995, 536] width 159 height 34
click at [1002, 546] on input "F" at bounding box center [1001, 541] width 11 height 11
radio input "true"
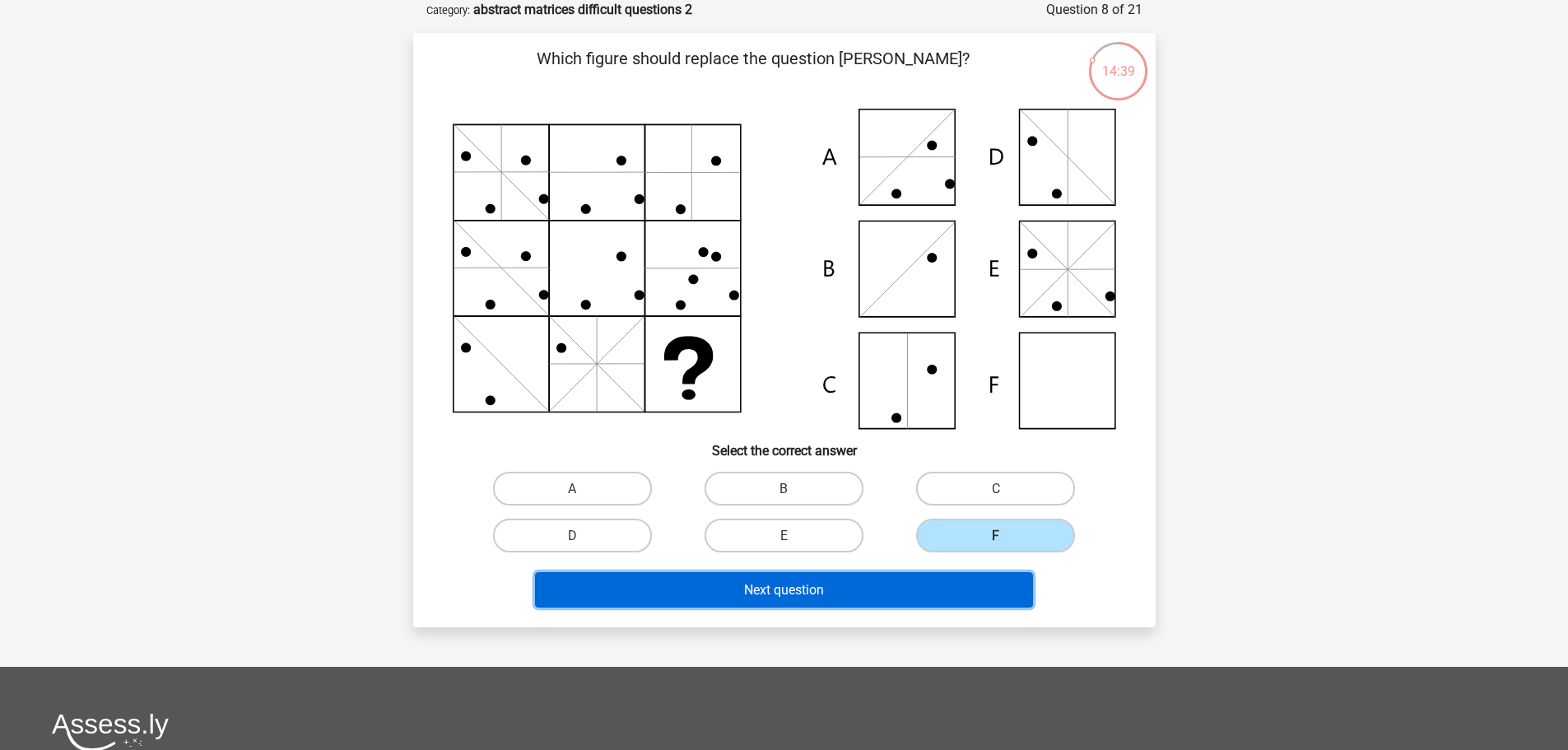
click at [974, 580] on button "Next question" at bounding box center [784, 590] width 498 height 36
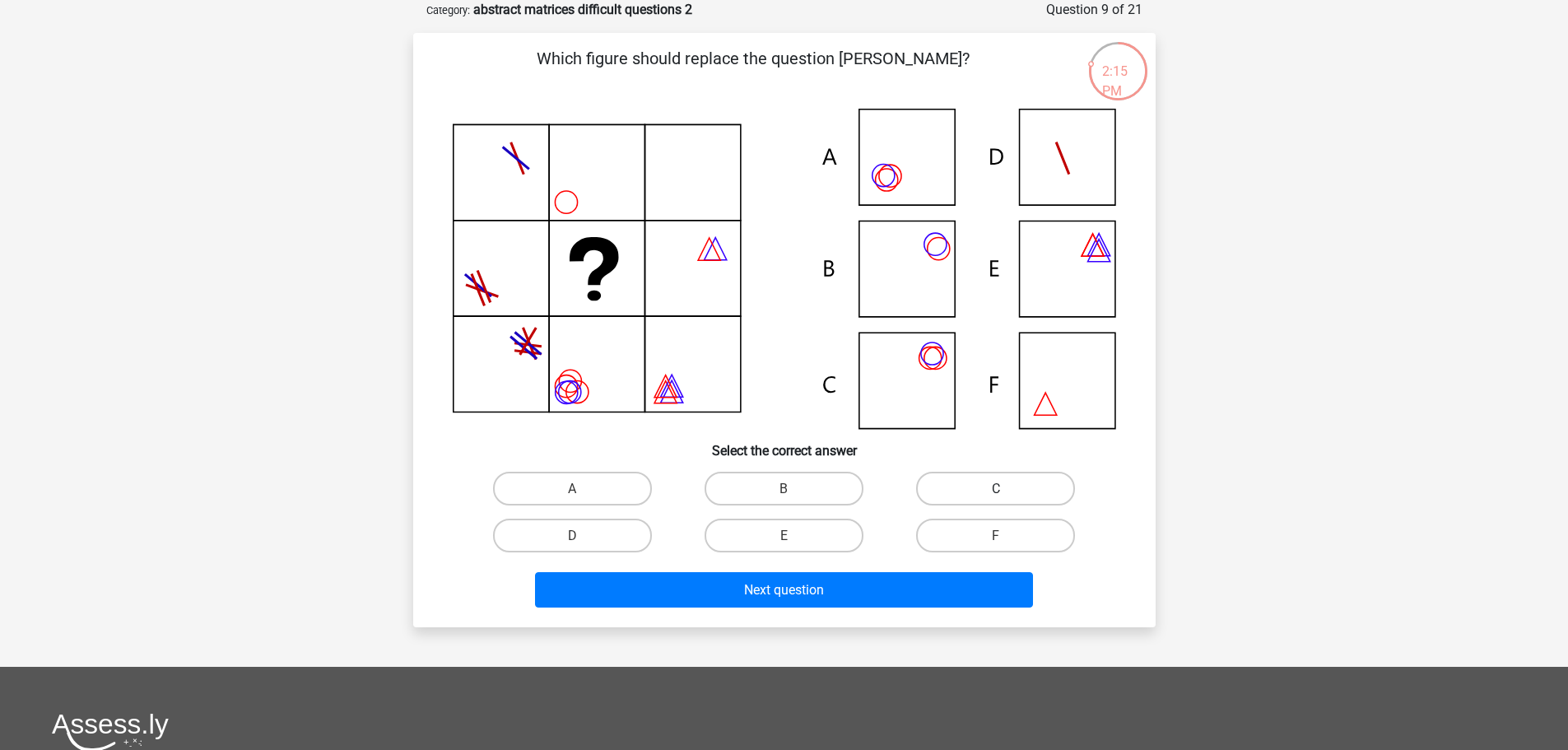
click at [989, 480] on label "C" at bounding box center [995, 489] width 159 height 34
click at [996, 489] on input "C" at bounding box center [1001, 494] width 11 height 11
radio input "true"
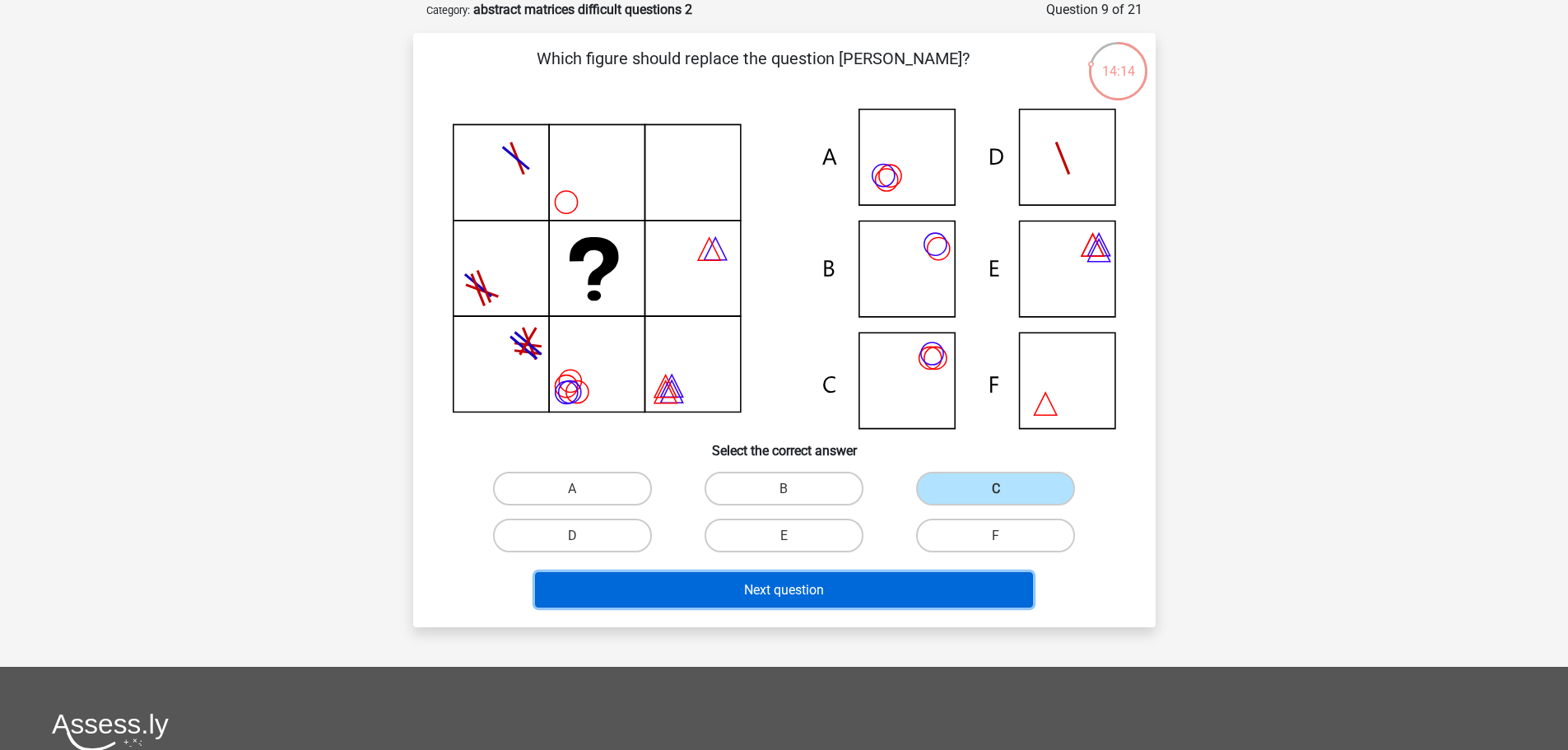
click at [977, 583] on button "Next question" at bounding box center [784, 590] width 498 height 36
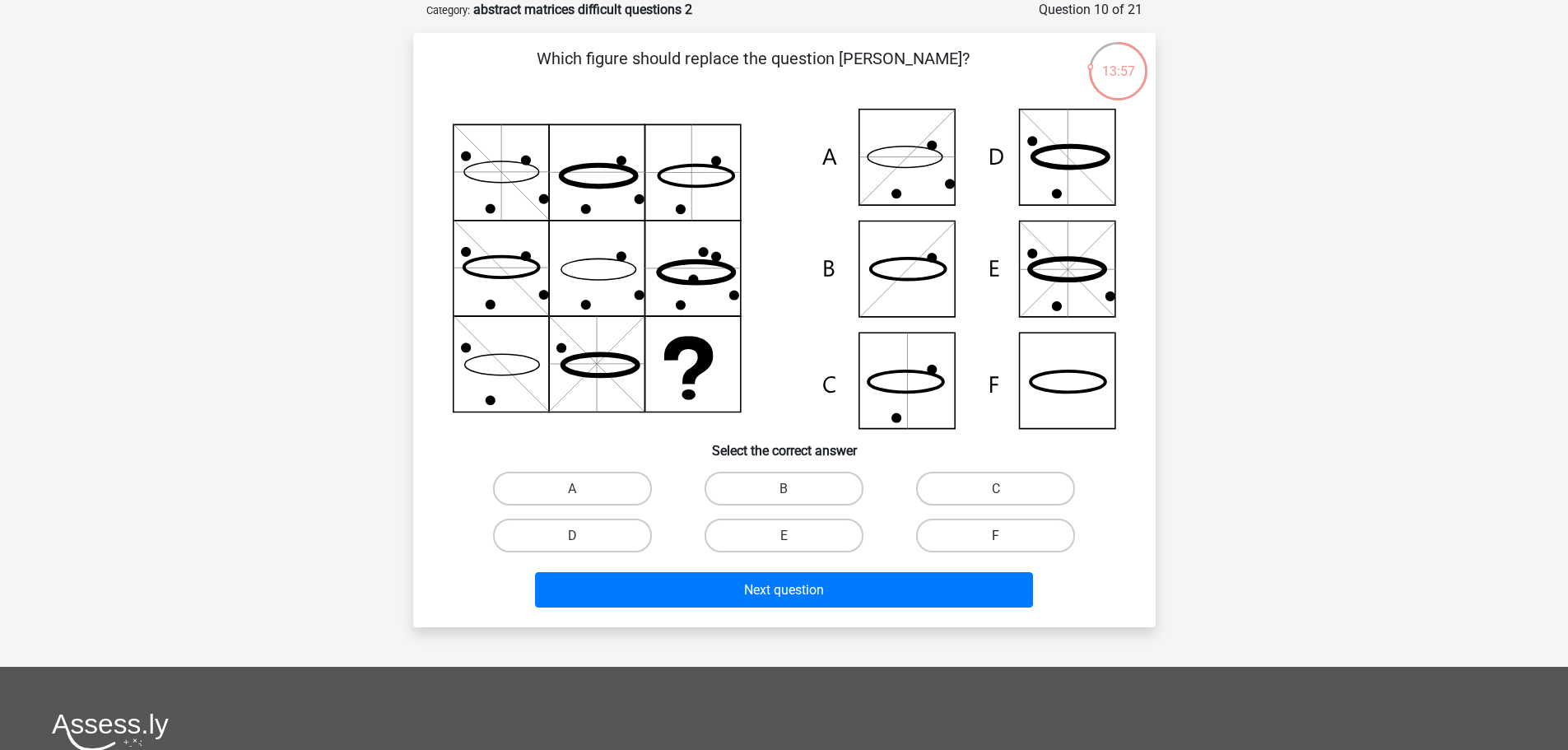
click at [1008, 533] on label "F" at bounding box center [995, 536] width 159 height 34
click at [1006, 535] on input "F" at bounding box center [1001, 541] width 11 height 11
radio input "true"
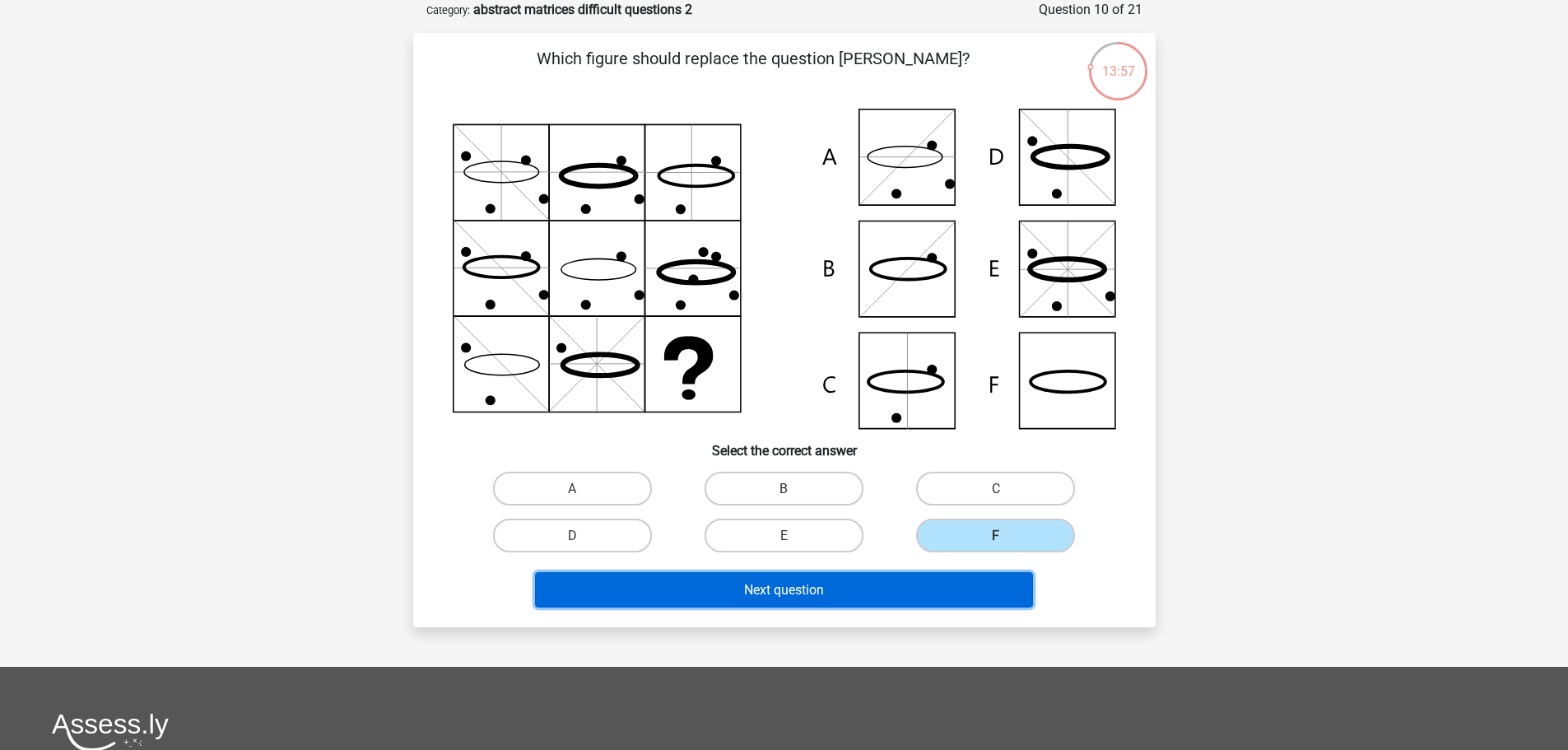
click at [972, 585] on button "Next question" at bounding box center [784, 590] width 498 height 36
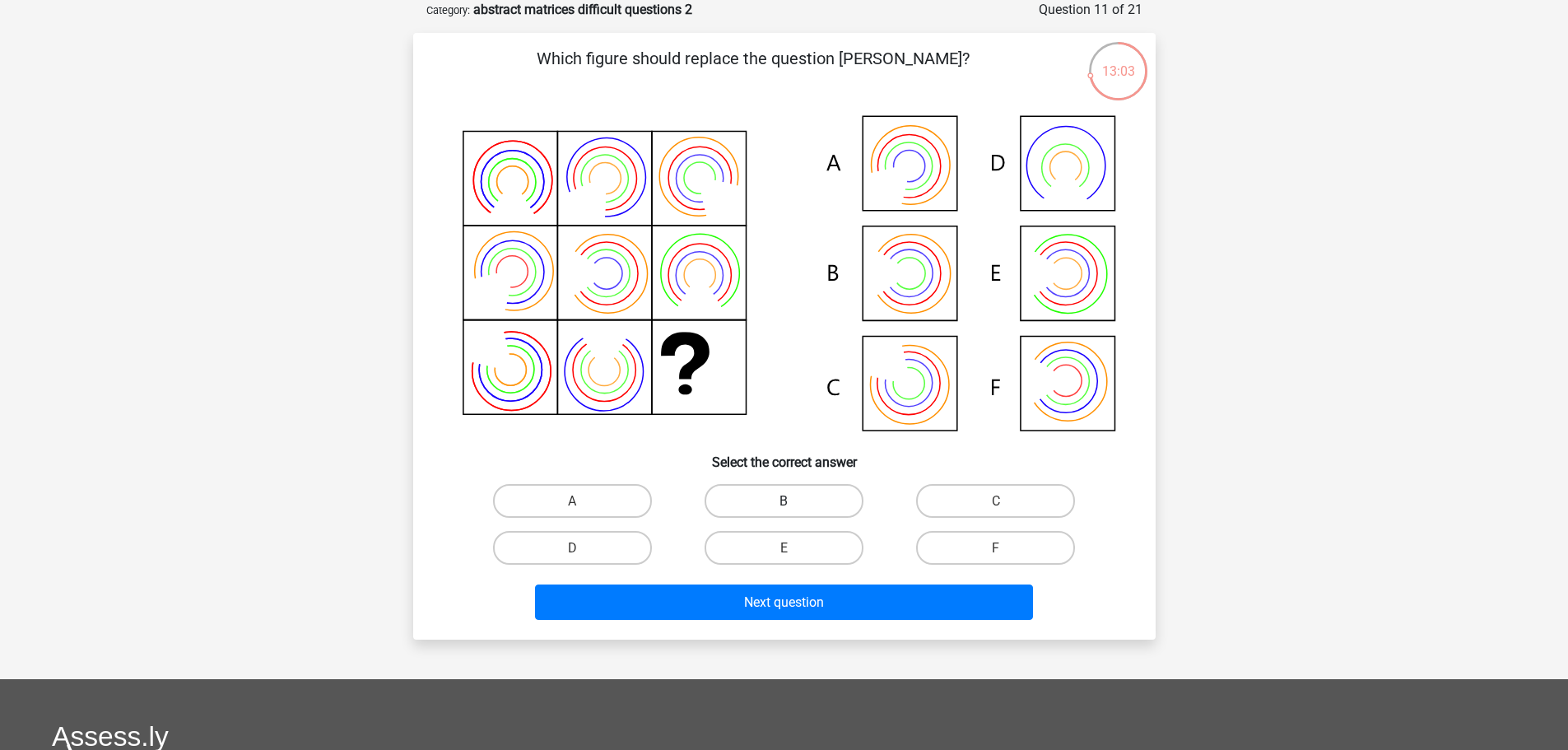
click at [816, 489] on label "B" at bounding box center [784, 501] width 159 height 34
click at [795, 501] on input "B" at bounding box center [789, 506] width 11 height 11
radio input "true"
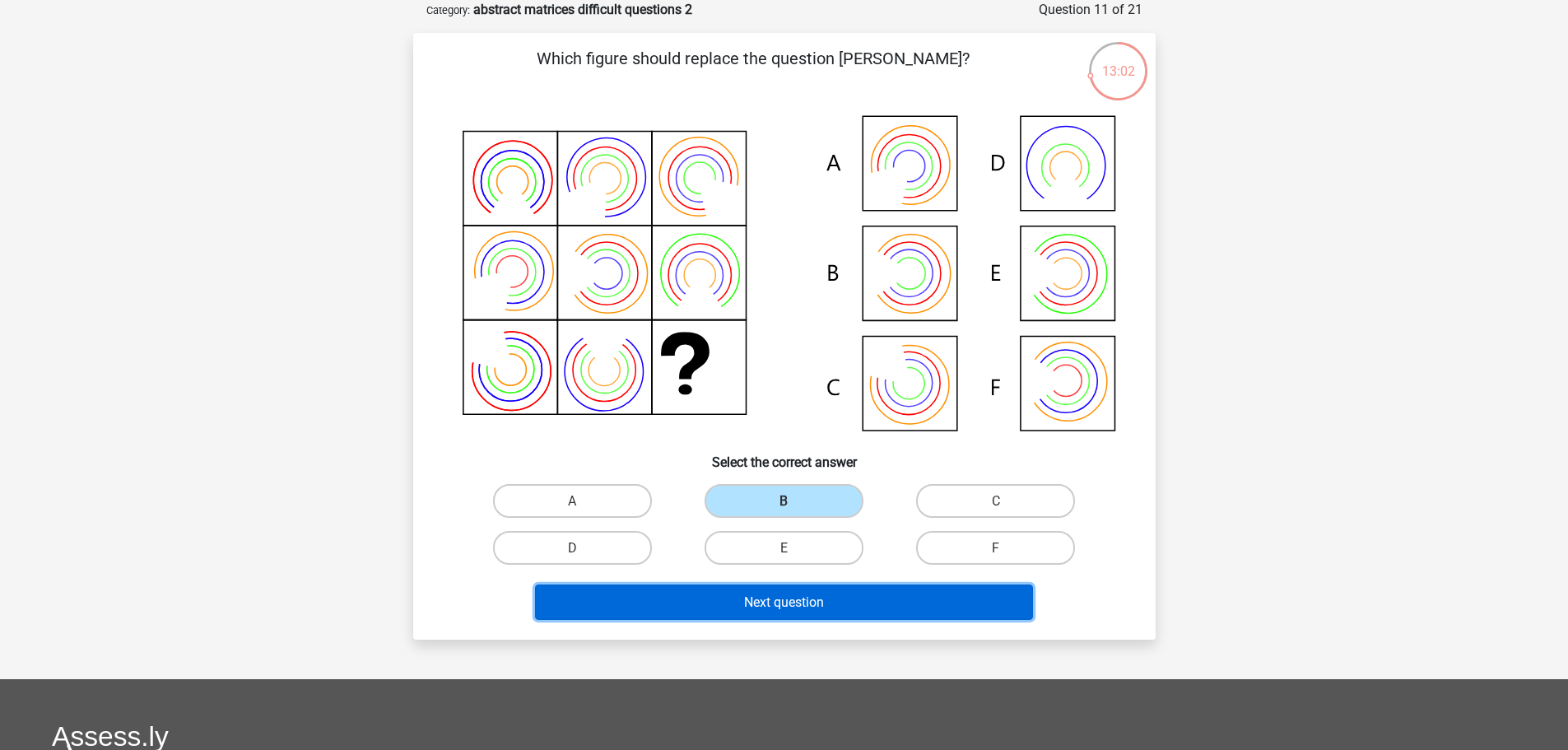
click at [847, 608] on button "Next question" at bounding box center [784, 603] width 498 height 36
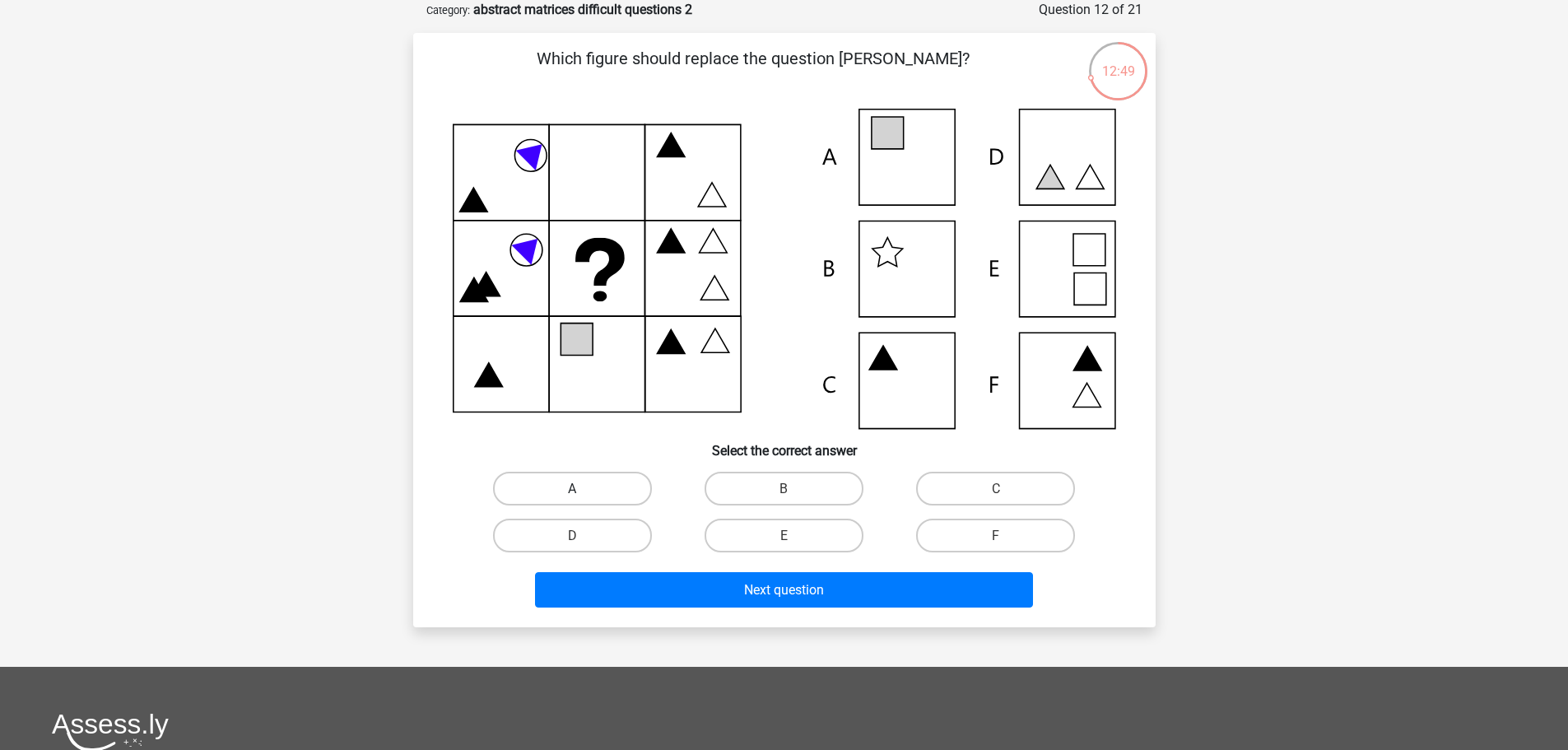
click at [602, 494] on label "A" at bounding box center [573, 489] width 159 height 34
click at [583, 494] on input "A" at bounding box center [577, 494] width 11 height 11
radio input "true"
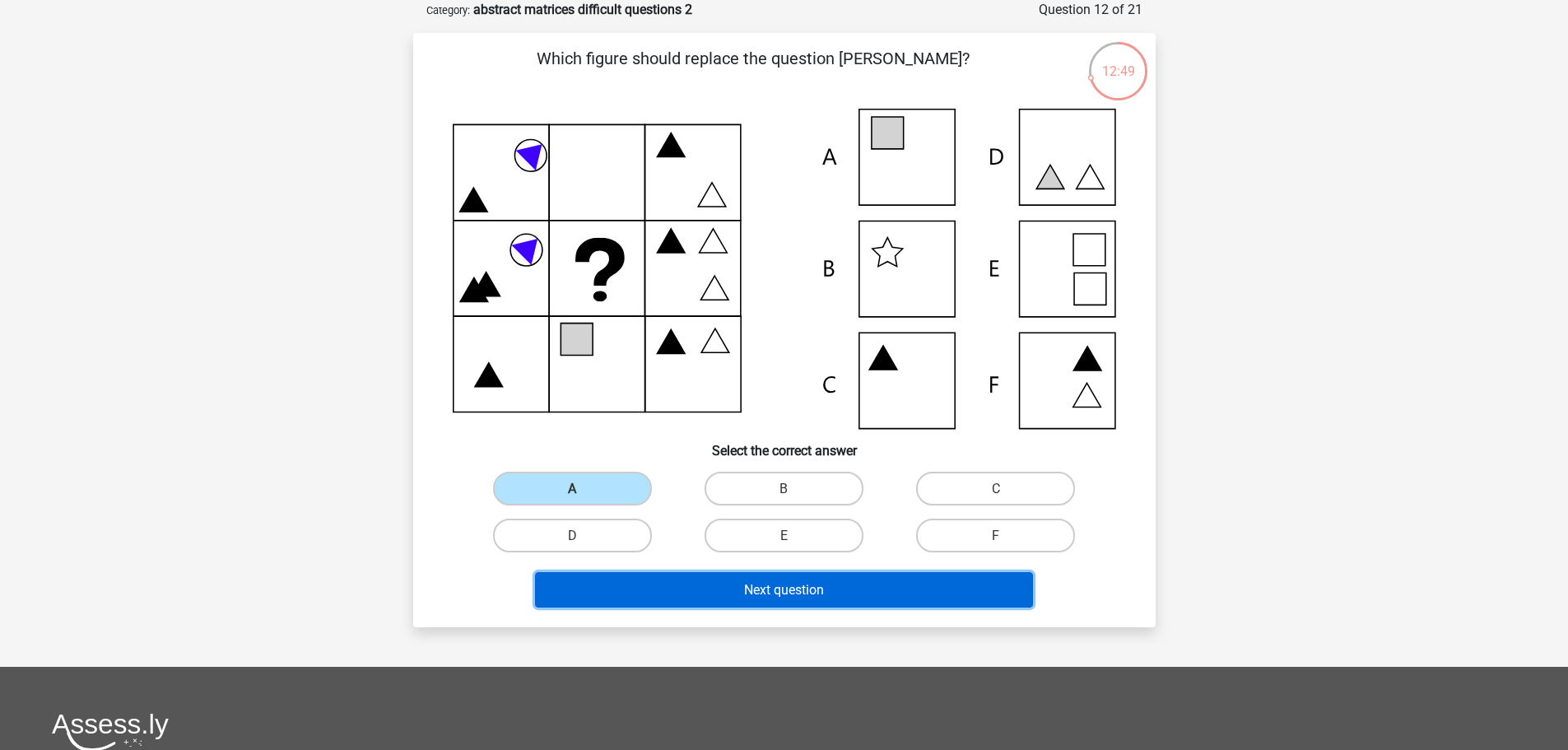
click at [647, 587] on button "Next question" at bounding box center [784, 590] width 498 height 36
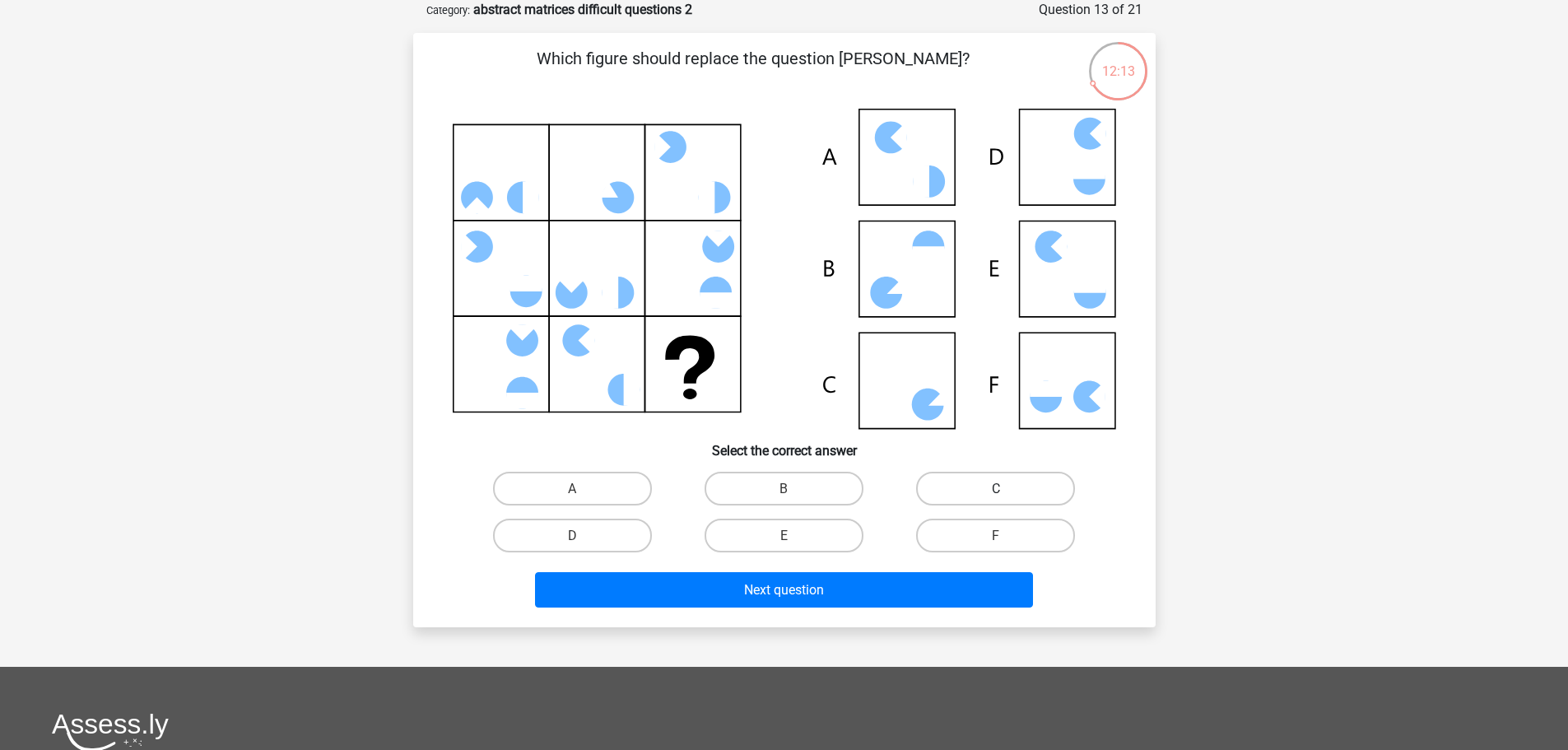
click at [976, 485] on label "C" at bounding box center [995, 489] width 159 height 34
click at [996, 489] on input "C" at bounding box center [1001, 494] width 11 height 11
radio input "true"
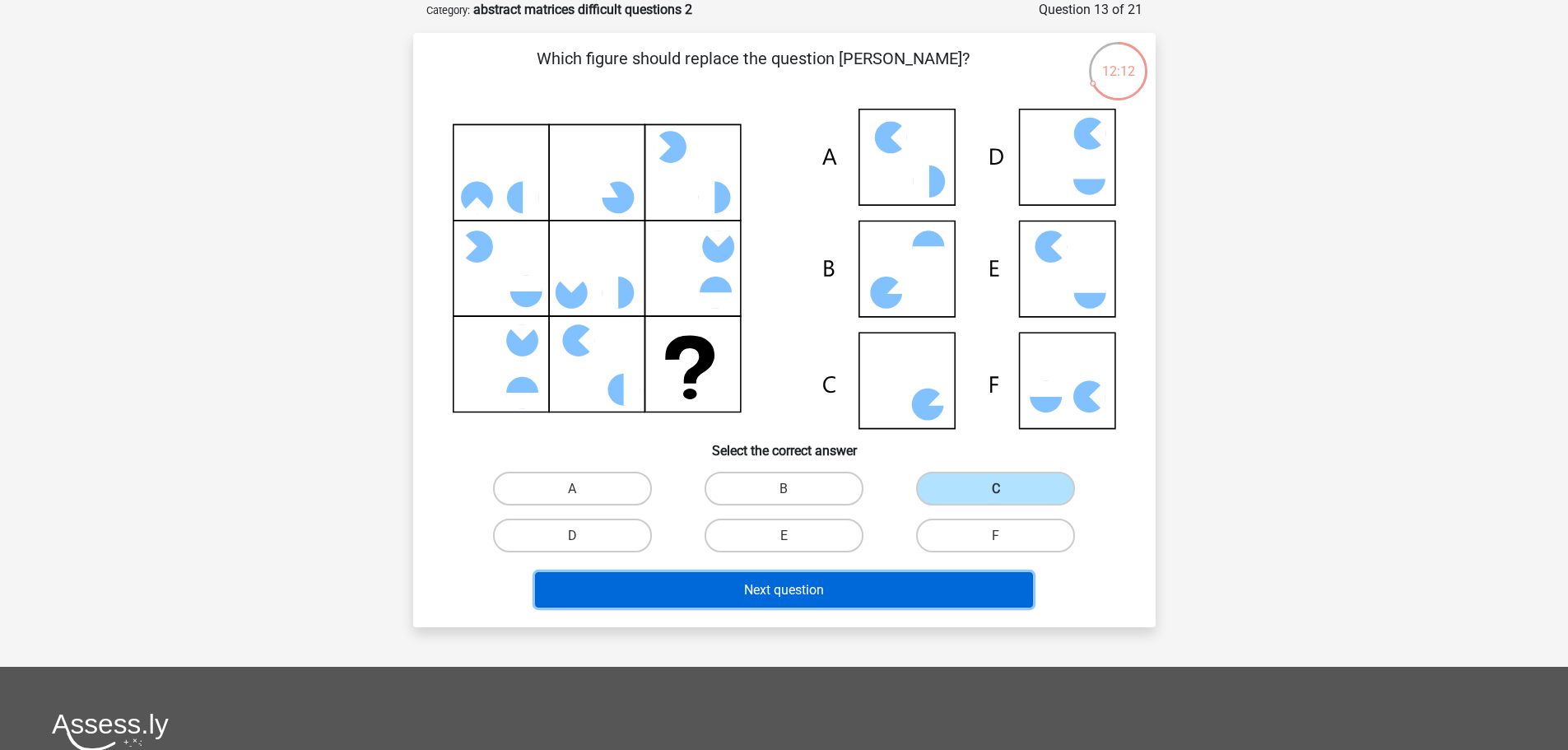
click at [847, 577] on button "Next question" at bounding box center [784, 590] width 498 height 36
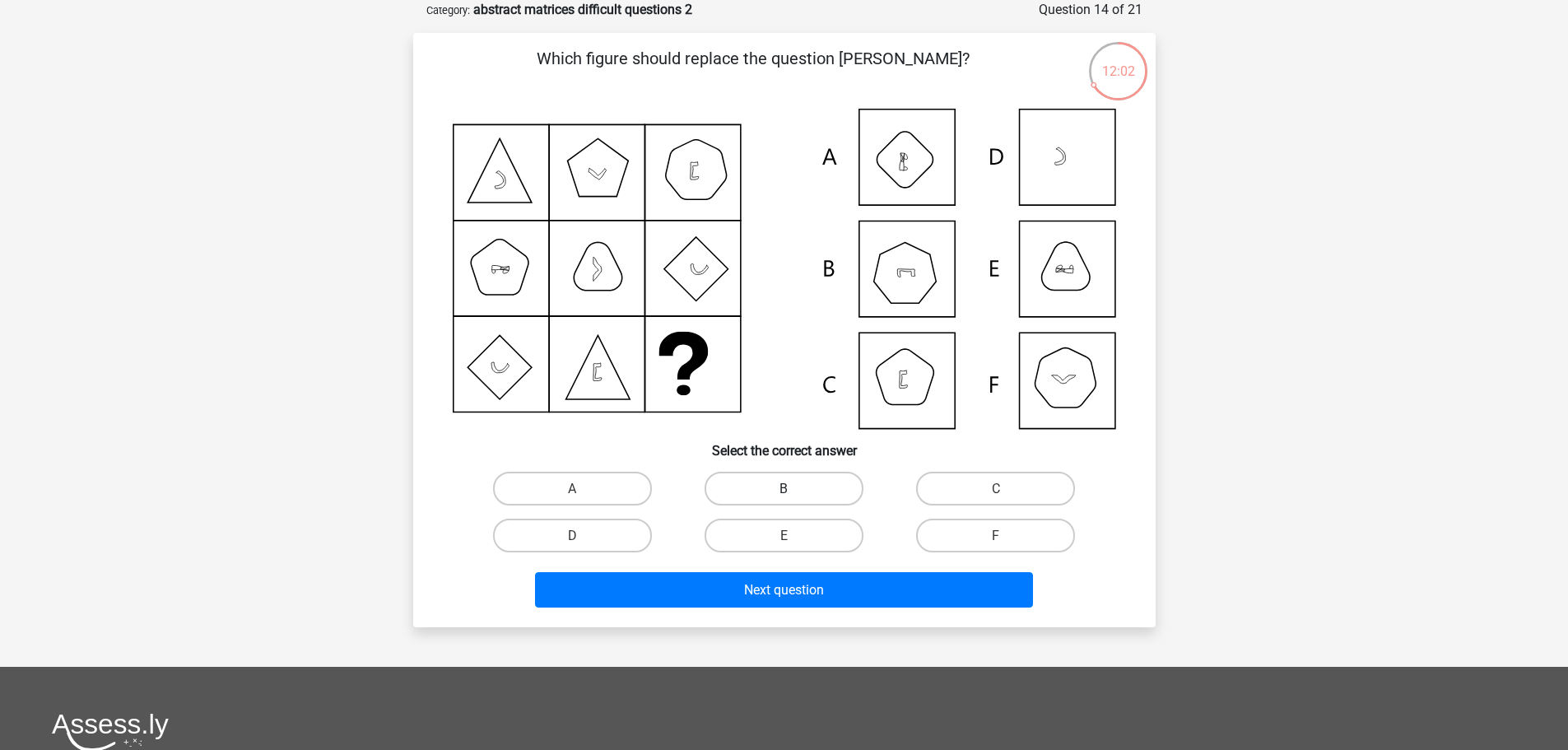
click at [797, 485] on label "B" at bounding box center [784, 489] width 159 height 34
click at [795, 489] on input "B" at bounding box center [789, 494] width 11 height 11
radio input "true"
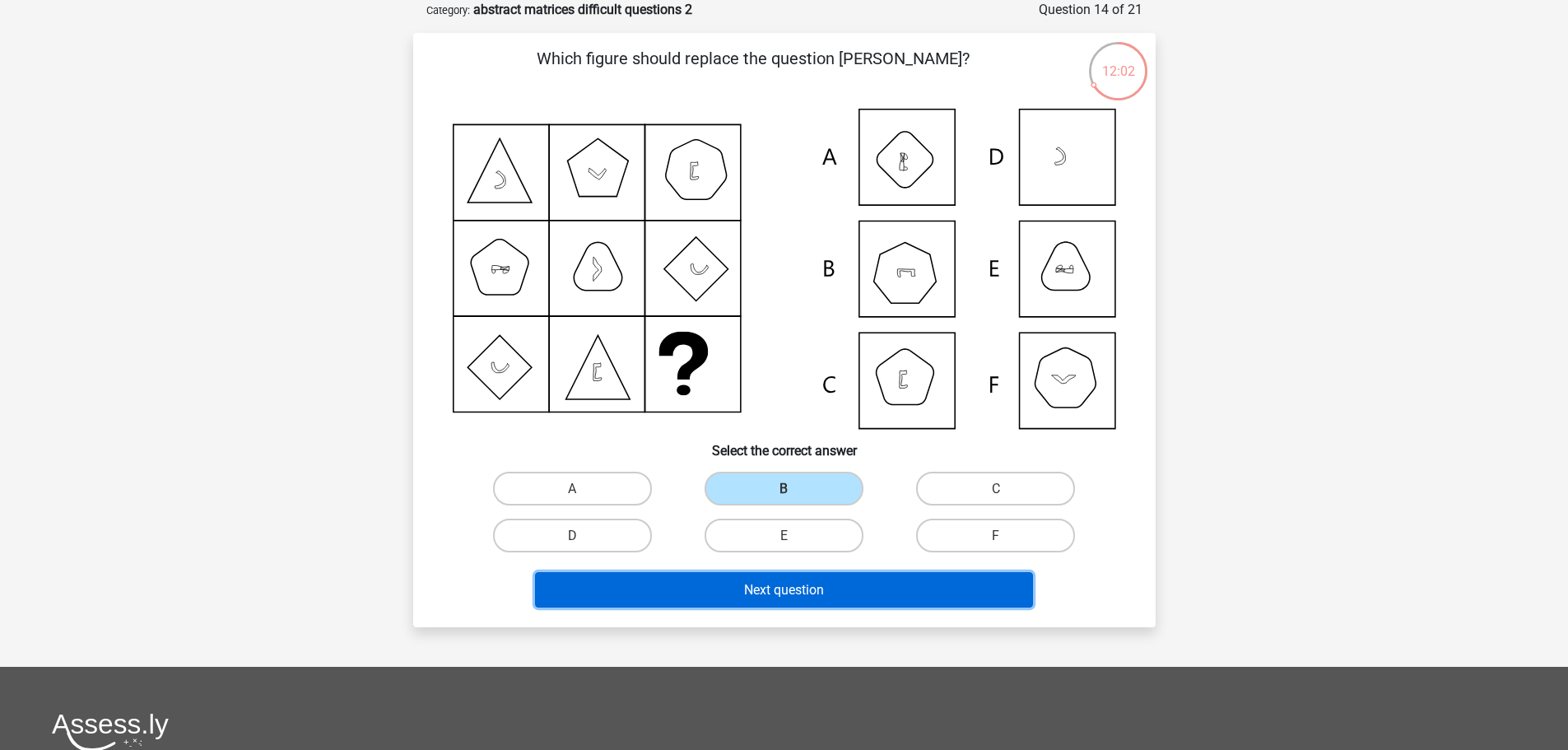
click at [831, 575] on button "Next question" at bounding box center [784, 590] width 498 height 36
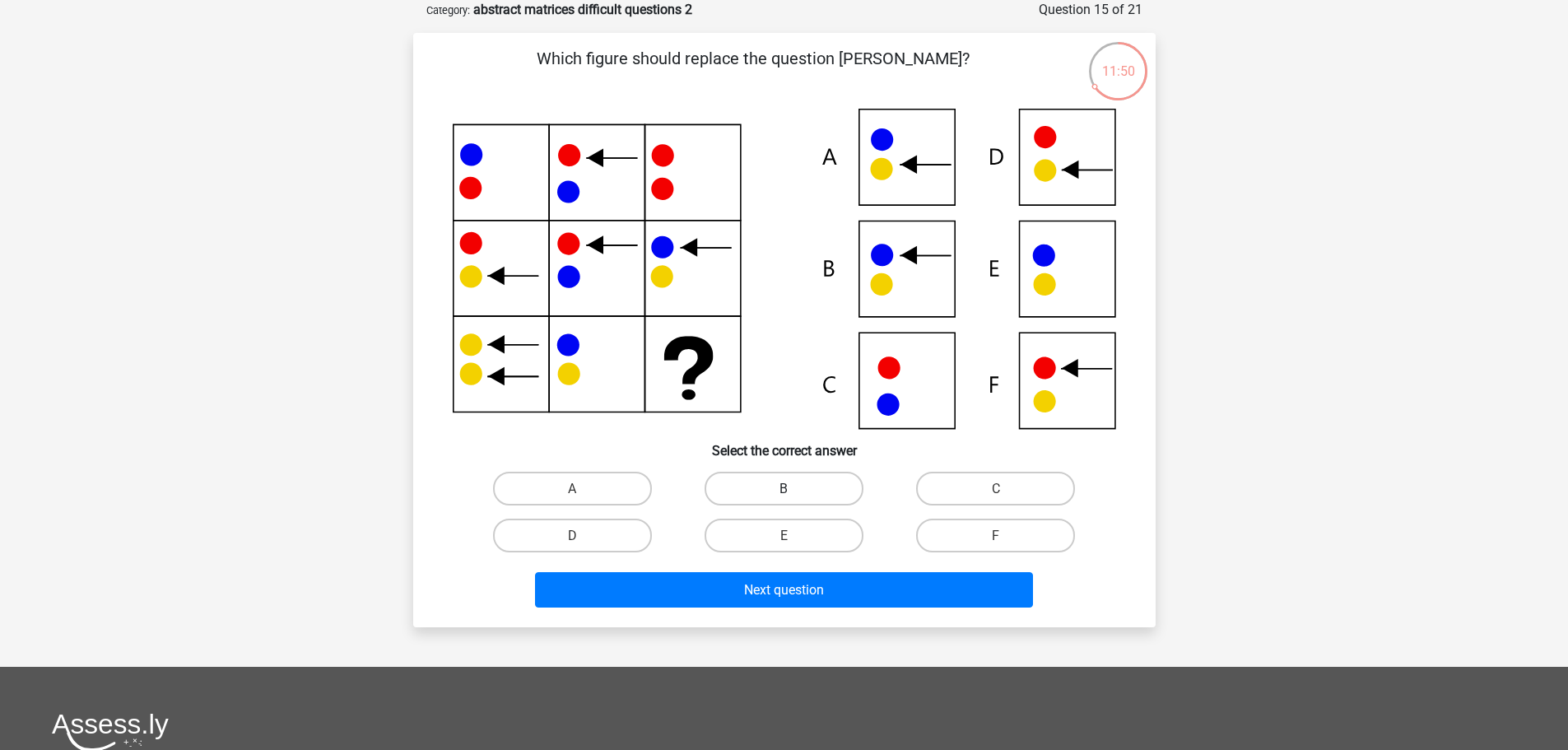
click at [743, 484] on label "B" at bounding box center [784, 489] width 159 height 34
click at [784, 489] on input "B" at bounding box center [789, 494] width 11 height 11
radio input "true"
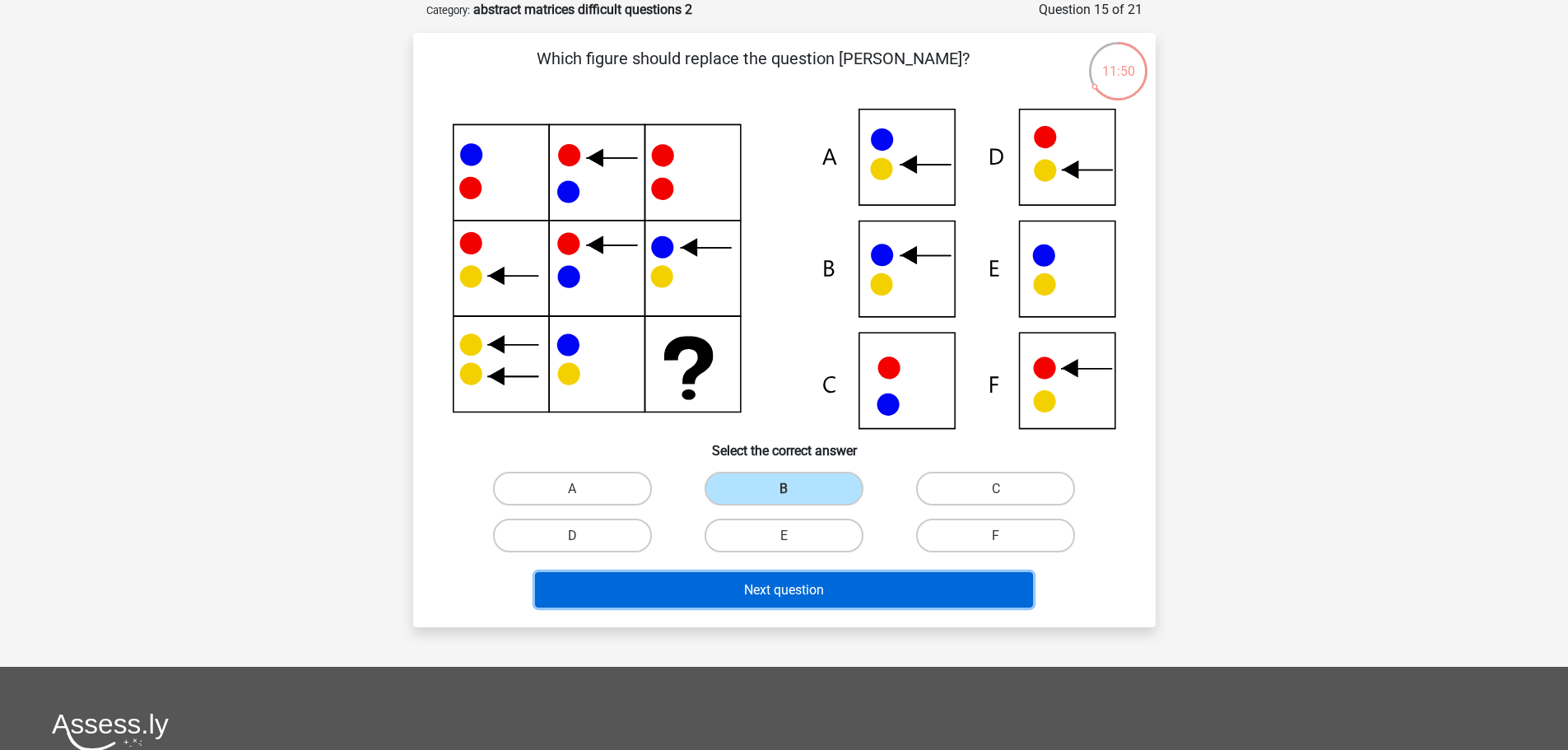
click at [750, 604] on button "Next question" at bounding box center [784, 590] width 498 height 36
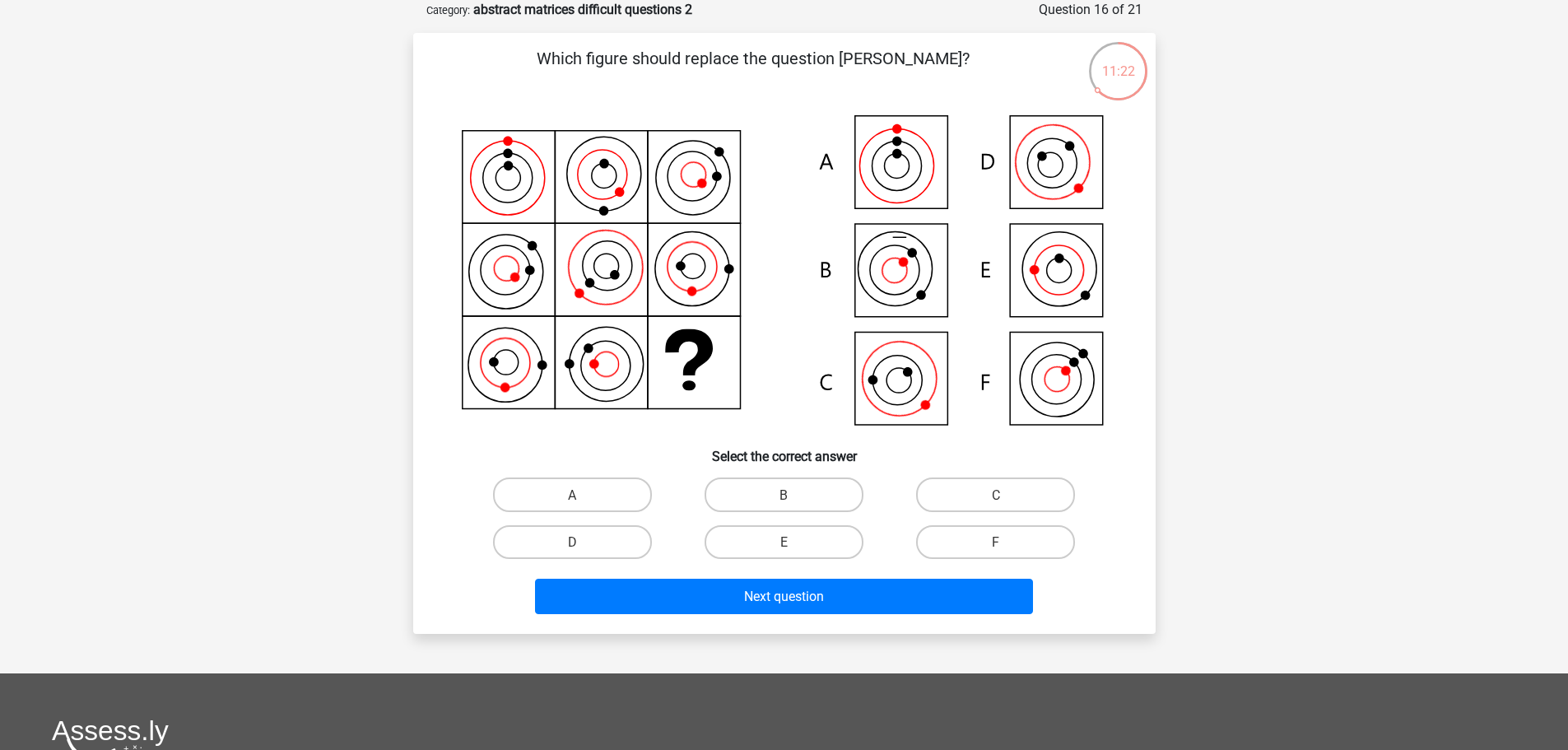
click at [1005, 495] on input "C" at bounding box center [1001, 499] width 11 height 11
radio input "true"
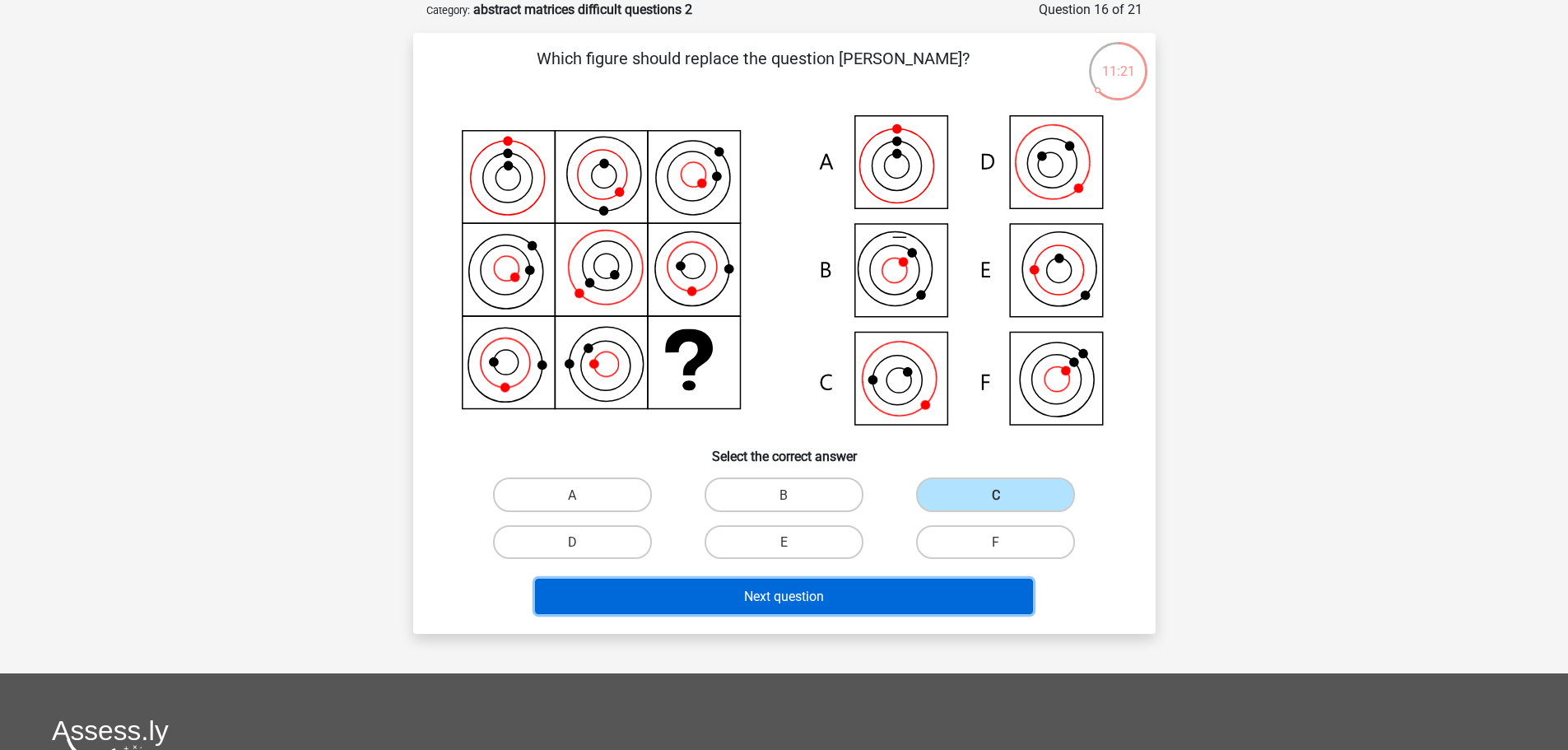
click at [934, 599] on button "Next question" at bounding box center [784, 597] width 498 height 36
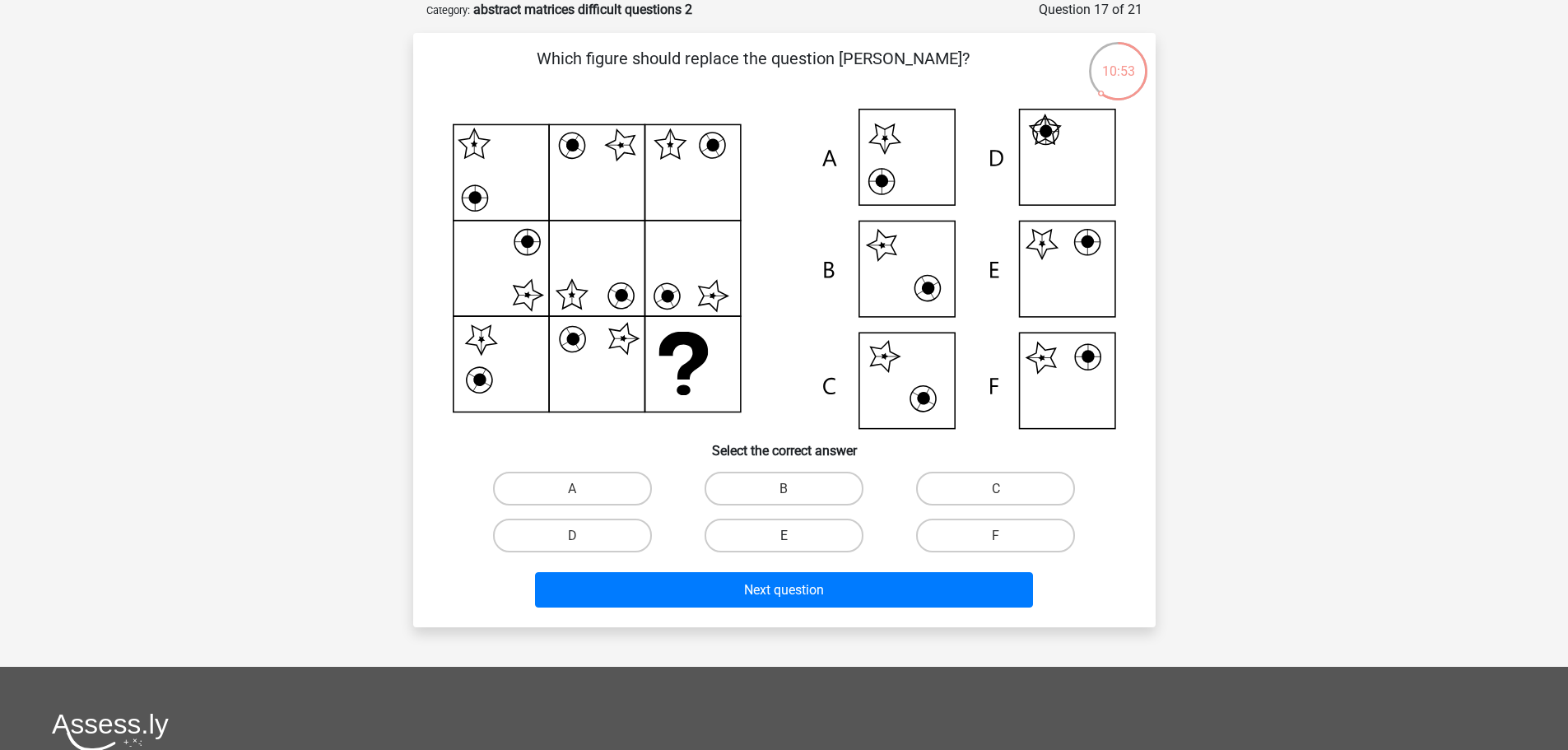
click at [825, 532] on label "E" at bounding box center [784, 536] width 159 height 34
click at [795, 535] on input "E" at bounding box center [789, 541] width 11 height 11
radio input "true"
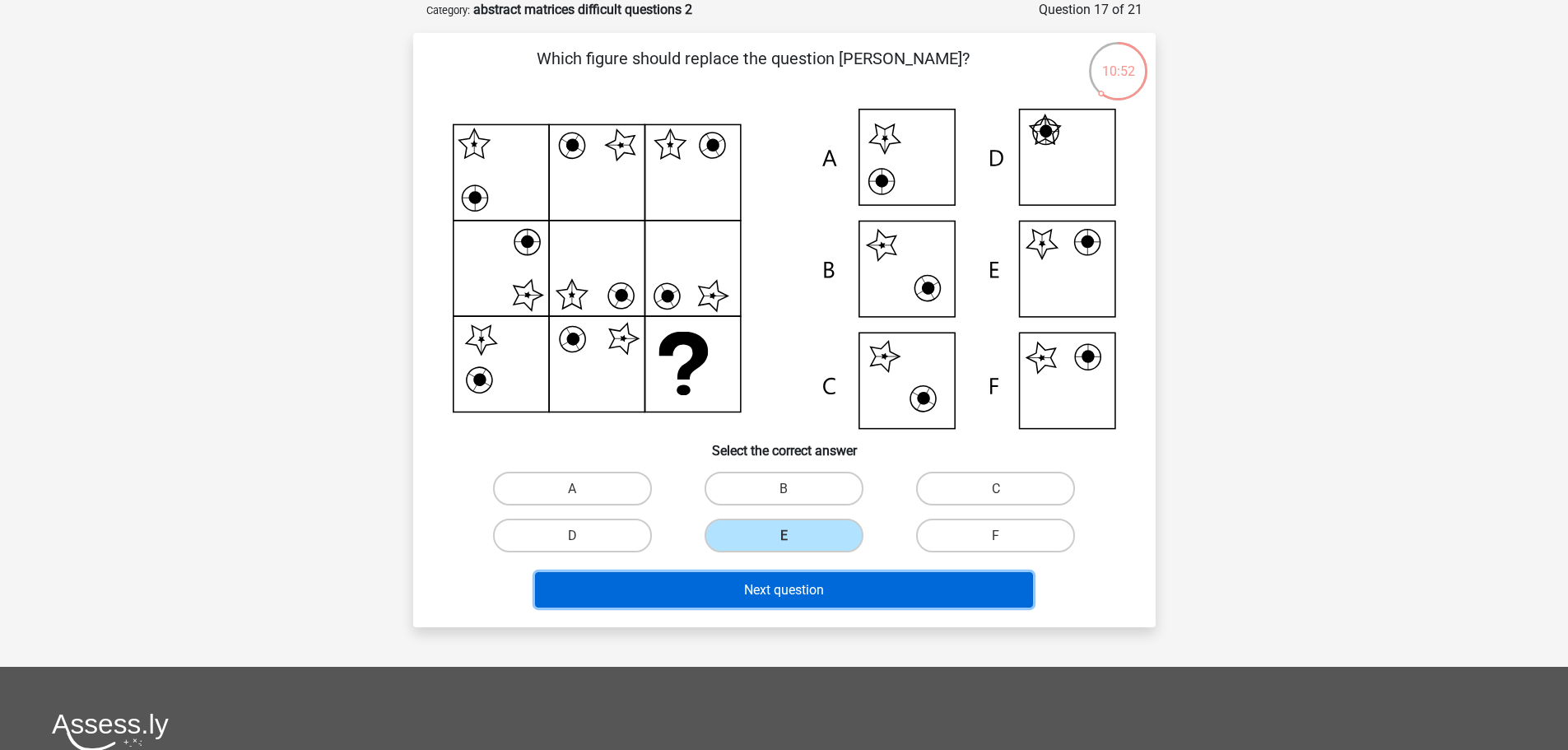
click at [848, 585] on button "Next question" at bounding box center [784, 590] width 498 height 36
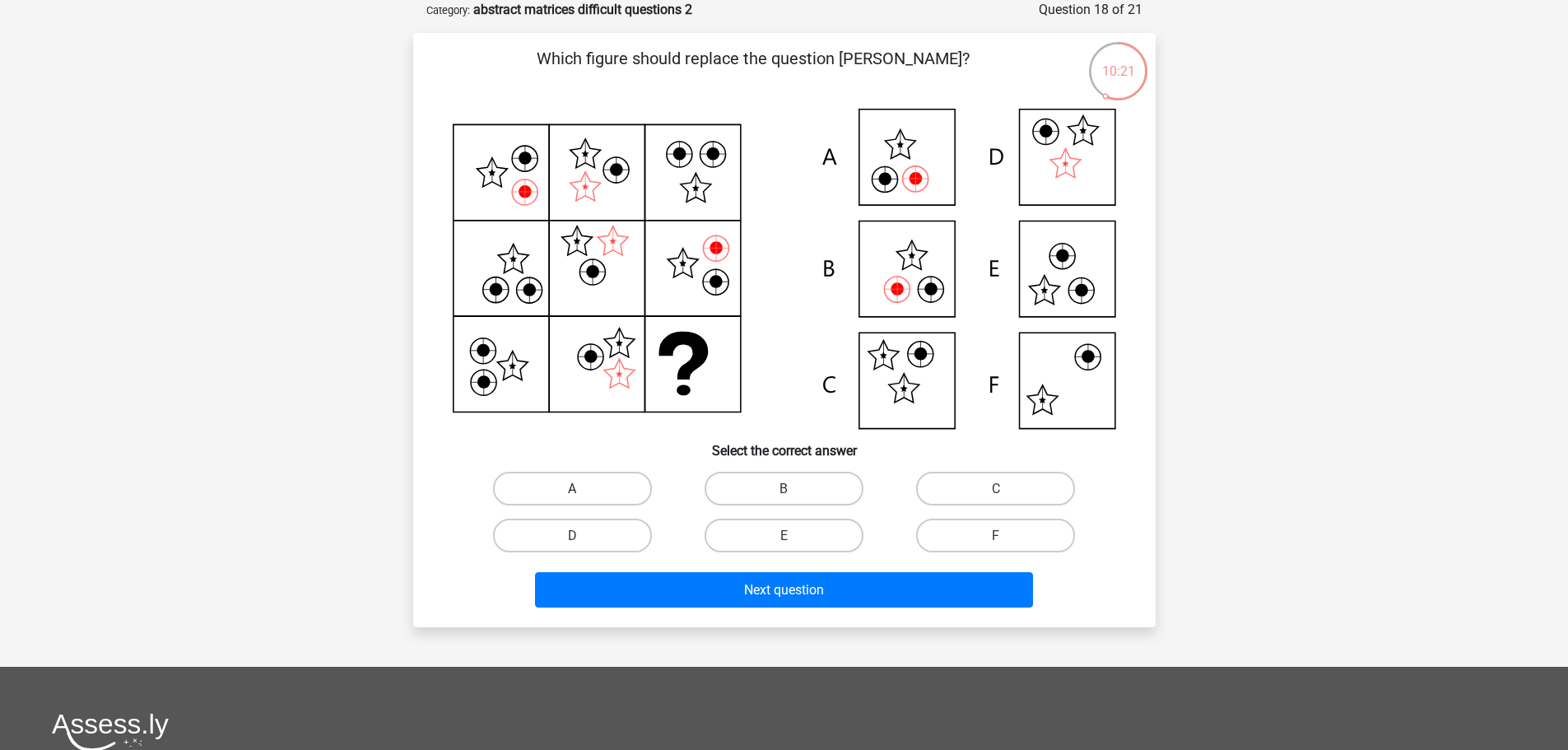
click at [549, 473] on label "A" at bounding box center [573, 489] width 159 height 34
click at [572, 489] on input "A" at bounding box center [577, 494] width 11 height 11
radio input "true"
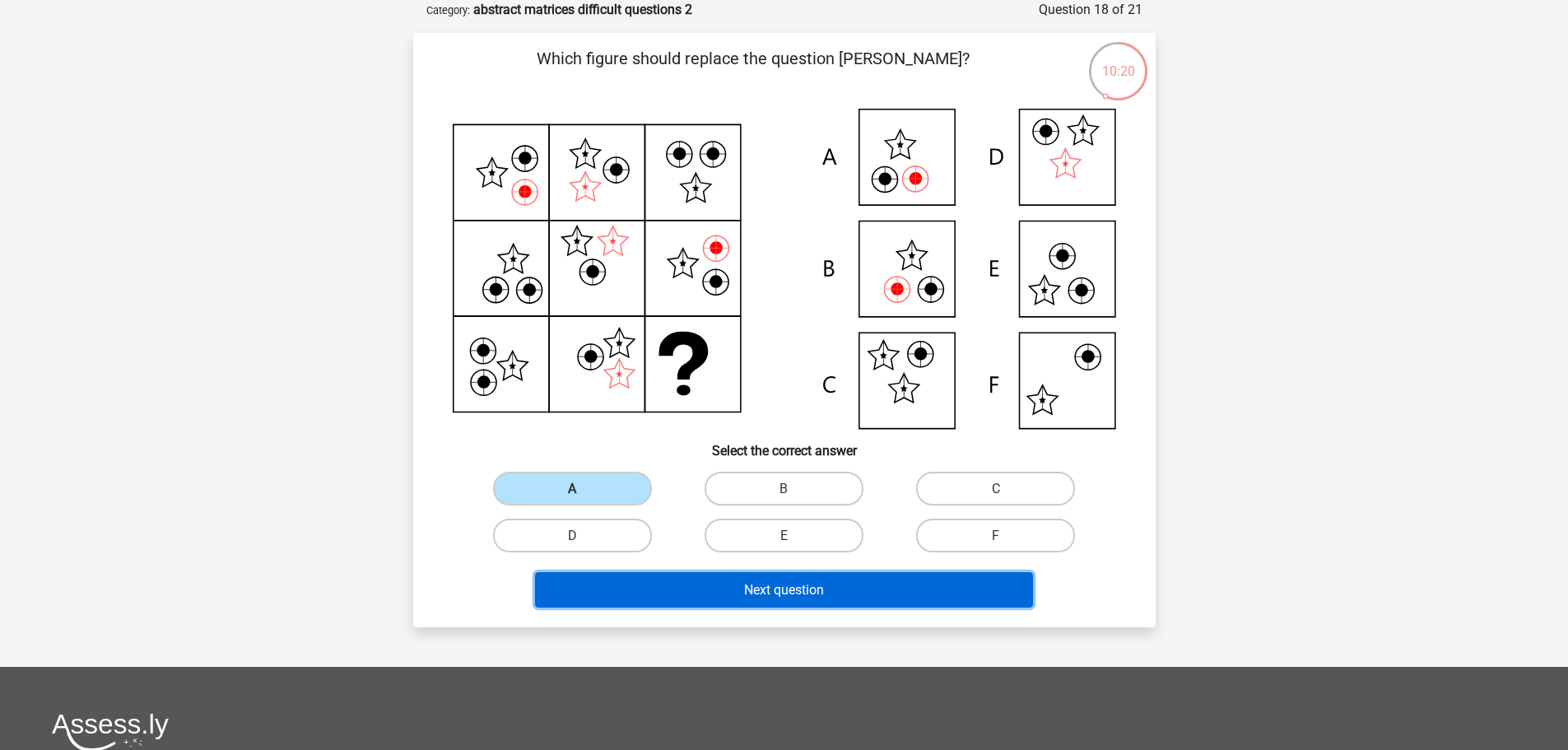
click at [738, 593] on button "Next question" at bounding box center [784, 590] width 498 height 36
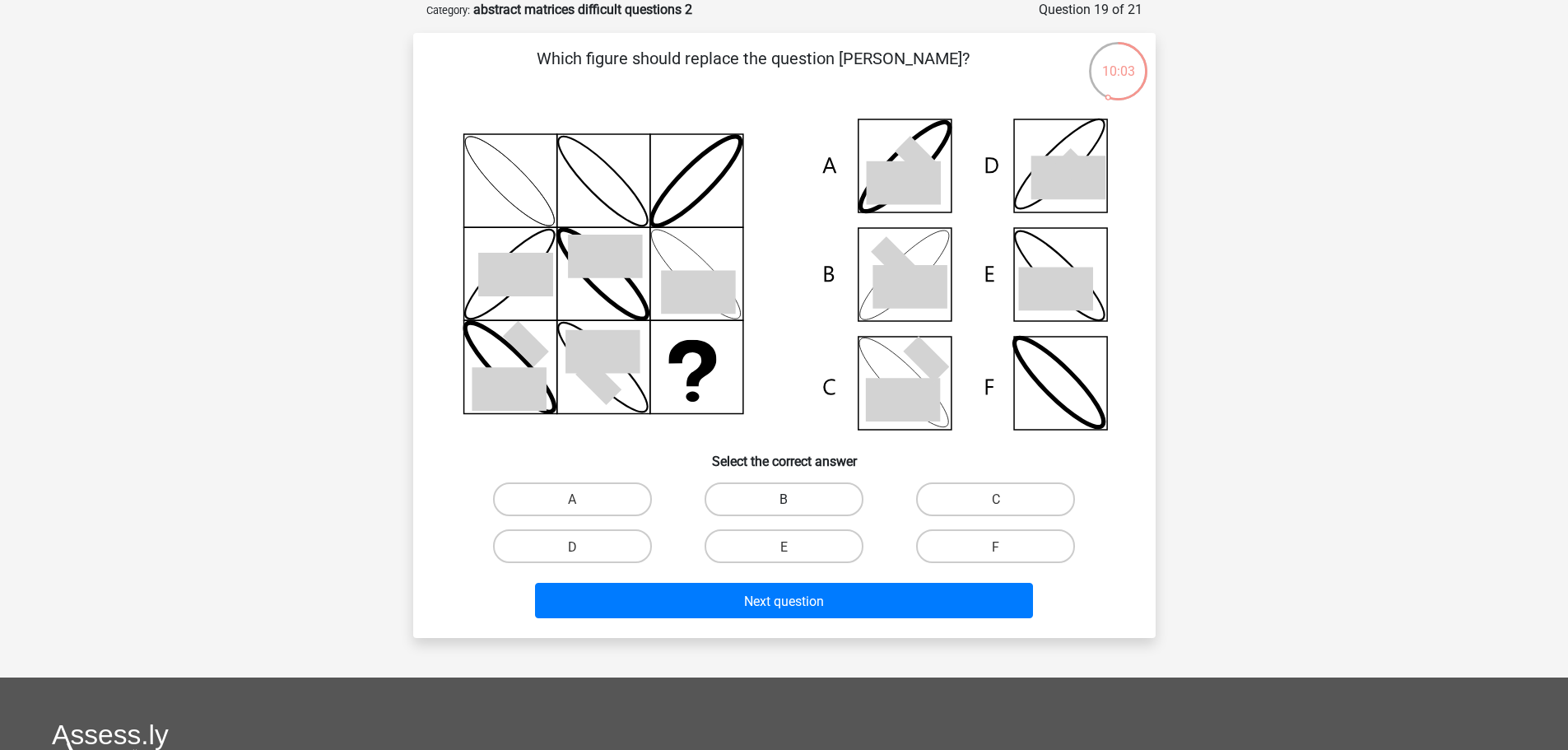
click at [773, 492] on label "B" at bounding box center [784, 500] width 159 height 34
click at [784, 499] on input "B" at bounding box center [789, 504] width 11 height 11
radio input "true"
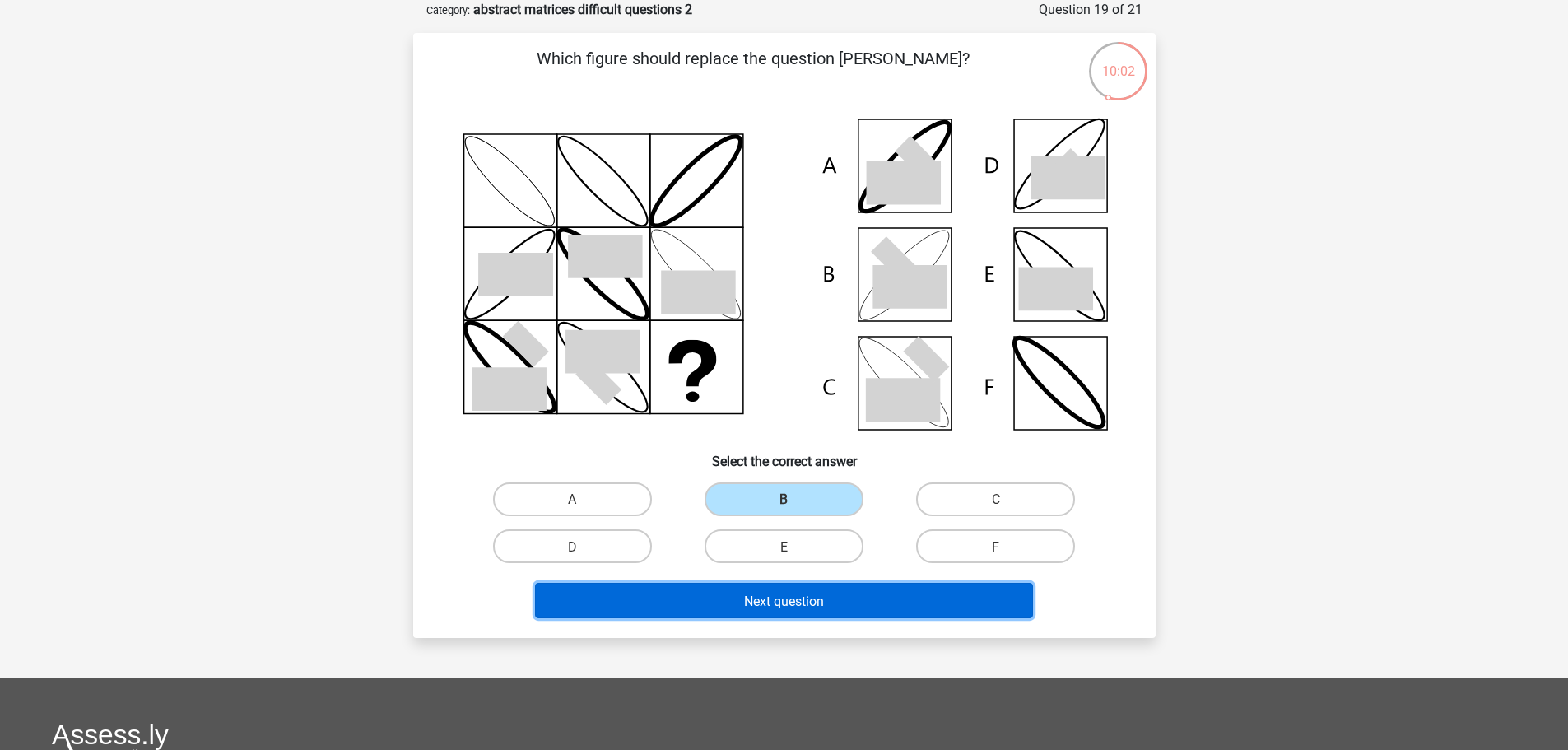
click at [775, 607] on font "Next question" at bounding box center [784, 601] width 80 height 15
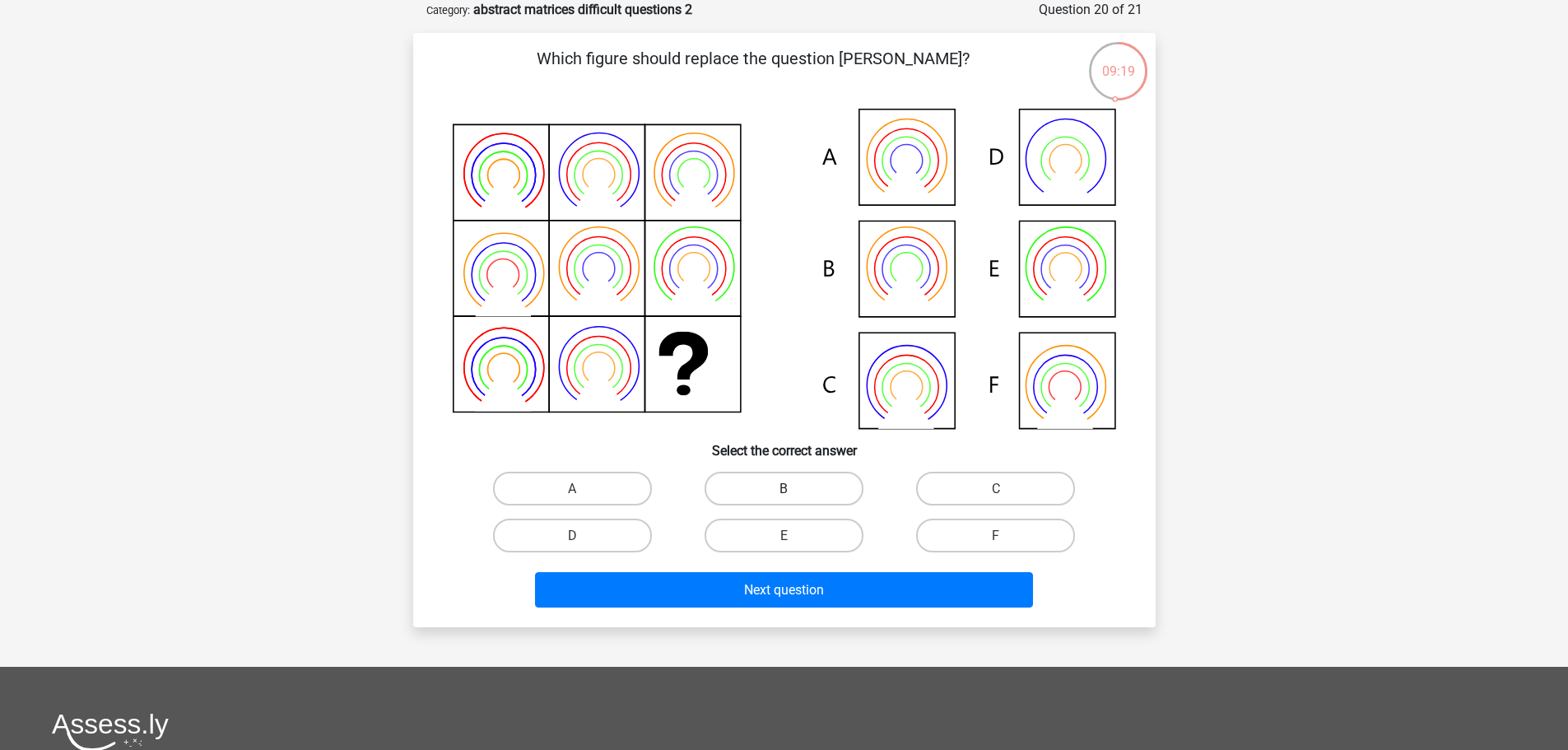
click at [761, 495] on label "B" at bounding box center [784, 489] width 159 height 34
click at [784, 495] on input "B" at bounding box center [789, 494] width 11 height 11
radio input "true"
click at [790, 615] on div "Which figure should replace the question [PERSON_NAME]?" at bounding box center [784, 330] width 743 height 595
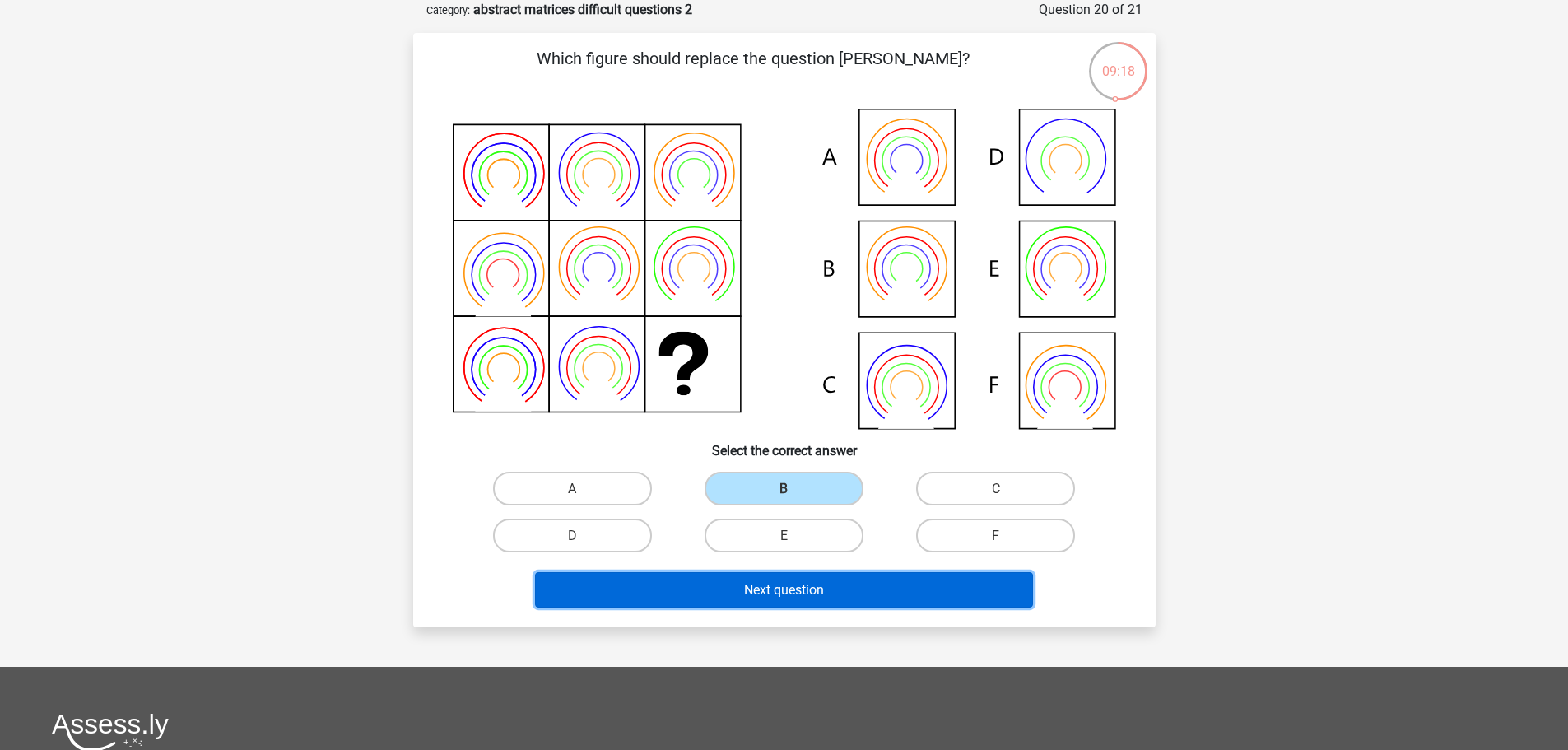
click at [786, 585] on font "Next question" at bounding box center [784, 590] width 80 height 15
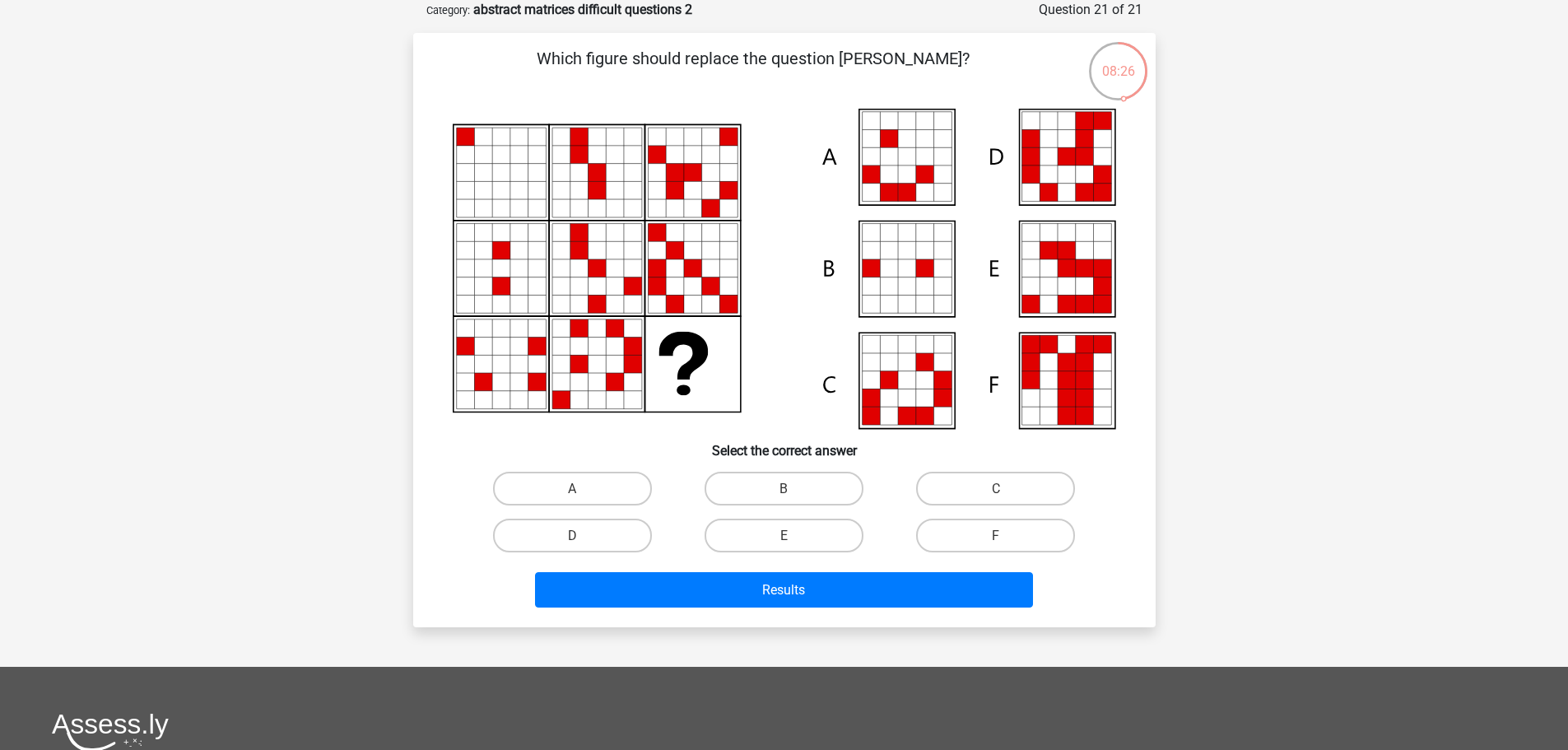
click at [784, 542] on input "E" at bounding box center [789, 541] width 11 height 11
radio input "true"
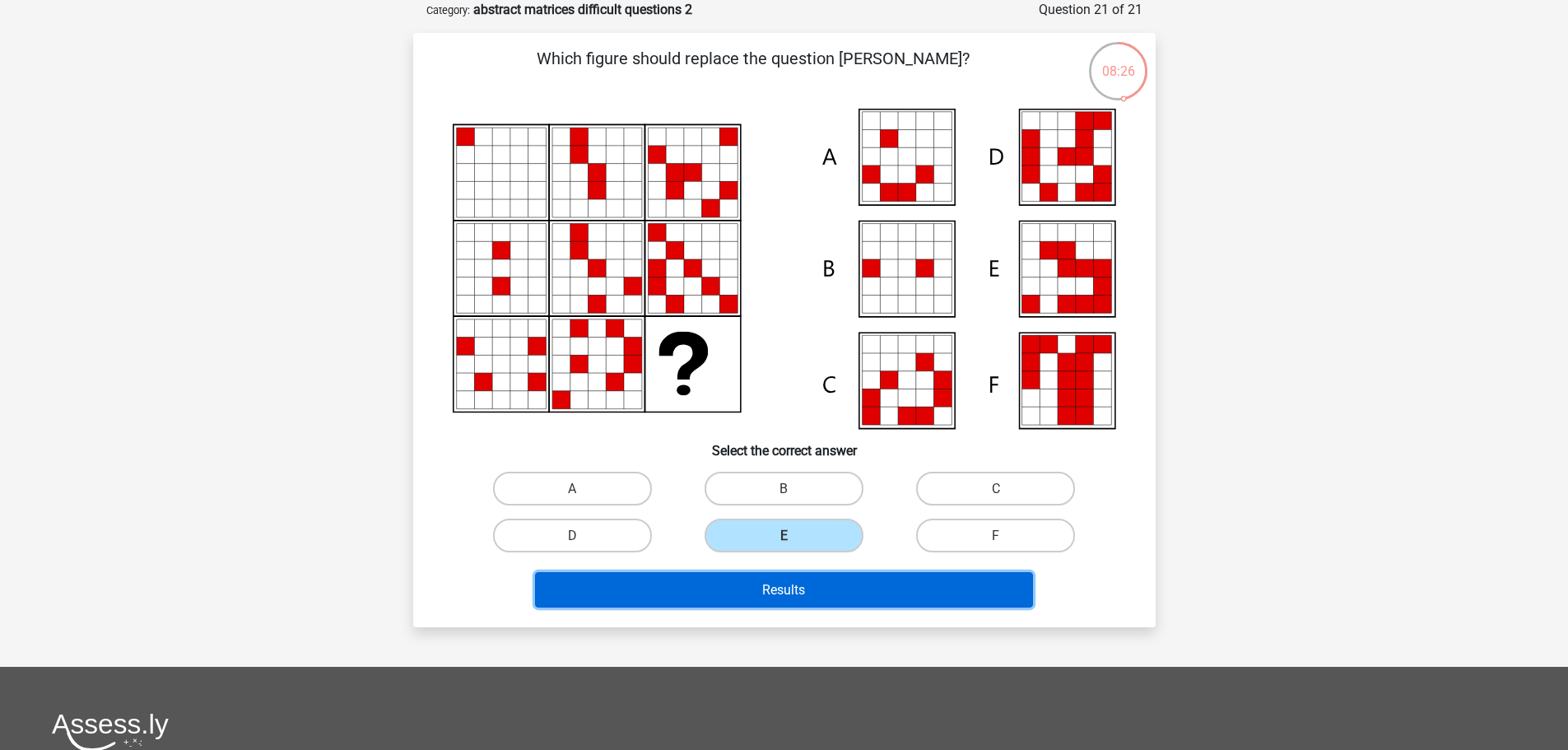
click at [784, 592] on font "Results" at bounding box center [784, 590] width 43 height 15
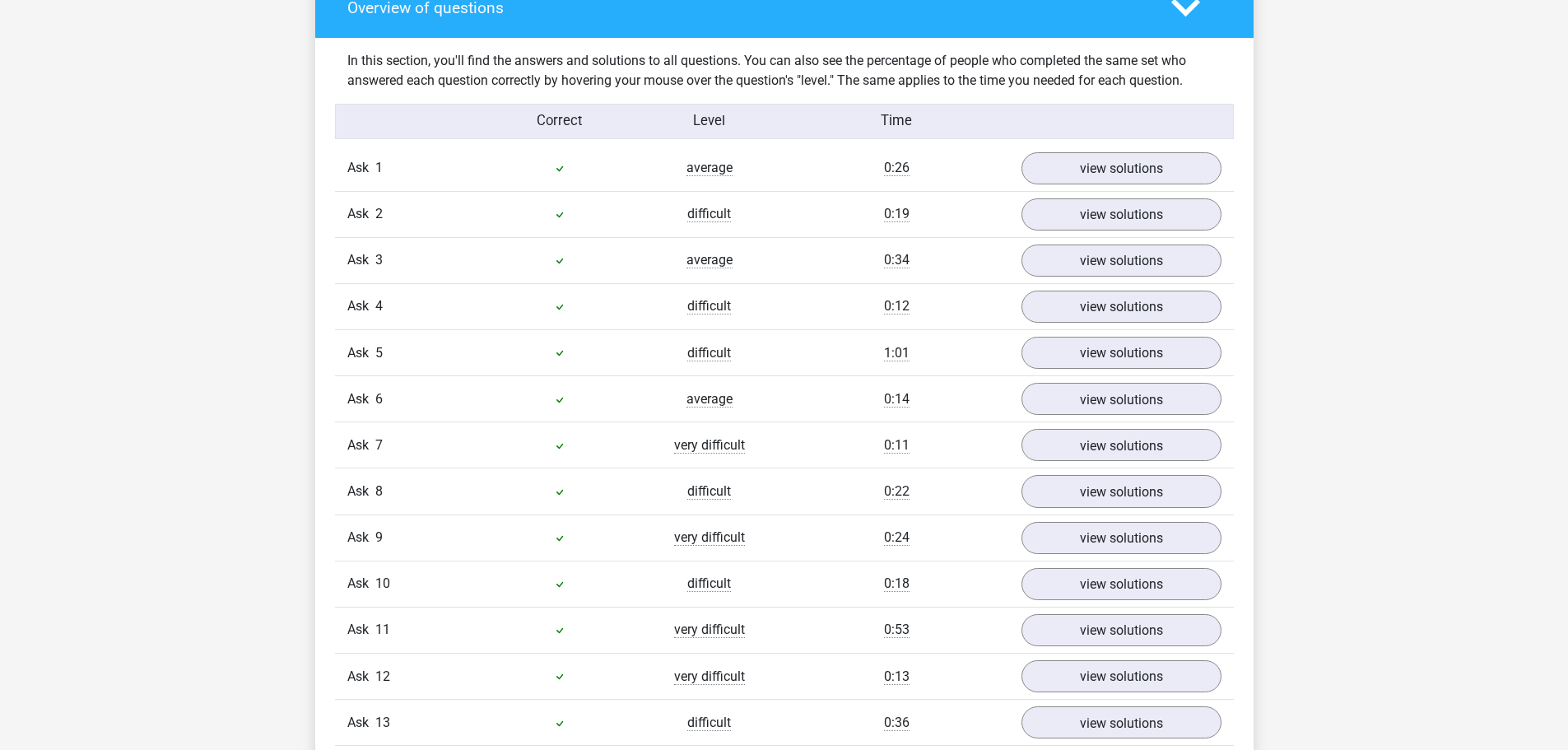
scroll to position [1235, 0]
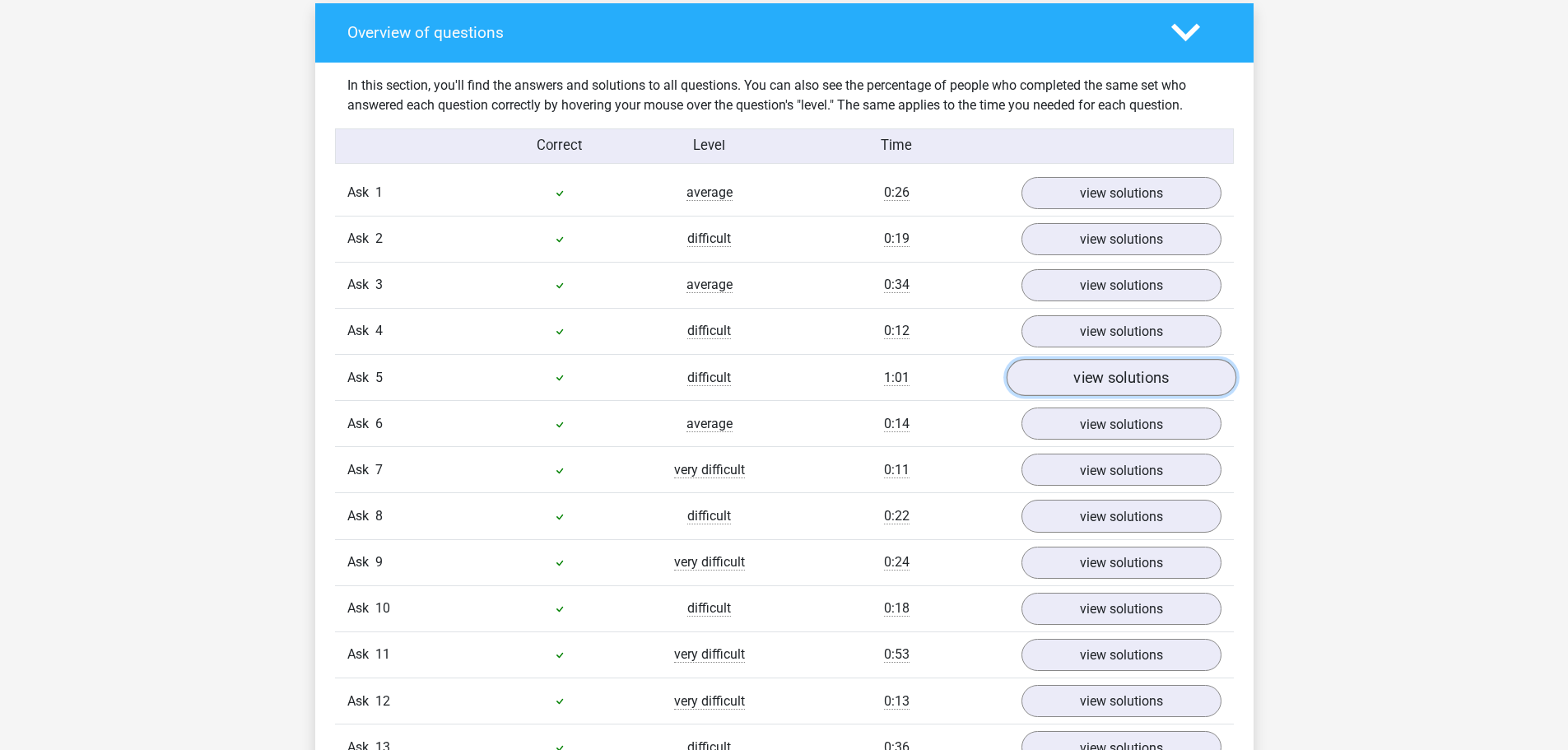
click at [1106, 364] on link "view solutions" at bounding box center [1120, 378] width 230 height 37
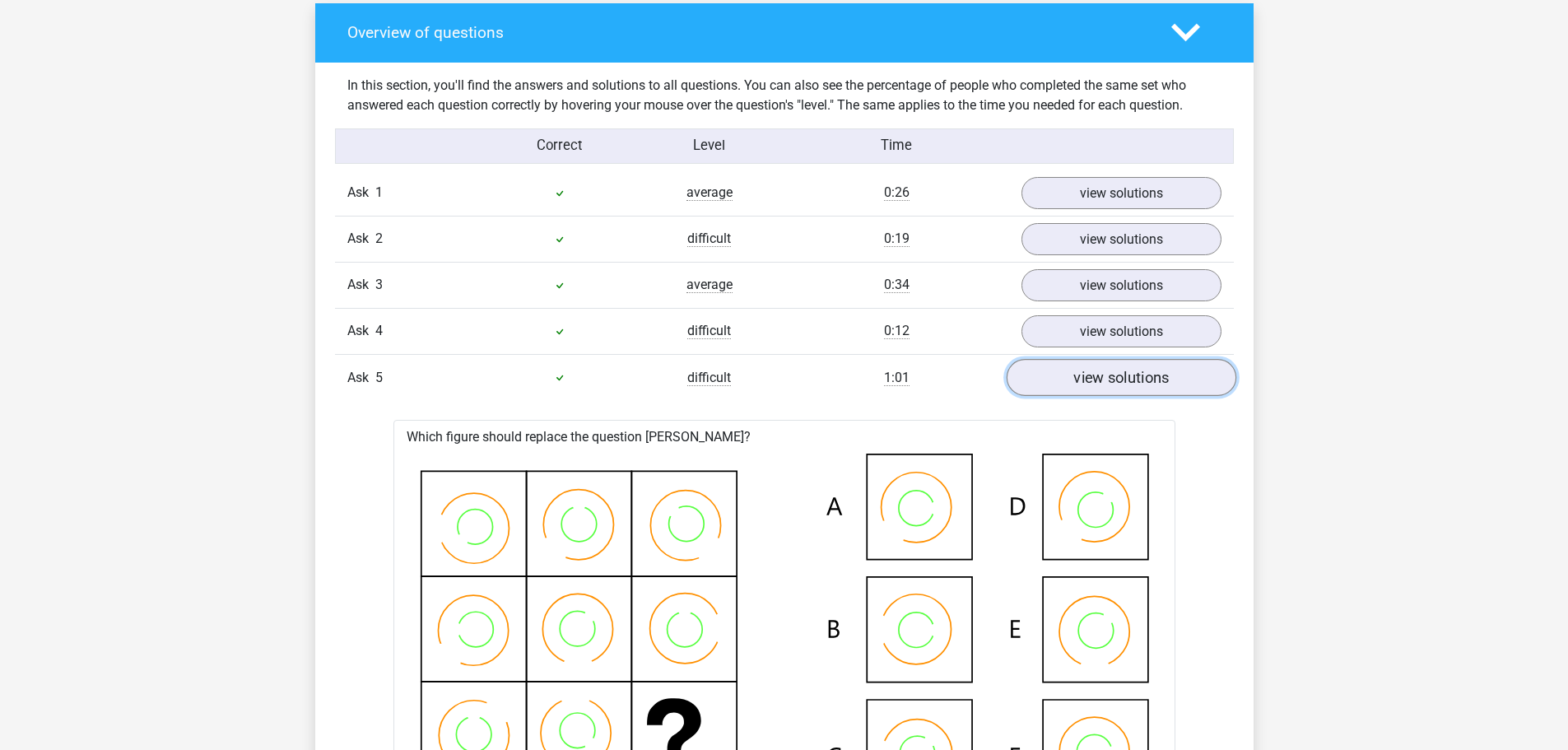
click at [1105, 369] on font "view solutions" at bounding box center [1121, 377] width 95 height 18
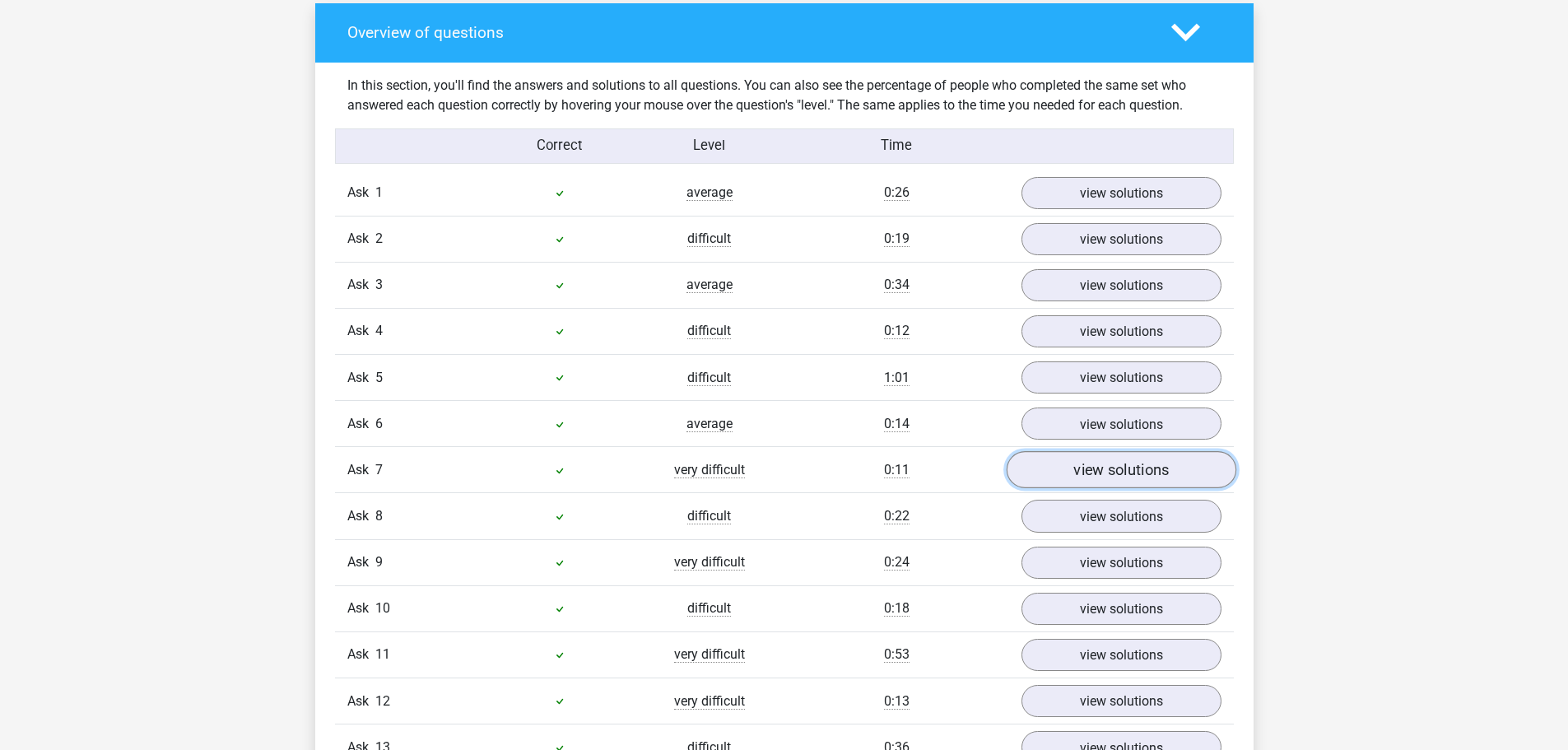
click at [1101, 467] on font "view solutions" at bounding box center [1121, 470] width 95 height 18
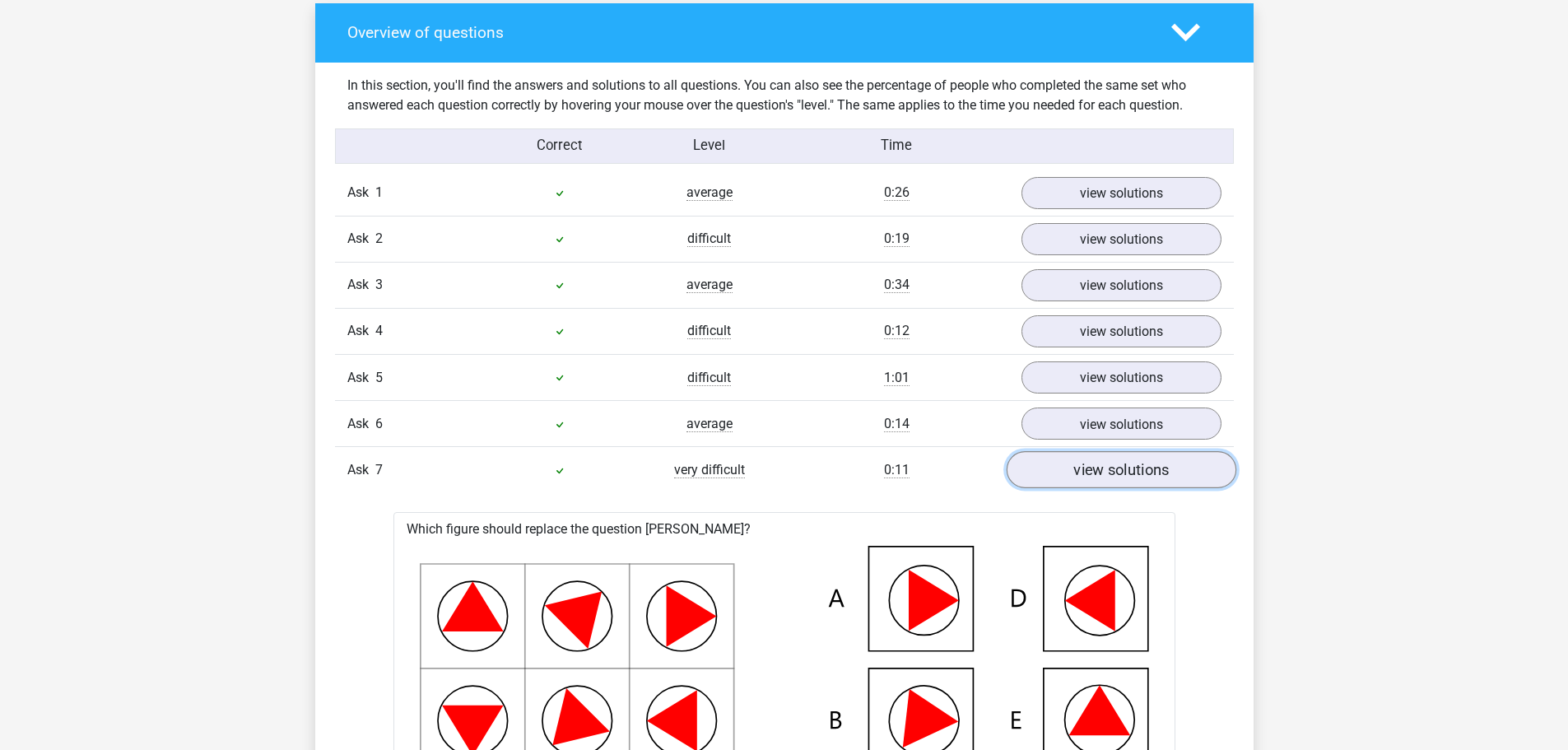
click at [1101, 467] on font "view solutions" at bounding box center [1121, 470] width 95 height 18
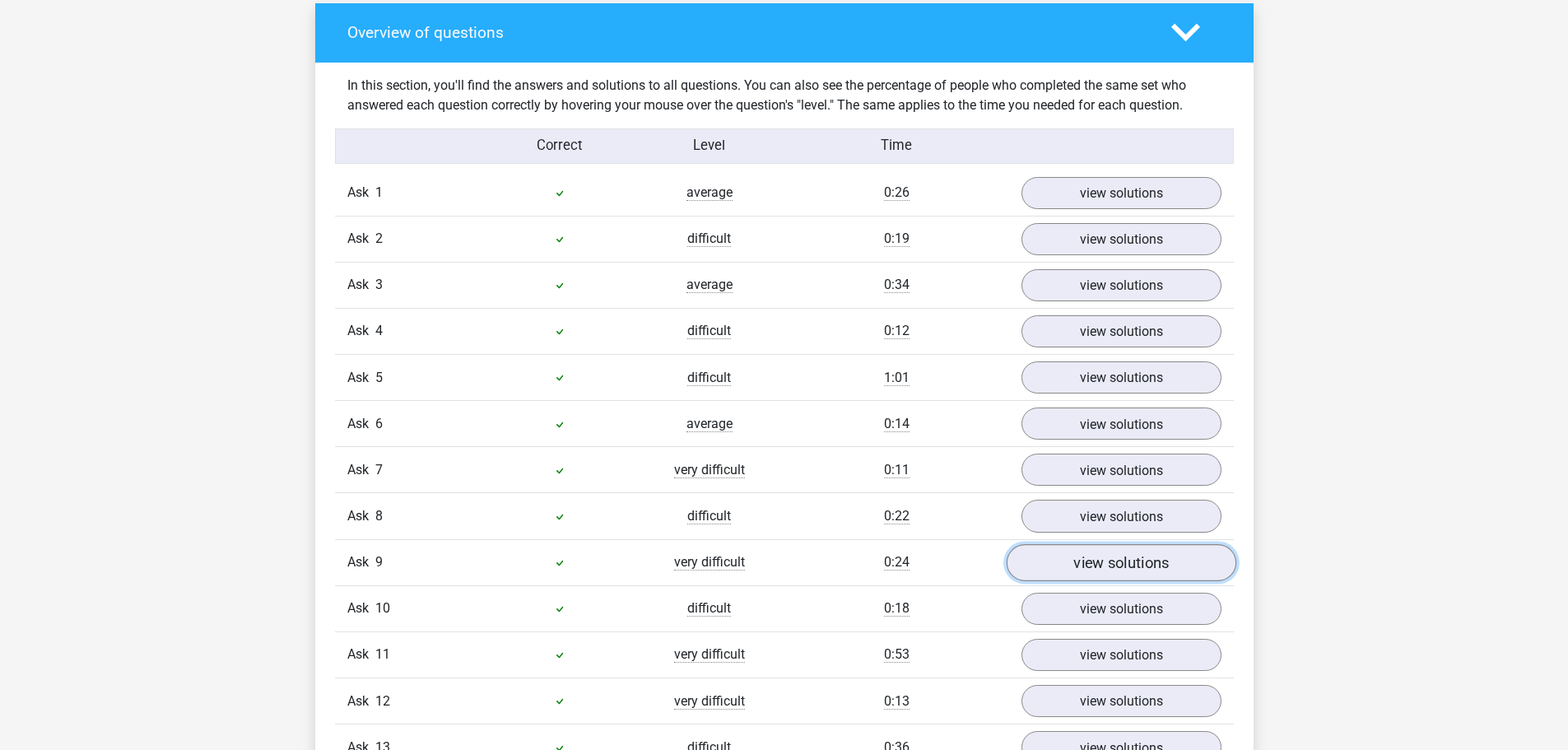
click at [1090, 560] on font "view solutions" at bounding box center [1121, 562] width 95 height 18
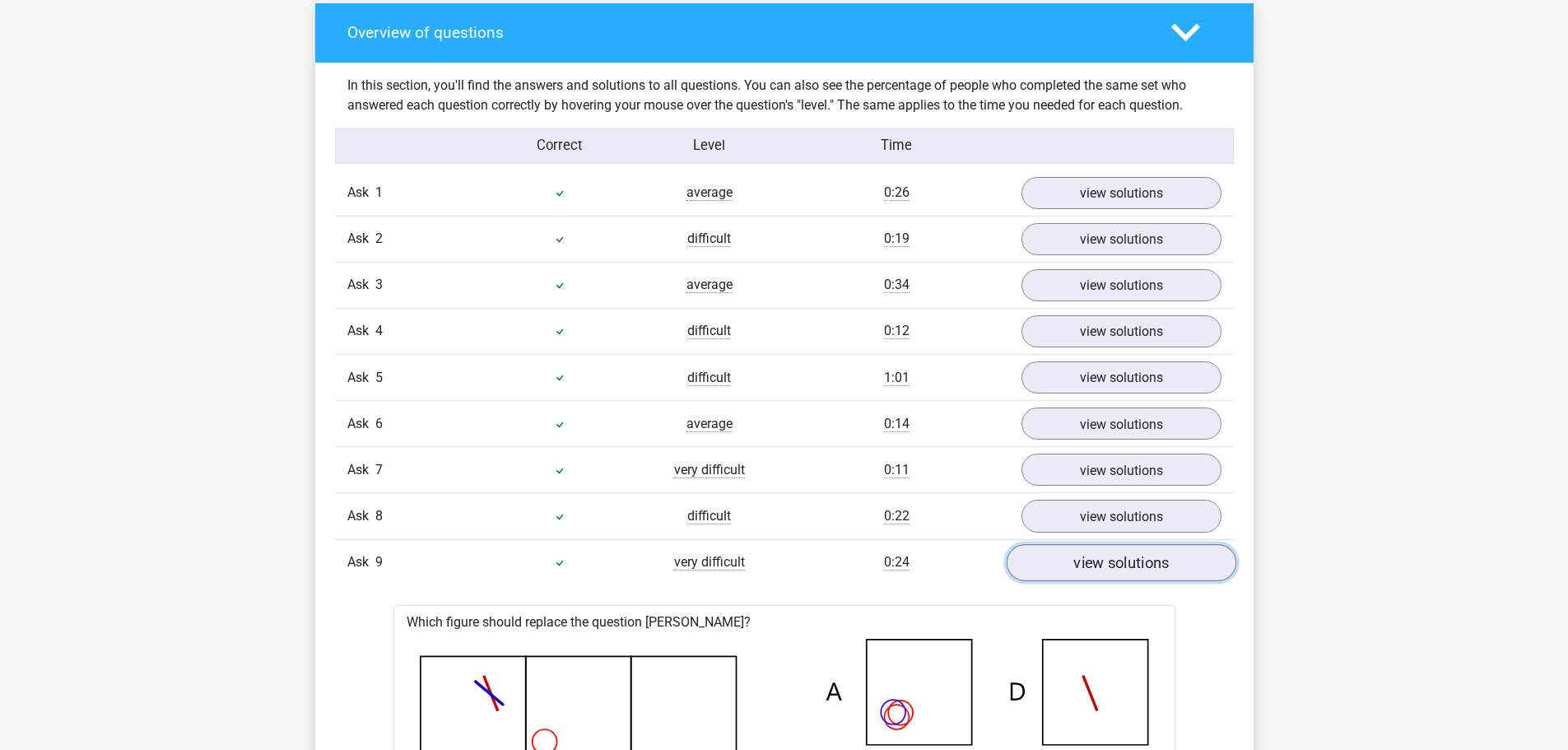
click at [1090, 560] on font "view solutions" at bounding box center [1121, 562] width 95 height 18
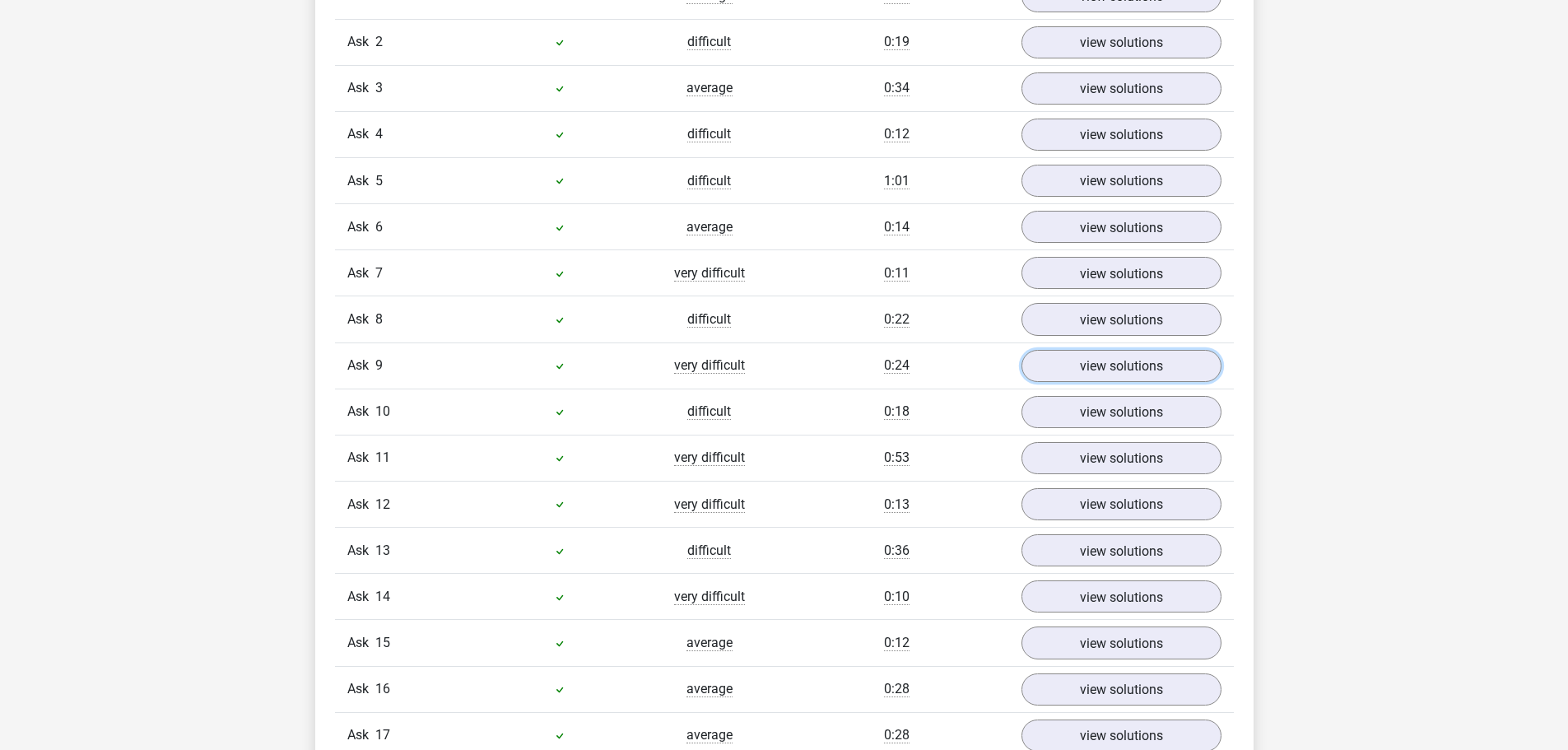
scroll to position [1482, 0]
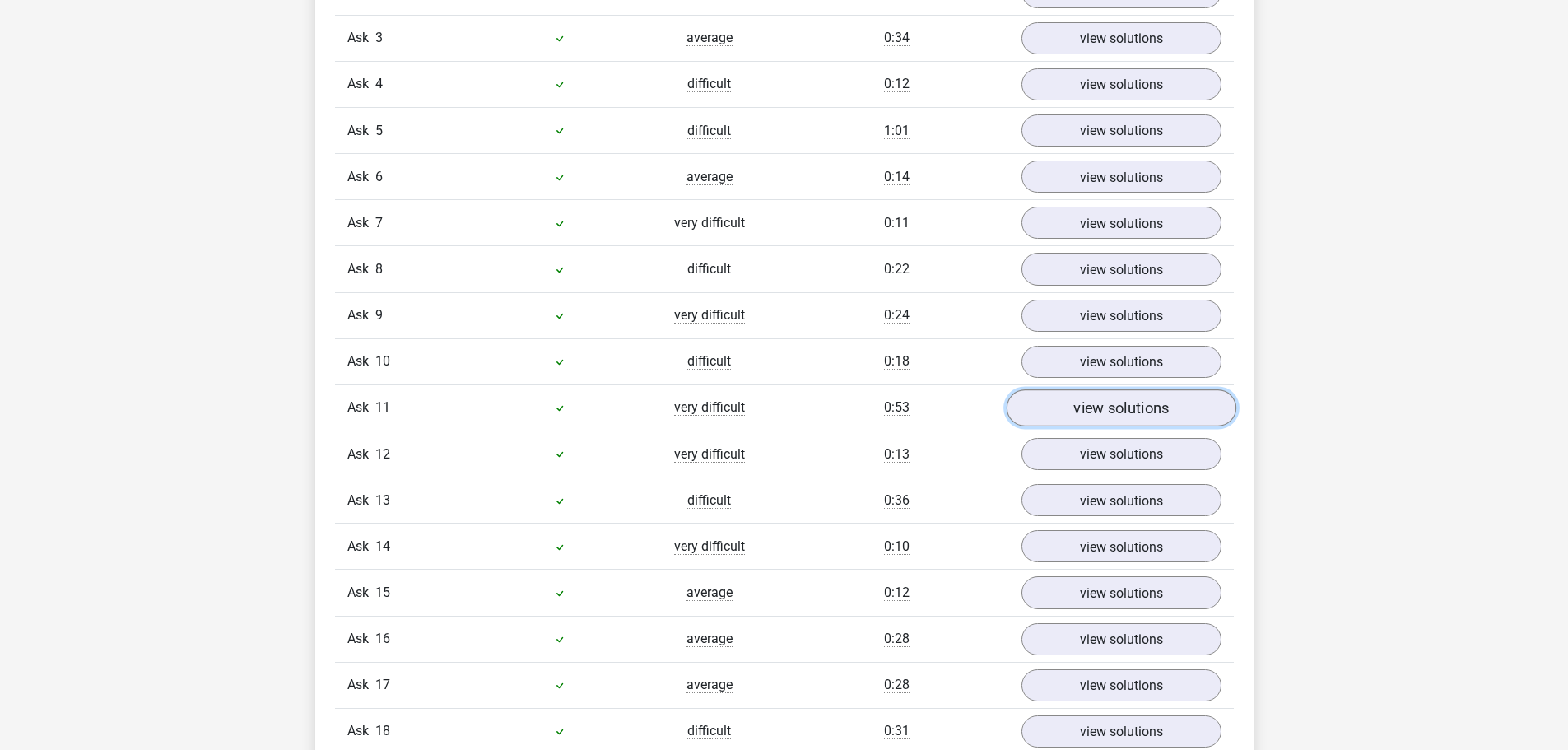
click at [1132, 416] on font "view solutions" at bounding box center [1121, 408] width 95 height 18
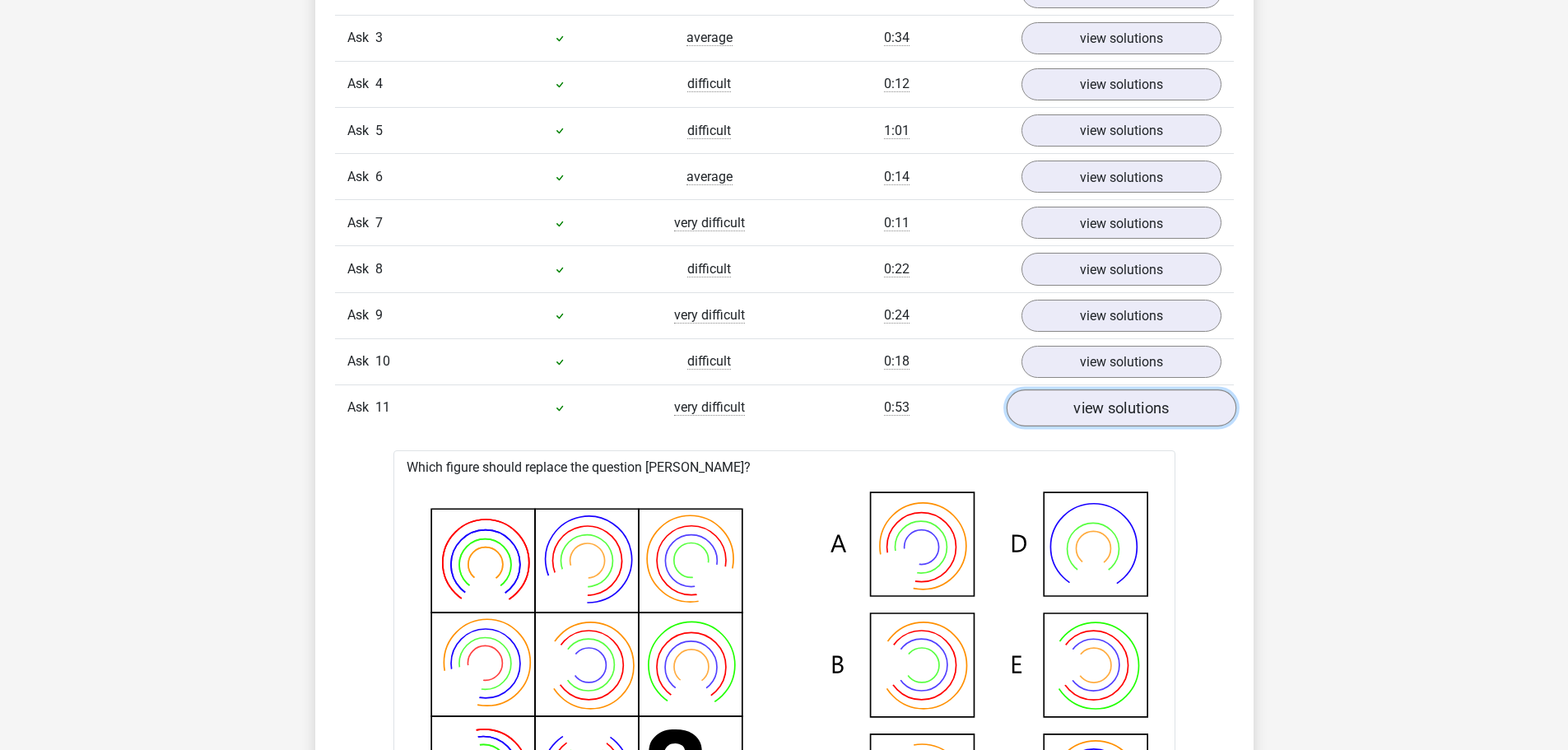
click at [1125, 417] on font "view solutions" at bounding box center [1121, 408] width 95 height 18
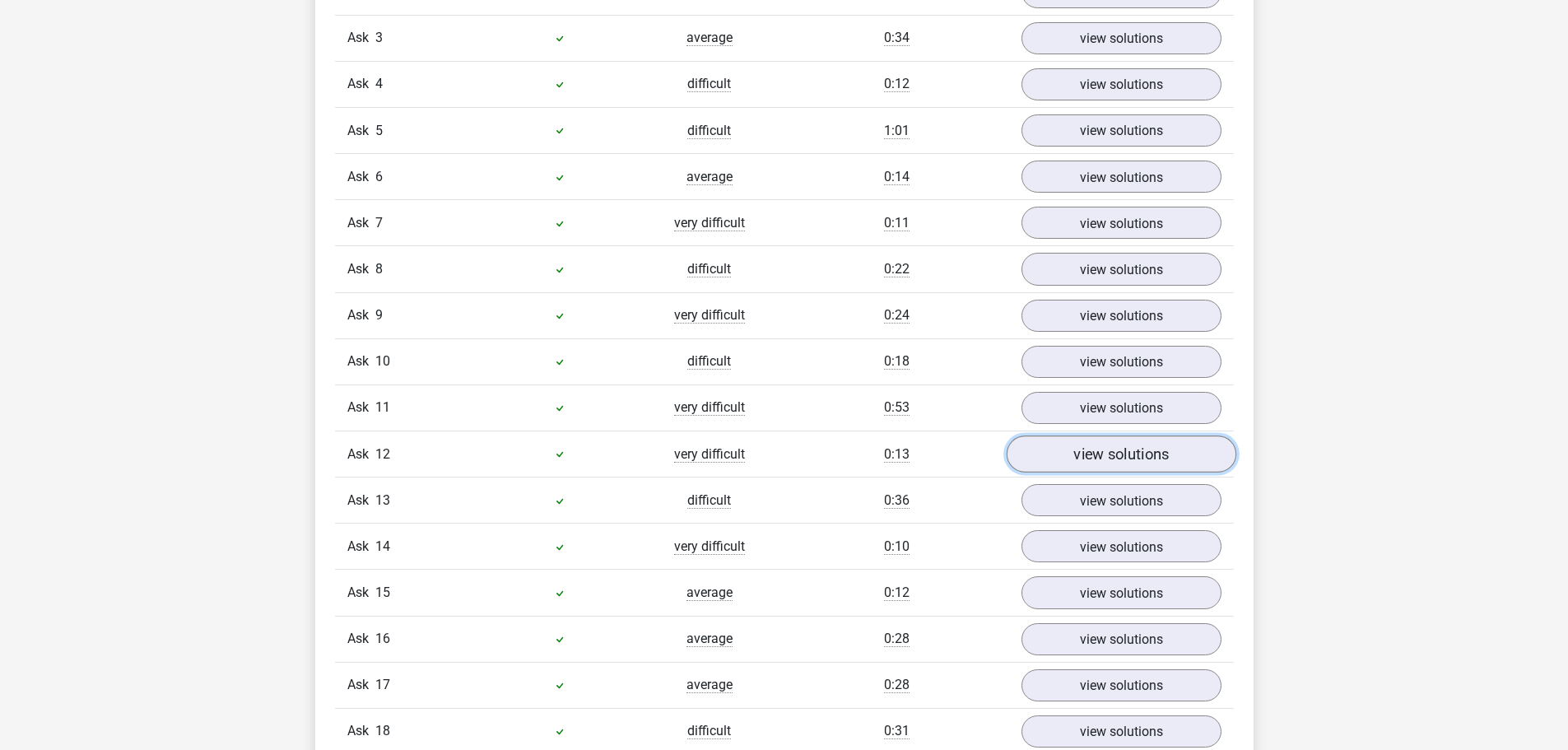
click at [1166, 460] on font "view solutions" at bounding box center [1121, 454] width 95 height 18
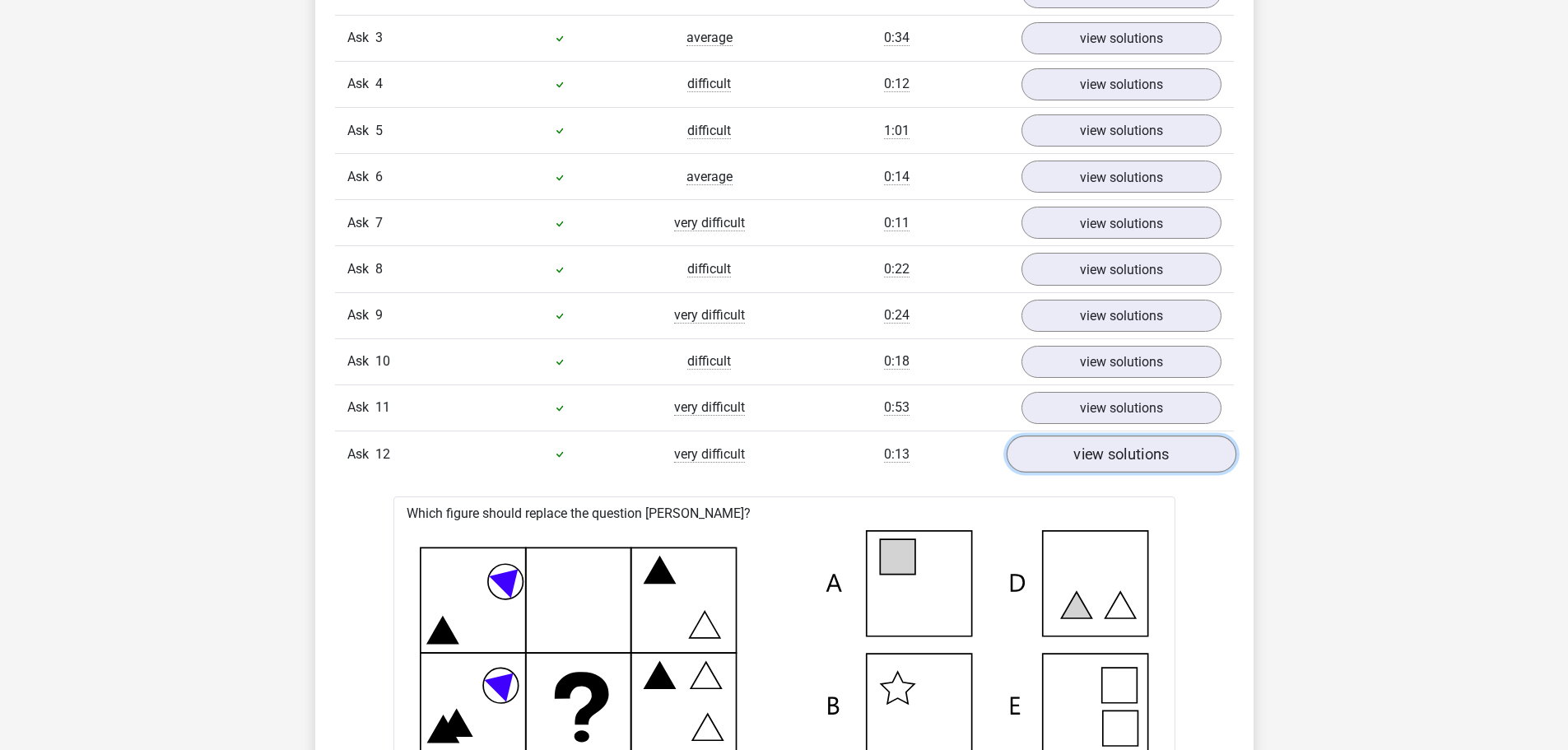
click at [1166, 460] on font "view solutions" at bounding box center [1121, 454] width 95 height 18
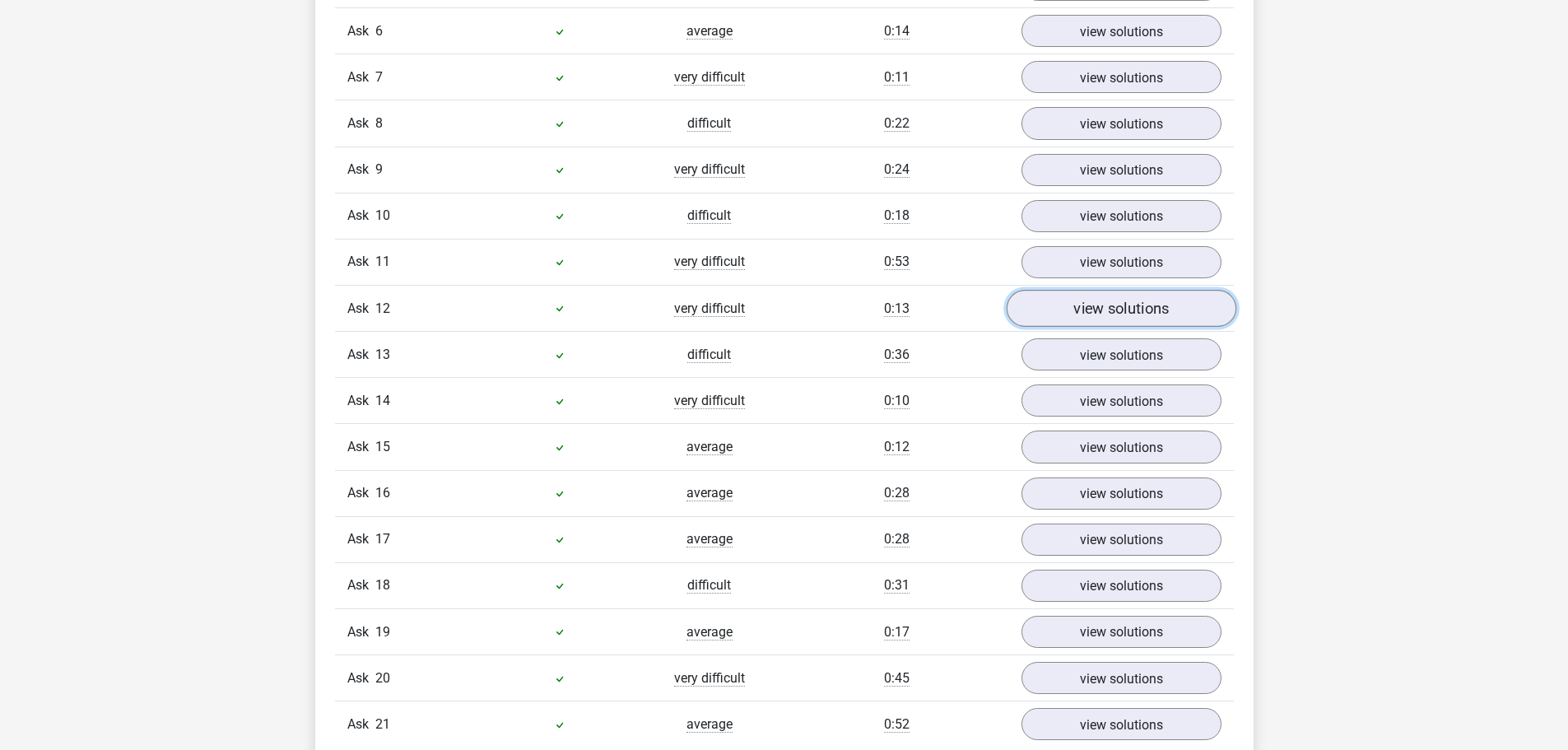
scroll to position [1647, 0]
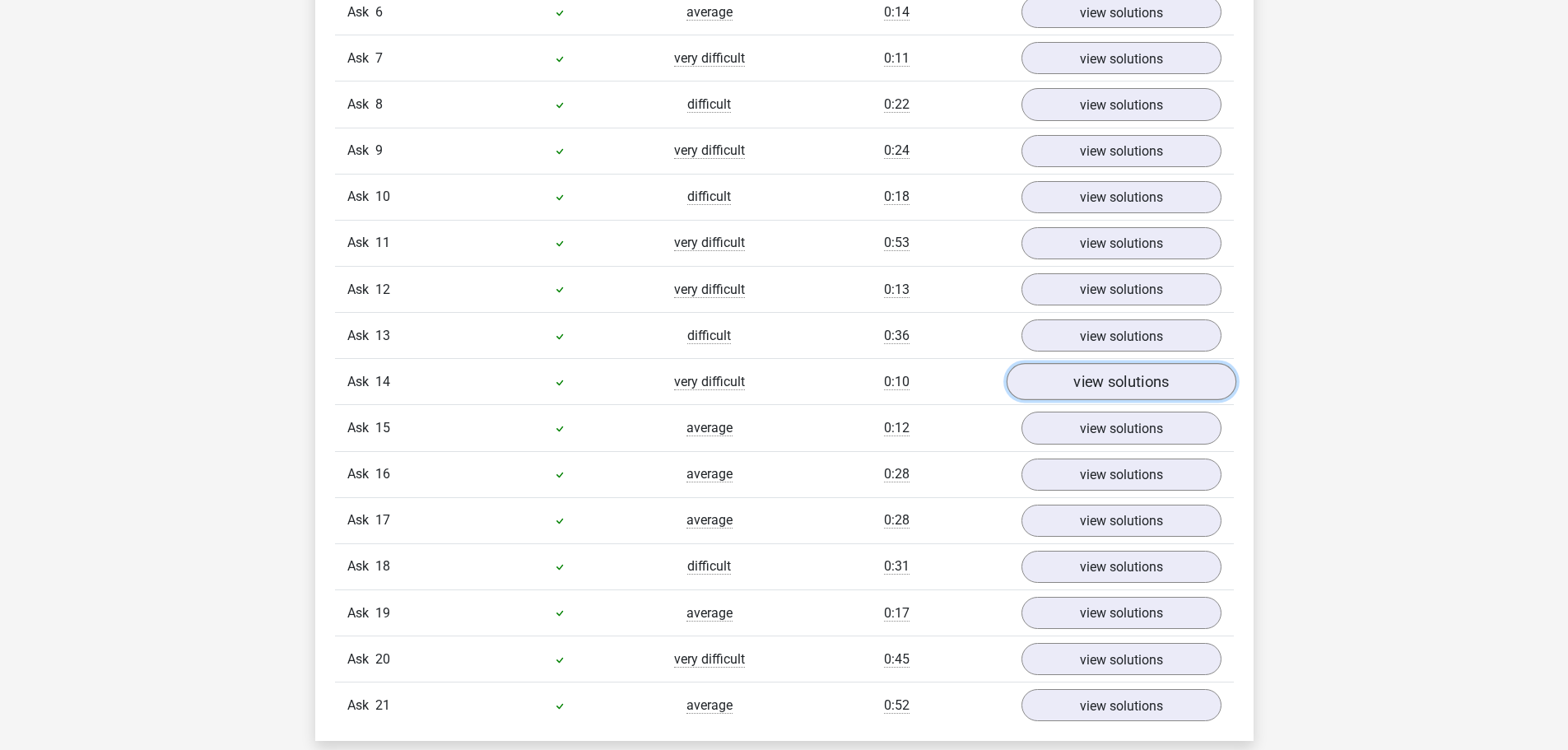
click at [1124, 388] on font "view solutions" at bounding box center [1121, 381] width 95 height 18
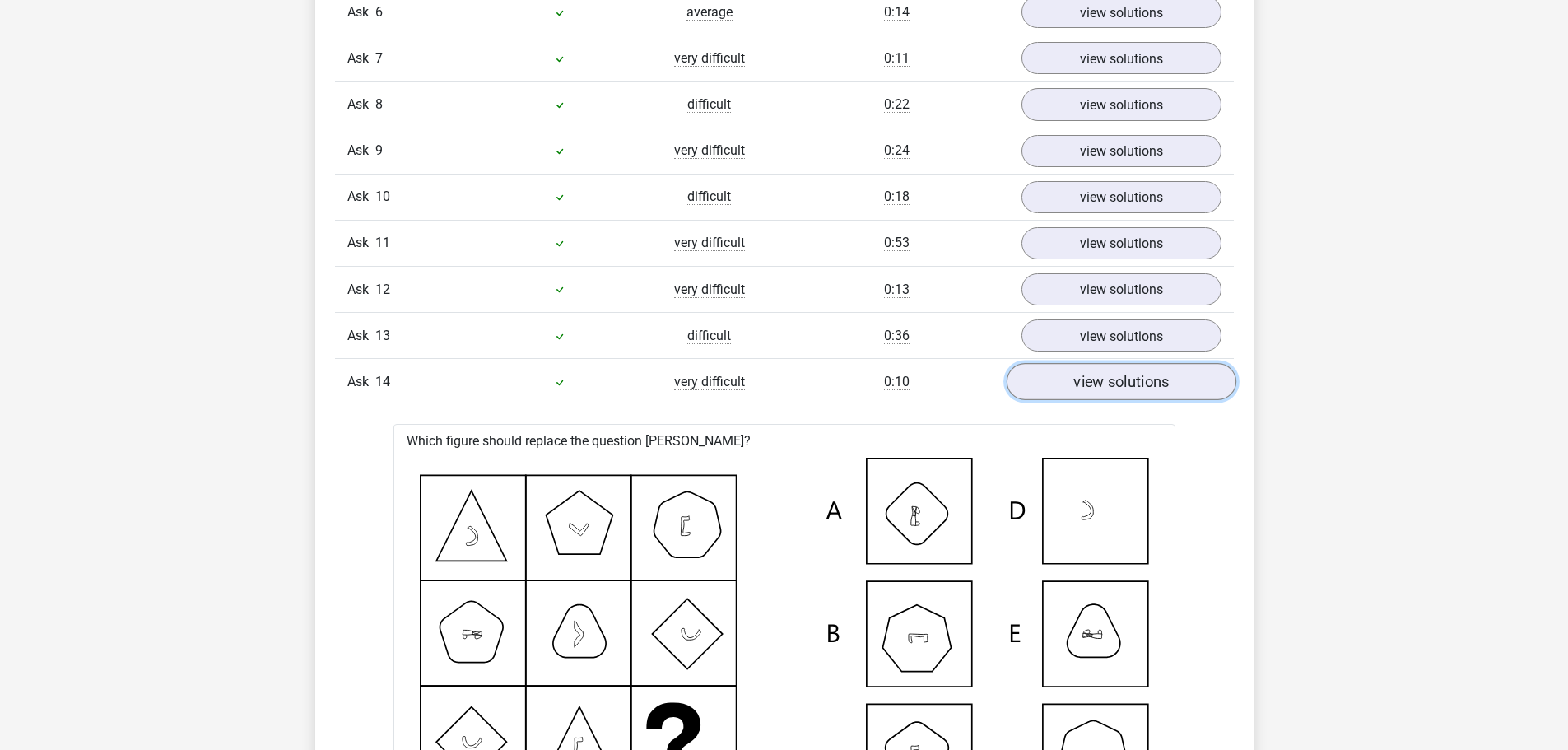
click at [1124, 388] on font "view solutions" at bounding box center [1121, 381] width 95 height 18
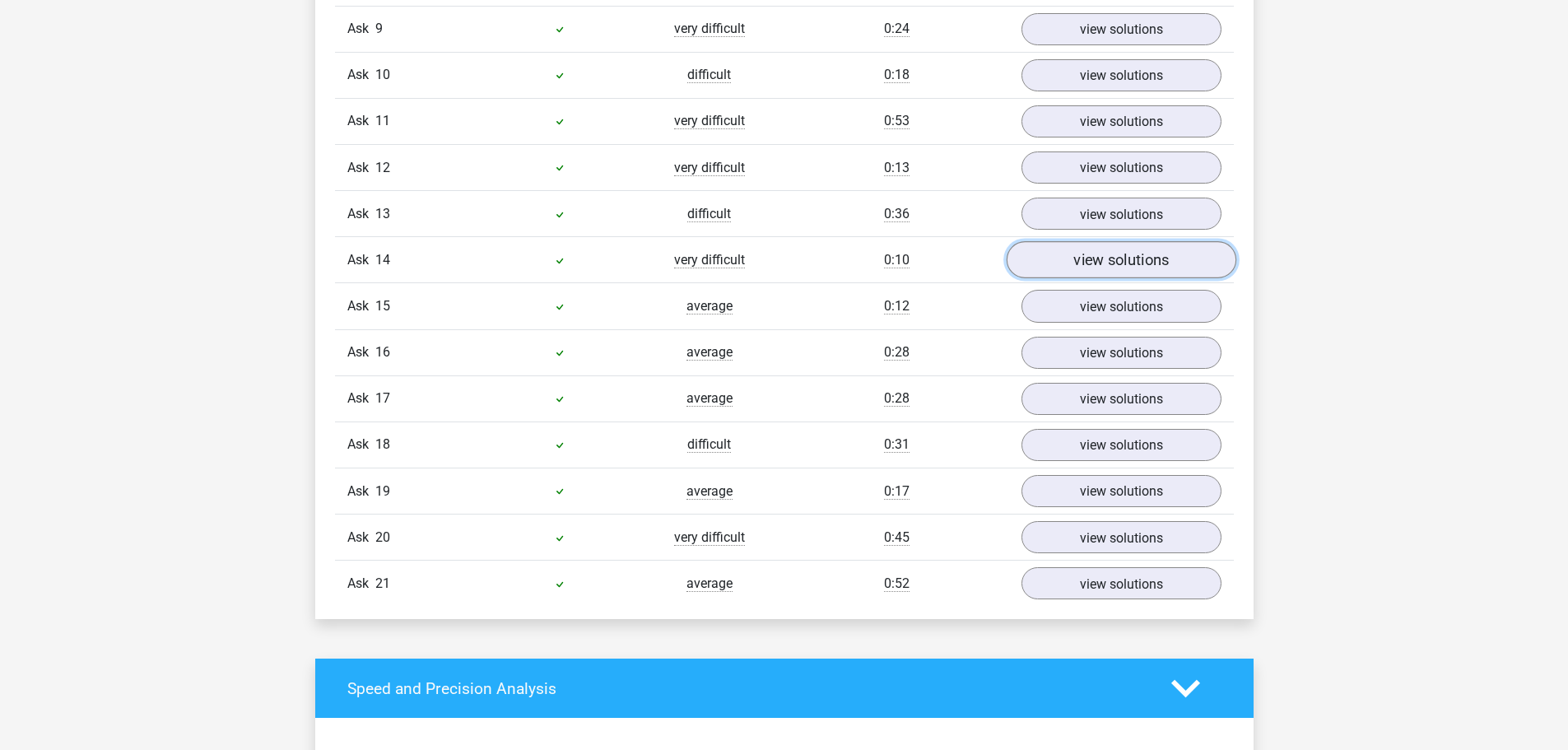
scroll to position [1812, 0]
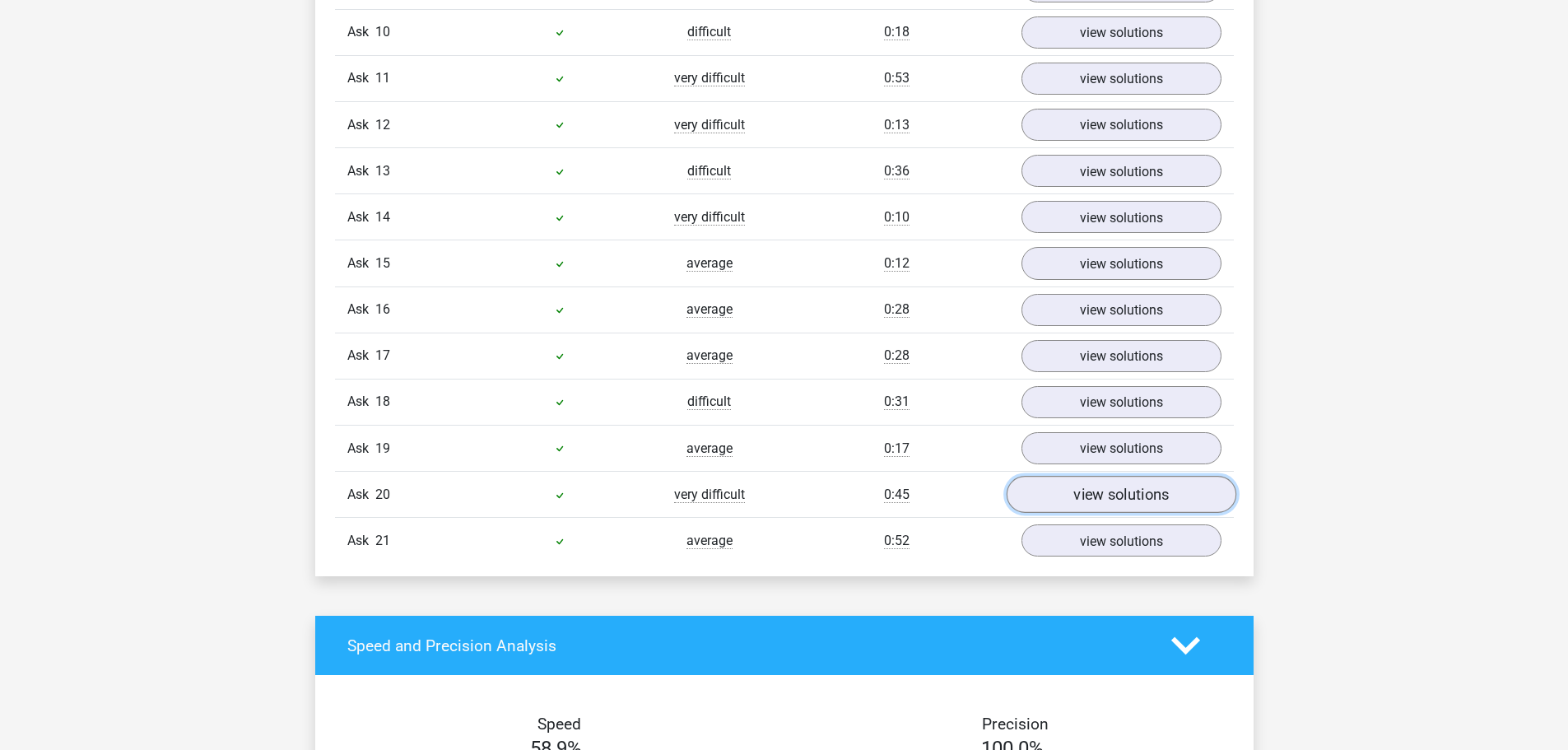
click at [1149, 491] on font "view solutions" at bounding box center [1121, 495] width 95 height 18
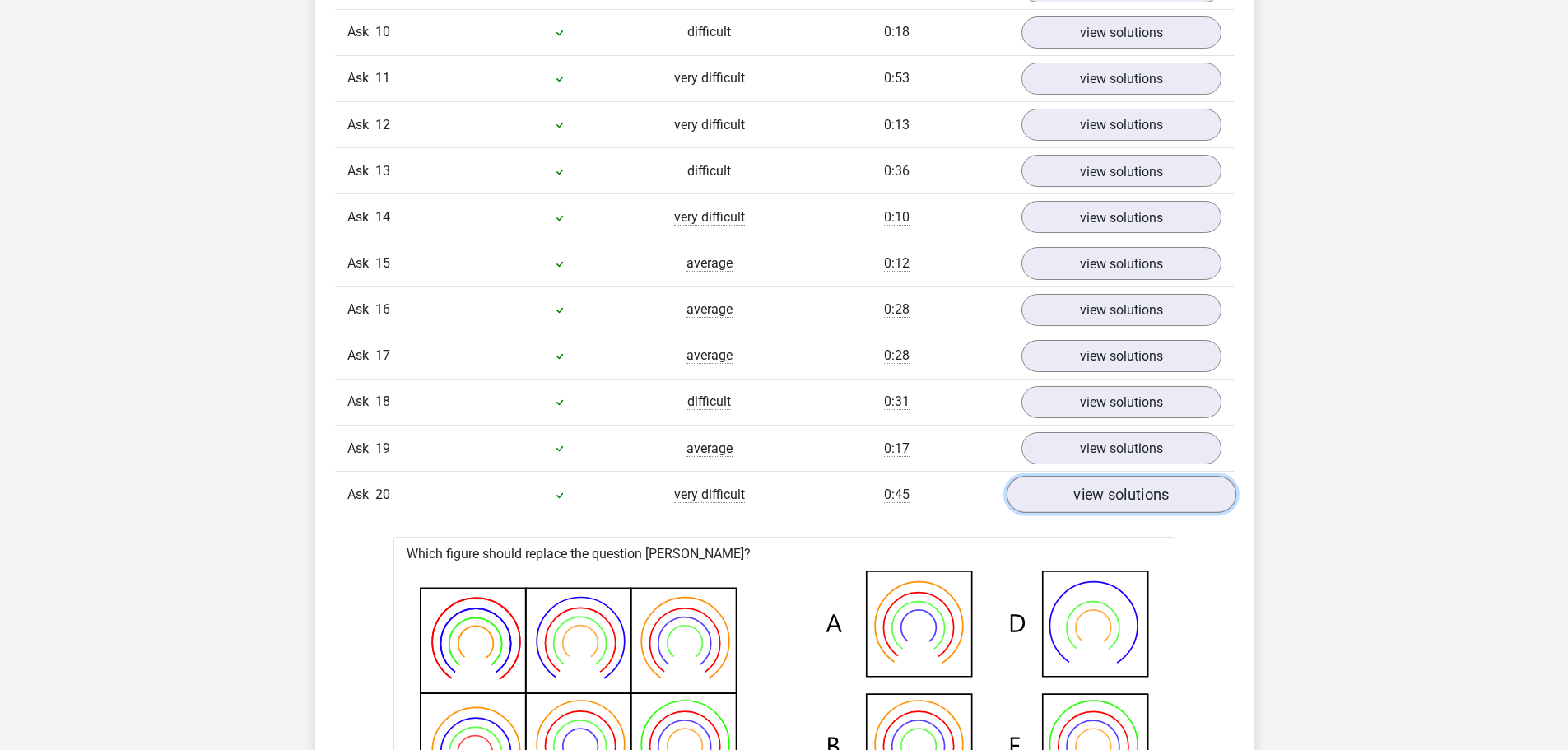
click at [1149, 491] on font "view solutions" at bounding box center [1121, 495] width 95 height 18
